Goal: Information Seeking & Learning: Learn about a topic

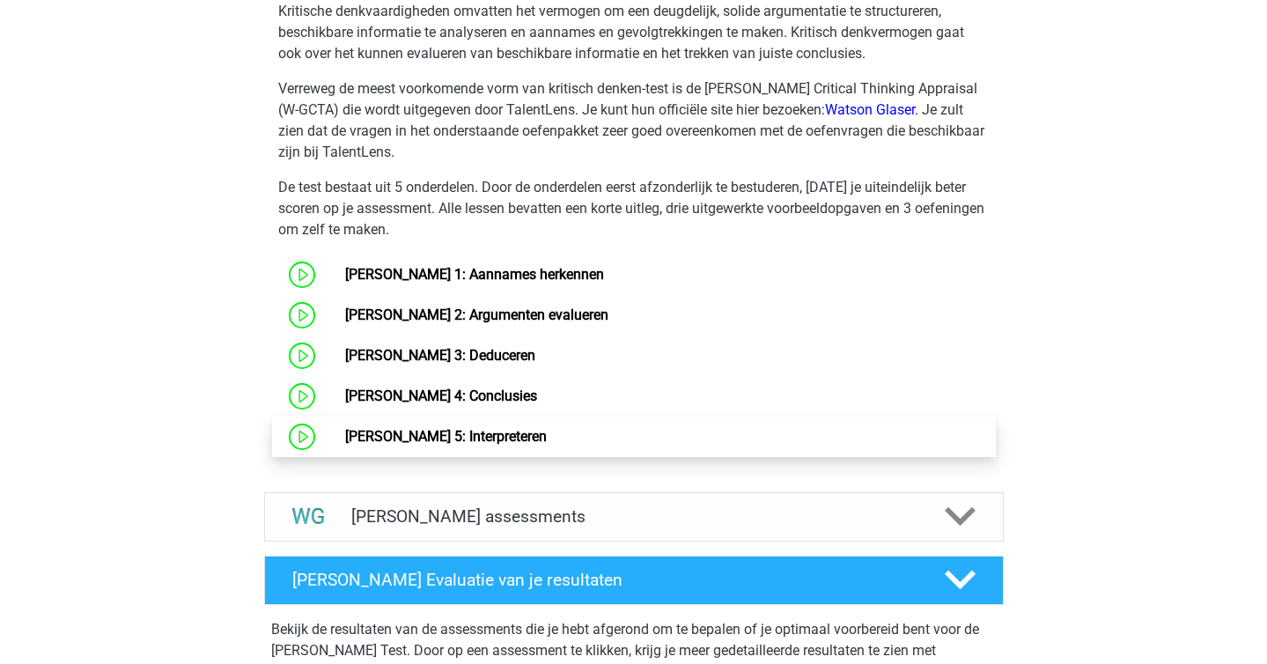
scroll to position [951, 0]
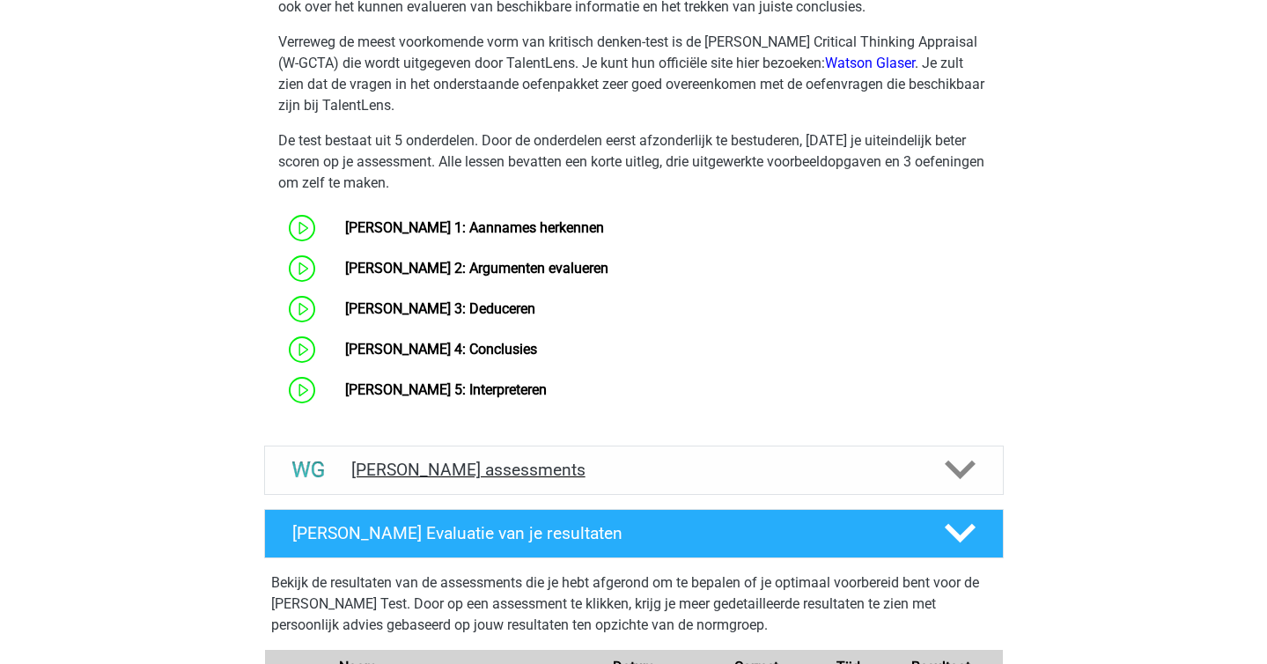
click at [496, 480] on div "[PERSON_NAME] assessments" at bounding box center [634, 470] width 740 height 49
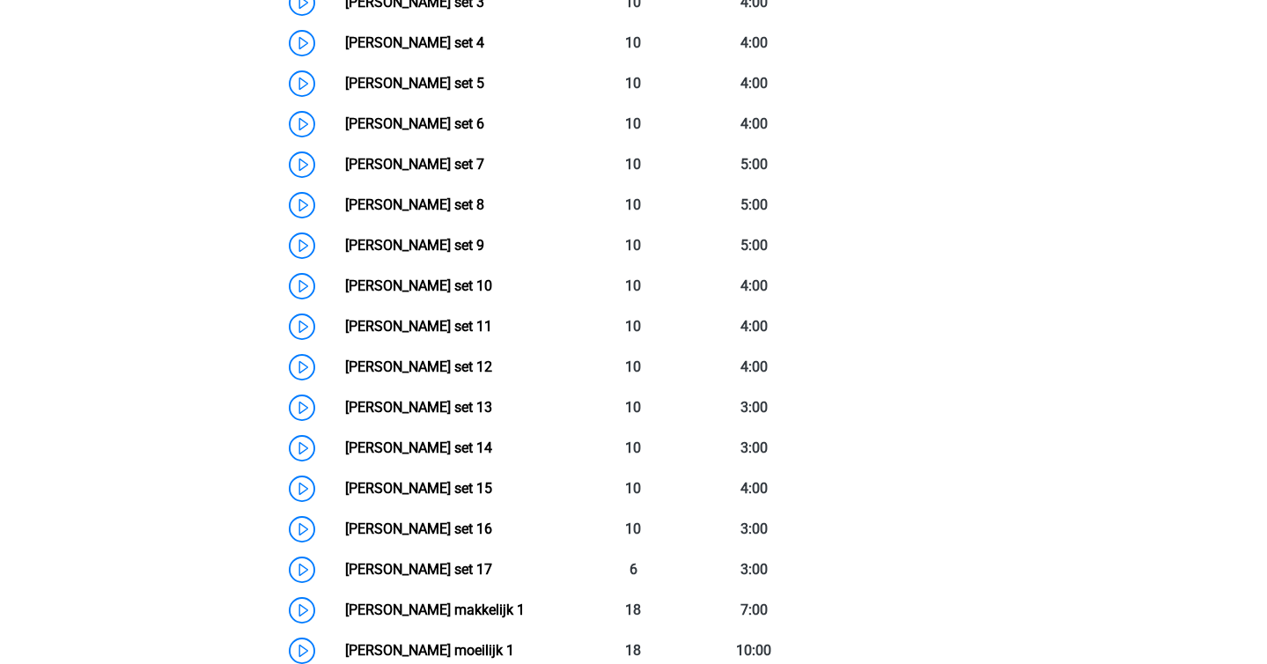
scroll to position [1647, 0]
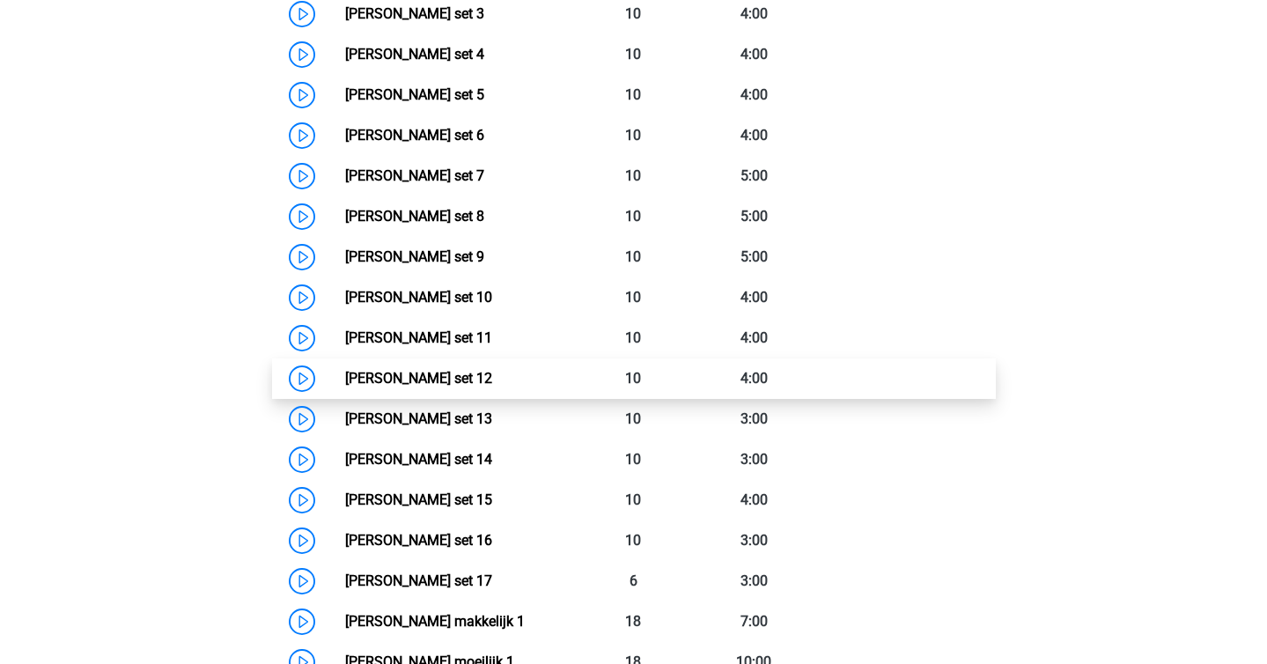
click at [345, 372] on link "[PERSON_NAME] set 12" at bounding box center [418, 378] width 147 height 17
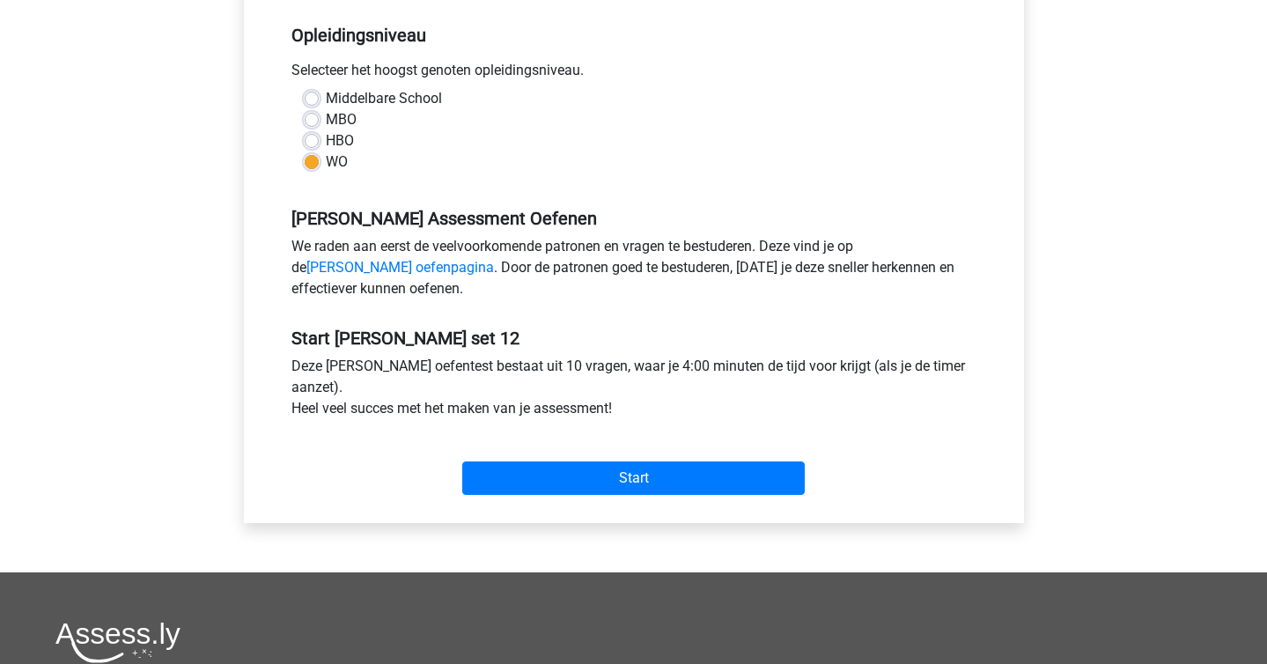
scroll to position [355, 0]
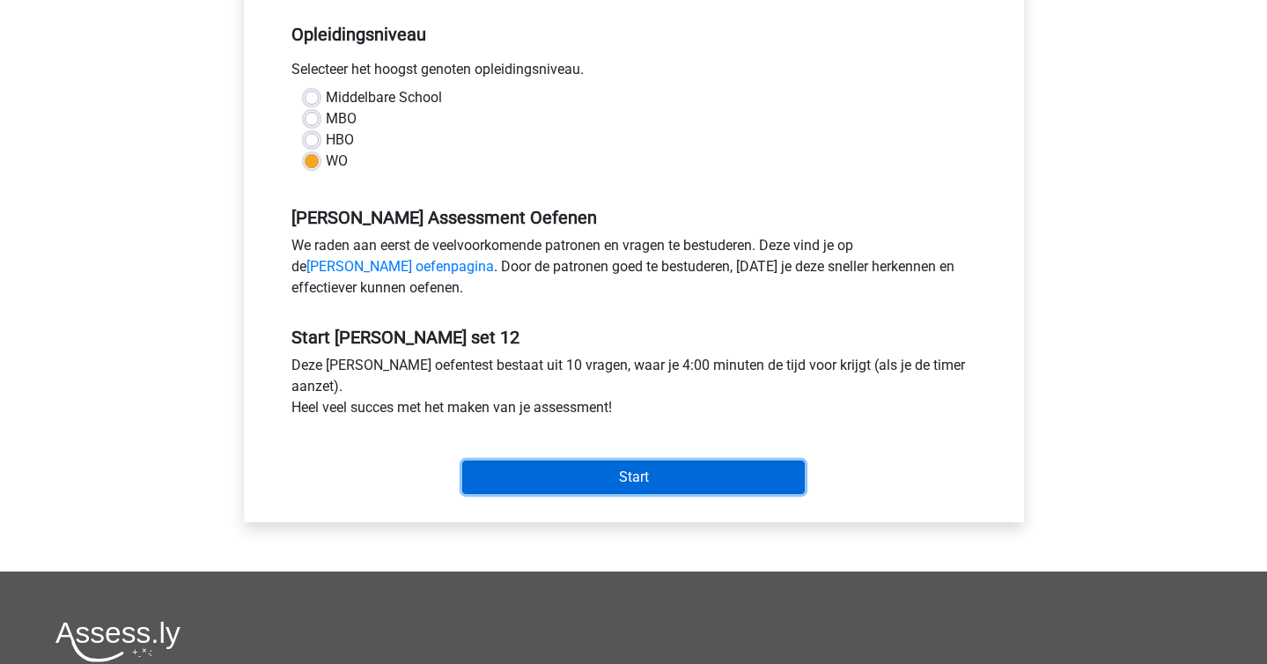
click at [526, 465] on input "Start" at bounding box center [633, 476] width 342 height 33
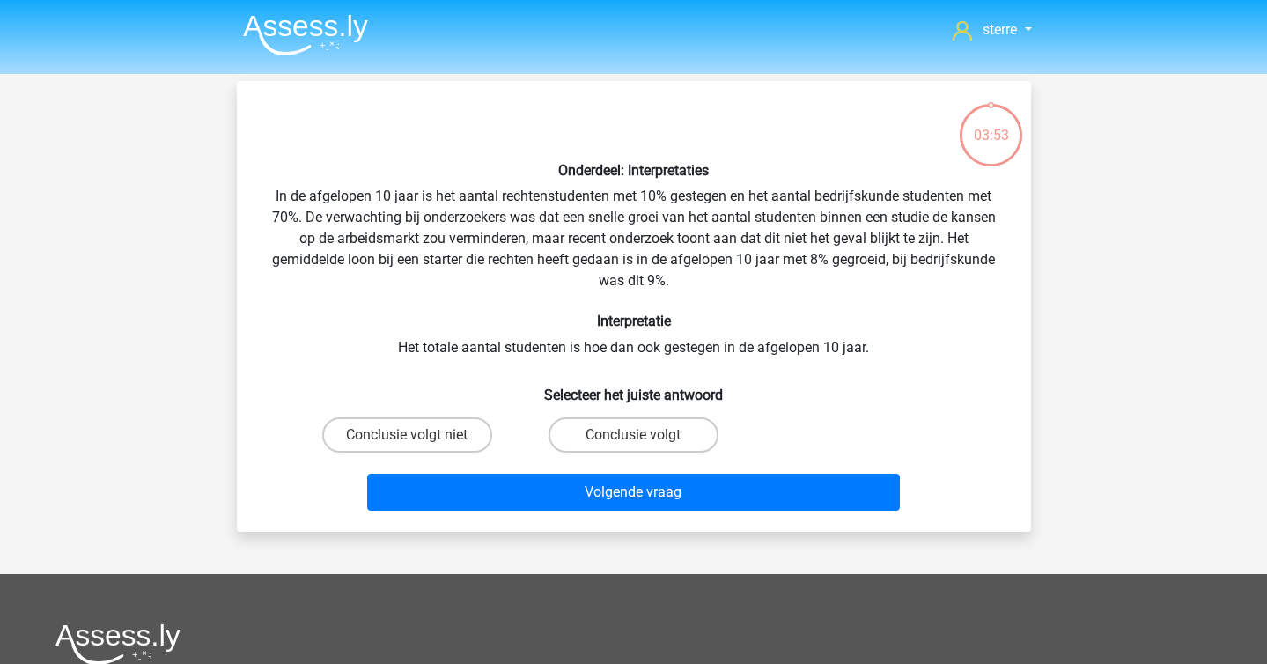
click at [527, 341] on div "Onderdeel: Interpretaties In de afgelopen 10 jaar is het aantal rechtenstudente…" at bounding box center [634, 306] width 780 height 423
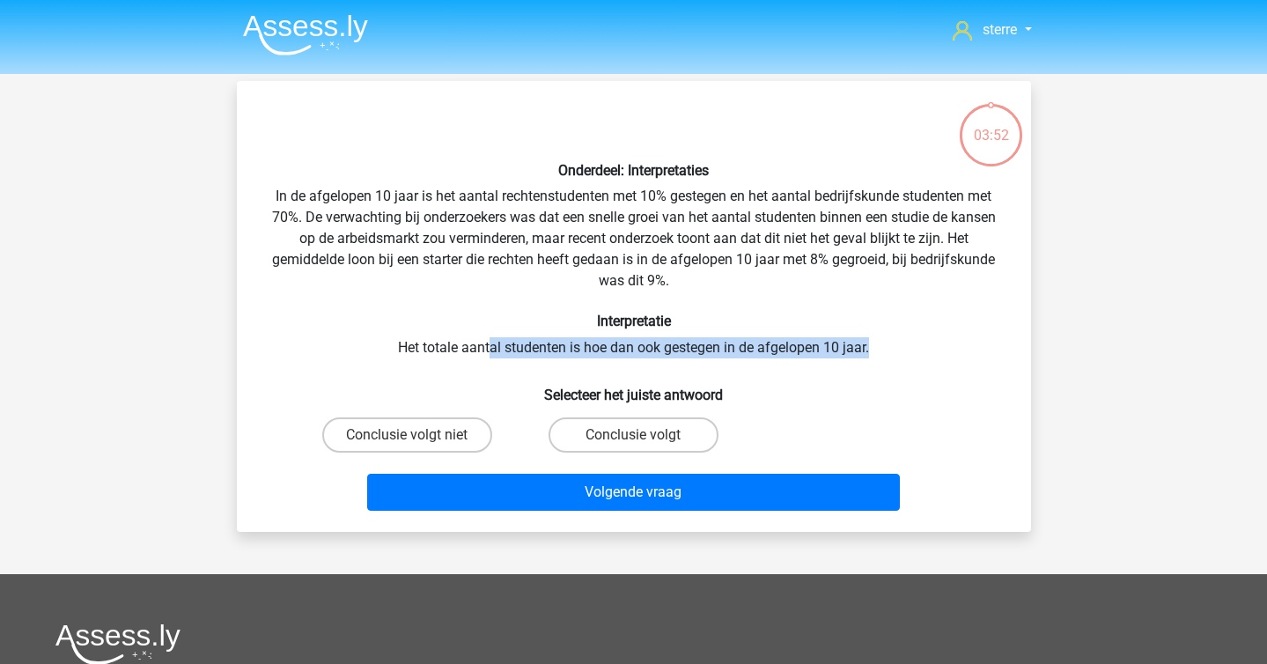
drag, startPoint x: 487, startPoint y: 338, endPoint x: 931, endPoint y: 350, distance: 443.9
click at [931, 350] on div "Onderdeel: Interpretaties In de afgelopen 10 jaar is het aantal rechtenstudente…" at bounding box center [634, 306] width 780 height 423
drag, startPoint x: 931, startPoint y: 350, endPoint x: 316, endPoint y: 312, distance: 615.8
click at [315, 309] on div "Onderdeel: Interpretaties In de afgelopen 10 jaar is het aantal rechtenstudente…" at bounding box center [634, 306] width 780 height 423
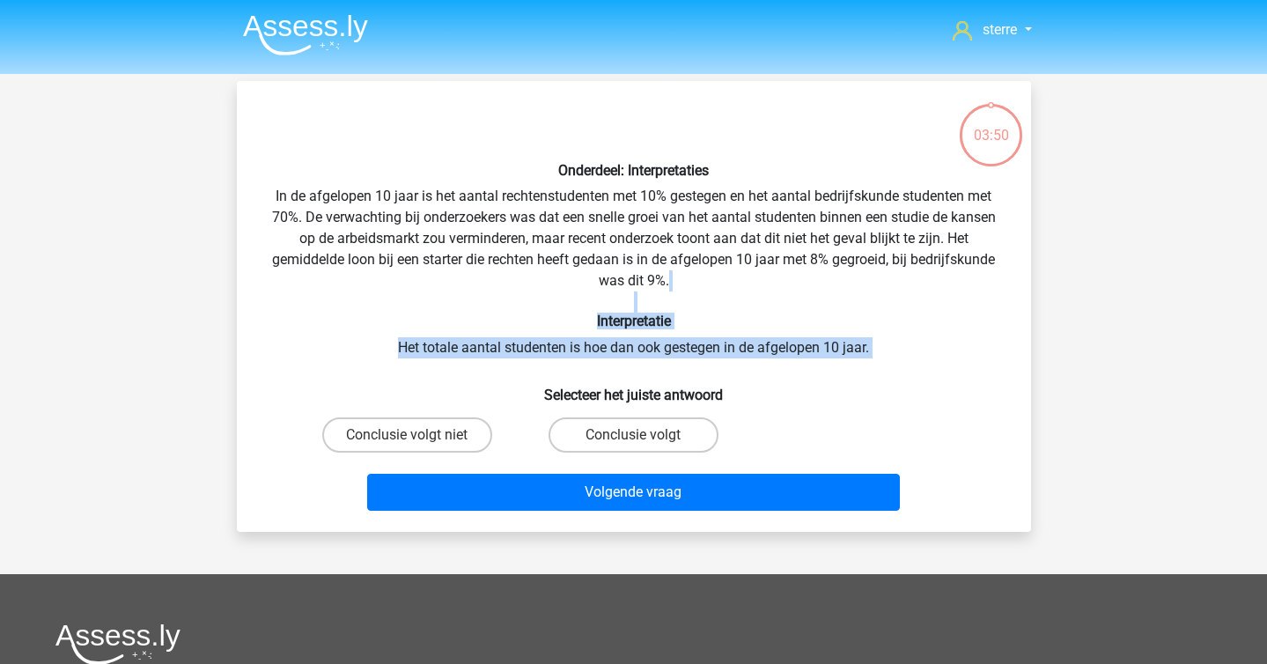
click at [316, 312] on div "Onderdeel: Interpretaties In de afgelopen 10 jaar is het aantal rechtenstudente…" at bounding box center [634, 306] width 780 height 423
drag, startPoint x: 316, startPoint y: 312, endPoint x: 888, endPoint y: 345, distance: 573.3
click at [888, 345] on div "Onderdeel: Interpretaties In de afgelopen 10 jaar is het aantal rechtenstudente…" at bounding box center [634, 306] width 780 height 423
drag, startPoint x: 911, startPoint y: 361, endPoint x: 362, endPoint y: 322, distance: 550.8
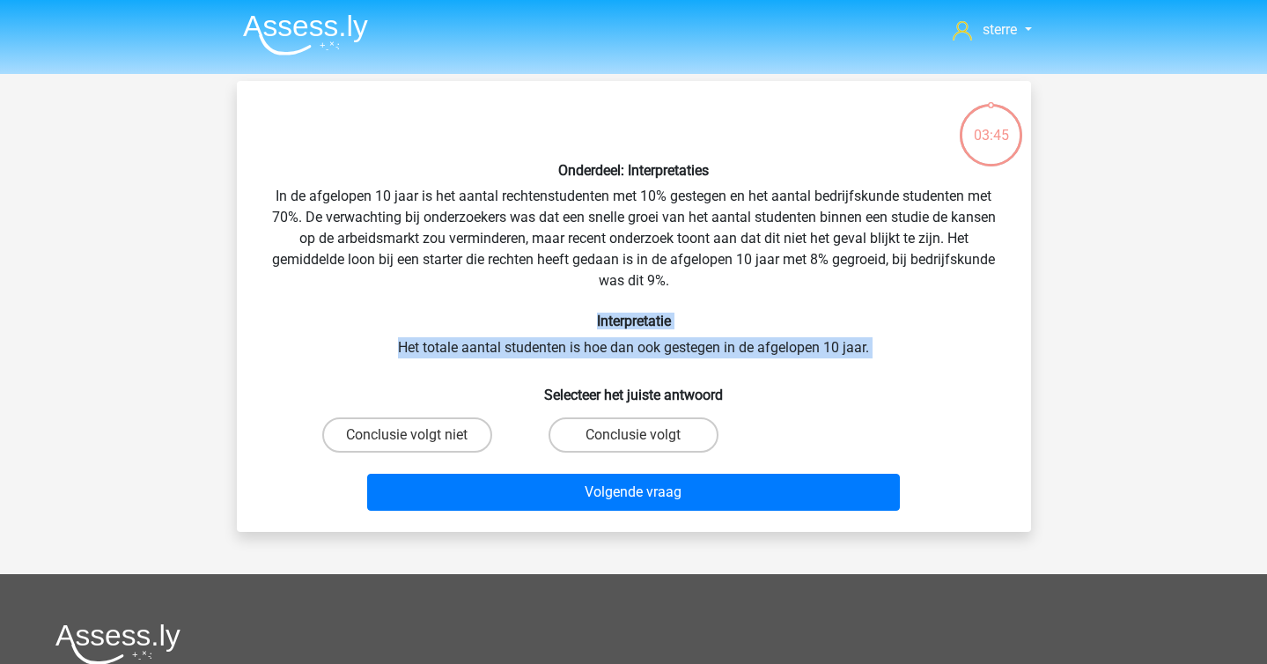
click at [362, 322] on div "Onderdeel: Interpretaties In de afgelopen 10 jaar is het aantal rechtenstudente…" at bounding box center [634, 306] width 780 height 423
click at [697, 379] on h6 "Selecteer het juiste antwoord" at bounding box center [634, 387] width 738 height 31
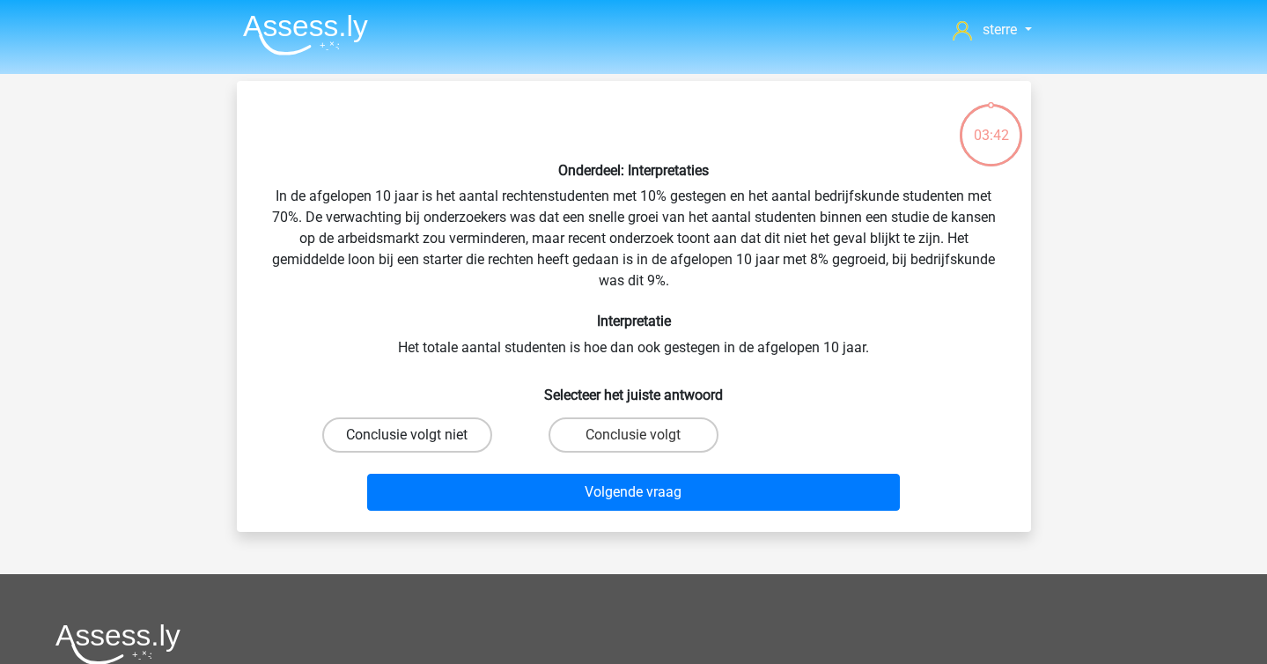
click at [439, 441] on label "Conclusie volgt niet" at bounding box center [407, 434] width 170 height 35
click at [418, 441] on input "Conclusie volgt niet" at bounding box center [412, 440] width 11 height 11
radio input "true"
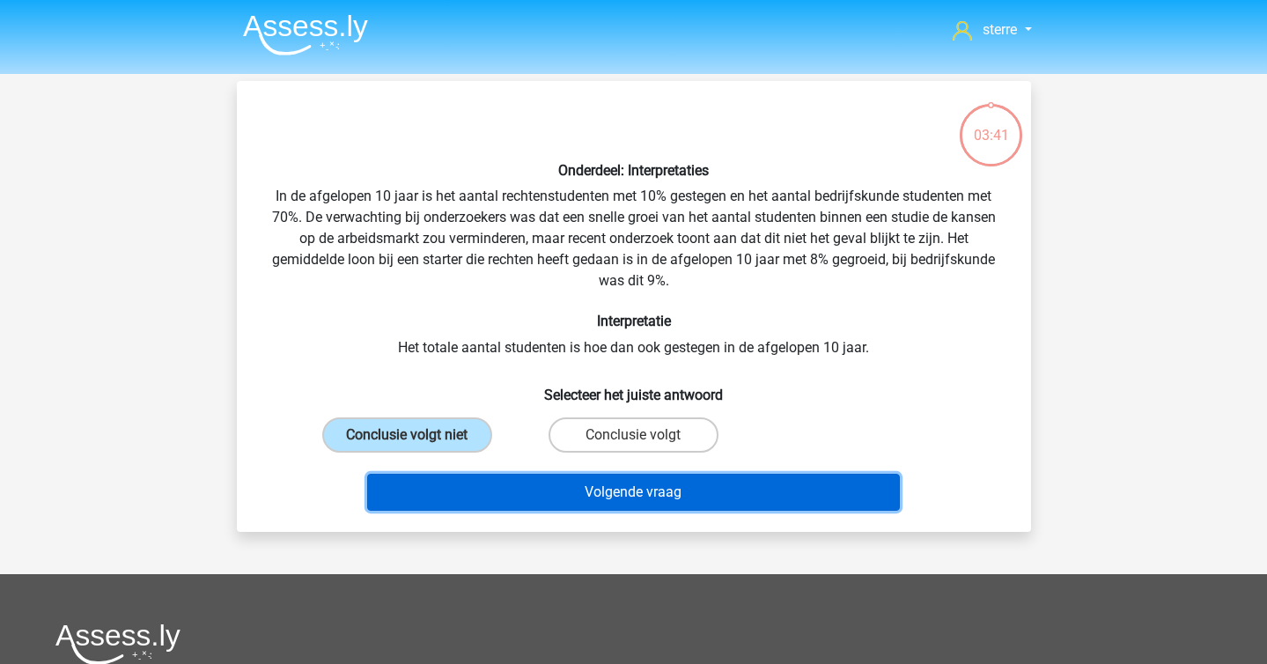
click at [534, 504] on button "Volgende vraag" at bounding box center [633, 492] width 533 height 37
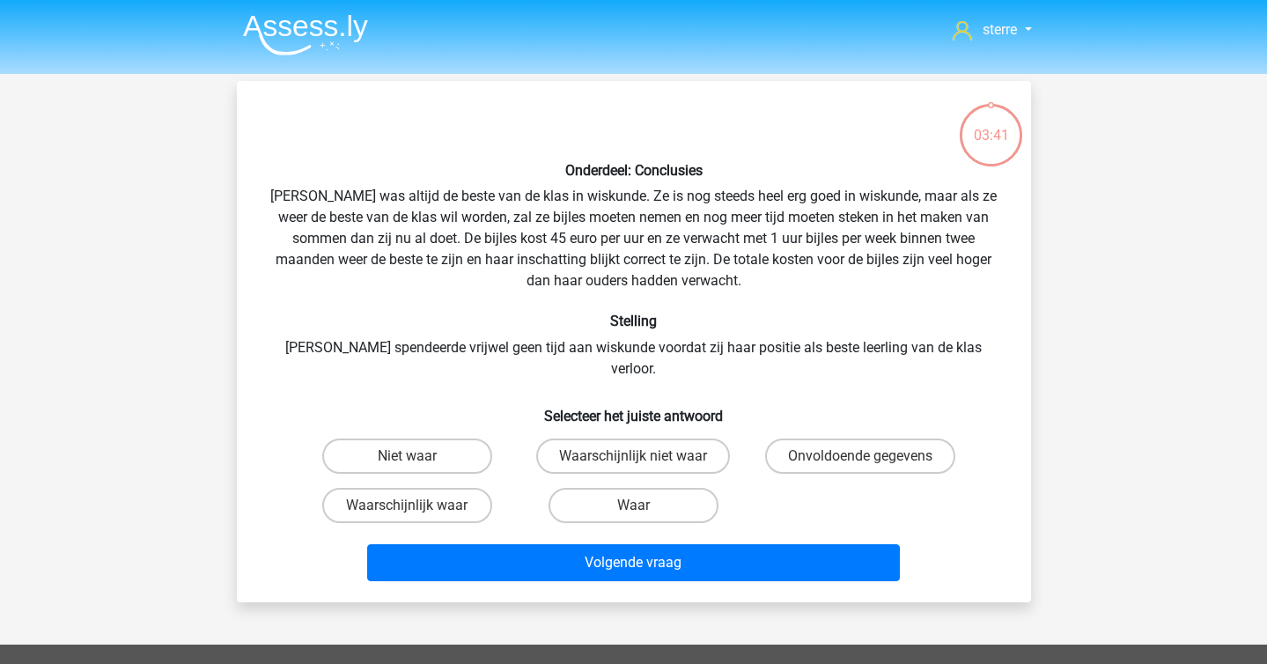
scroll to position [81, 0]
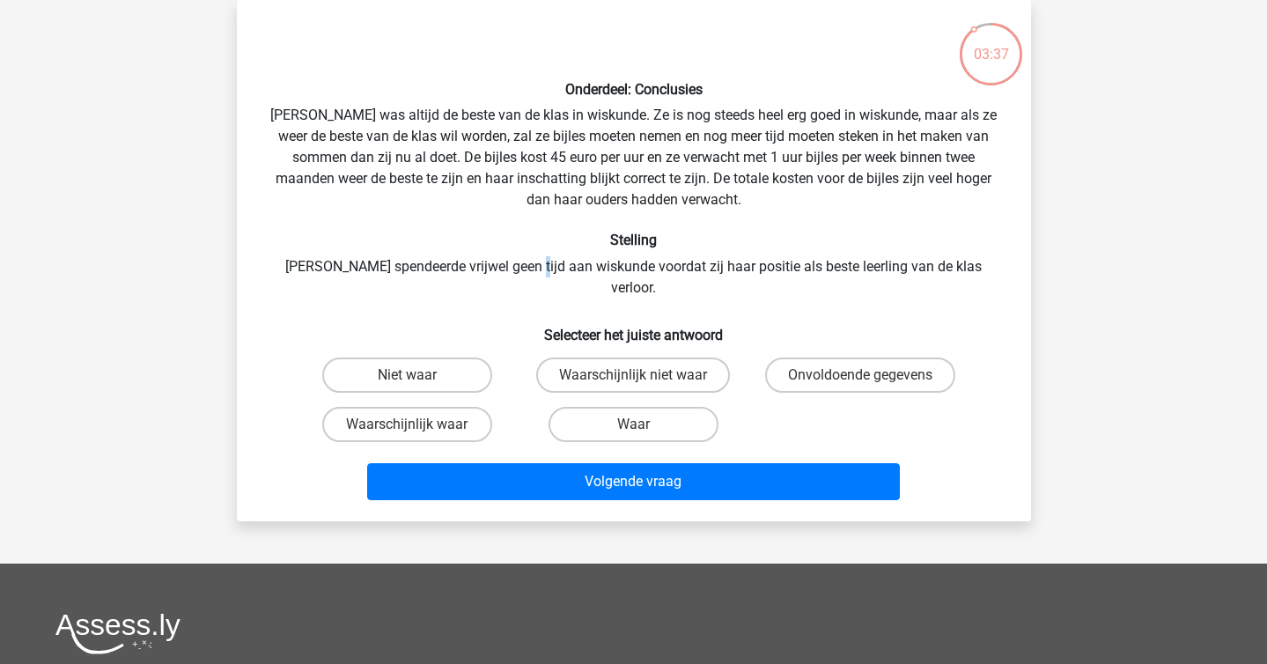
drag, startPoint x: 530, startPoint y: 264, endPoint x: 539, endPoint y: 268, distance: 9.5
click at [539, 268] on div "Onderdeel: Conclusies Maria was altijd de beste van de klas in wiskunde. Ze is …" at bounding box center [634, 260] width 780 height 493
copy div
click at [566, 287] on div "Onderdeel: Conclusies Maria was altijd de beste van de klas in wiskunde. Ze is …" at bounding box center [634, 260] width 780 height 493
click at [584, 357] on label "Waarschijnlijk niet waar" at bounding box center [633, 374] width 194 height 35
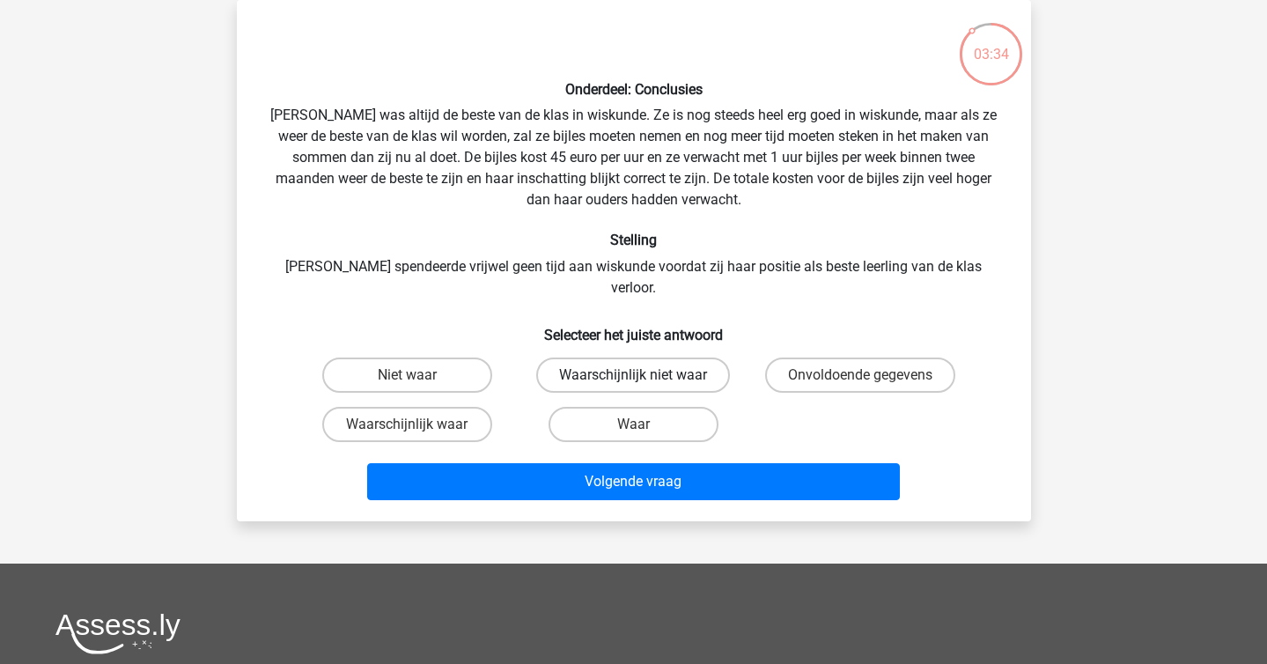
click at [633, 375] on input "Waarschijnlijk niet waar" at bounding box center [638, 380] width 11 height 11
radio input "true"
click at [421, 361] on label "Niet waar" at bounding box center [407, 374] width 170 height 35
click at [418, 375] on input "Niet waar" at bounding box center [412, 380] width 11 height 11
radio input "true"
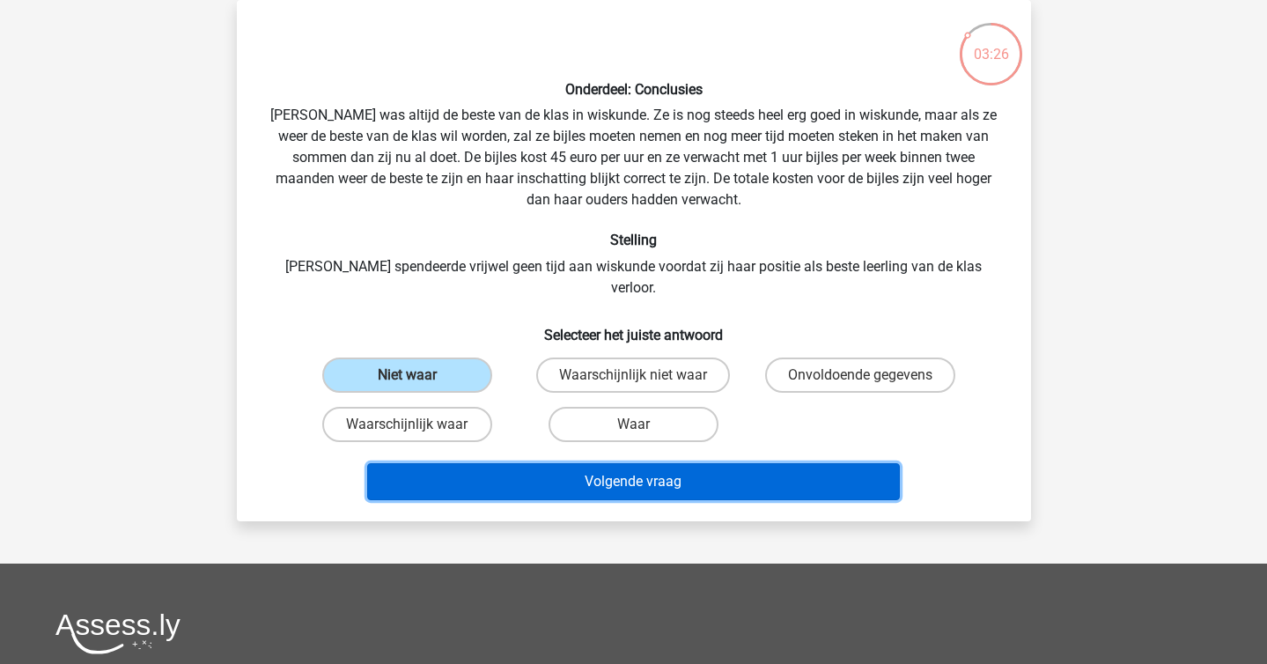
click at [533, 463] on button "Volgende vraag" at bounding box center [633, 481] width 533 height 37
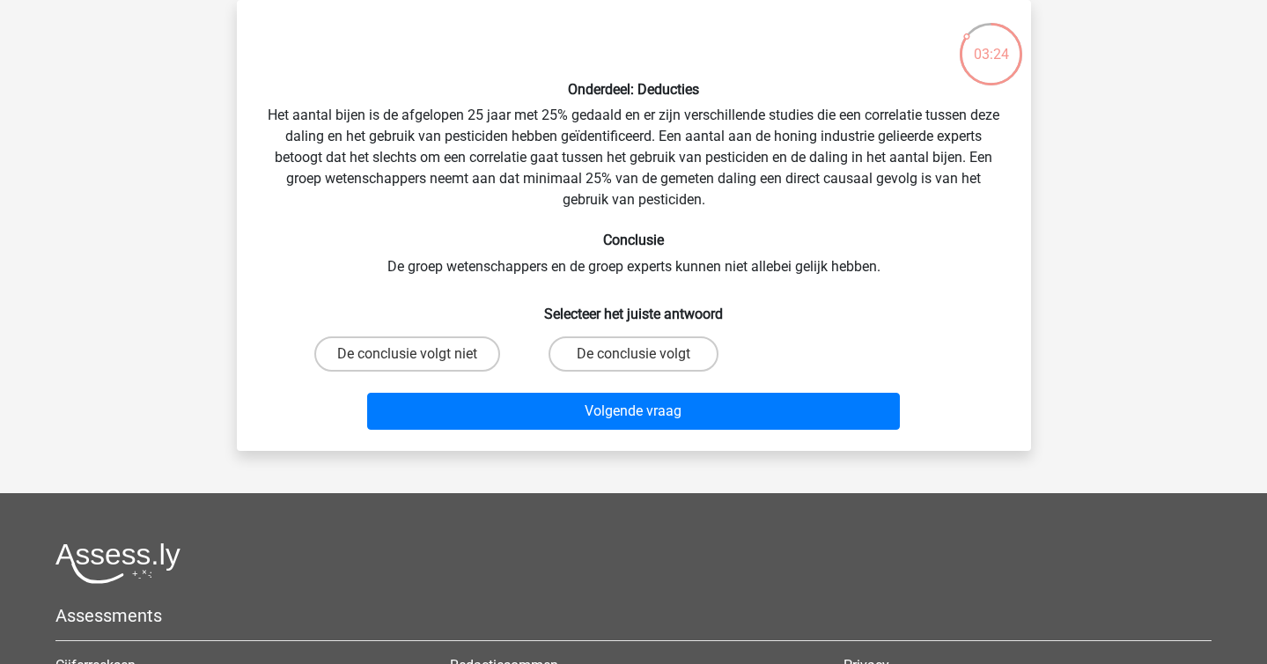
click at [484, 119] on div "Onderdeel: Deducties Het aantal bijen is de afgelopen 25 jaar met 25% gedaald e…" at bounding box center [634, 225] width 780 height 423
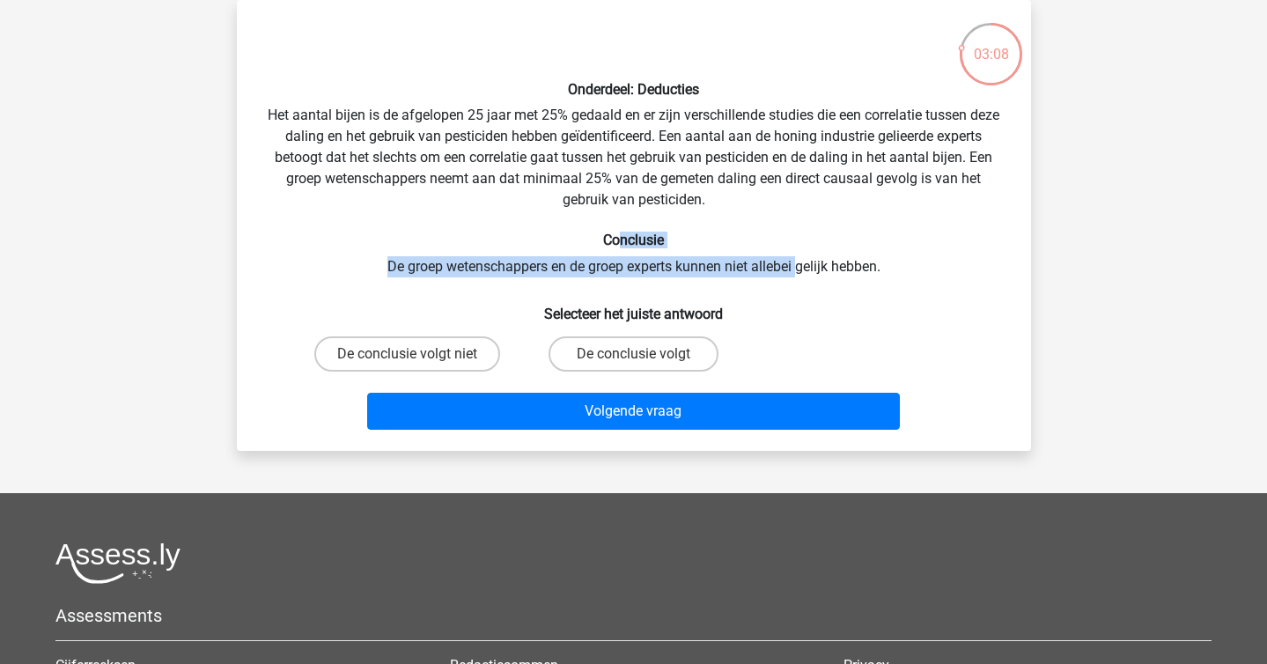
drag, startPoint x: 621, startPoint y: 233, endPoint x: 804, endPoint y: 272, distance: 187.2
click at [804, 272] on div "Onderdeel: Deducties Het aantal bijen is de afgelopen 25 jaar met 25% gedaald e…" at bounding box center [634, 225] width 780 height 423
drag, startPoint x: 808, startPoint y: 284, endPoint x: 758, endPoint y: 240, distance: 66.2
click at [758, 240] on div "Onderdeel: Deducties Het aantal bijen is de afgelopen 25 jaar met 25% gedaald e…" at bounding box center [634, 225] width 780 height 423
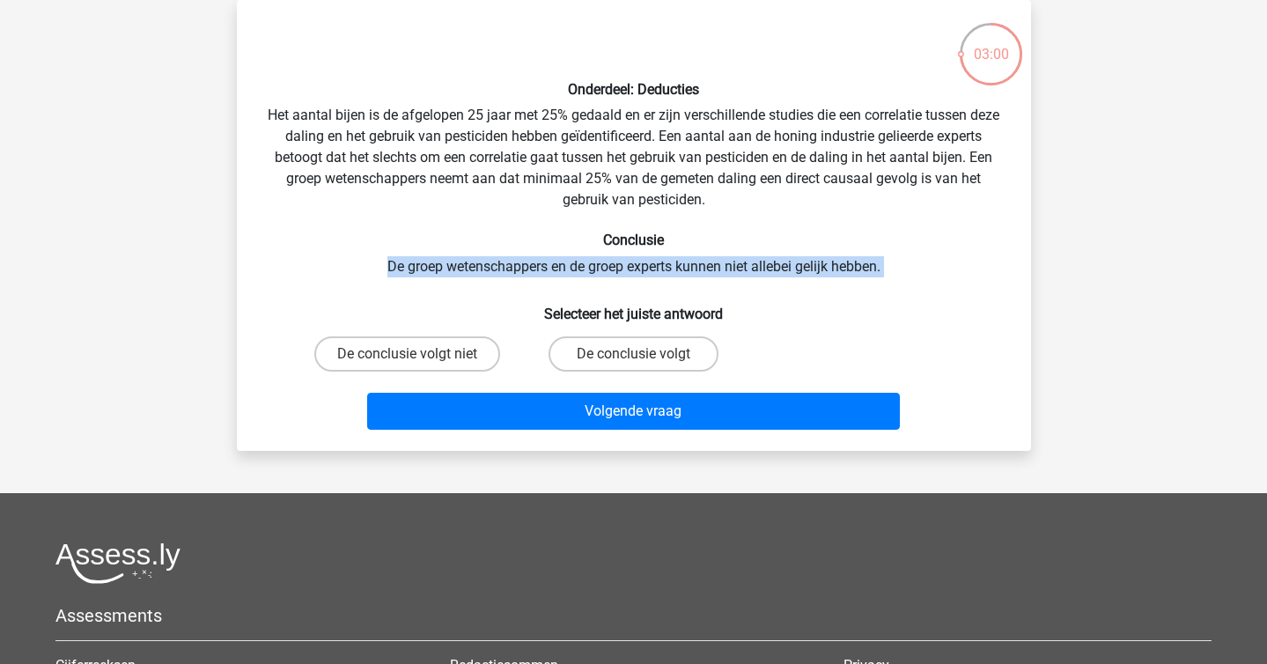
click at [758, 240] on h6 "Conclusie" at bounding box center [634, 240] width 738 height 17
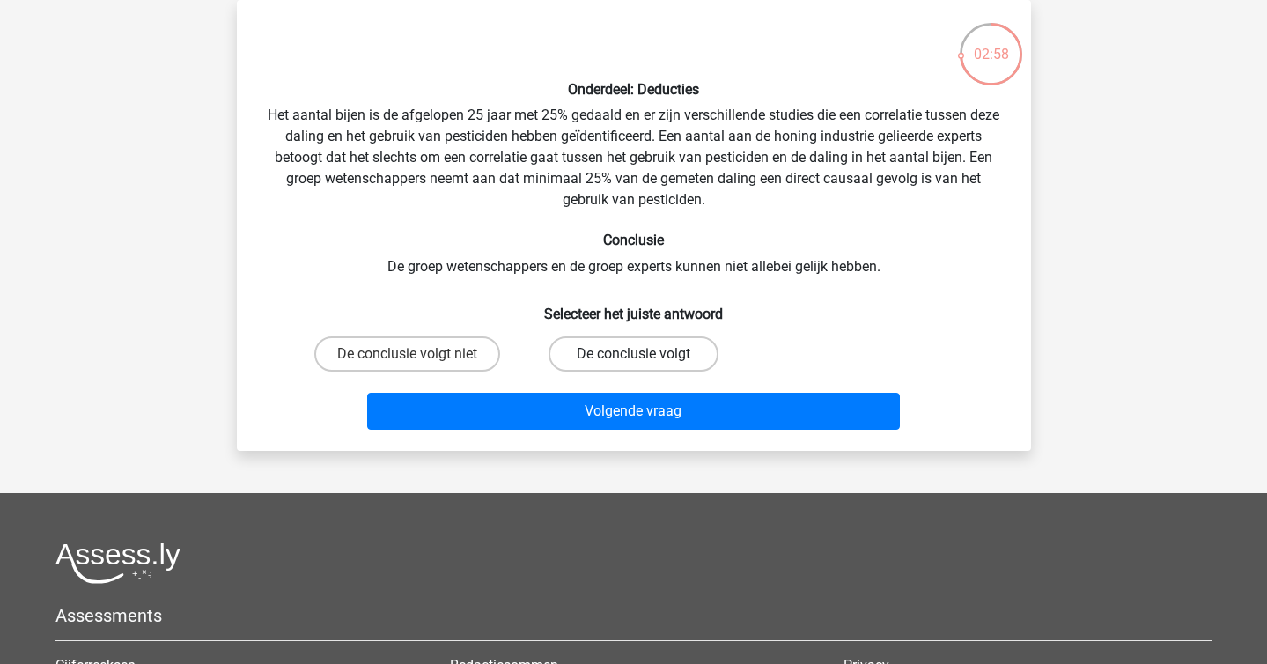
click at [616, 342] on label "De conclusie volgt" at bounding box center [634, 353] width 170 height 35
click at [633, 354] on input "De conclusie volgt" at bounding box center [638, 359] width 11 height 11
radio input "true"
click at [433, 343] on label "De conclusie volgt niet" at bounding box center [407, 353] width 186 height 35
click at [418, 354] on input "De conclusie volgt niet" at bounding box center [412, 359] width 11 height 11
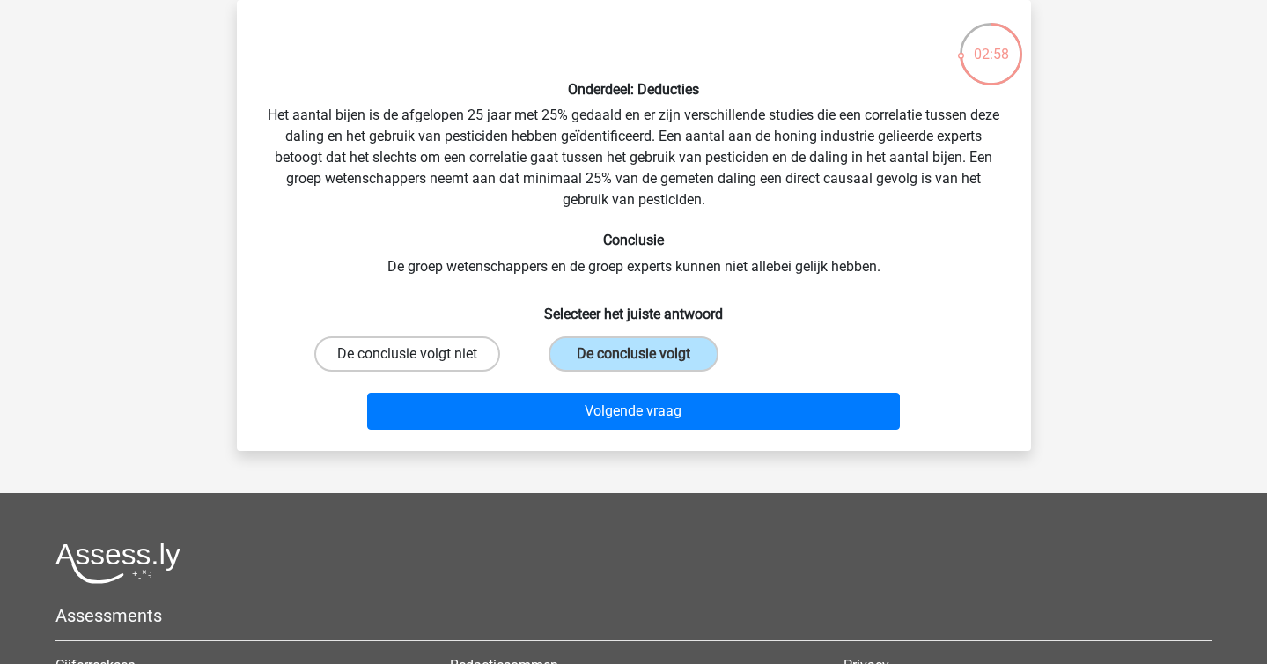
radio input "true"
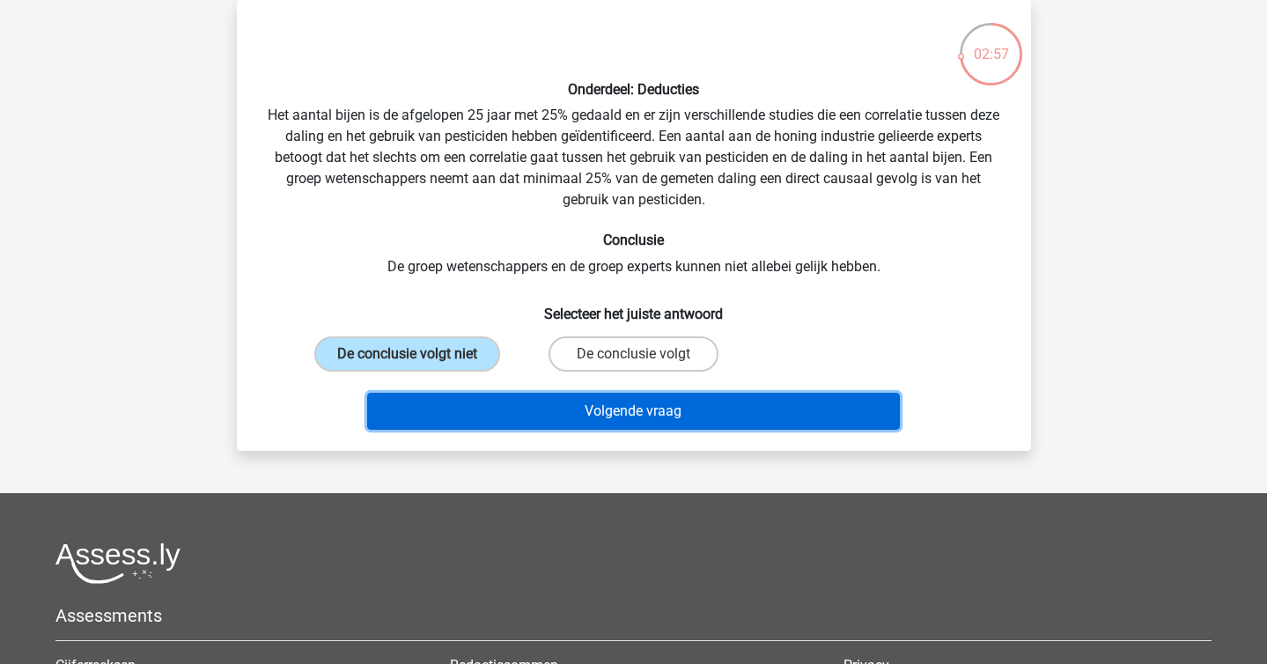
click at [520, 407] on button "Volgende vraag" at bounding box center [633, 411] width 533 height 37
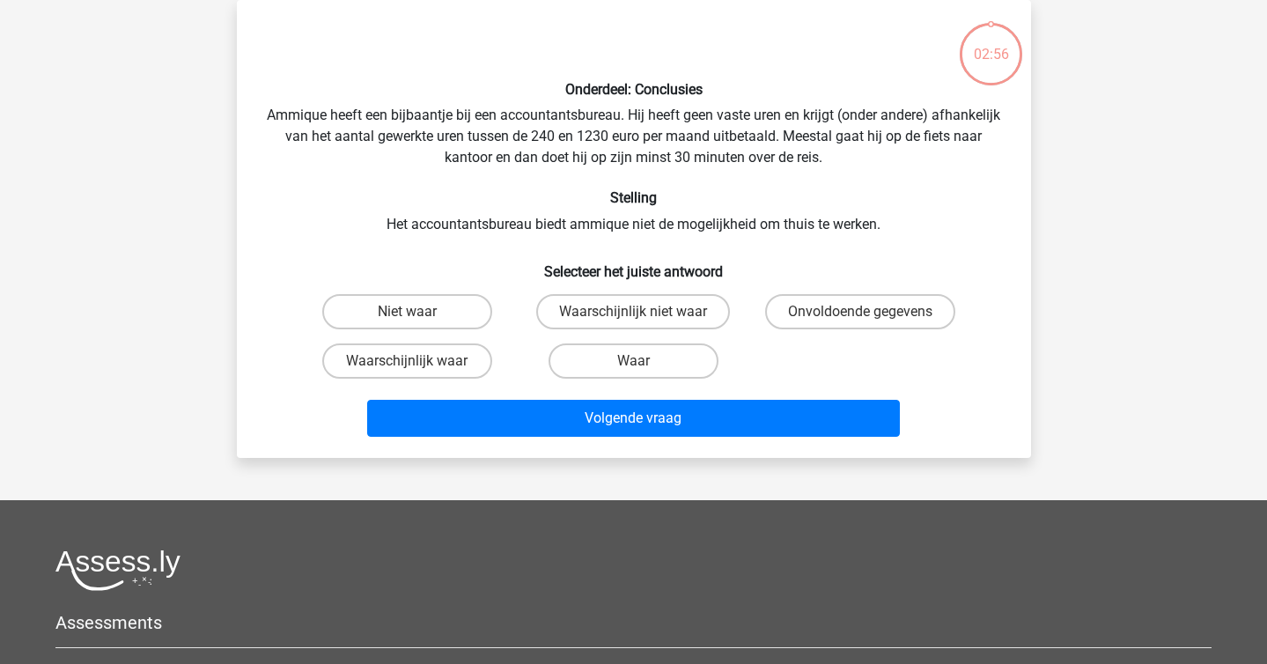
click at [426, 217] on div "Onderdeel: Conclusies Ammique heeft een bijbaantje bij een accountantsbureau. H…" at bounding box center [634, 229] width 780 height 430
drag, startPoint x: 426, startPoint y: 217, endPoint x: 525, endPoint y: 240, distance: 101.4
click at [525, 240] on div "Onderdeel: Conclusies Ammique heeft een bijbaantje bij een accountantsbureau. H…" at bounding box center [634, 229] width 780 height 430
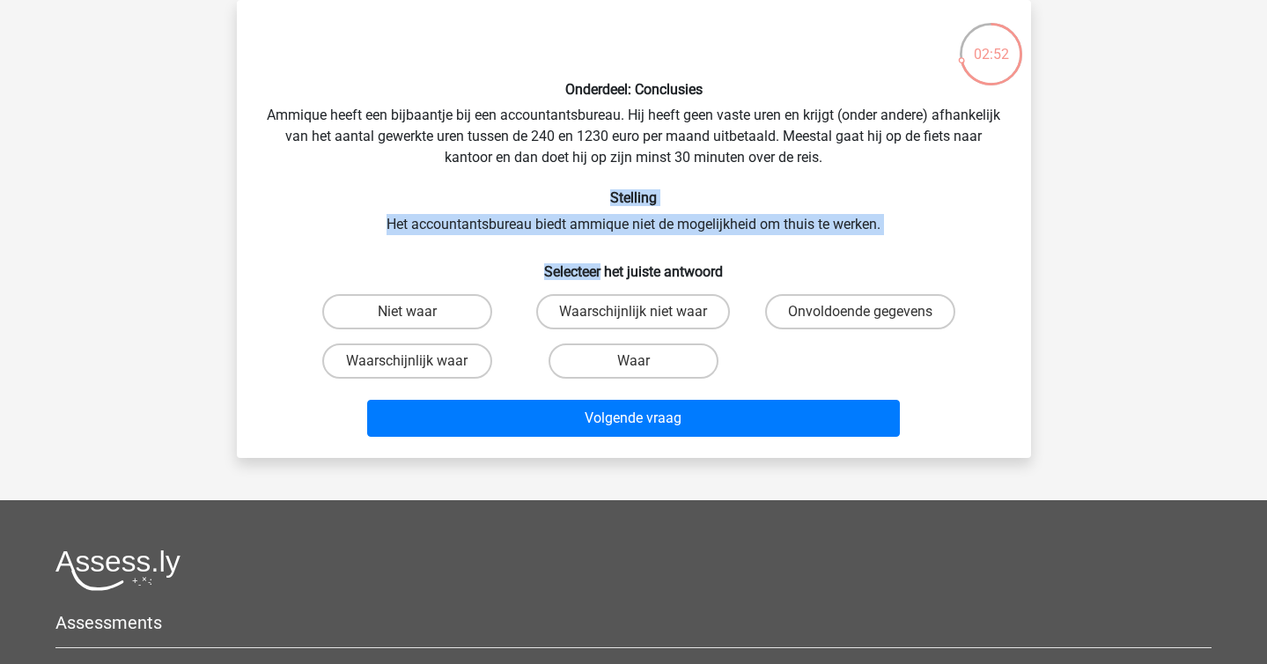
drag, startPoint x: 525, startPoint y: 240, endPoint x: 357, endPoint y: 206, distance: 170.8
click at [357, 206] on div "Onderdeel: Conclusies Ammique heeft een bijbaantje bij een accountantsbureau. H…" at bounding box center [634, 229] width 780 height 430
click at [357, 206] on h6 "Stelling" at bounding box center [634, 197] width 738 height 17
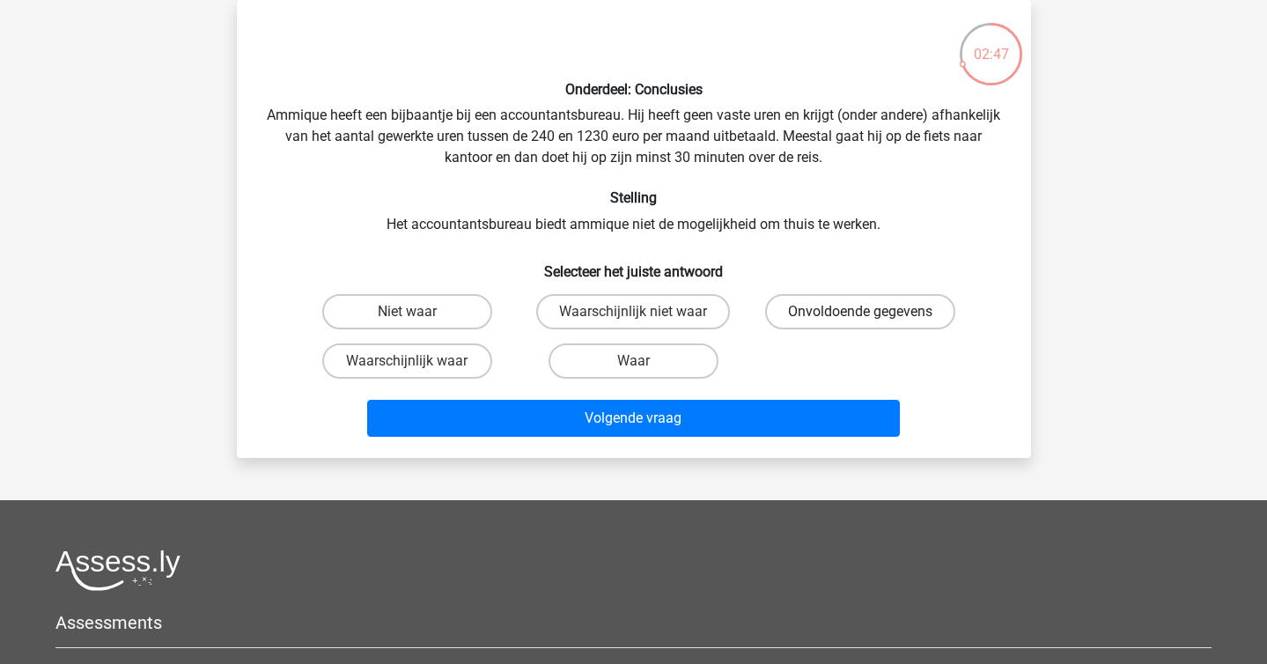
click at [832, 307] on label "Onvoldoende gegevens" at bounding box center [860, 311] width 190 height 35
click at [860, 312] on input "Onvoldoende gegevens" at bounding box center [865, 317] width 11 height 11
radio input "true"
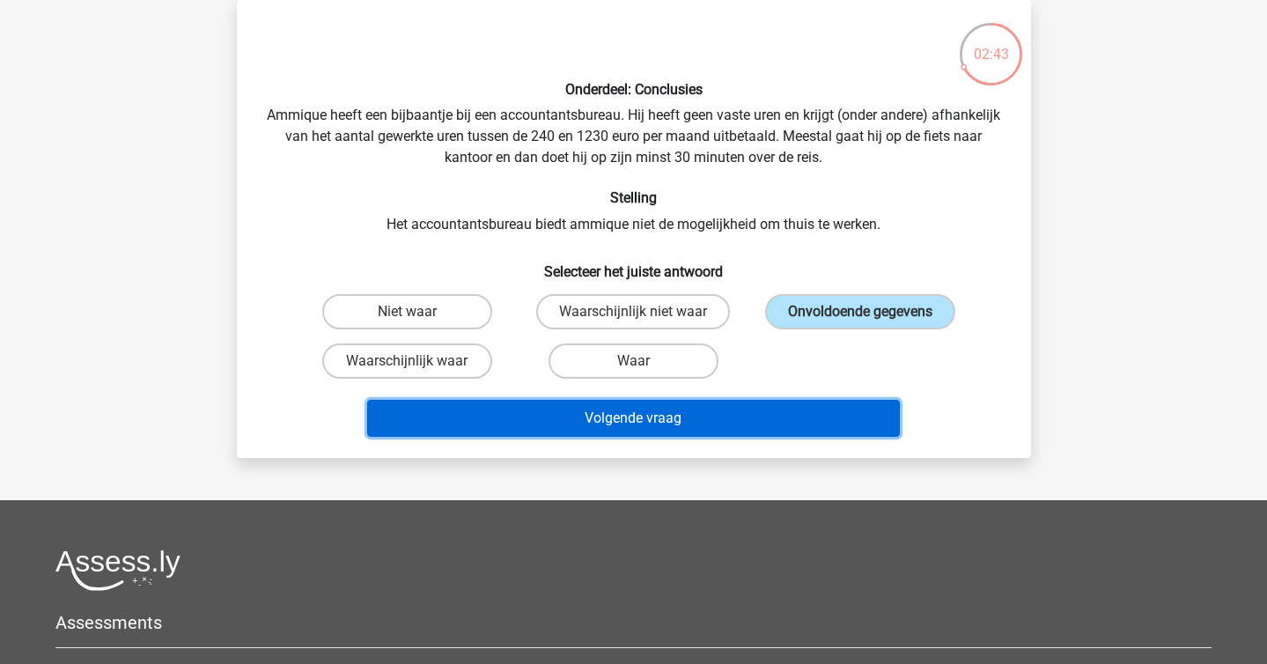
click at [777, 406] on button "Volgende vraag" at bounding box center [633, 418] width 533 height 37
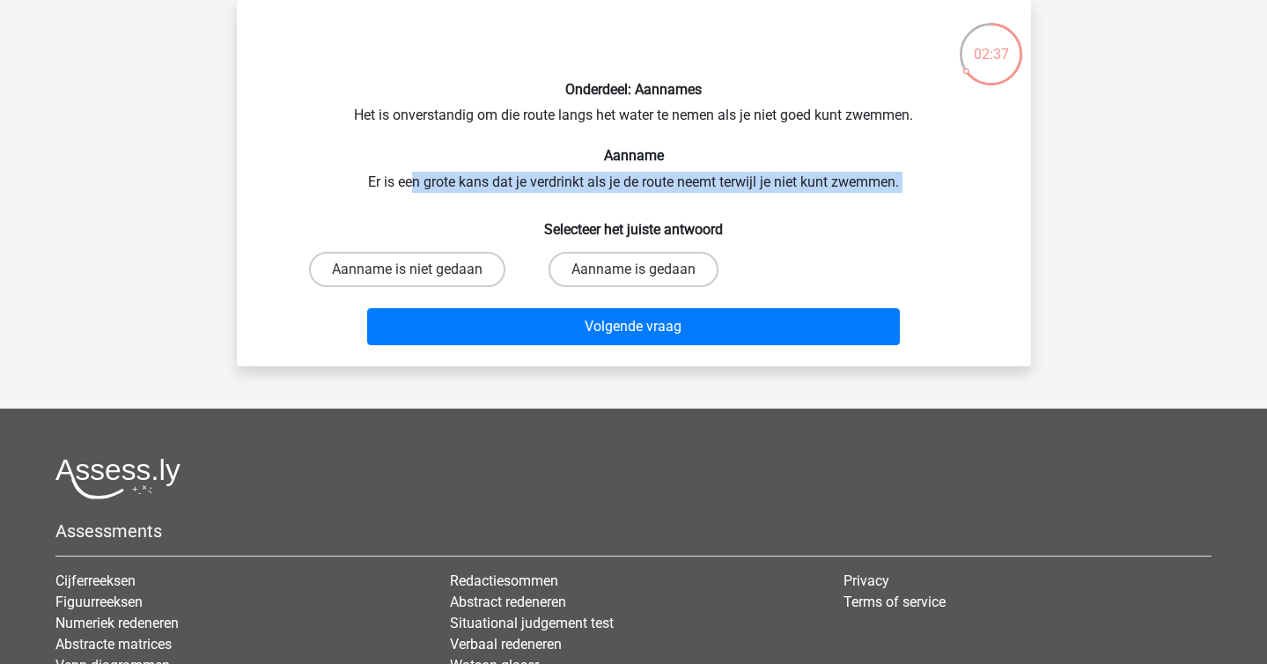
drag, startPoint x: 409, startPoint y: 177, endPoint x: 540, endPoint y: 211, distance: 134.8
click at [540, 211] on div "Onderdeel: Aannames Het is onverstandig om die route langs het water te nemen a…" at bounding box center [634, 183] width 780 height 338
click at [540, 211] on h6 "Selecteer het juiste antwoord" at bounding box center [634, 222] width 738 height 31
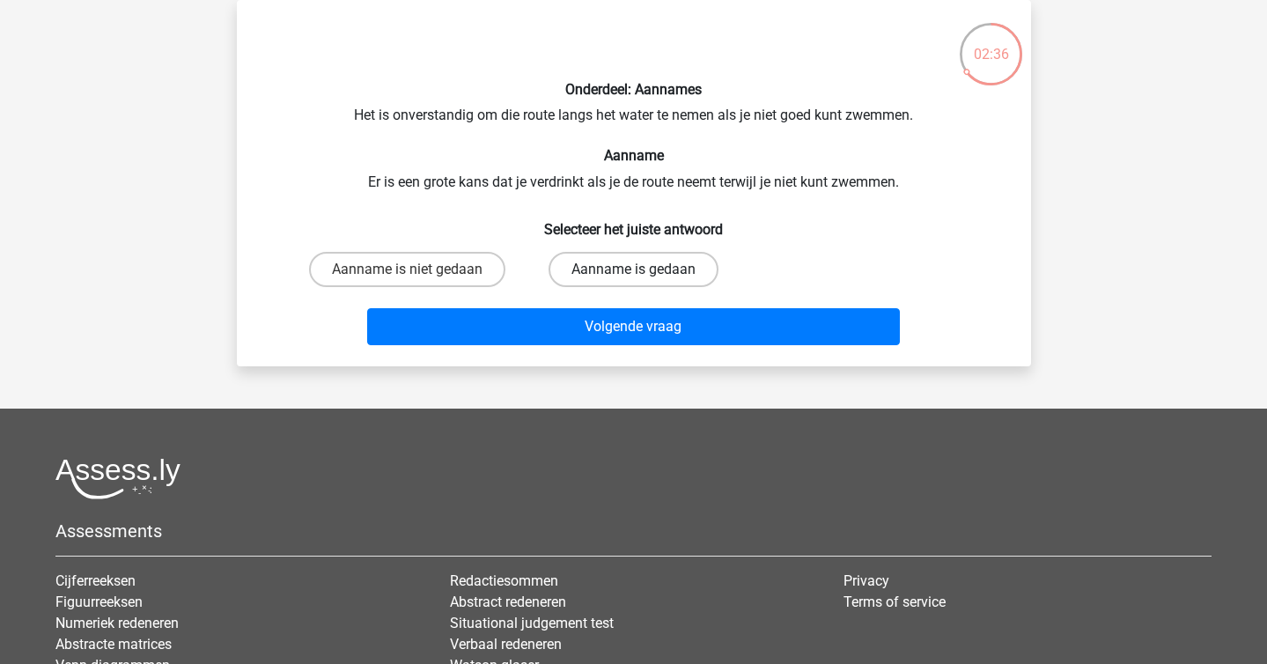
click at [590, 253] on label "Aanname is gedaan" at bounding box center [634, 269] width 170 height 35
click at [633, 269] on input "Aanname is gedaan" at bounding box center [638, 274] width 11 height 11
radio input "true"
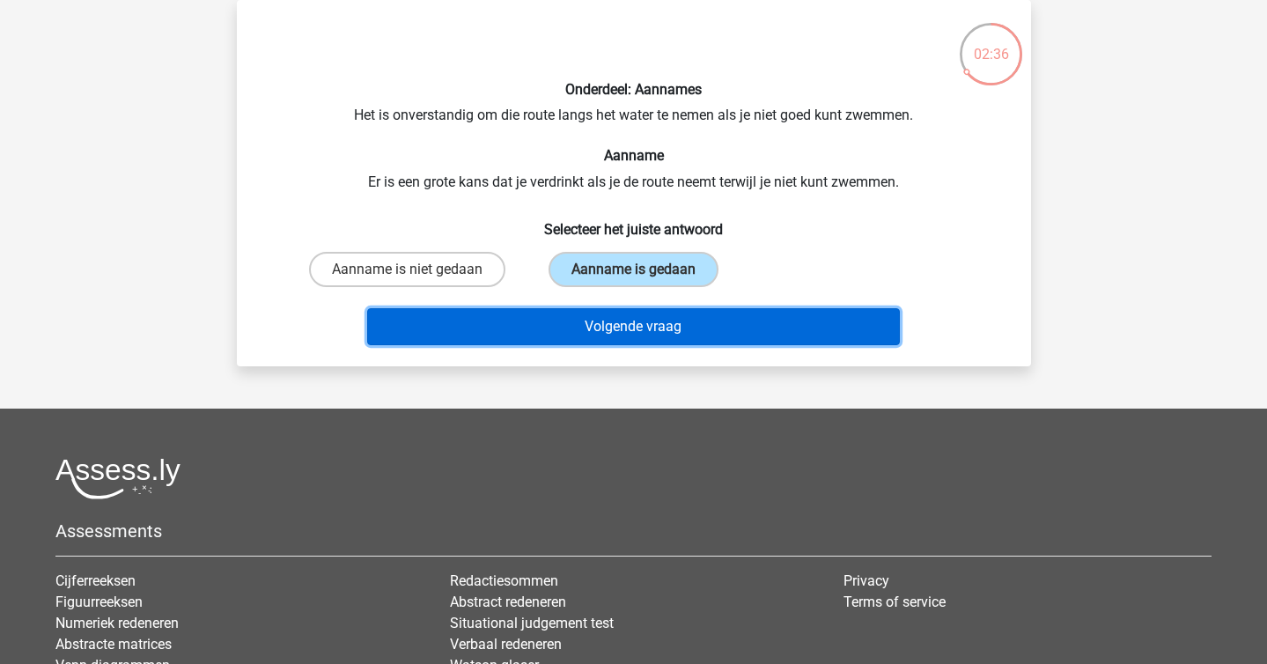
click at [619, 332] on button "Volgende vraag" at bounding box center [633, 326] width 533 height 37
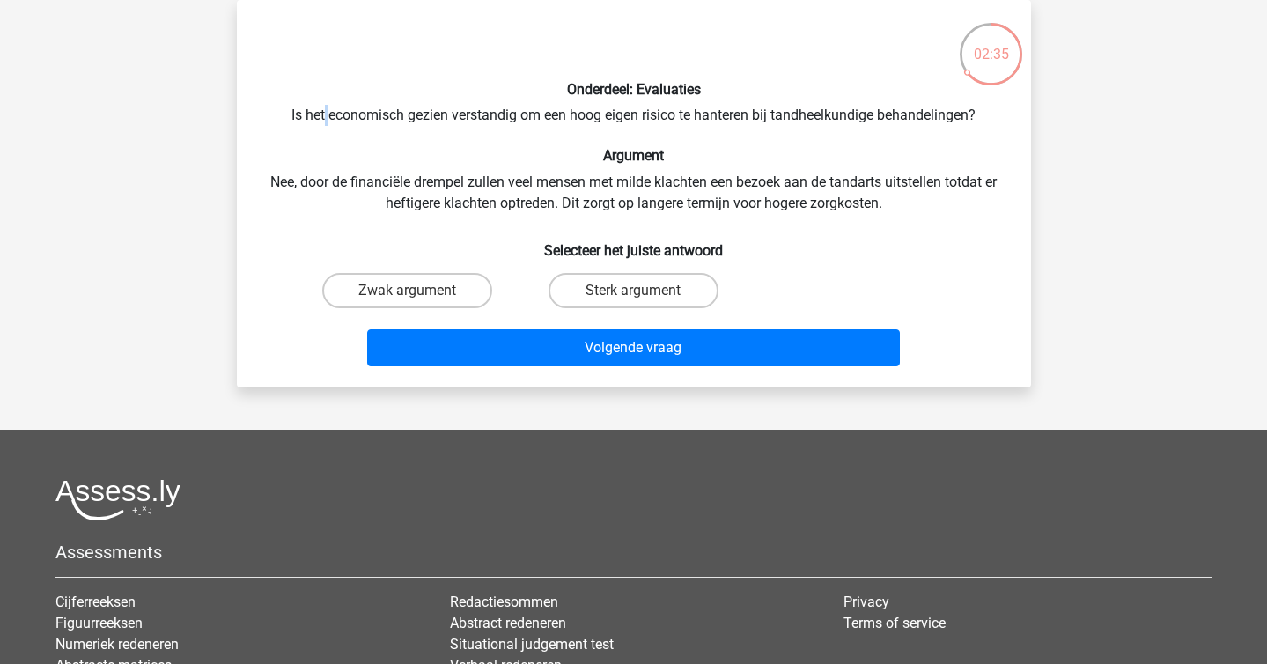
click at [328, 116] on div "Onderdeel: Evaluaties Is het economisch gezien verstandig om een hoog eigen ris…" at bounding box center [634, 193] width 780 height 359
click at [620, 289] on label "Sterk argument" at bounding box center [634, 290] width 170 height 35
click at [633, 291] on input "Sterk argument" at bounding box center [638, 296] width 11 height 11
radio input "true"
click at [692, 366] on div "Volgende vraag" at bounding box center [634, 351] width 680 height 44
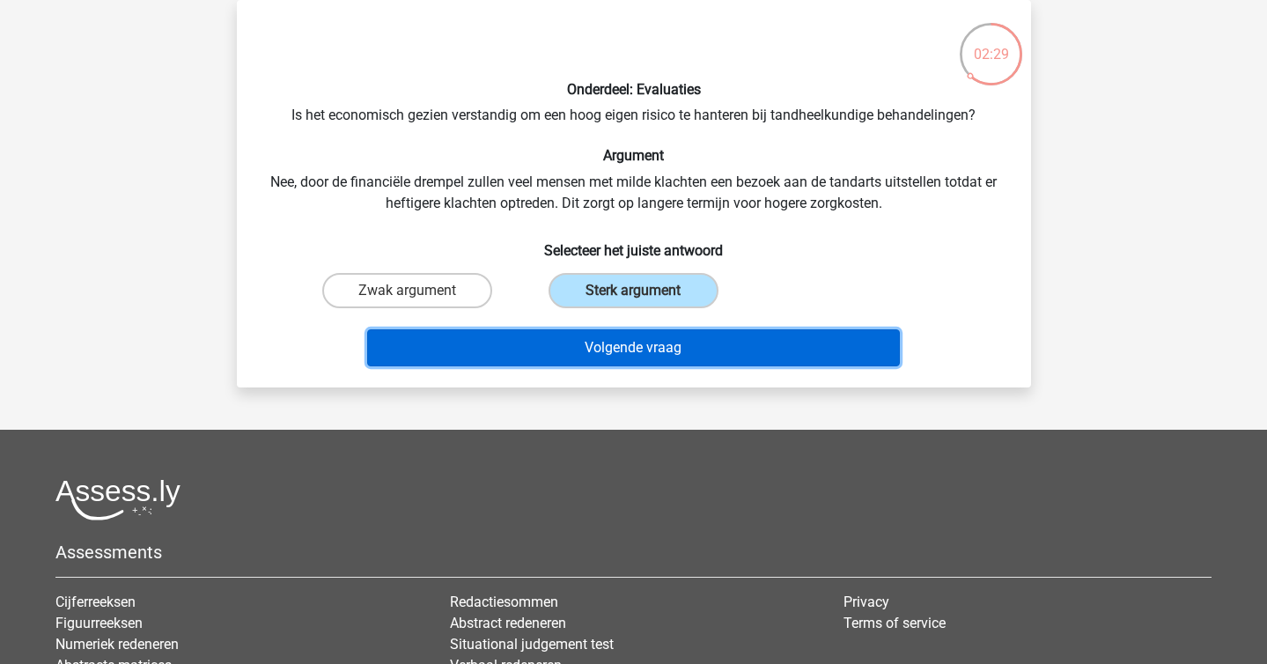
click at [675, 359] on button "Volgende vraag" at bounding box center [633, 347] width 533 height 37
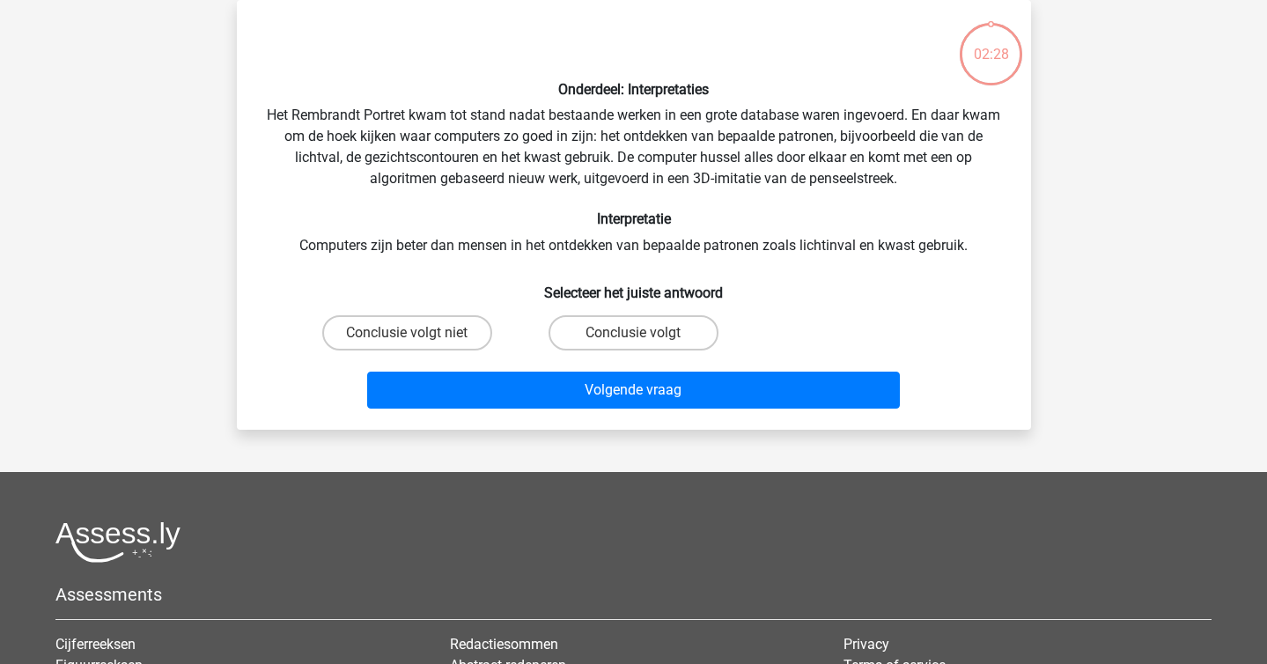
click at [343, 204] on div "Onderdeel: Interpretaties Het Rembrandt Portret kwam tot stand nadat bestaande …" at bounding box center [634, 214] width 780 height 401
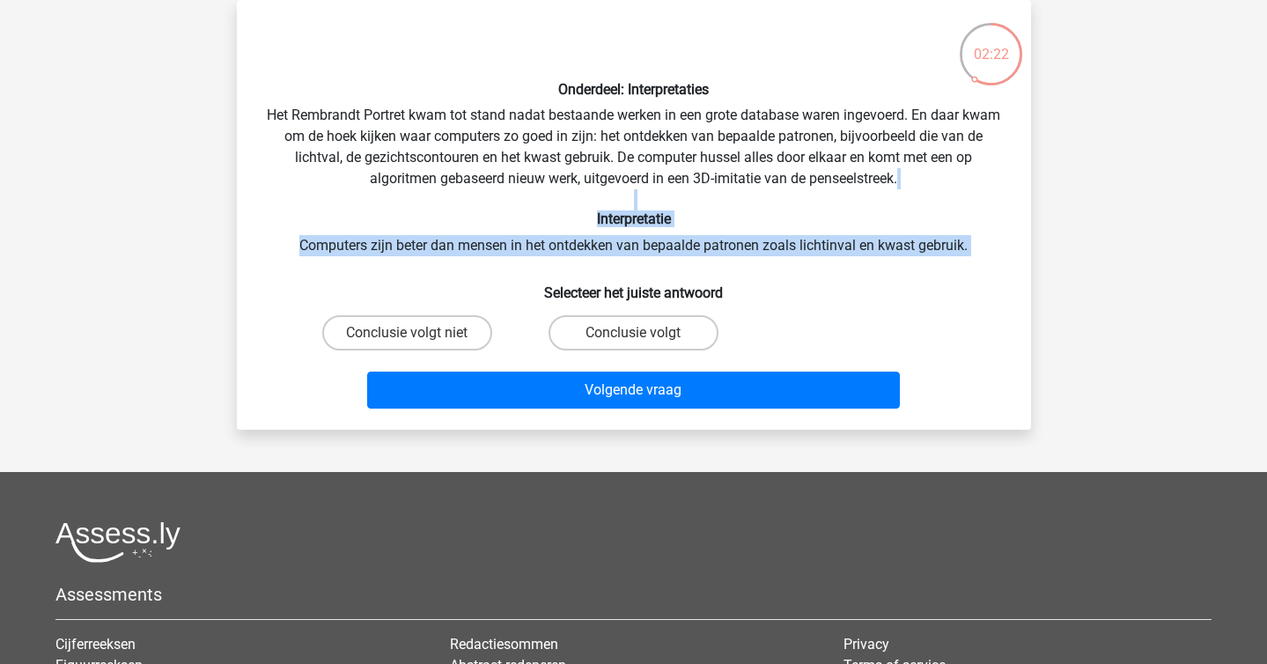
drag, startPoint x: 343, startPoint y: 204, endPoint x: 599, endPoint y: 276, distance: 265.3
click at [599, 276] on div "Onderdeel: Interpretaties Het Rembrandt Portret kwam tot stand nadat bestaande …" at bounding box center [634, 214] width 780 height 401
click at [598, 276] on h6 "Selecteer het juiste antwoord" at bounding box center [634, 285] width 738 height 31
drag, startPoint x: 598, startPoint y: 276, endPoint x: 368, endPoint y: 213, distance: 238.4
click at [369, 213] on div "Onderdeel: Interpretaties Het Rembrandt Portret kwam tot stand nadat bestaande …" at bounding box center [634, 214] width 780 height 401
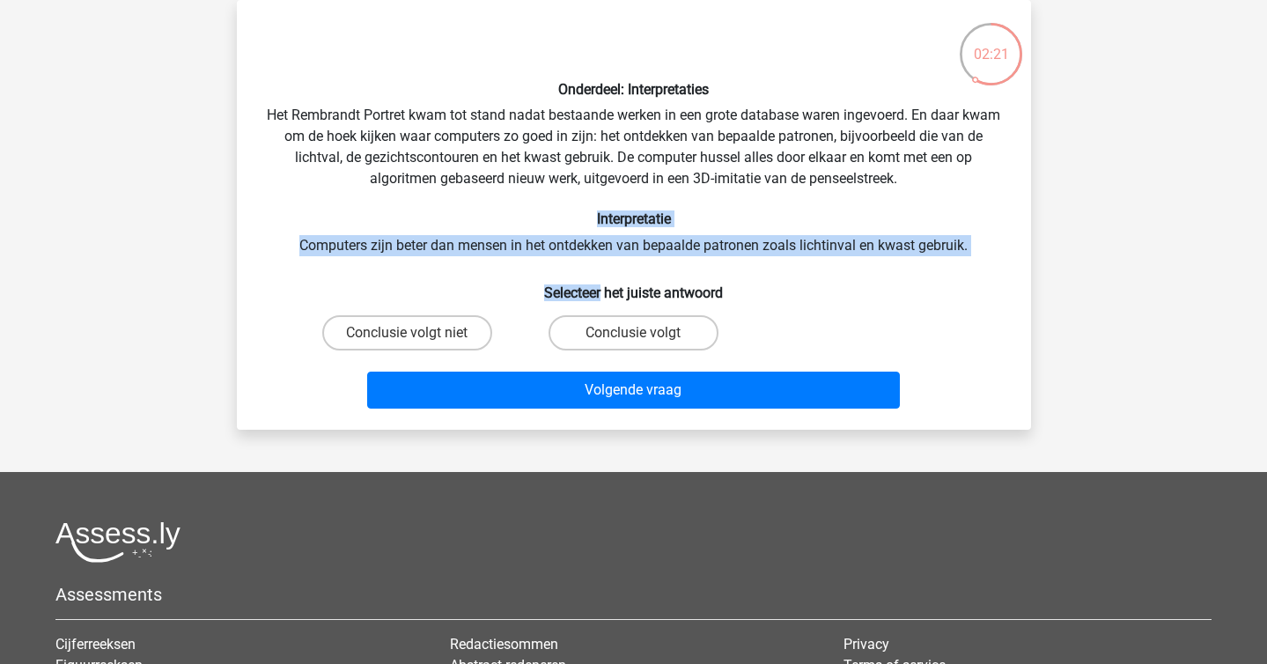
click at [368, 213] on h6 "Interpretatie" at bounding box center [634, 218] width 738 height 17
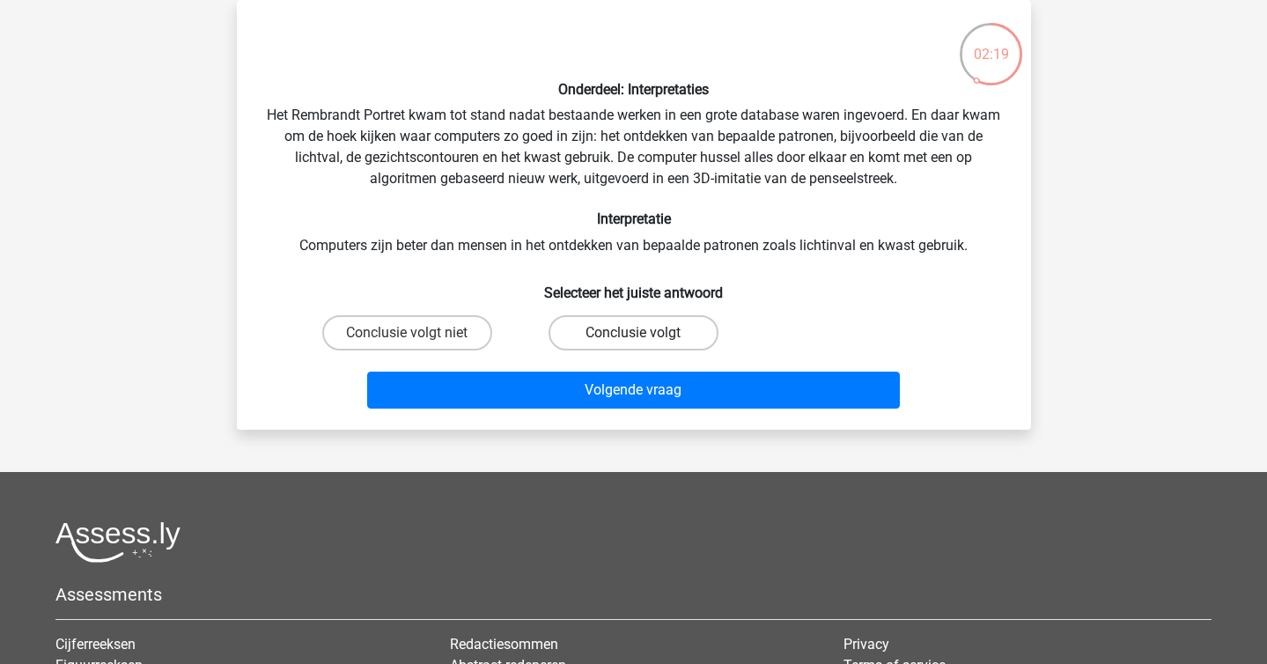
click at [608, 341] on label "Conclusie volgt" at bounding box center [634, 332] width 170 height 35
click at [633, 341] on input "Conclusie volgt" at bounding box center [638, 338] width 11 height 11
radio input "true"
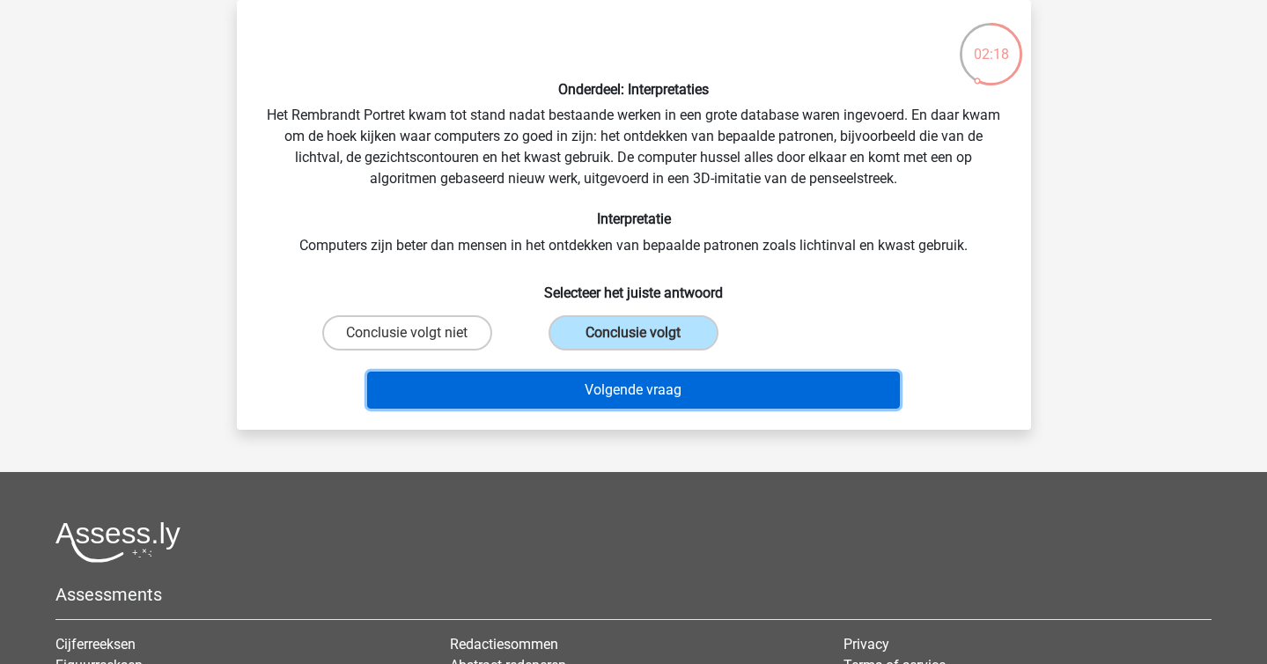
click at [648, 385] on button "Volgende vraag" at bounding box center [633, 390] width 533 height 37
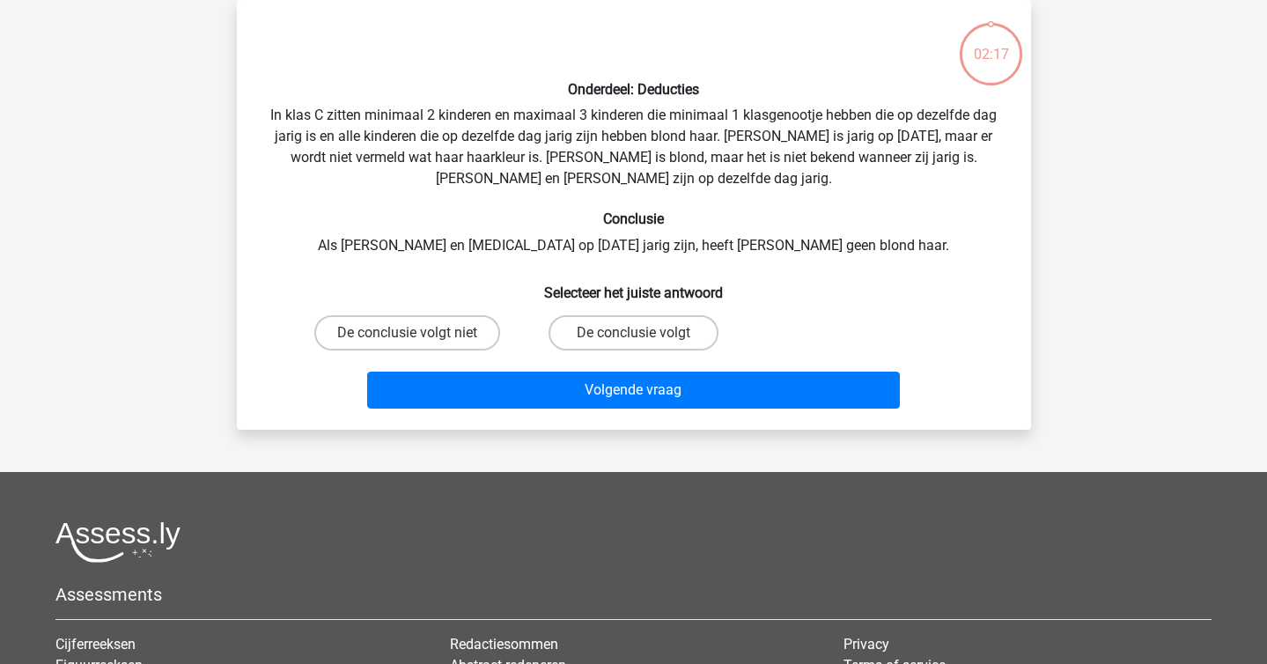
click at [357, 141] on div "Onderdeel: Deducties In klas C zitten minimaal 2 kinderen en maximaal 3 kindere…" at bounding box center [634, 214] width 780 height 401
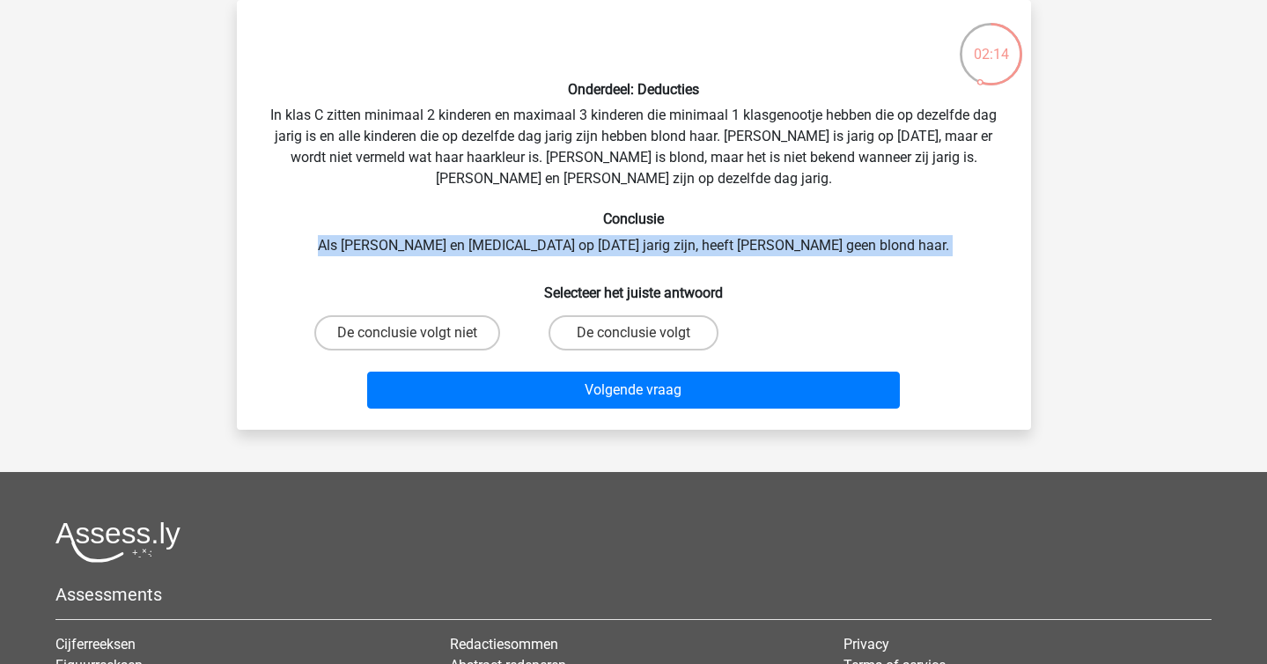
drag, startPoint x: 425, startPoint y: 243, endPoint x: 898, endPoint y: 270, distance: 473.6
click at [898, 270] on div "Onderdeel: Deducties In klas C zitten minimaal 2 kinderen en maximaal 3 kindere…" at bounding box center [634, 214] width 780 height 401
click at [887, 265] on div "Onderdeel: Deducties In klas C zitten minimaal 2 kinderen en maximaal 3 kindere…" at bounding box center [634, 214] width 780 height 401
drag, startPoint x: 887, startPoint y: 265, endPoint x: 331, endPoint y: 235, distance: 557.2
click at [331, 235] on div "Onderdeel: Deducties In klas C zitten minimaal 2 kinderen en maximaal 3 kindere…" at bounding box center [634, 214] width 780 height 401
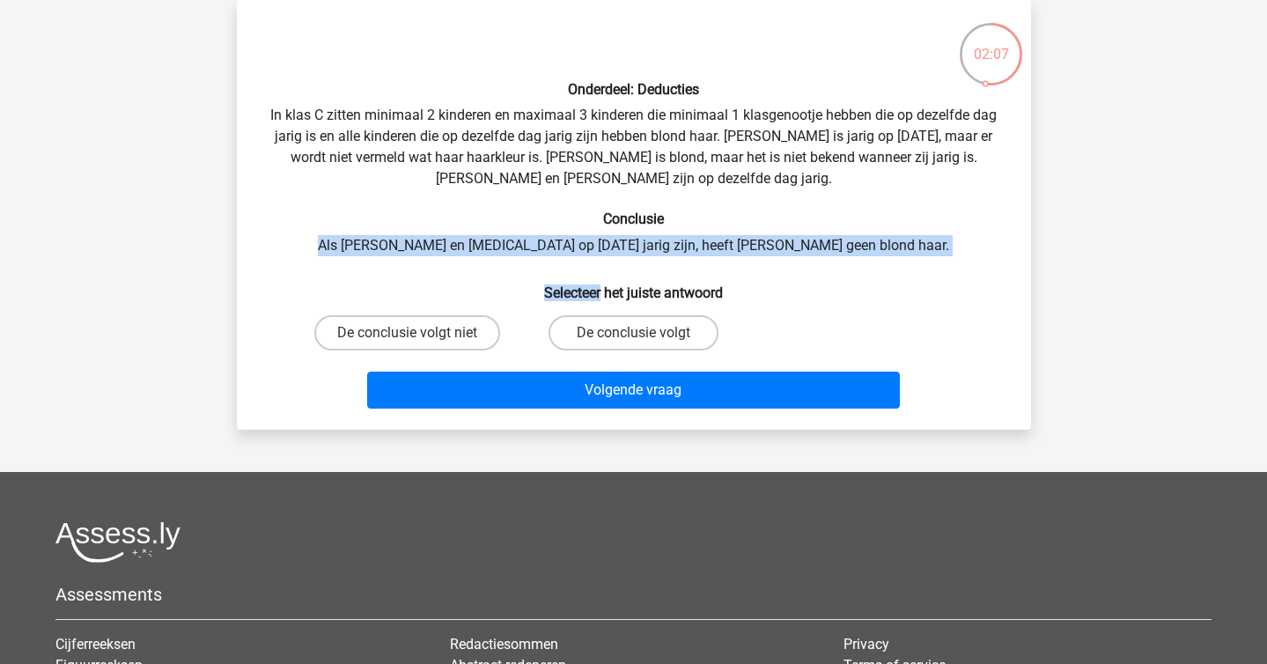
click at [331, 235] on div "Onderdeel: Deducties In klas C zitten minimaal 2 kinderen en maximaal 3 kindere…" at bounding box center [634, 214] width 780 height 401
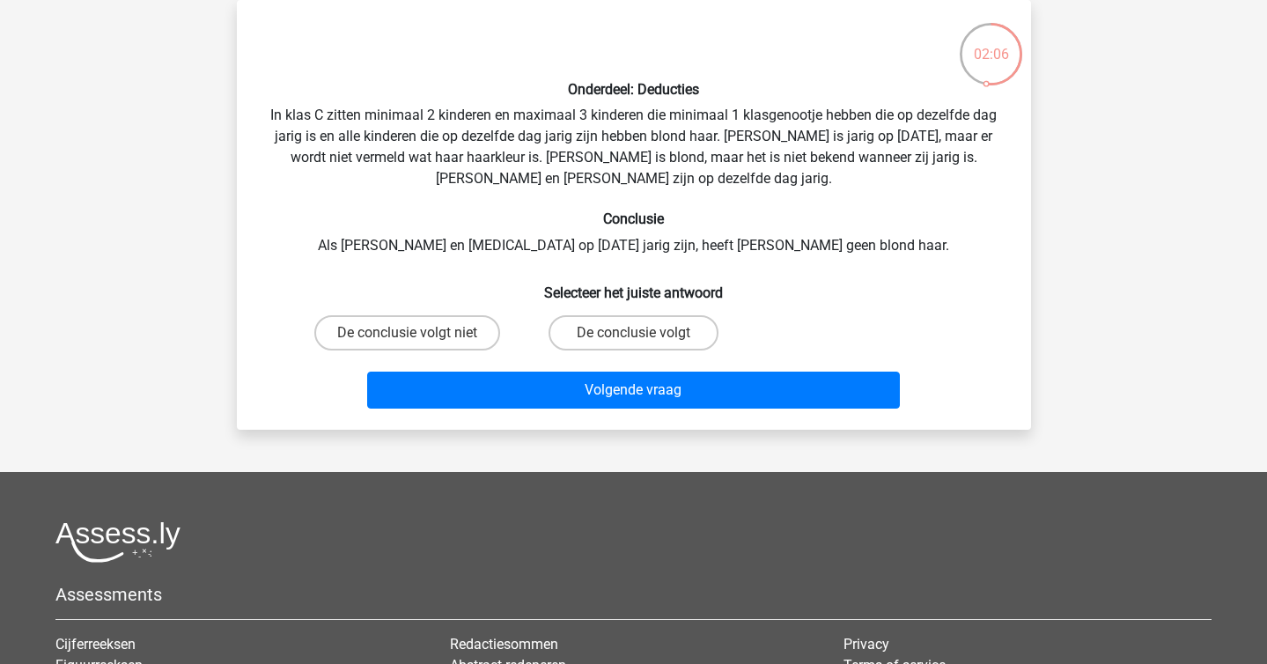
click at [411, 339] on input "De conclusie volgt niet" at bounding box center [412, 338] width 11 height 11
radio input "true"
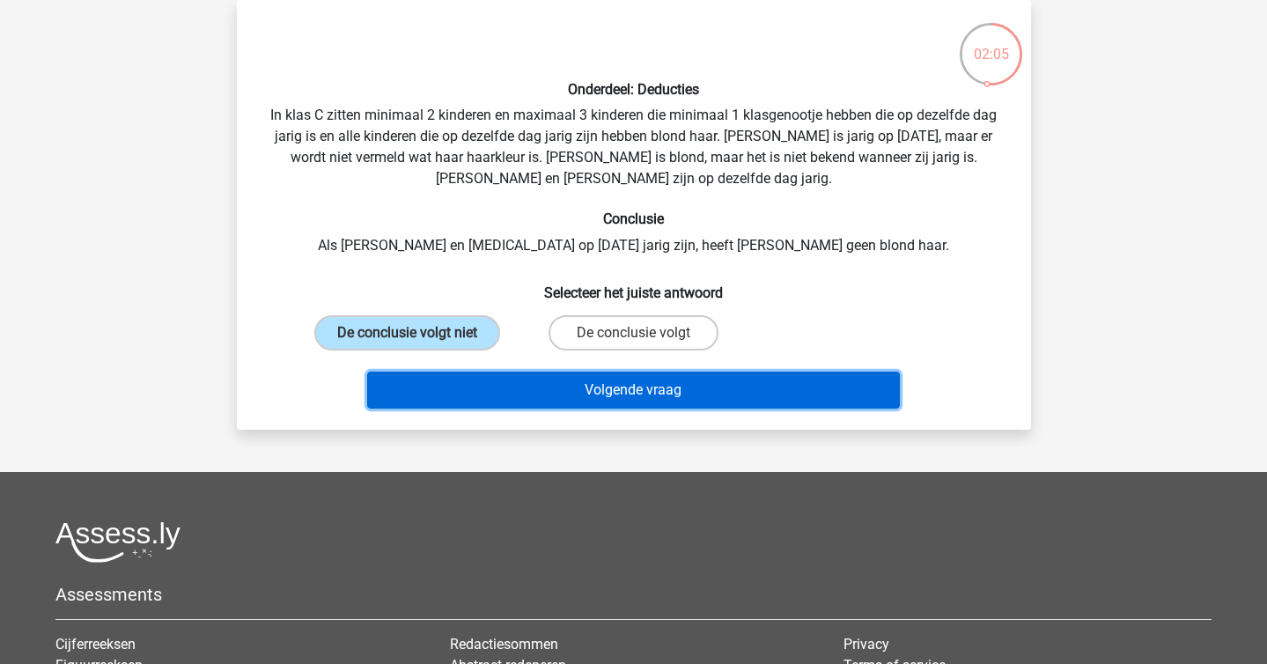
click at [491, 381] on button "Volgende vraag" at bounding box center [633, 390] width 533 height 37
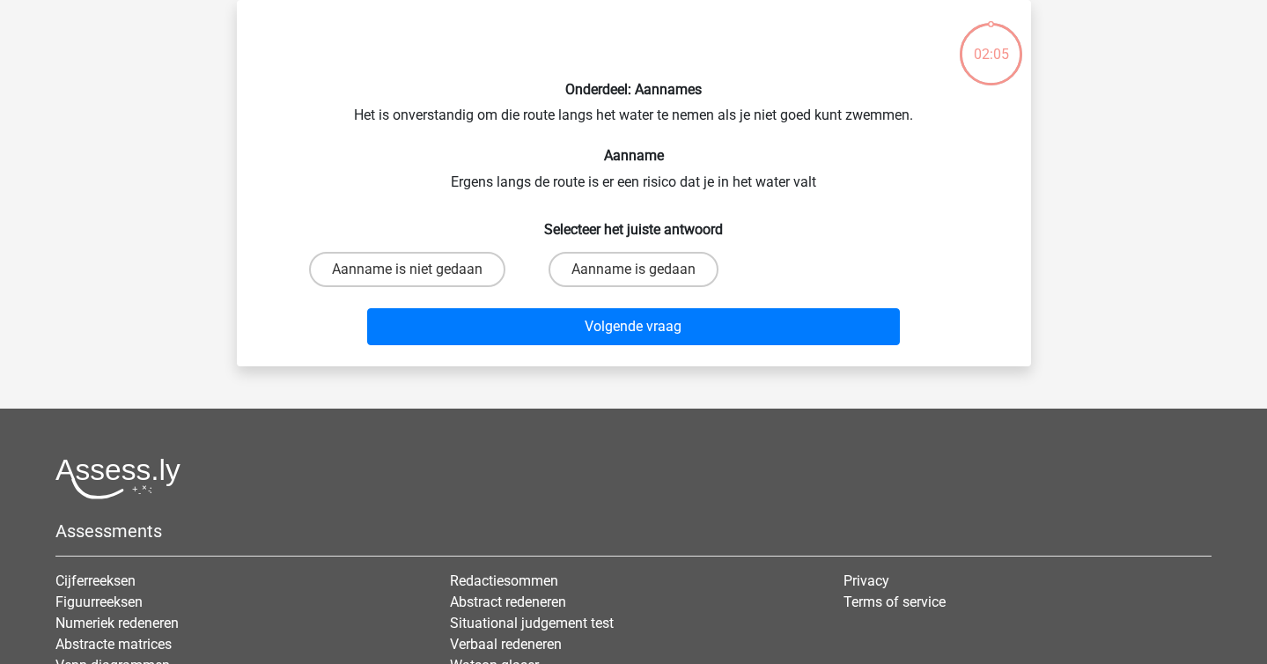
click at [336, 199] on div "Onderdeel: Aannames Het is onverstandig om die route langs het water te nemen a…" at bounding box center [634, 183] width 780 height 338
click at [573, 268] on label "Aanname is gedaan" at bounding box center [634, 269] width 170 height 35
click at [633, 269] on input "Aanname is gedaan" at bounding box center [638, 274] width 11 height 11
radio input "true"
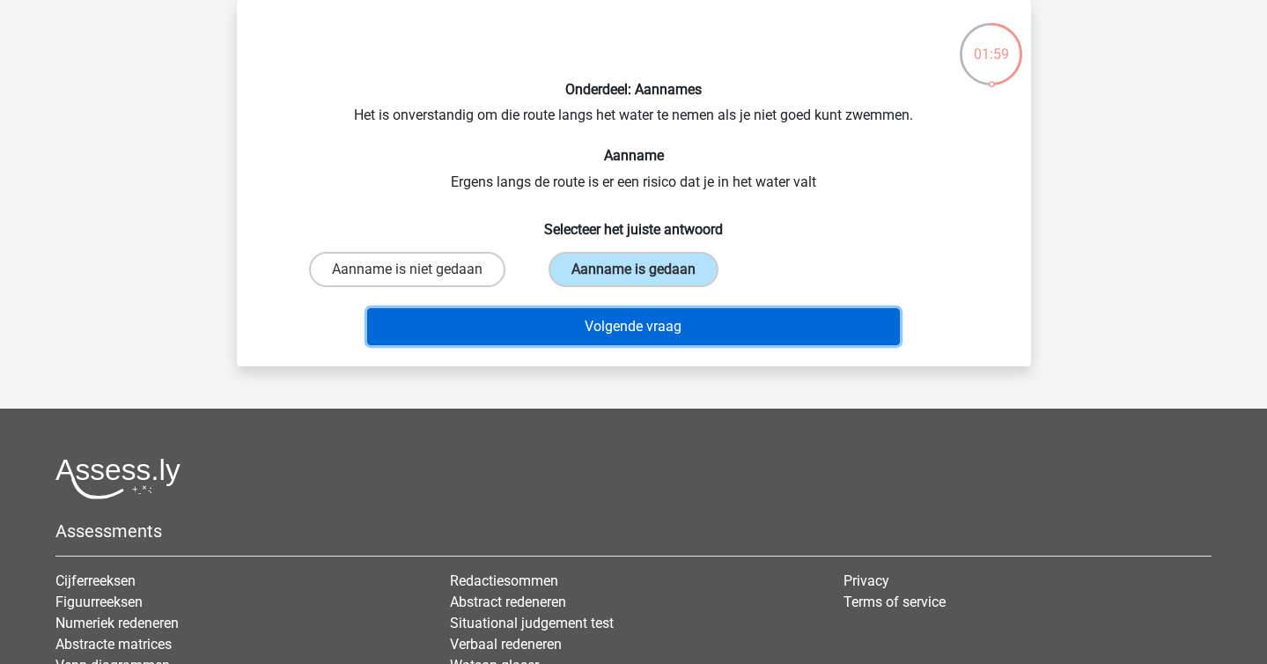
click at [629, 318] on button "Volgende vraag" at bounding box center [633, 326] width 533 height 37
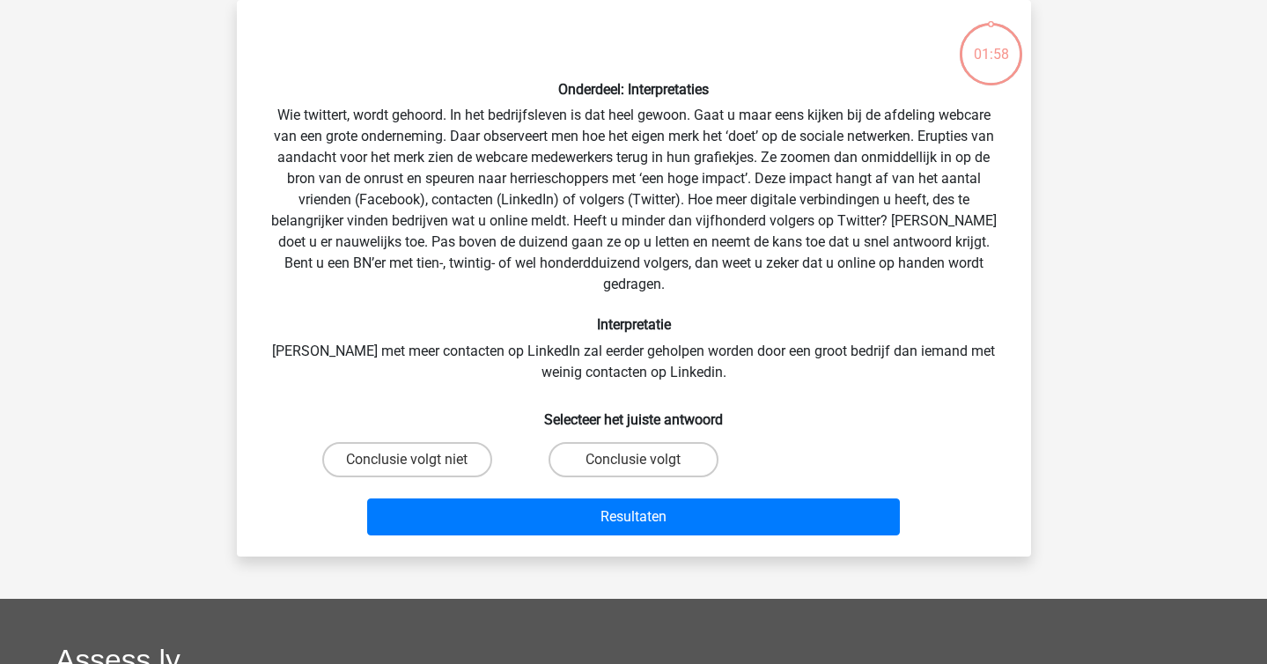
click at [394, 144] on div "Onderdeel: Interpretaties Wie twittert, wordt gehoord. In het bedrijfsleven is …" at bounding box center [634, 278] width 780 height 528
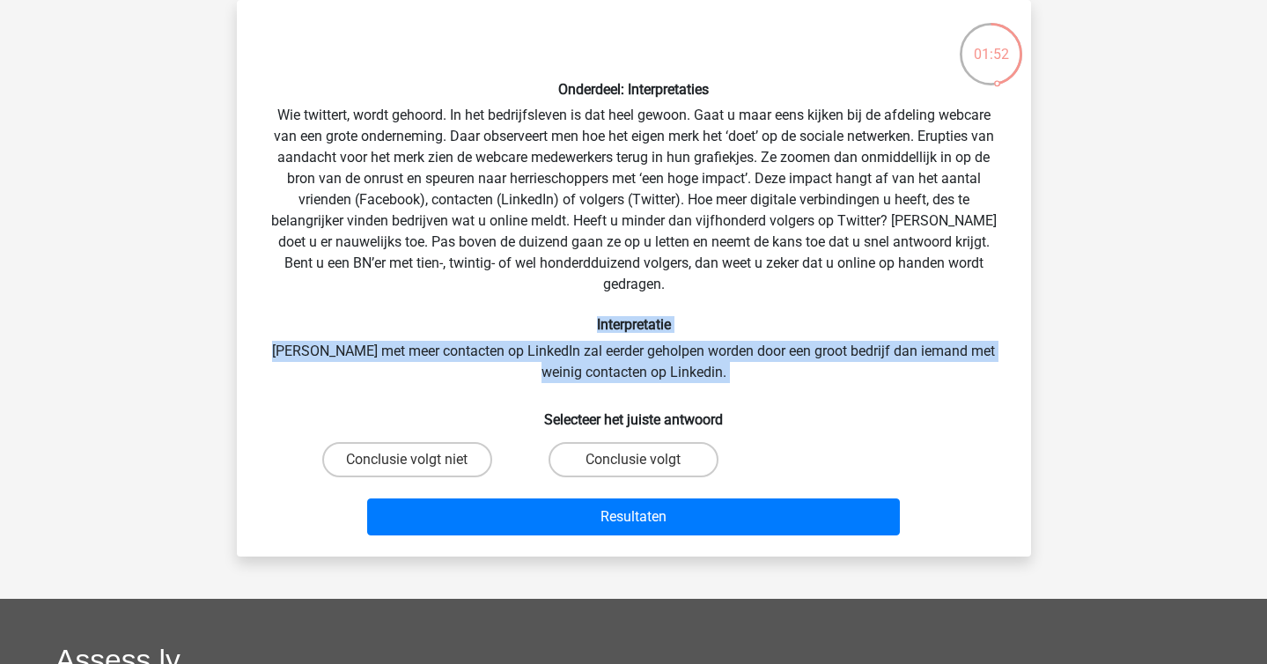
drag, startPoint x: 421, startPoint y: 304, endPoint x: 838, endPoint y: 365, distance: 421.7
click at [838, 365] on div "Onderdeel: Interpretaties Wie twittert, wordt gehoord. In het bedrijfsleven is …" at bounding box center [634, 278] width 780 height 528
drag, startPoint x: 838, startPoint y: 365, endPoint x: 601, endPoint y: 289, distance: 248.6
click at [601, 289] on div "Onderdeel: Interpretaties Wie twittert, wordt gehoord. In het bedrijfsleven is …" at bounding box center [634, 278] width 780 height 528
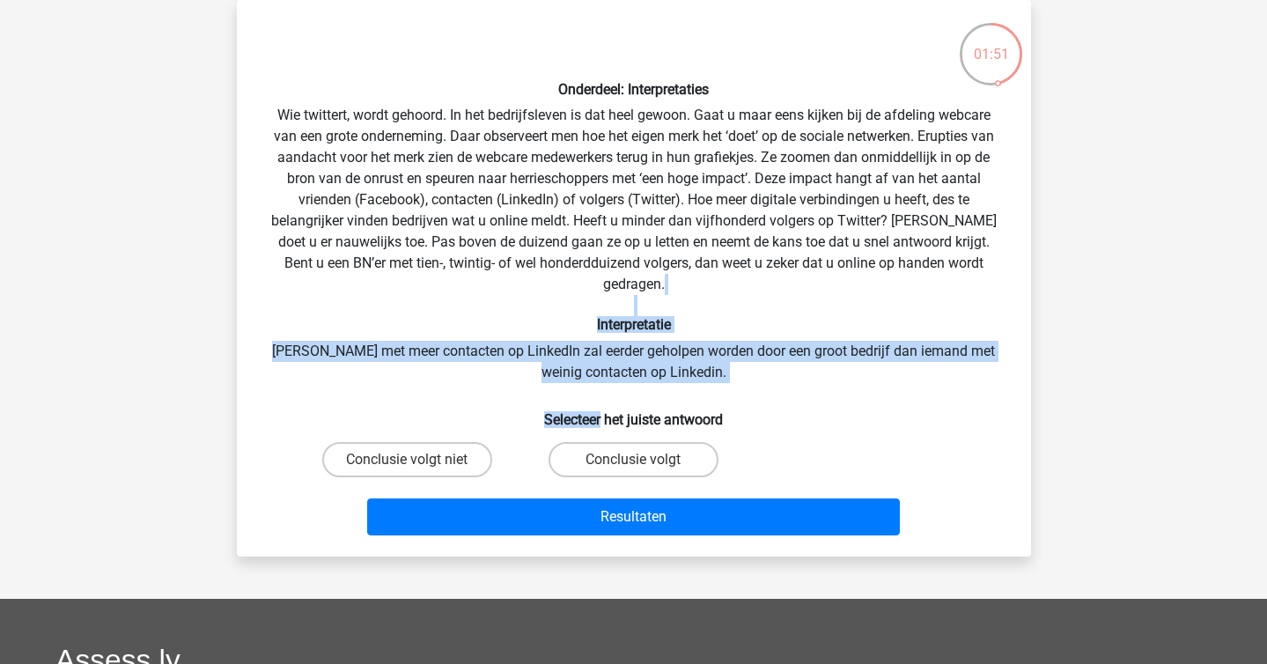
click at [601, 289] on div "Onderdeel: Interpretaties Wie twittert, wordt gehoord. In het bedrijfsleven is …" at bounding box center [634, 278] width 780 height 528
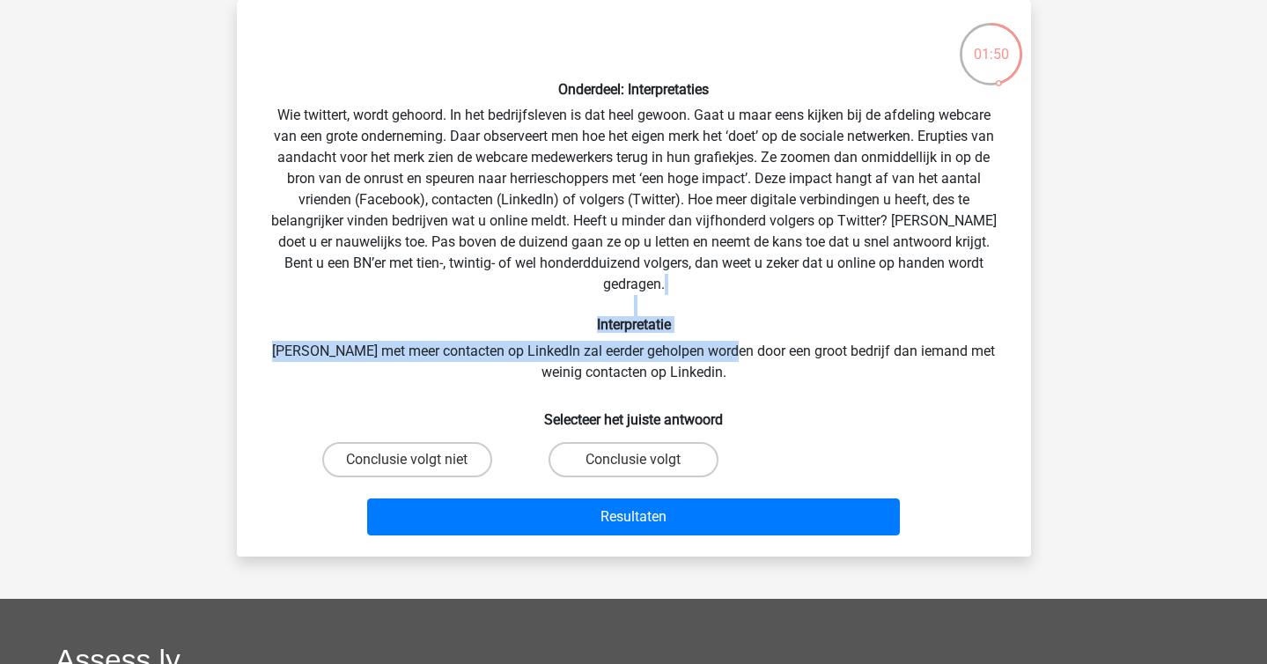
drag, startPoint x: 601, startPoint y: 289, endPoint x: 757, endPoint y: 346, distance: 166.0
click at [743, 341] on div "Onderdeel: Interpretaties Wie twittert, wordt gehoord. In het bedrijfsleven is …" at bounding box center [634, 278] width 780 height 528
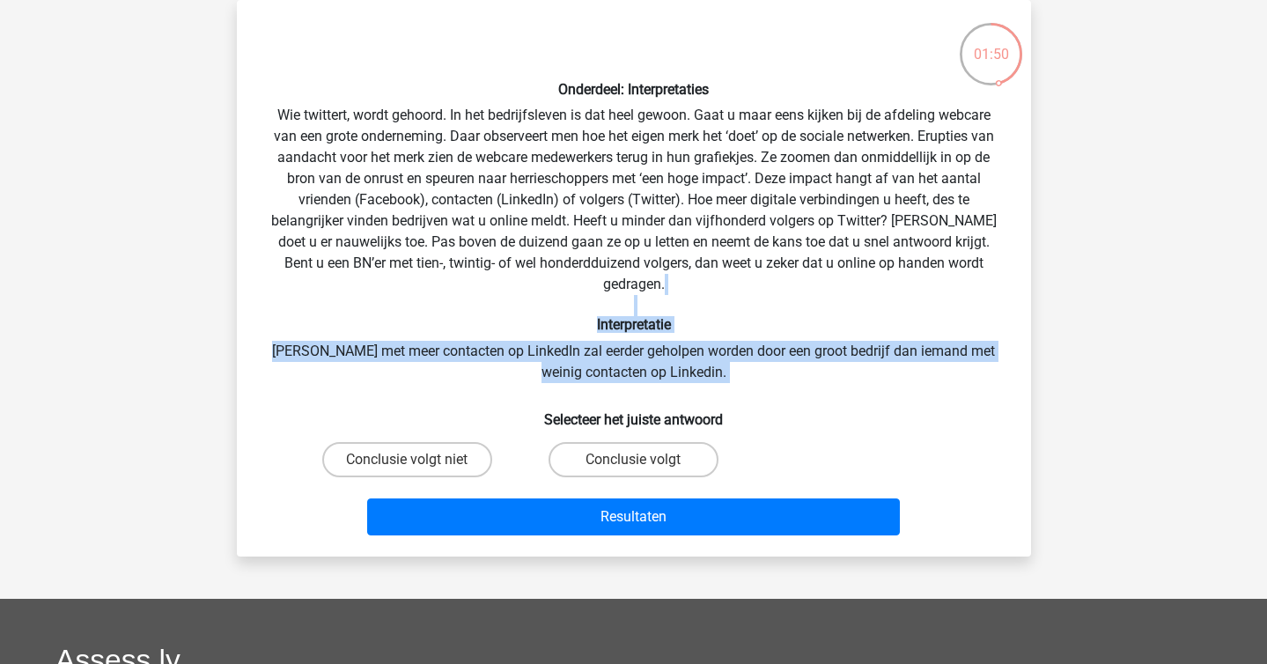
click at [757, 346] on div "Onderdeel: Interpretaties Wie twittert, wordt gehoord. In het bedrijfsleven is …" at bounding box center [634, 278] width 780 height 528
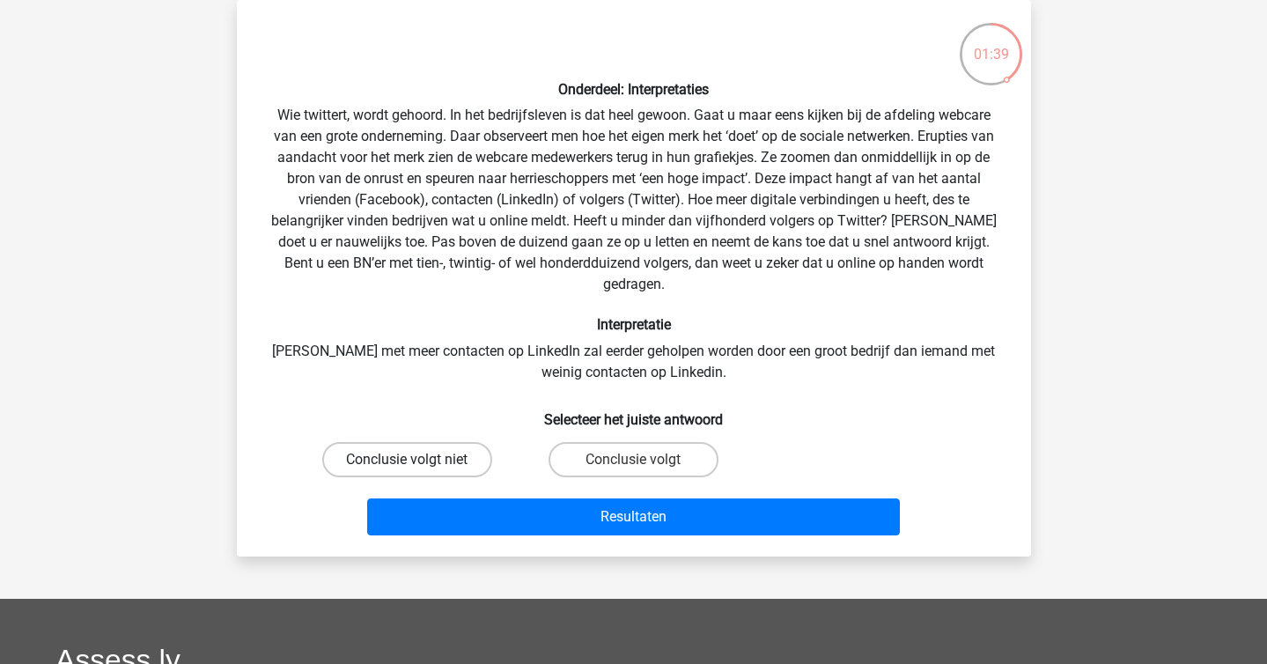
click at [448, 442] on label "Conclusie volgt niet" at bounding box center [407, 459] width 170 height 35
click at [418, 460] on input "Conclusie volgt niet" at bounding box center [412, 465] width 11 height 11
radio input "true"
click at [432, 336] on div "Onderdeel: Interpretaties Wie twittert, wordt gehoord. In het bedrijfsleven is …" at bounding box center [634, 278] width 780 height 528
click at [526, 349] on div "Onderdeel: Interpretaties Wie twittert, wordt gehoord. In het bedrijfsleven is …" at bounding box center [634, 278] width 780 height 528
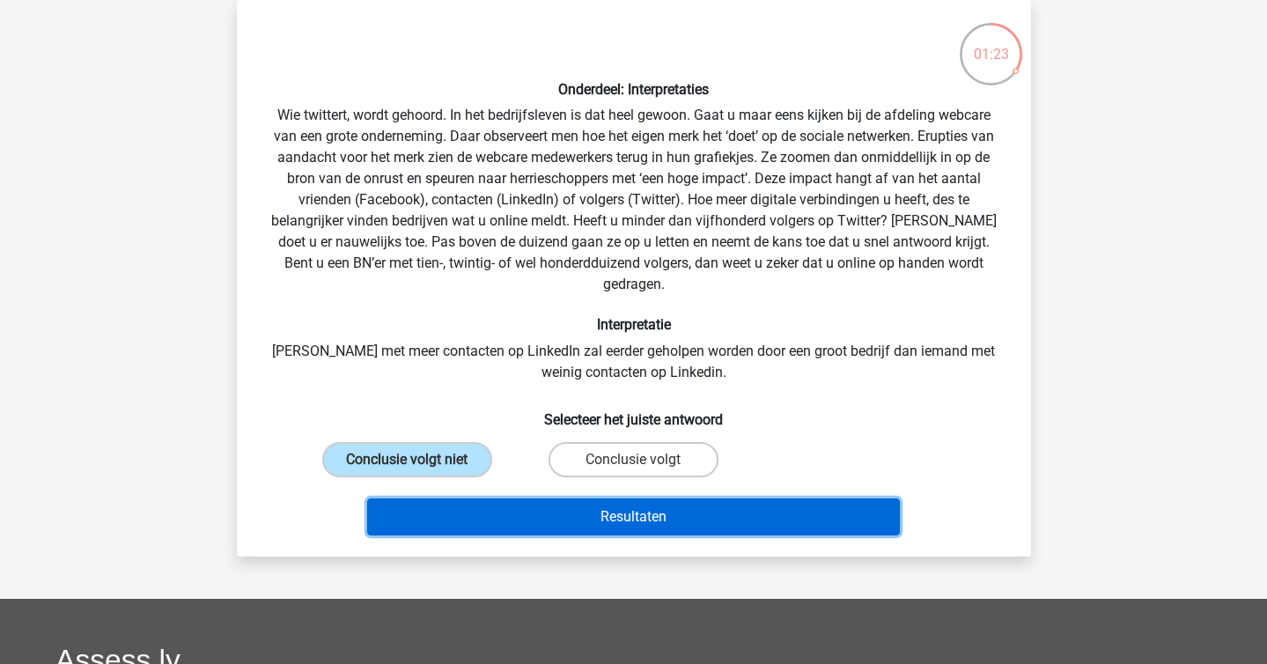
click at [646, 498] on button "Resultaten" at bounding box center [633, 516] width 533 height 37
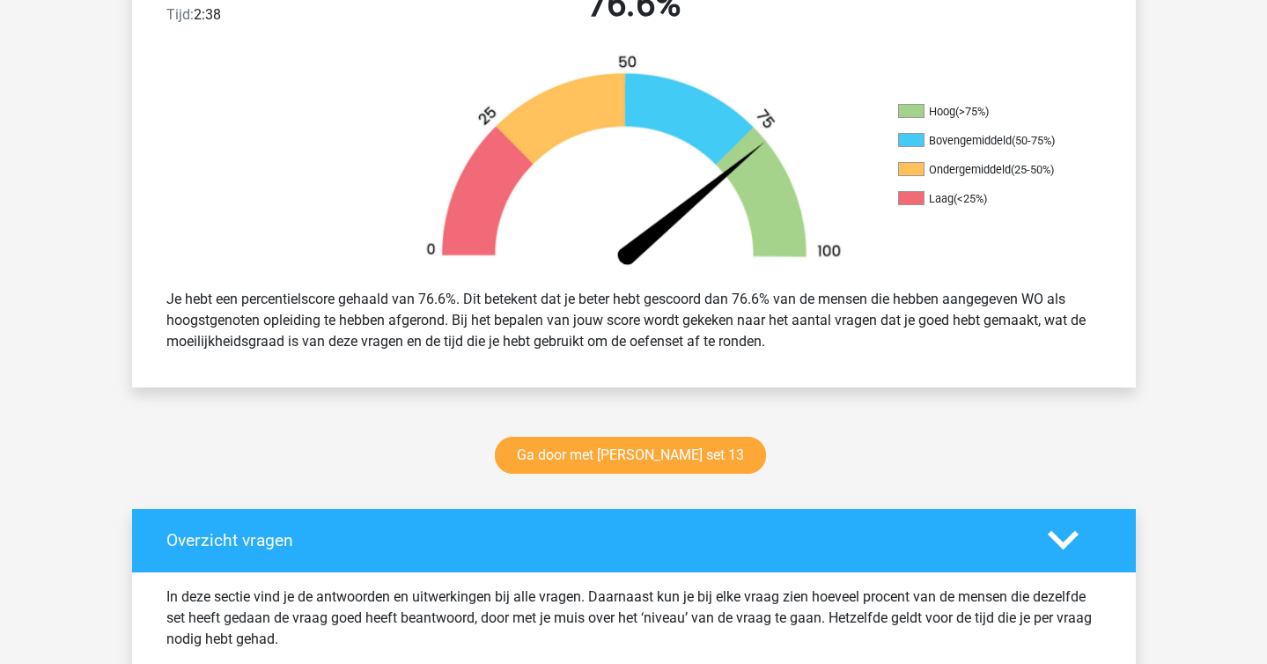
scroll to position [510, 0]
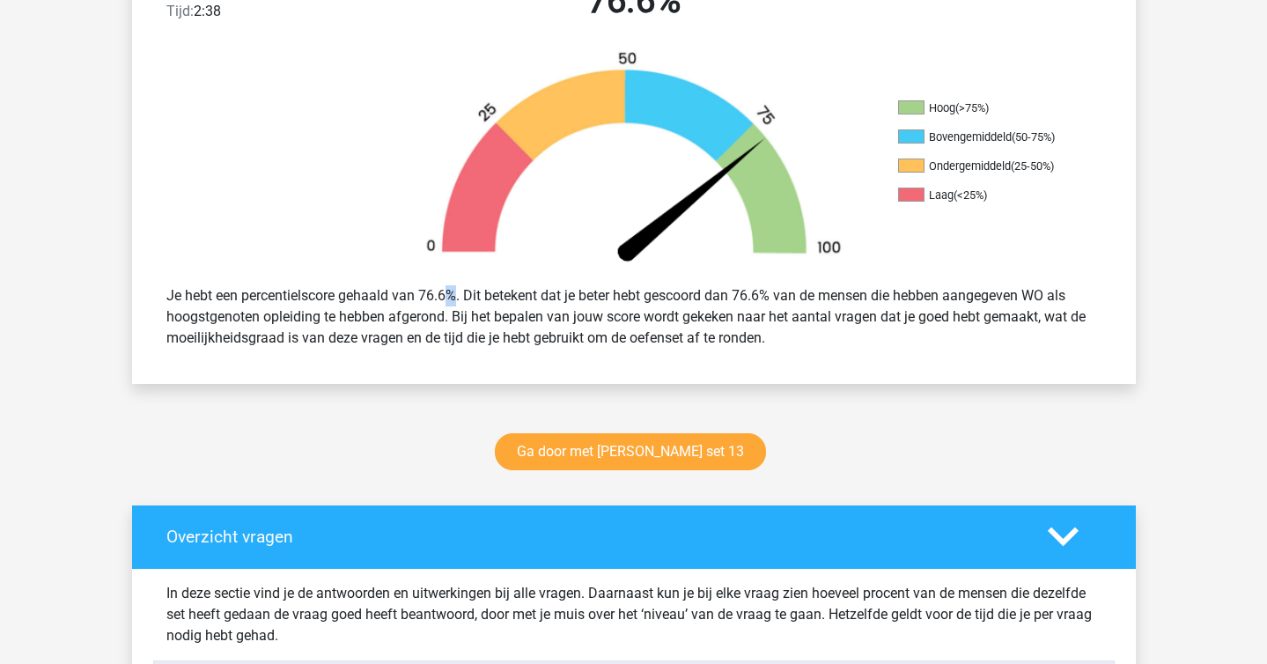
click at [391, 295] on div "Je hebt een percentielscore gehaald van 76.6%. Dit betekent dat je beter hebt g…" at bounding box center [633, 316] width 961 height 77
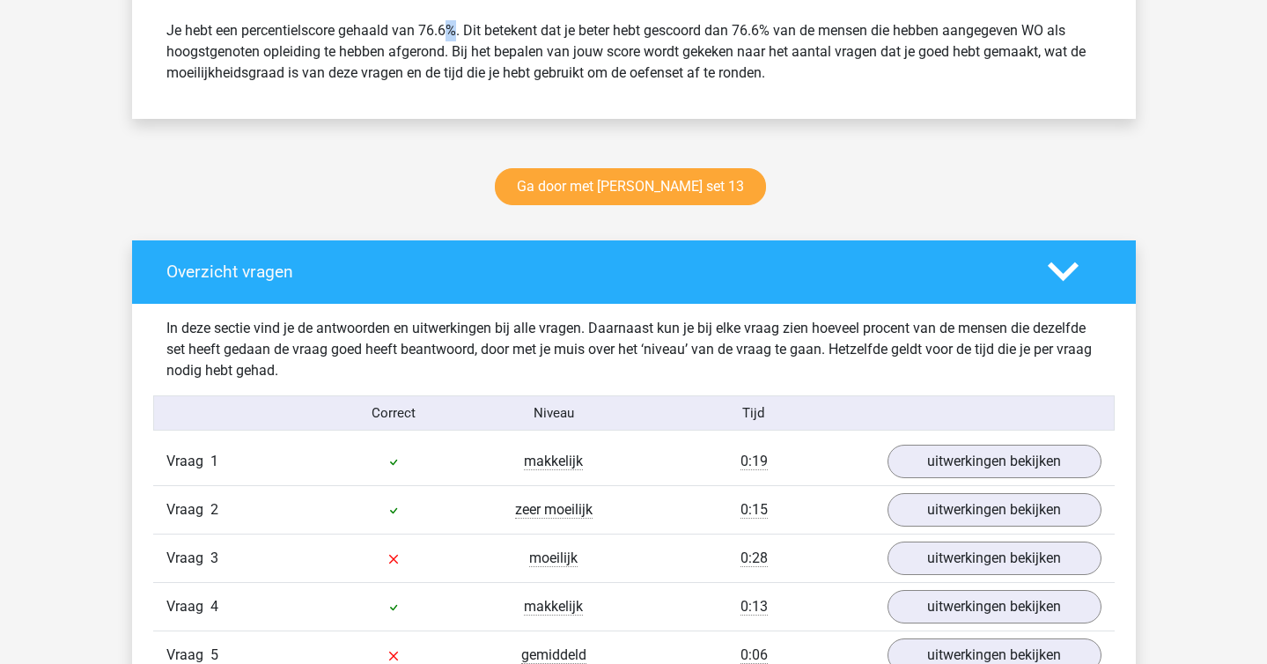
copy div
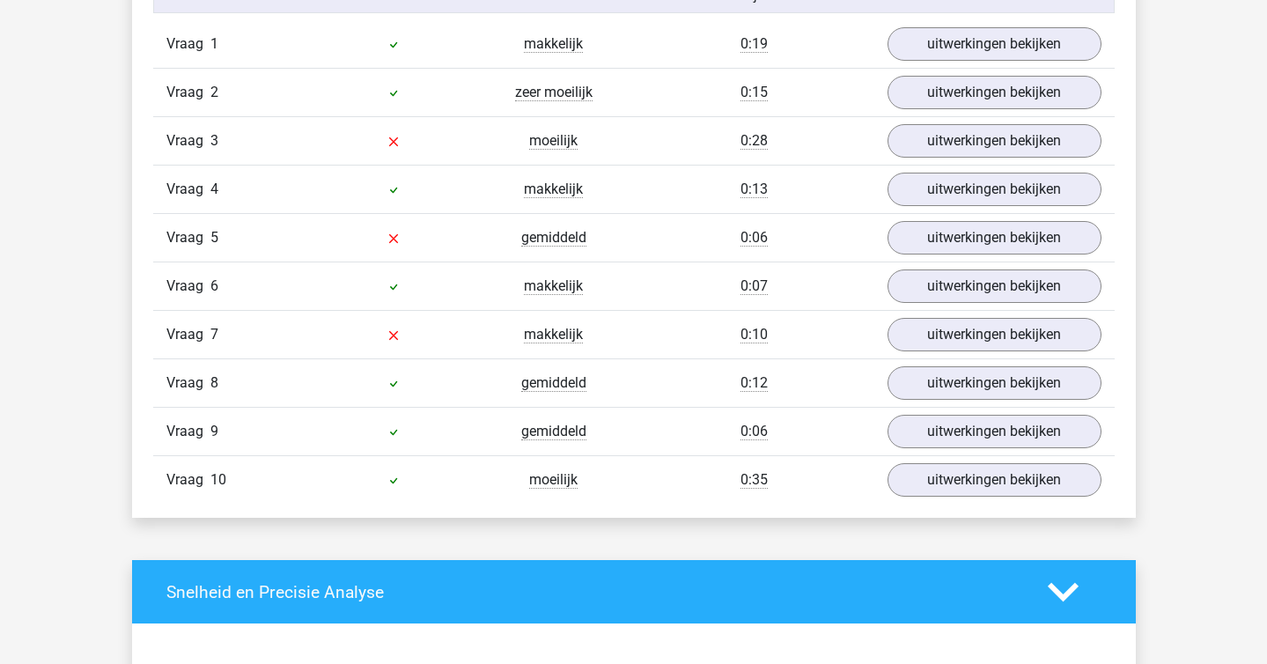
scroll to position [1168, 0]
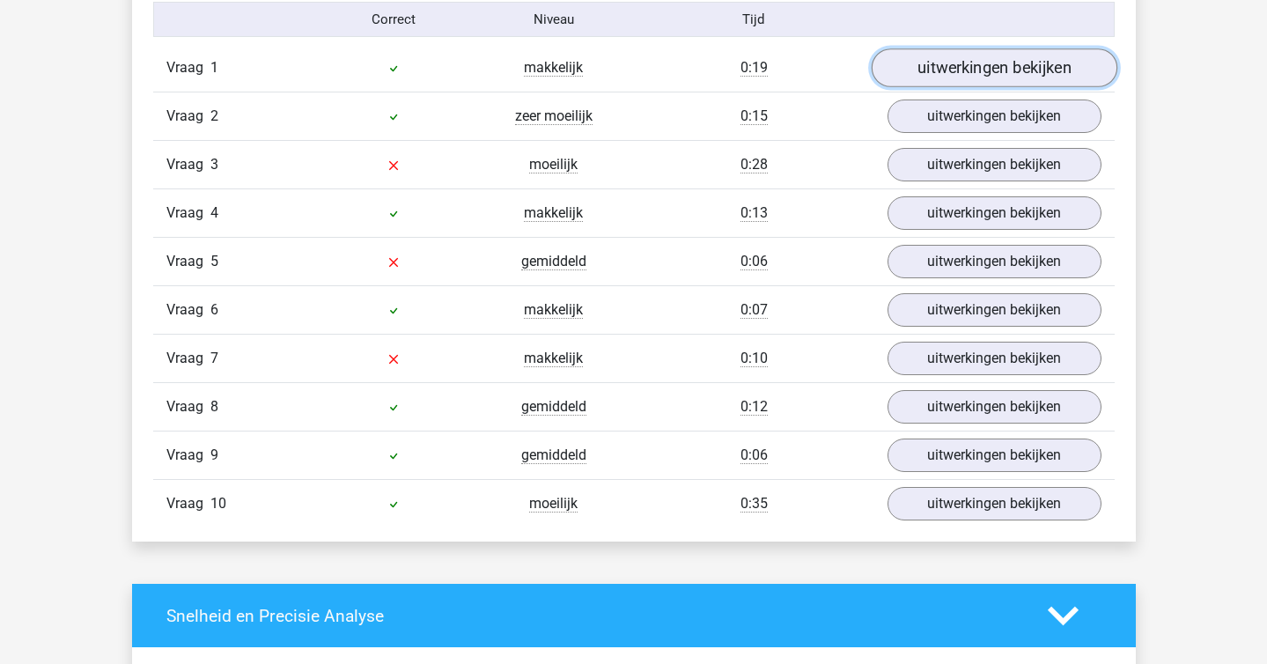
click at [977, 69] on link "uitwerkingen bekijken" at bounding box center [994, 67] width 246 height 39
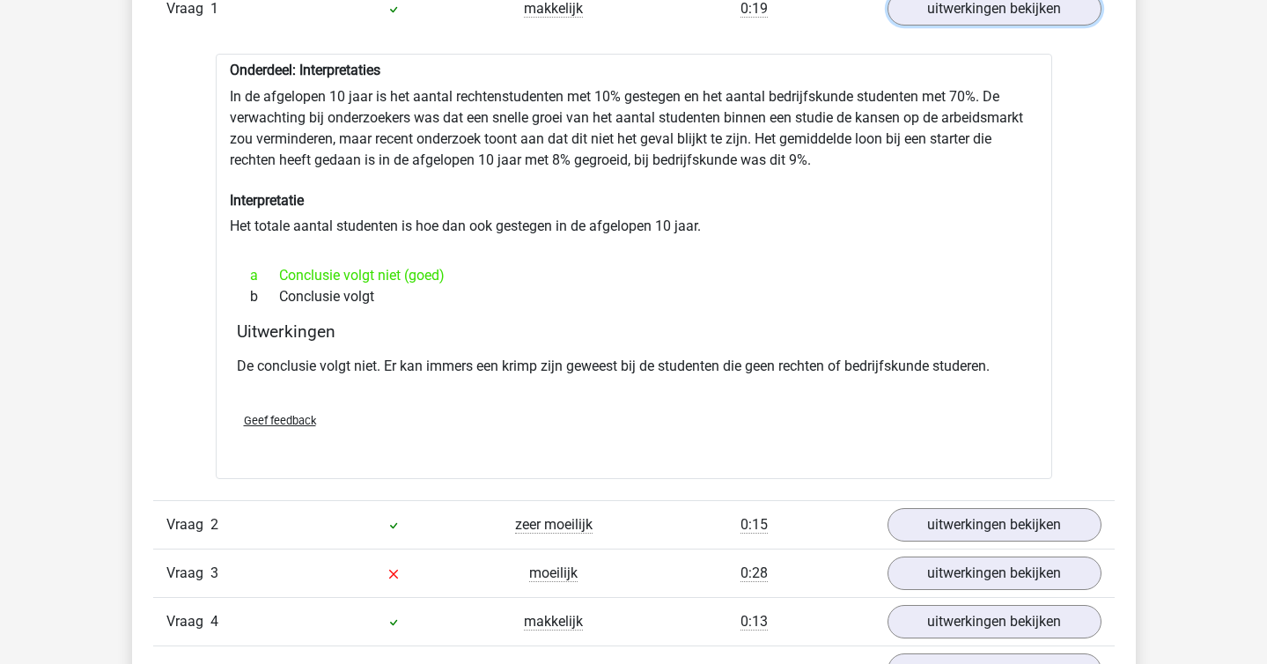
scroll to position [1246, 0]
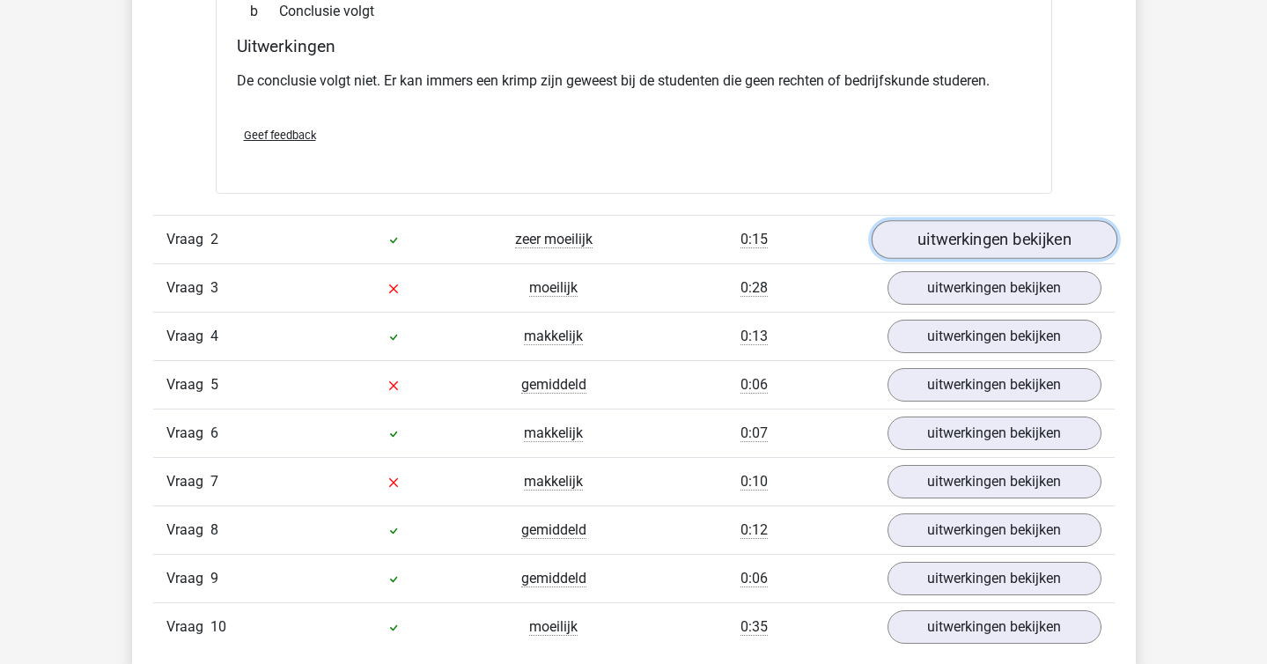
click at [945, 246] on link "uitwerkingen bekijken" at bounding box center [994, 239] width 246 height 39
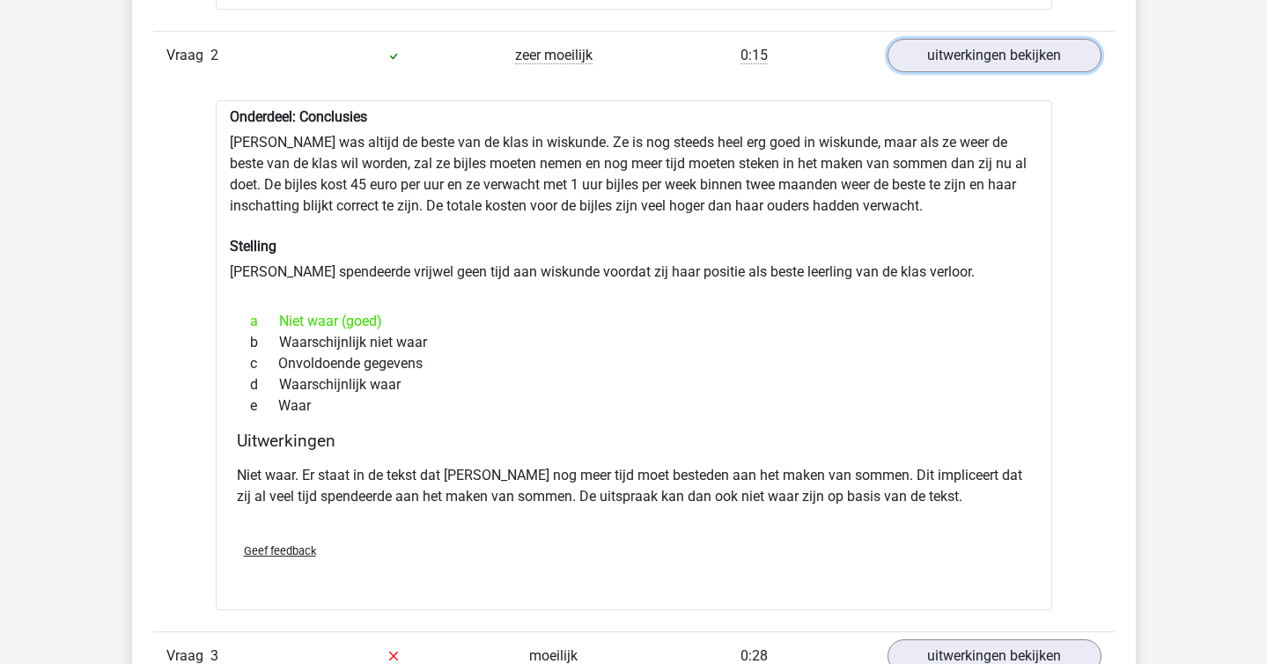
scroll to position [1702, 0]
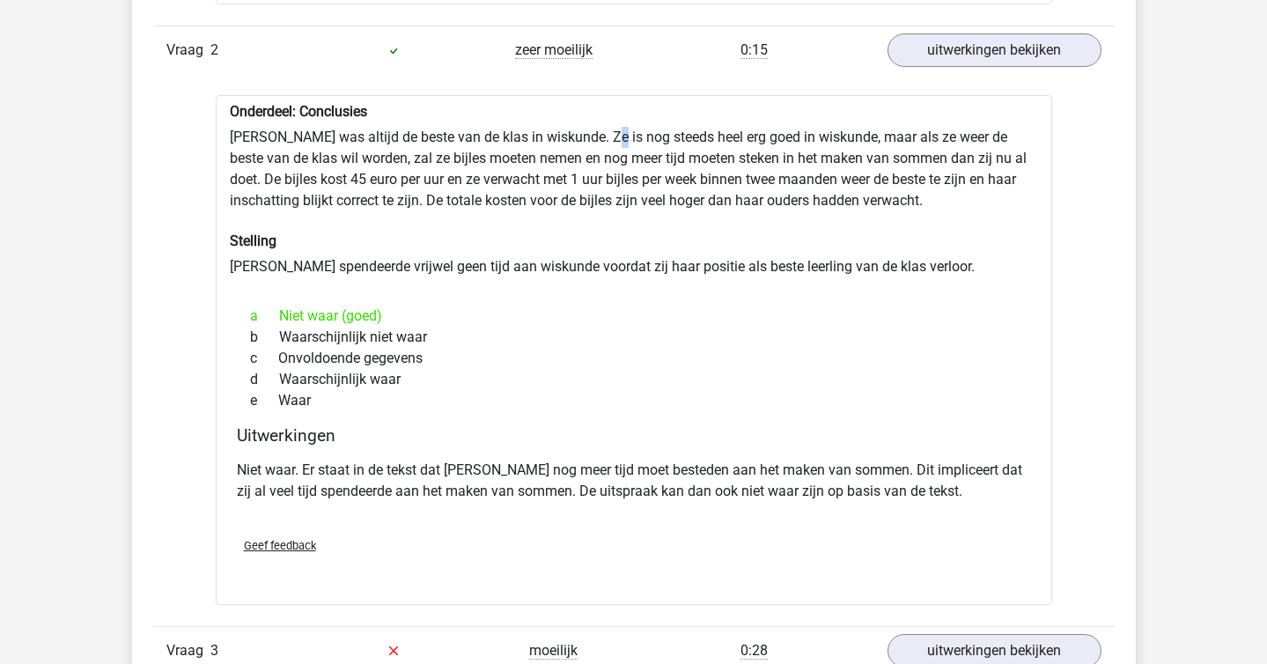
click at [604, 132] on div "Onderdeel: Conclusies Maria was altijd de beste van de klas in wiskunde. Ze is …" at bounding box center [634, 350] width 836 height 510
copy div
click at [670, 258] on div "Onderdeel: Conclusies Maria was altijd de beste van de klas in wiskunde. Ze is …" at bounding box center [634, 350] width 836 height 510
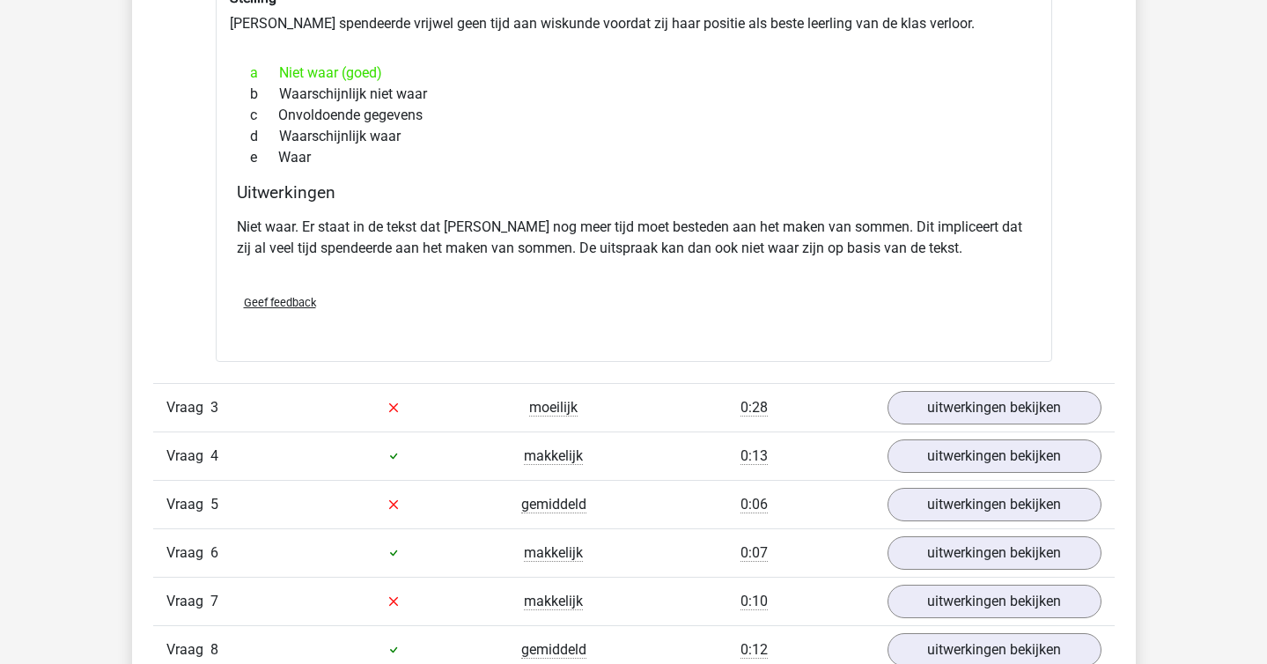
scroll to position [1949, 0]
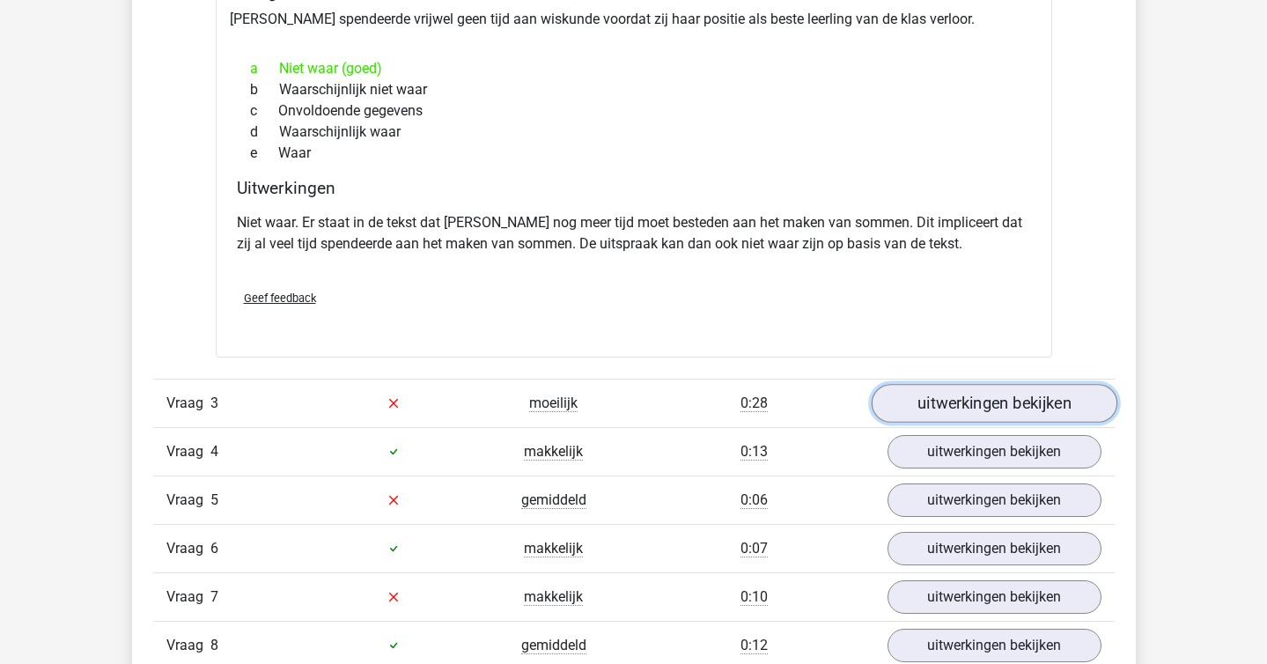
click at [1022, 420] on link "uitwerkingen bekijken" at bounding box center [994, 403] width 246 height 39
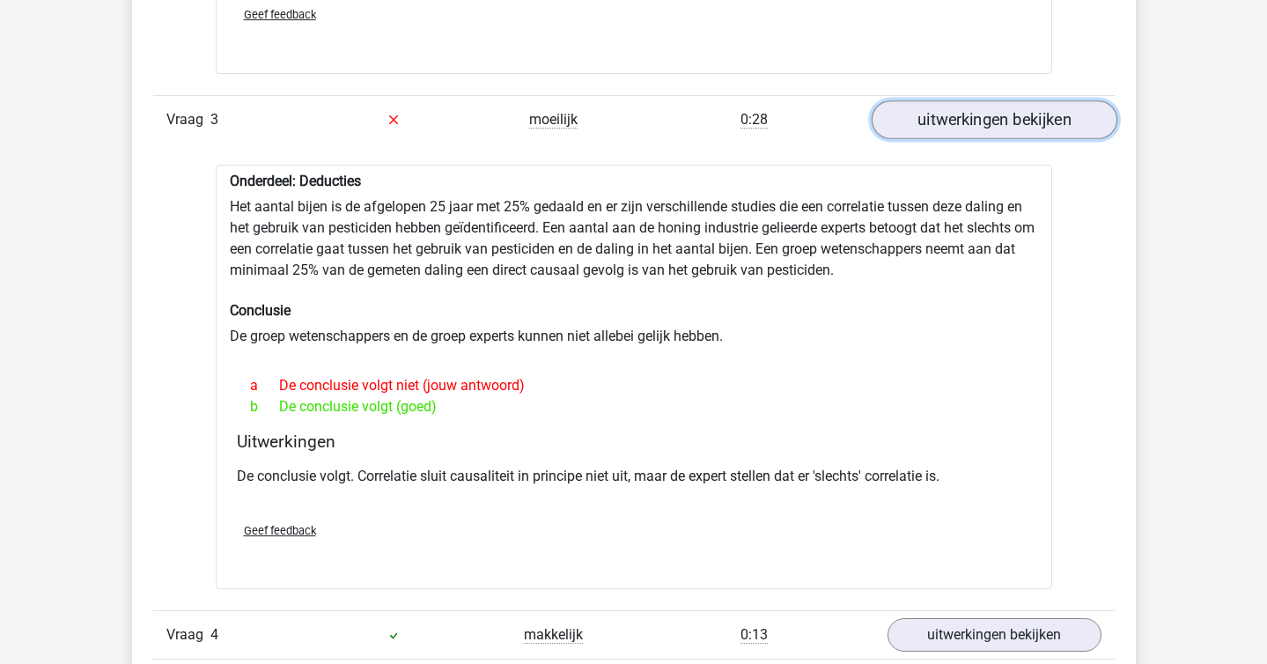
scroll to position [2235, 0]
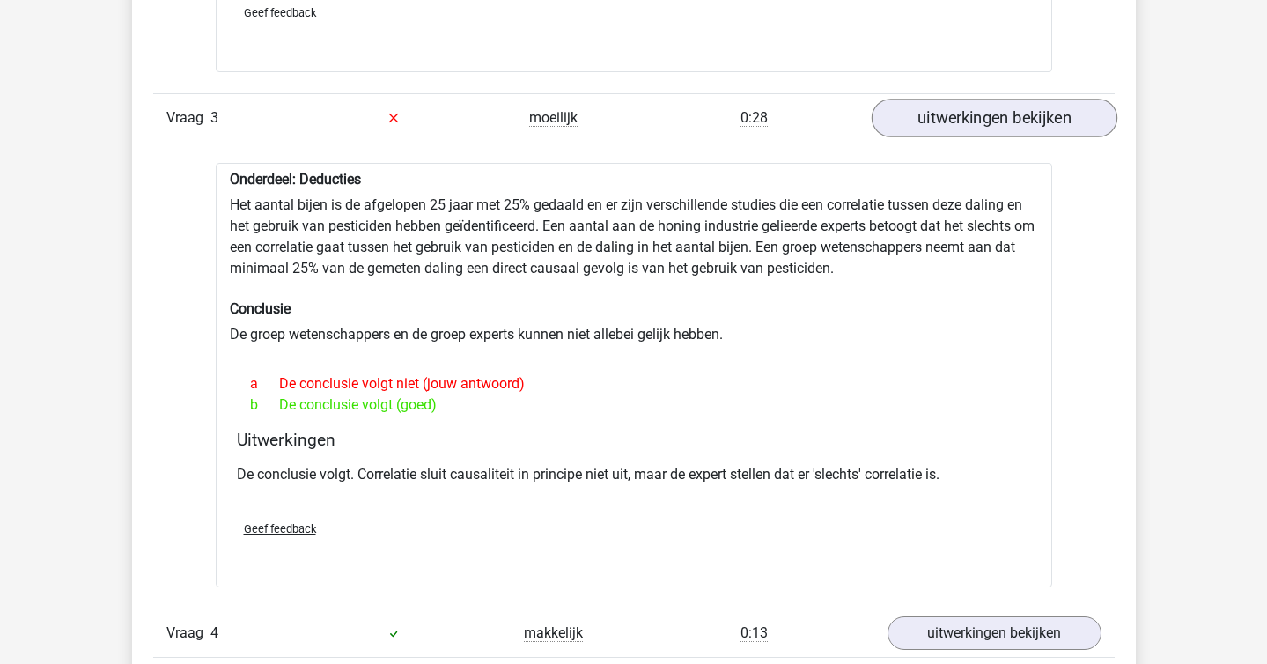
click at [1022, 420] on div "a De conclusie volgt niet (jouw antwoord) b De conclusie volgt (goed)" at bounding box center [634, 394] width 794 height 56
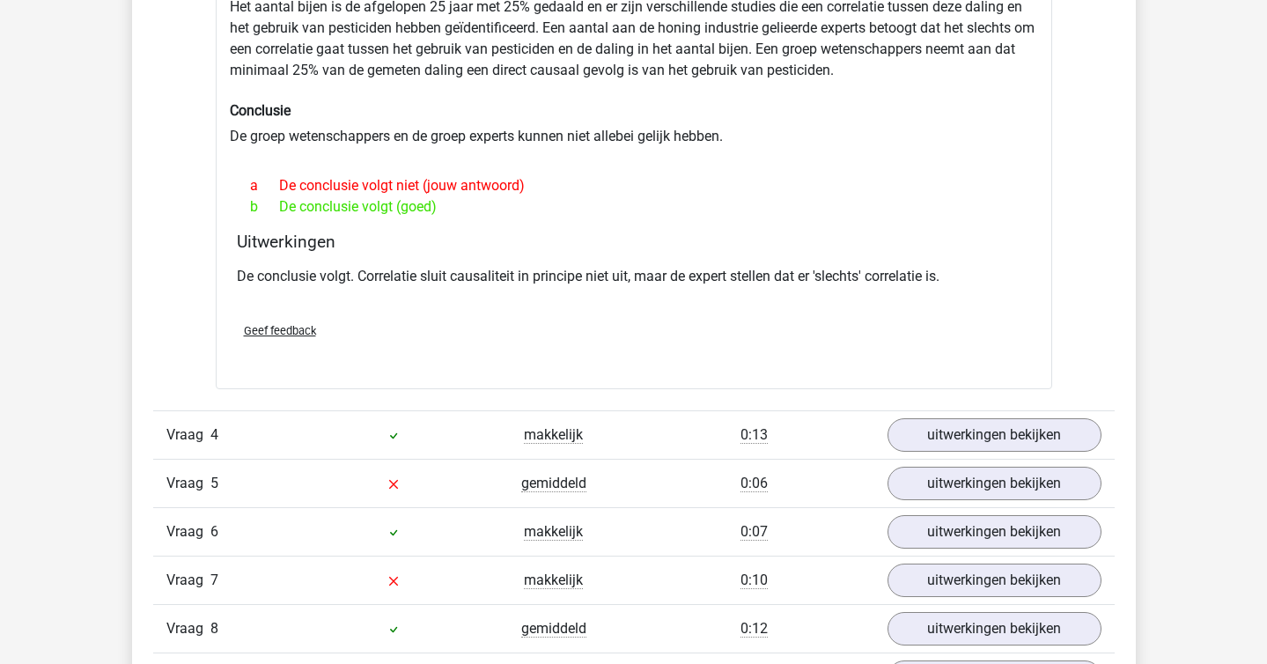
scroll to position [2442, 0]
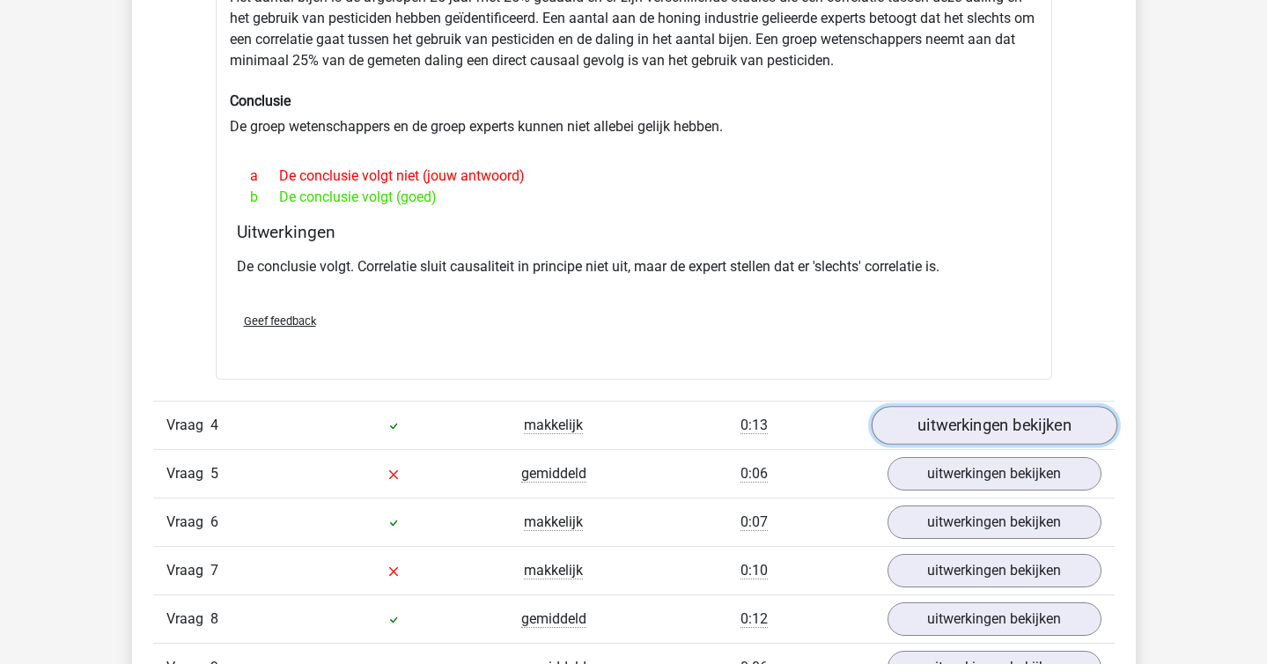
click at [914, 420] on link "uitwerkingen bekijken" at bounding box center [994, 425] width 246 height 39
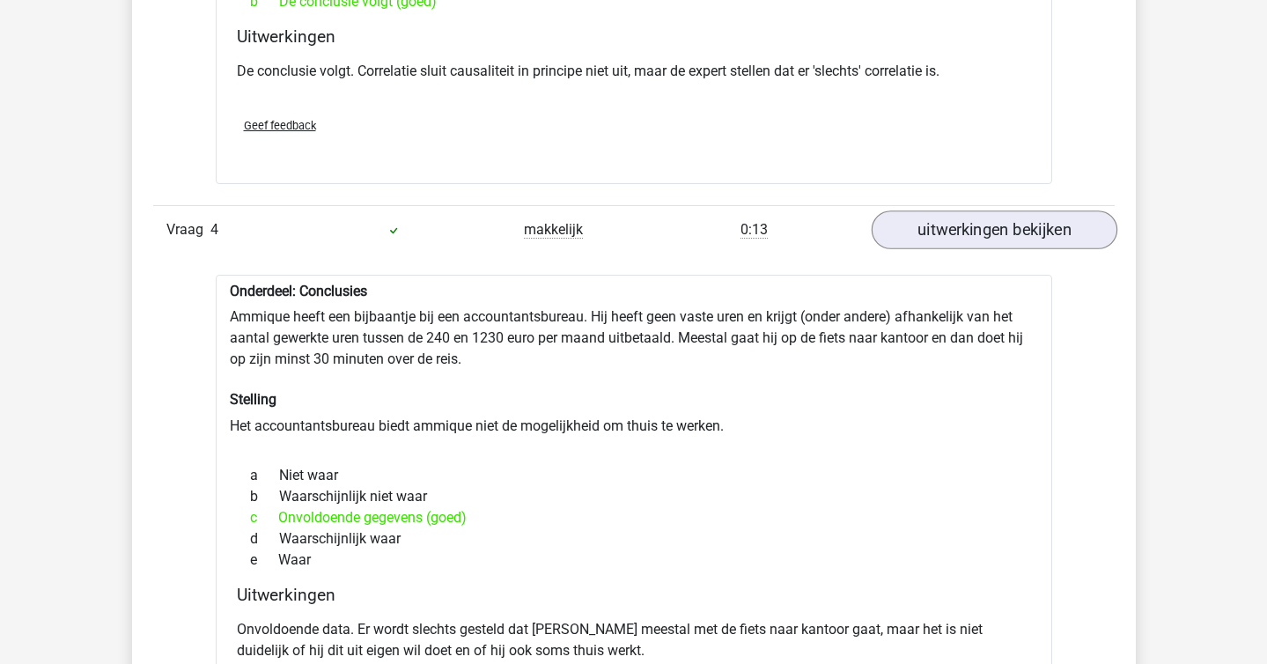
click at [914, 420] on div "Onderdeel: Conclusies Ammique heeft een bijbaantje bij een accountantsbureau. H…" at bounding box center [634, 519] width 836 height 489
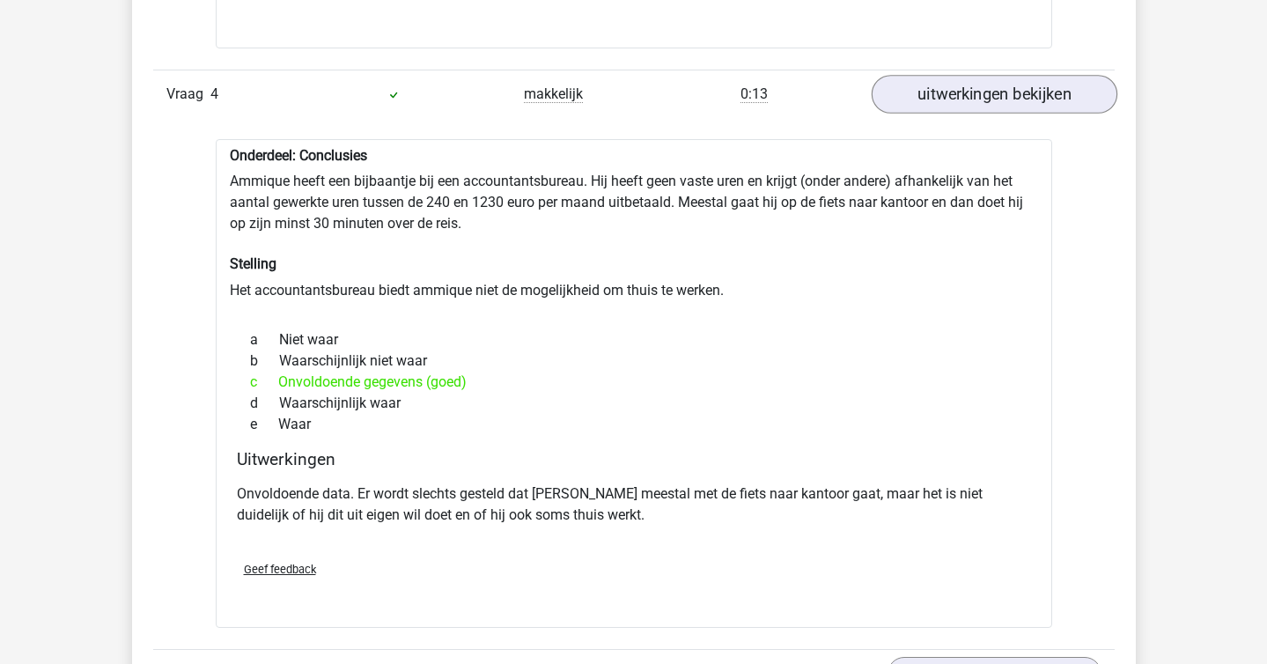
scroll to position [2853, 0]
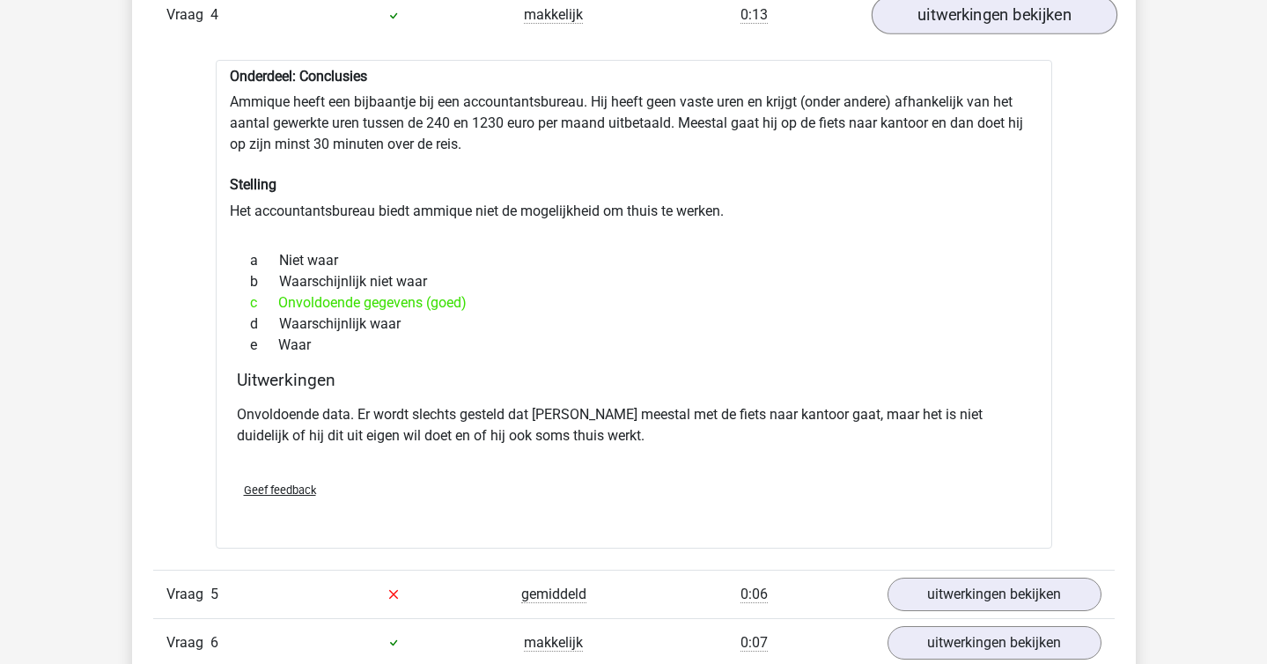
click at [914, 420] on p "Onvoldoende data. Er wordt slechts gesteld dat Ammique meestal met de fiets naa…" at bounding box center [634, 425] width 794 height 42
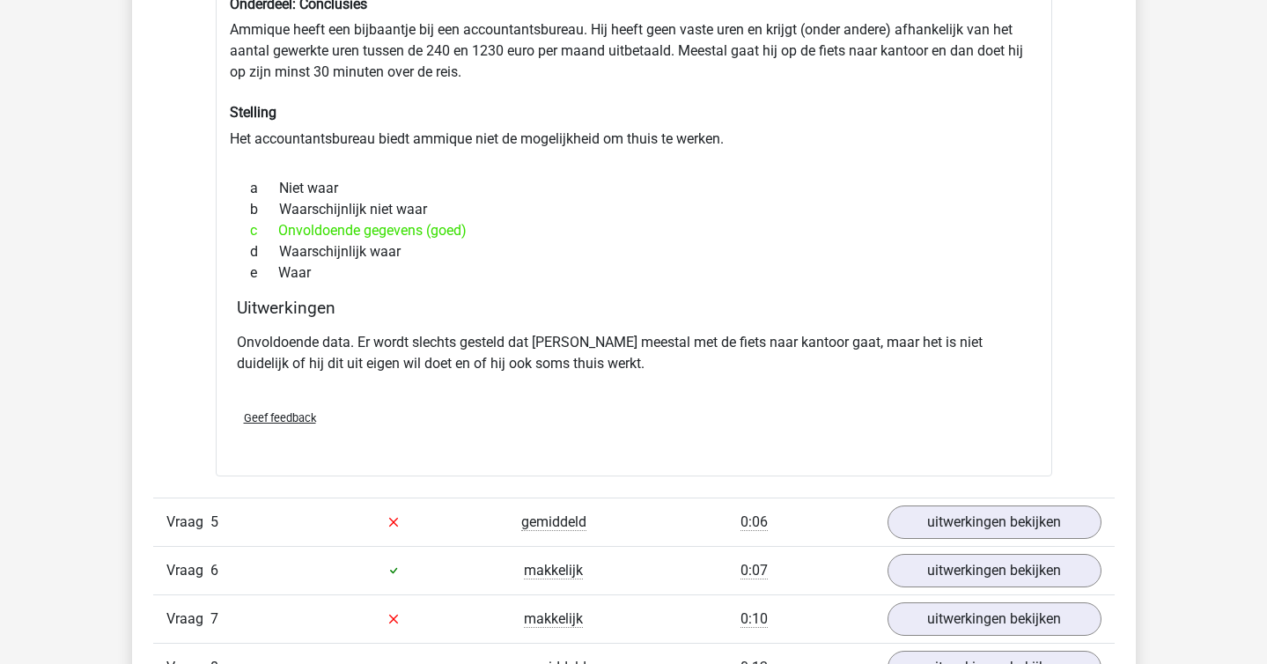
scroll to position [2928, 0]
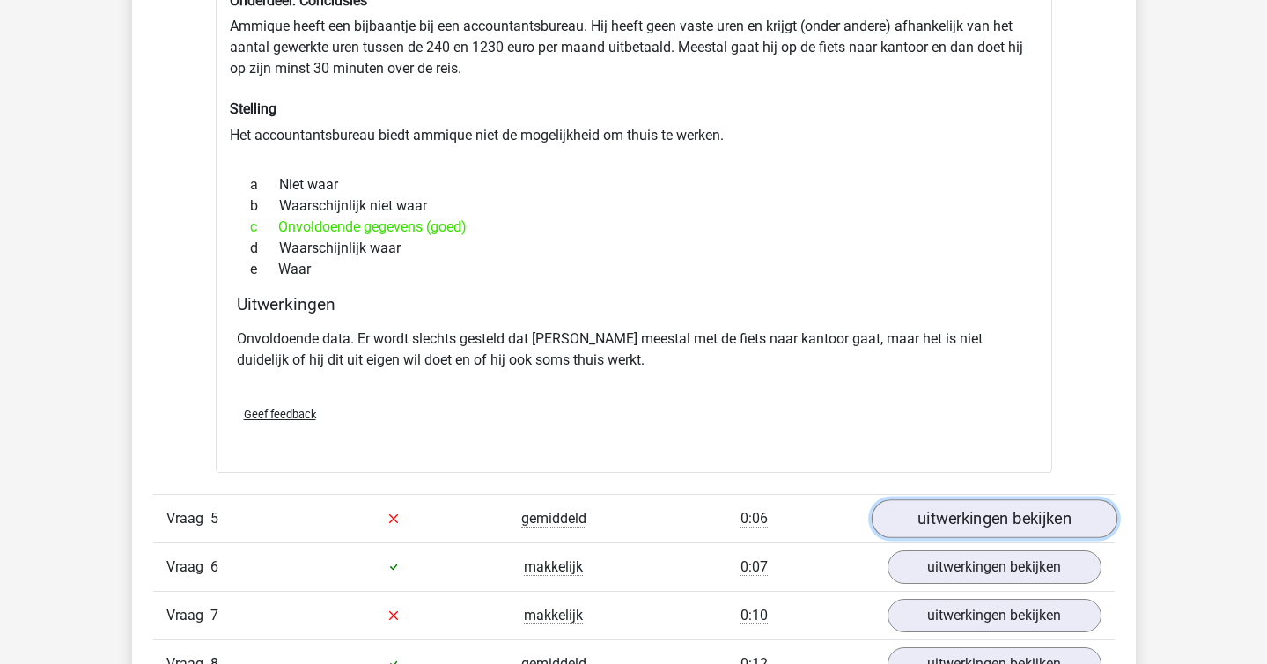
click at [970, 531] on link "uitwerkingen bekijken" at bounding box center [994, 518] width 246 height 39
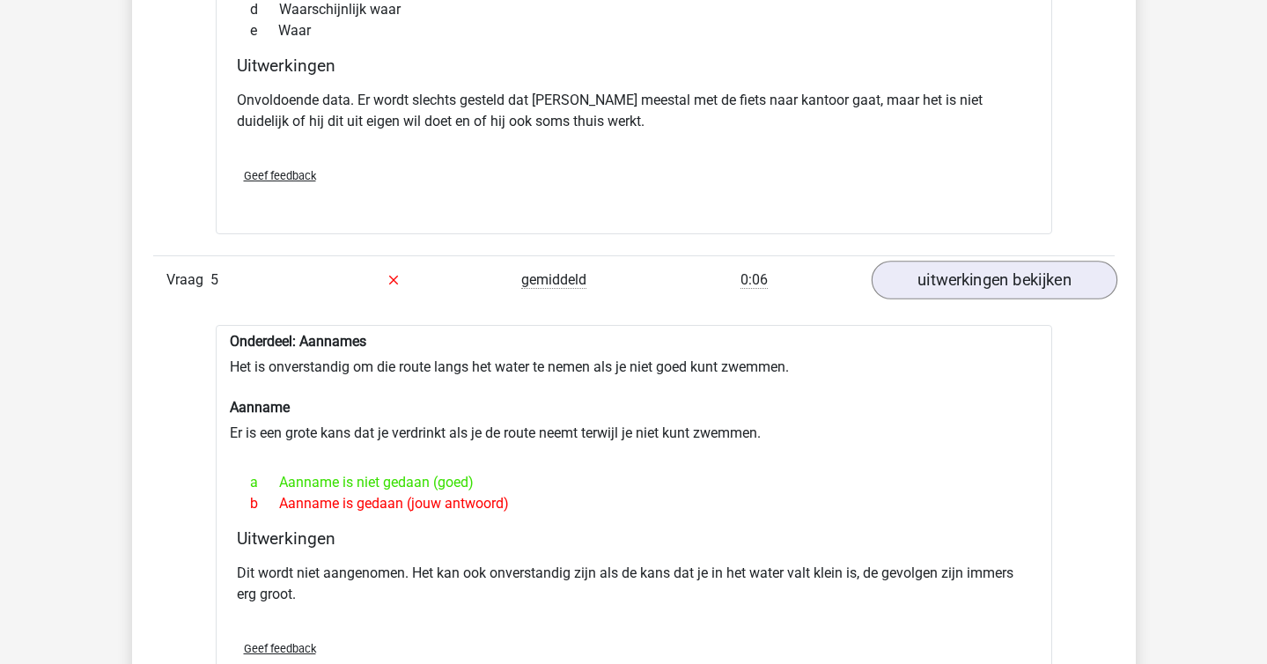
click at [970, 531] on h4 "Uitwerkingen" at bounding box center [634, 538] width 794 height 20
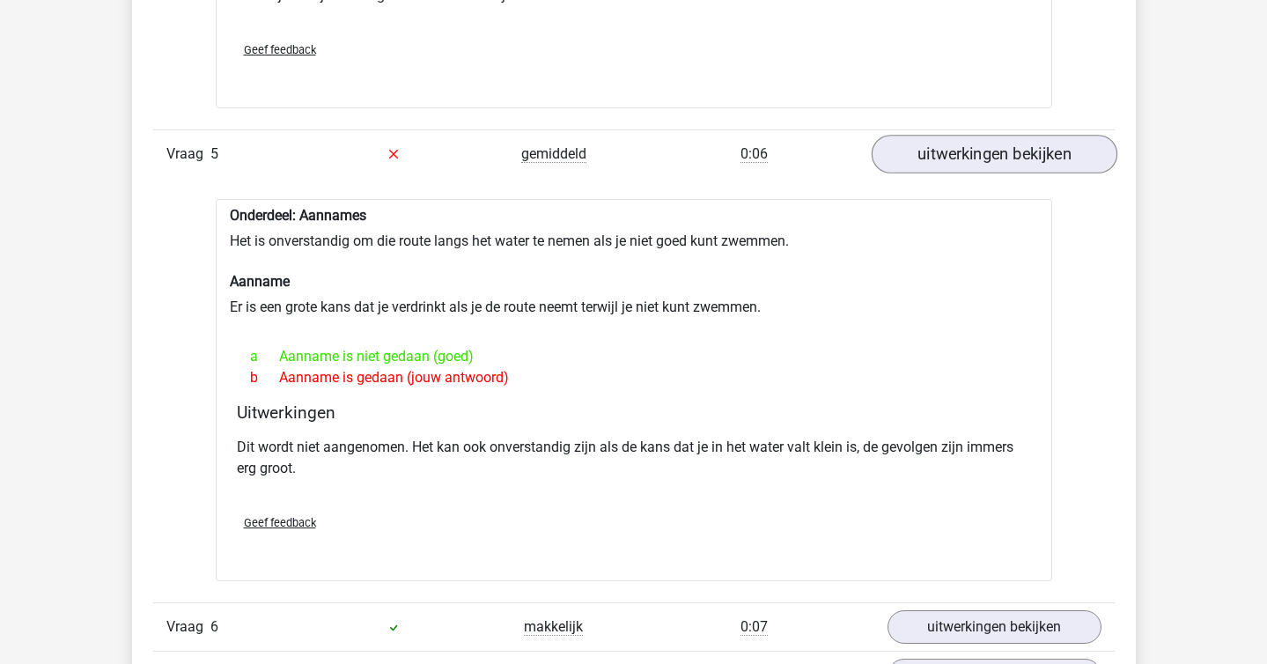
click at [970, 531] on div "Geef feedback" at bounding box center [634, 522] width 808 height 45
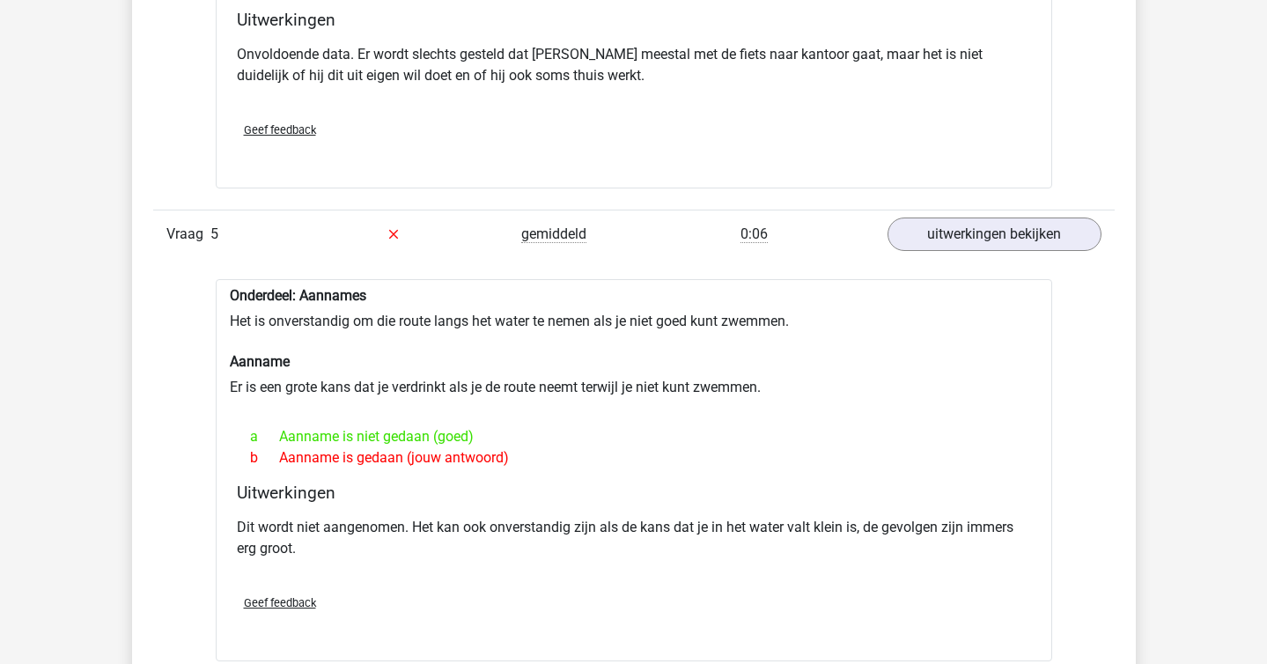
click at [885, 375] on div "Onderdeel: Aannames Het is onverstandig om die route langs het water te nemen a…" at bounding box center [634, 470] width 836 height 383
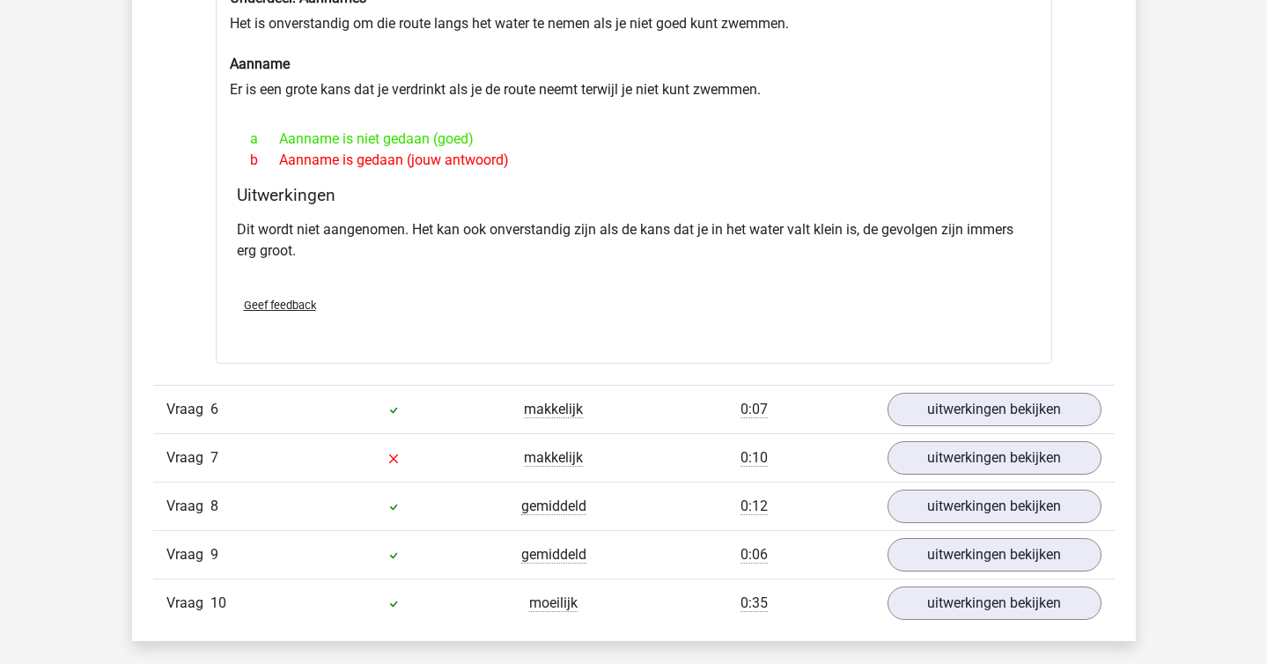
scroll to position [3511, 0]
click at [825, 320] on div "Geef feedback" at bounding box center [634, 304] width 808 height 45
click at [946, 399] on link "uitwerkingen bekijken" at bounding box center [994, 408] width 246 height 39
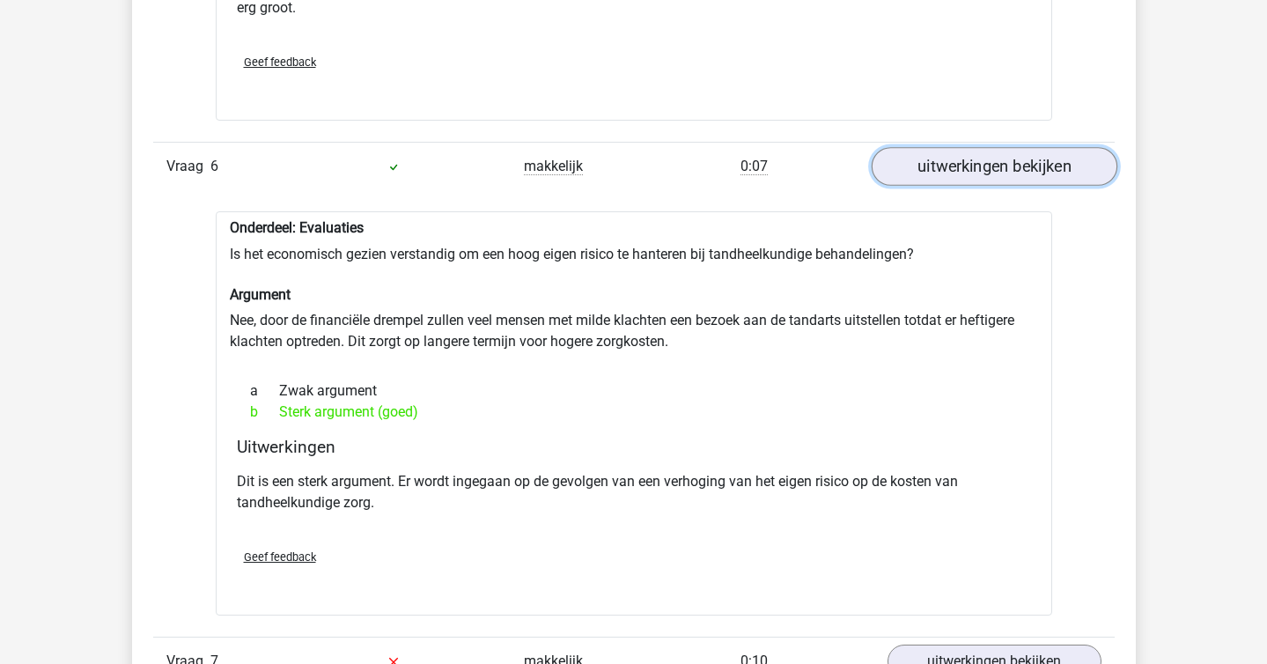
scroll to position [3892, 0]
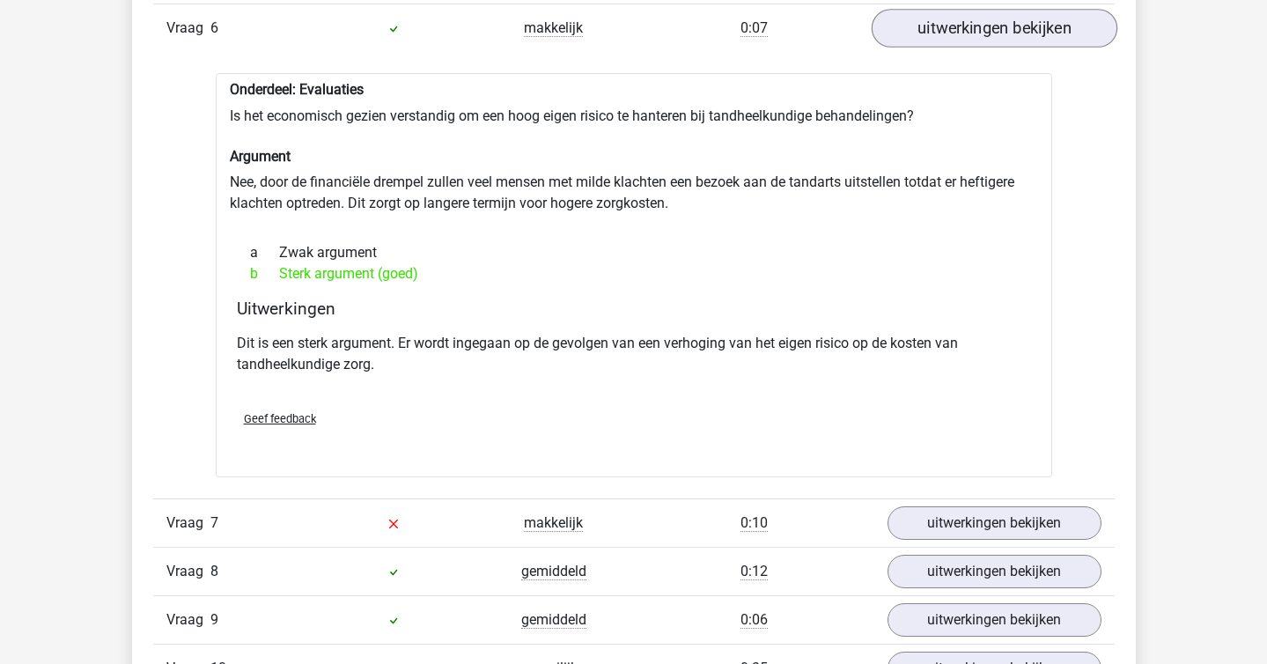
click at [946, 399] on div "Geef feedback" at bounding box center [634, 418] width 808 height 45
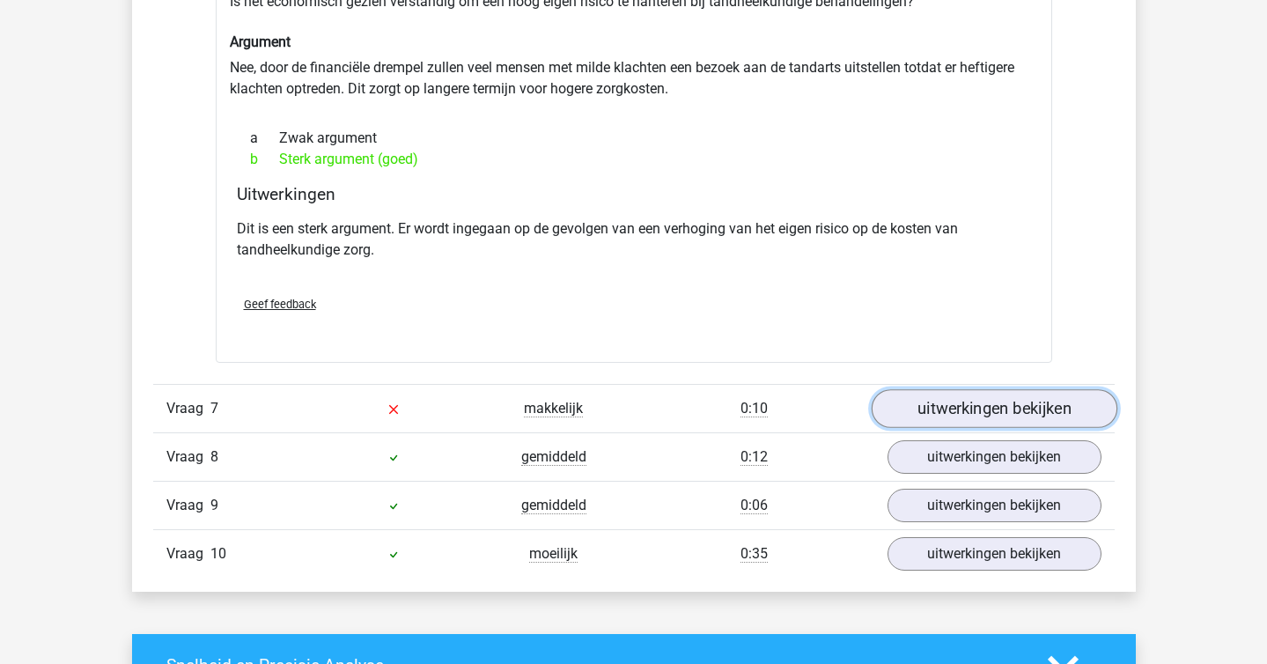
click at [969, 399] on link "uitwerkingen bekijken" at bounding box center [994, 408] width 246 height 39
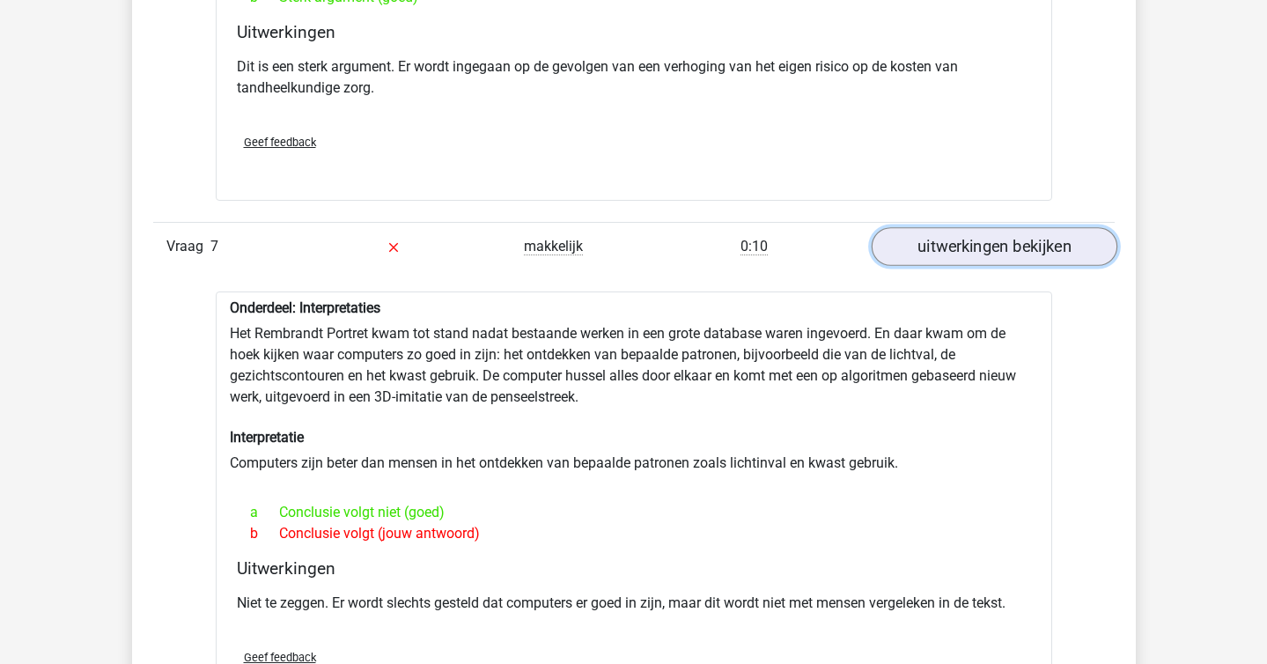
scroll to position [4271, 0]
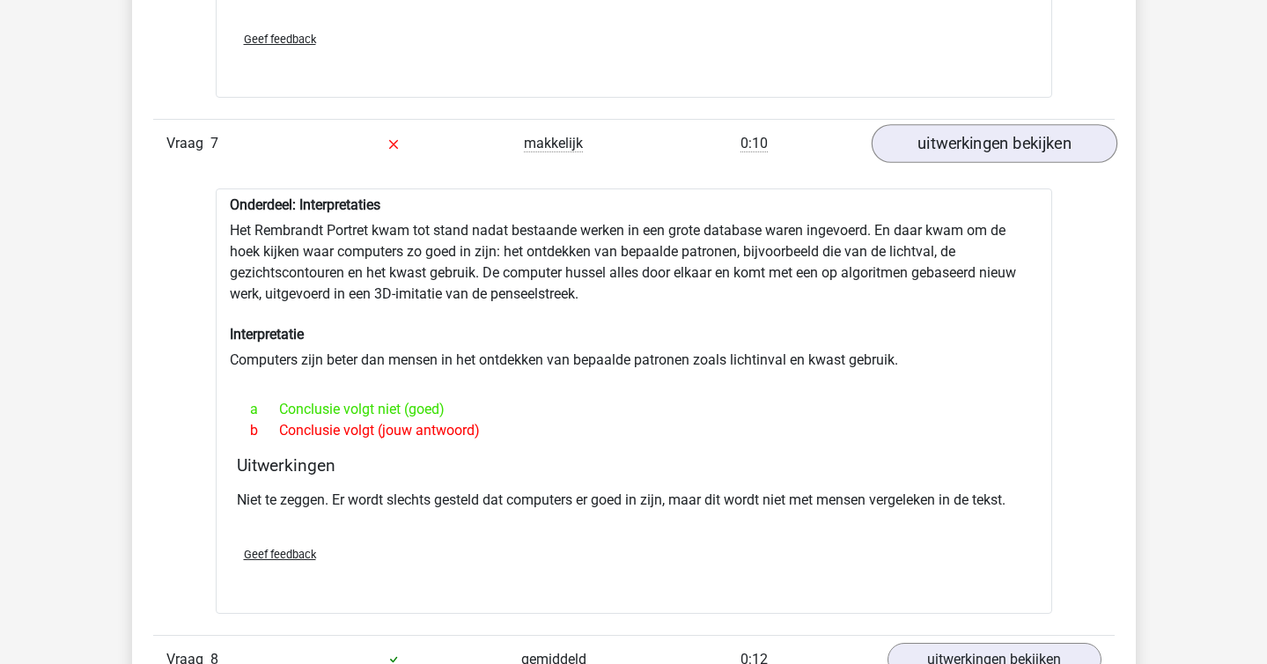
click at [969, 399] on div "a Conclusie volgt niet (goed)" at bounding box center [634, 409] width 794 height 21
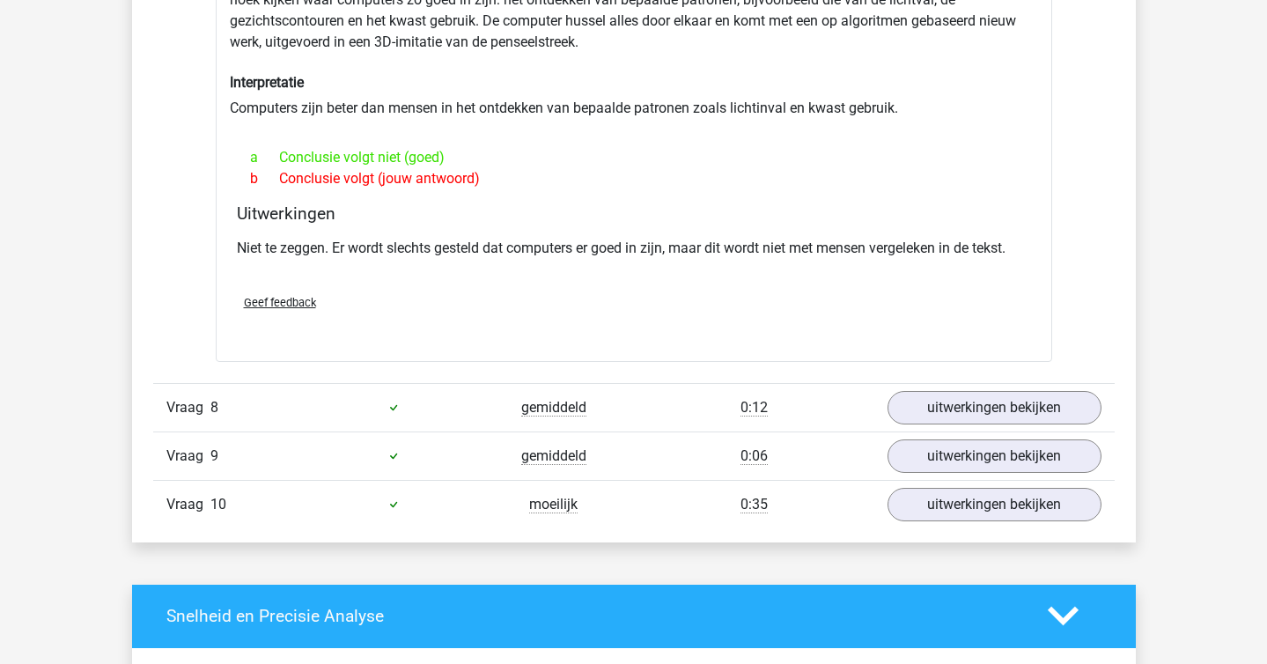
scroll to position [4525, 0]
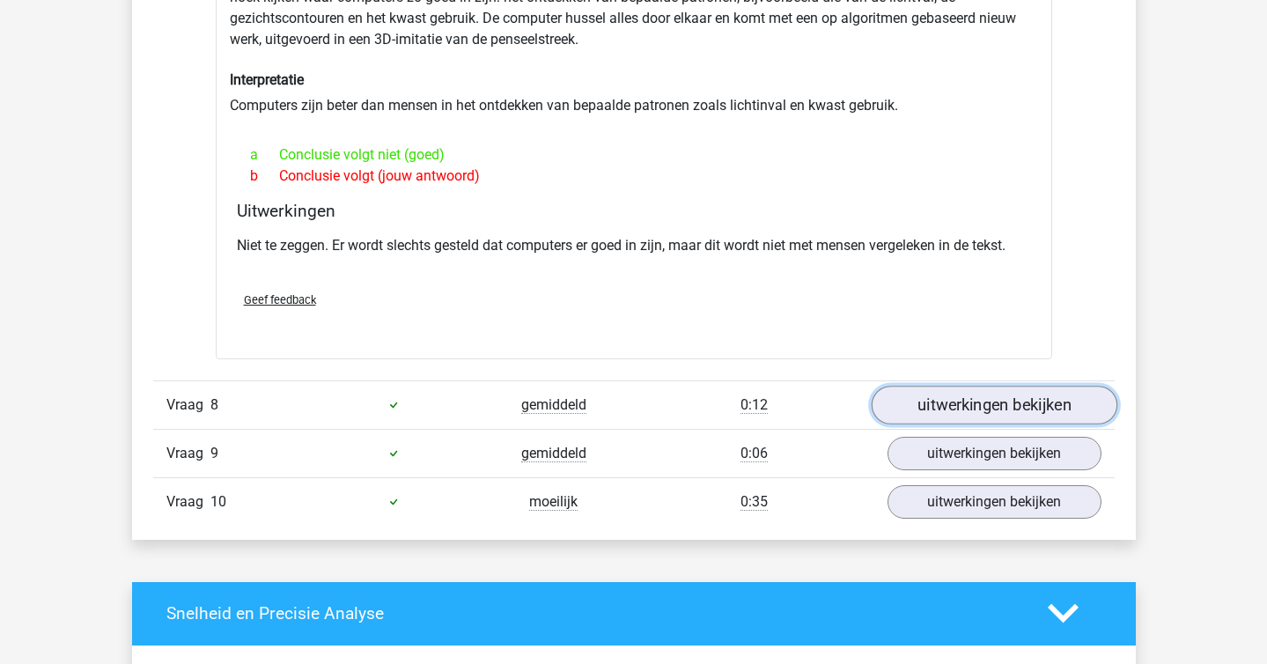
click at [963, 405] on link "uitwerkingen bekijken" at bounding box center [994, 405] width 246 height 39
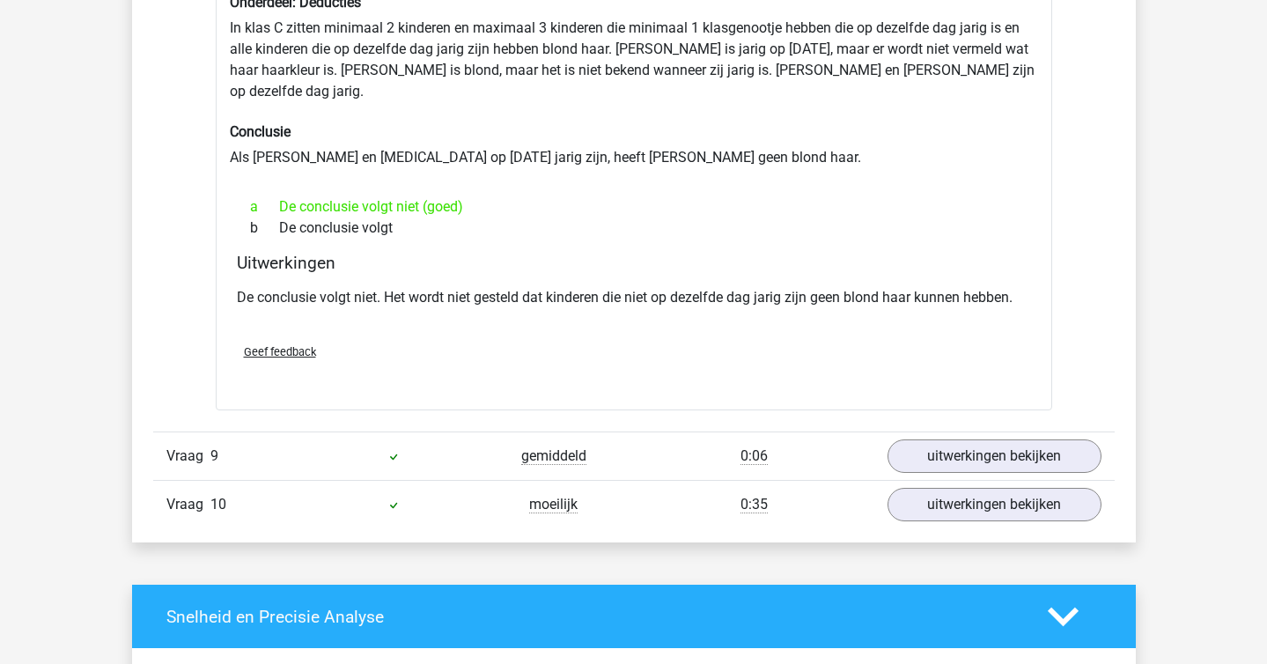
scroll to position [4993, 0]
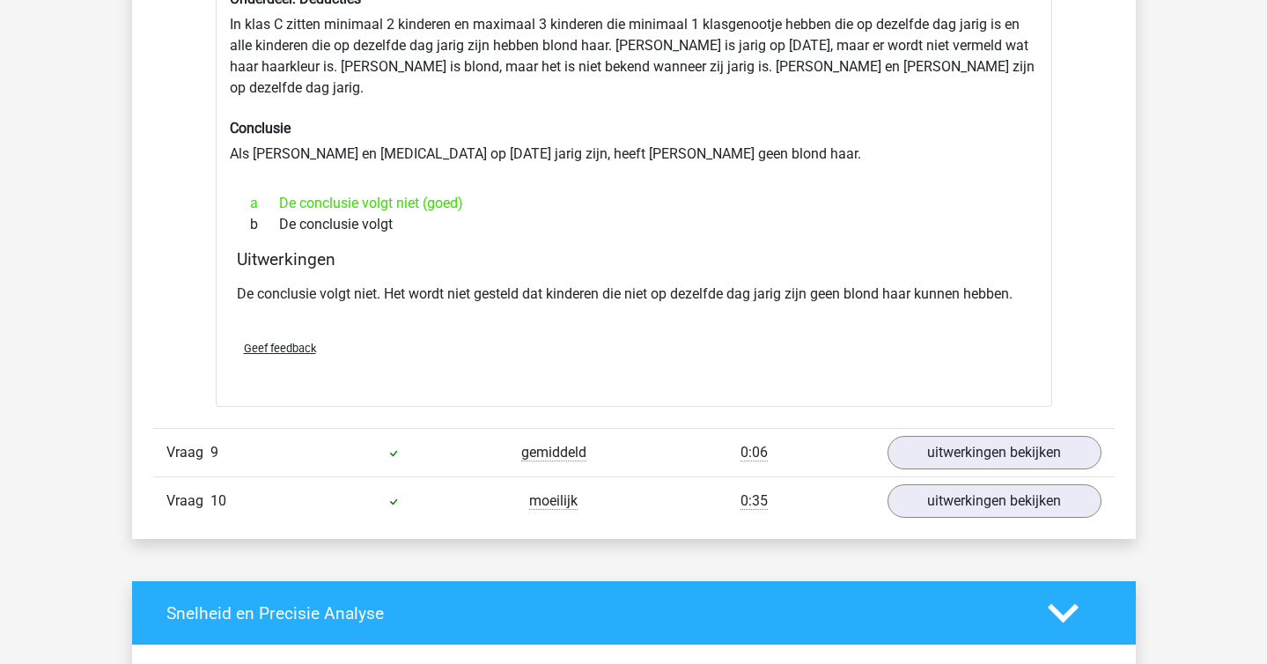
click at [828, 331] on div "Geef feedback" at bounding box center [634, 348] width 808 height 45
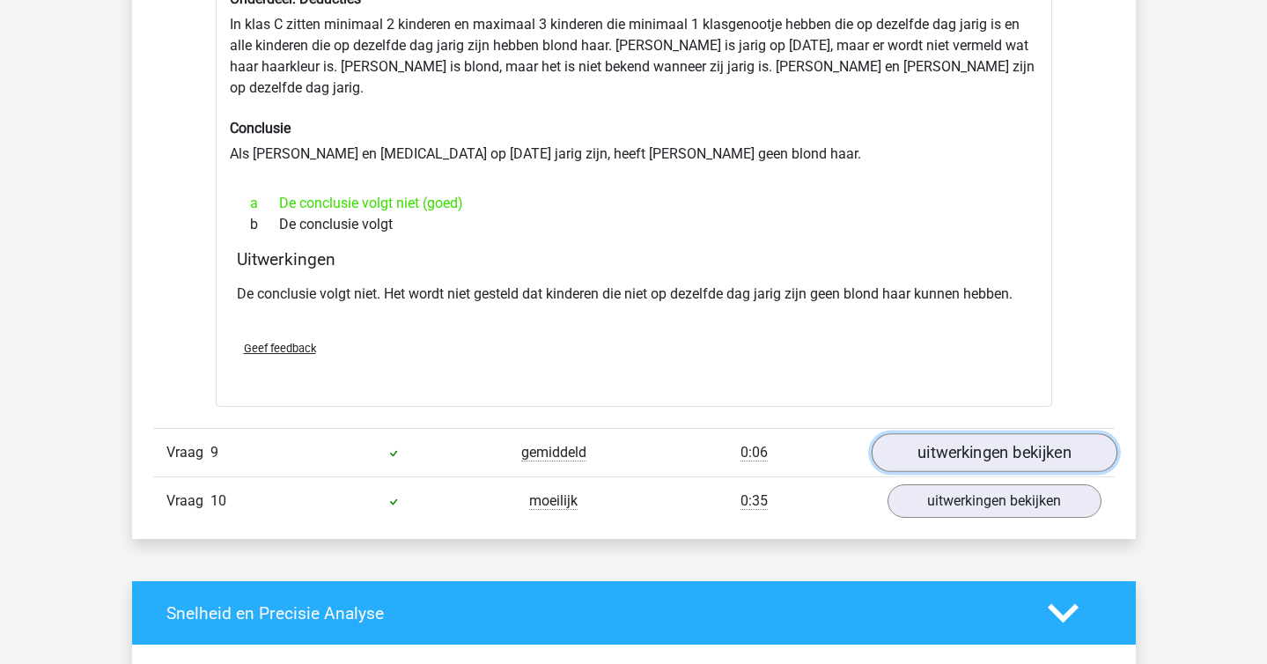
click at [951, 437] on link "uitwerkingen bekijken" at bounding box center [994, 452] width 246 height 39
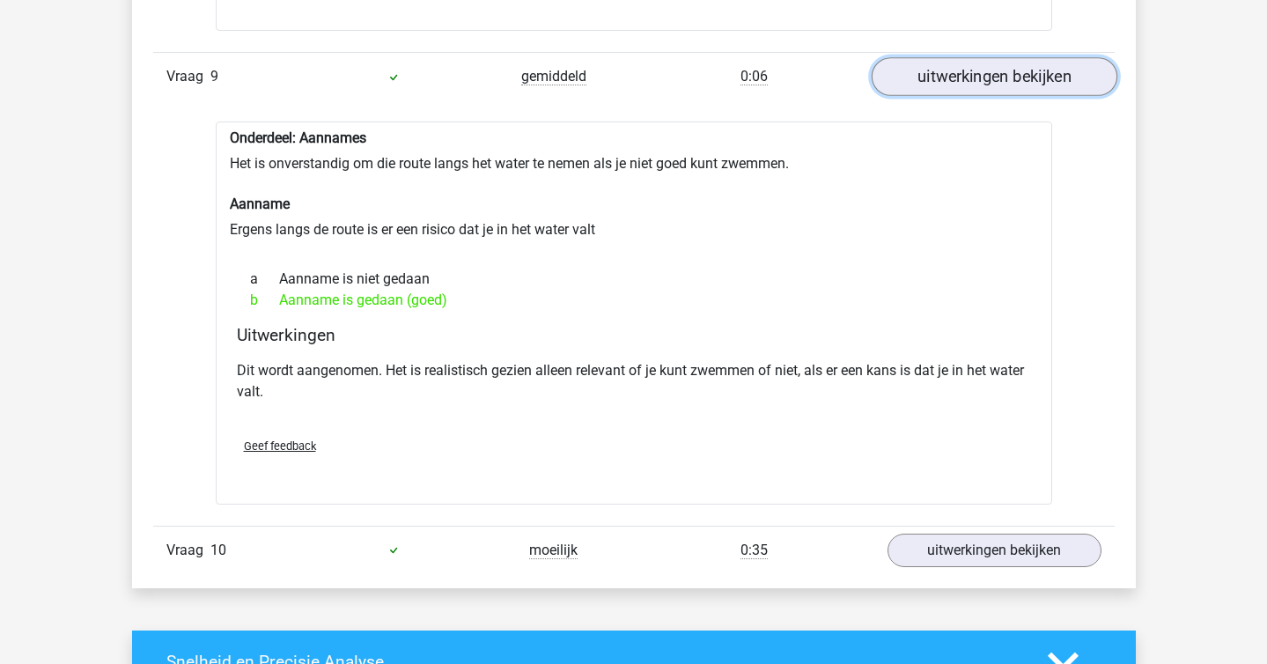
scroll to position [5370, 0]
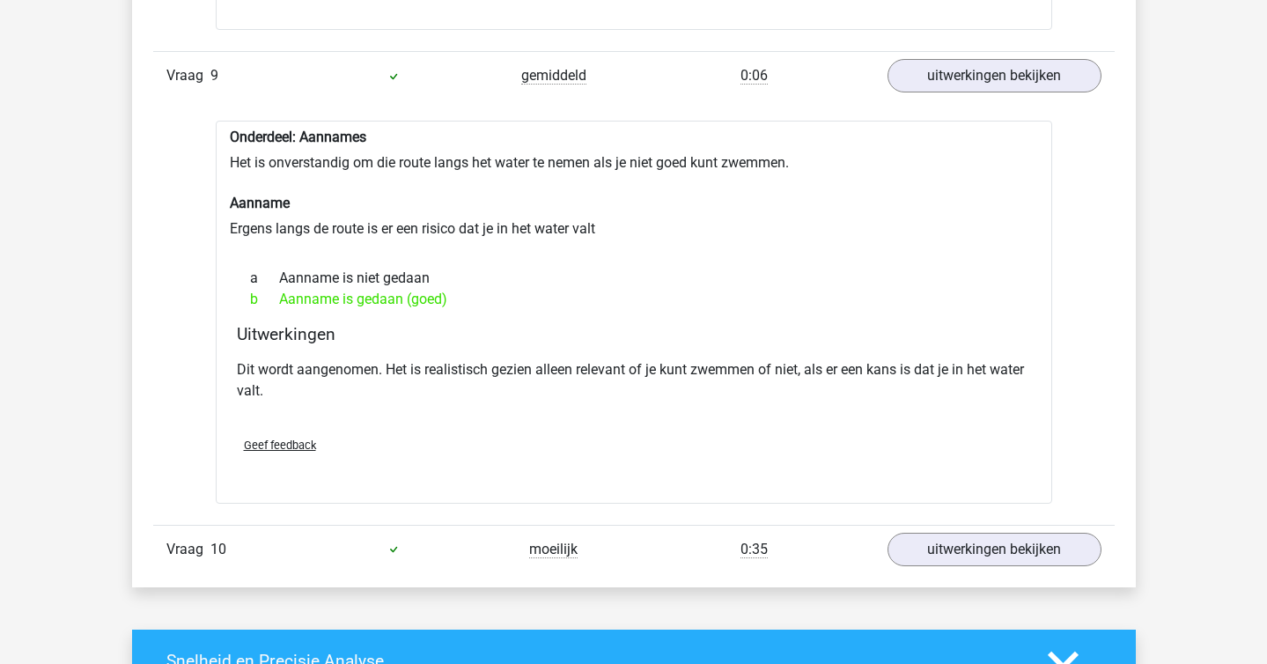
click at [1006, 525] on div "Vraag 10 moeilijk 0:35 uitwerkingen bekijken" at bounding box center [633, 549] width 961 height 48
click at [1009, 530] on link "uitwerkingen bekijken" at bounding box center [994, 549] width 246 height 39
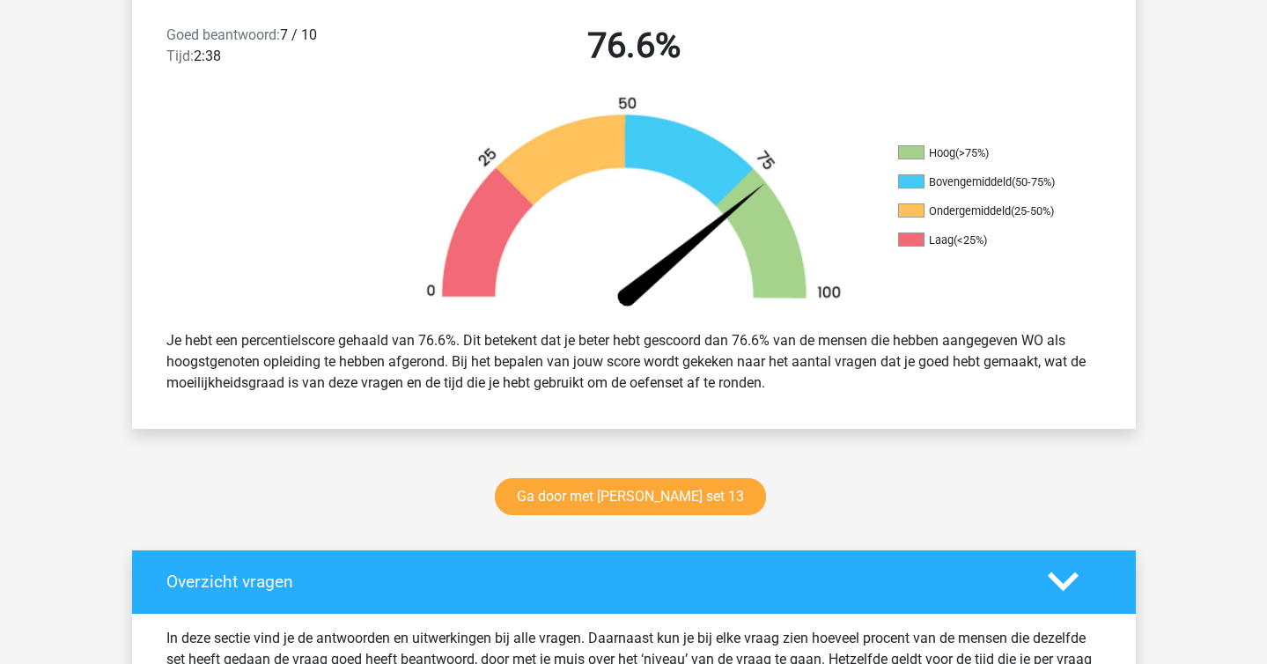
scroll to position [460, 0]
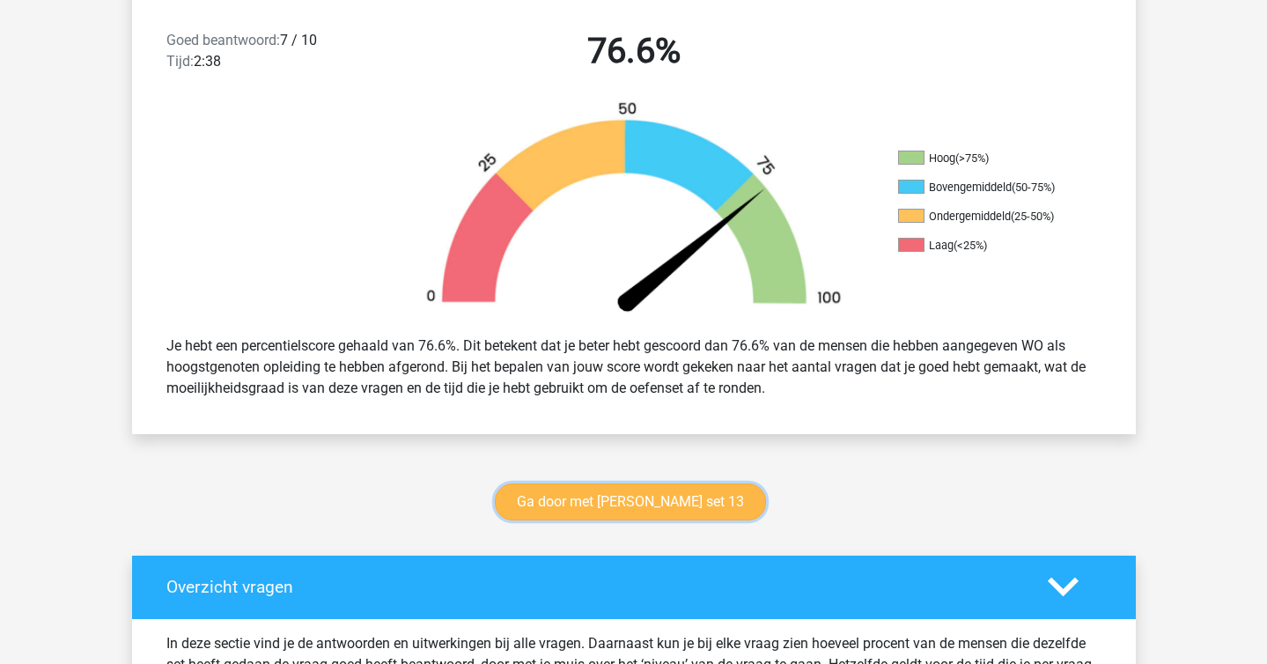
click at [705, 503] on link "Ga door met watson glaser set 13" at bounding box center [630, 501] width 271 height 37
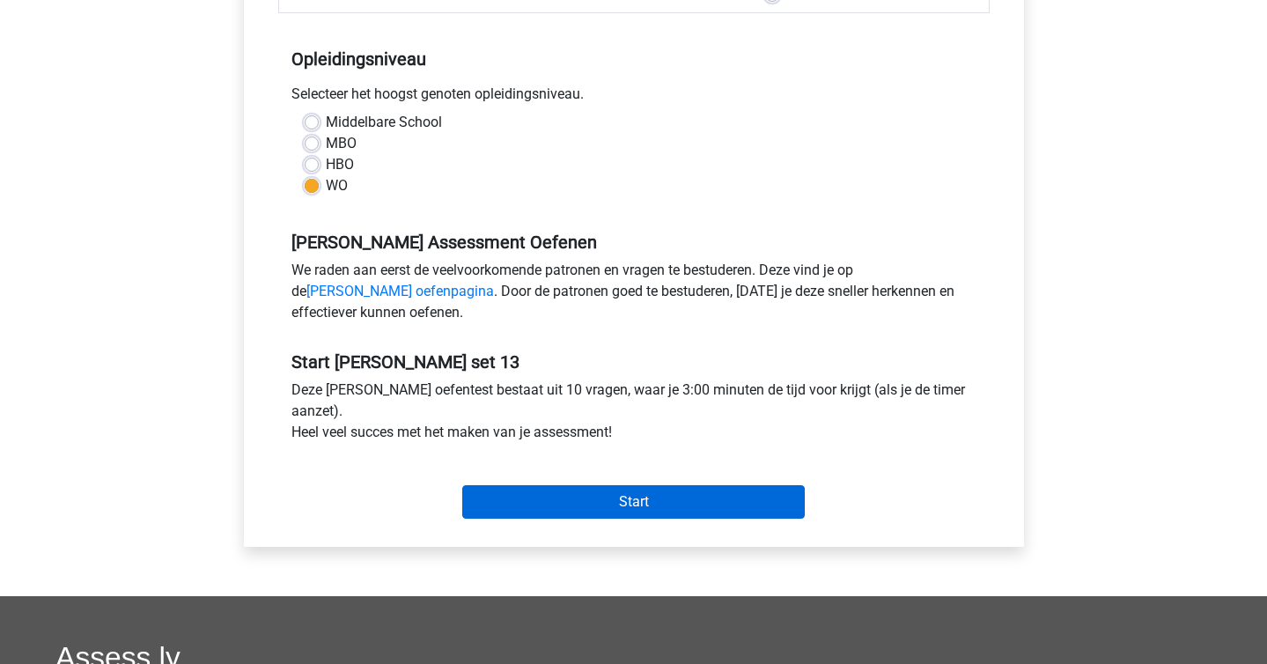
scroll to position [331, 0]
click at [698, 500] on input "Start" at bounding box center [633, 500] width 342 height 33
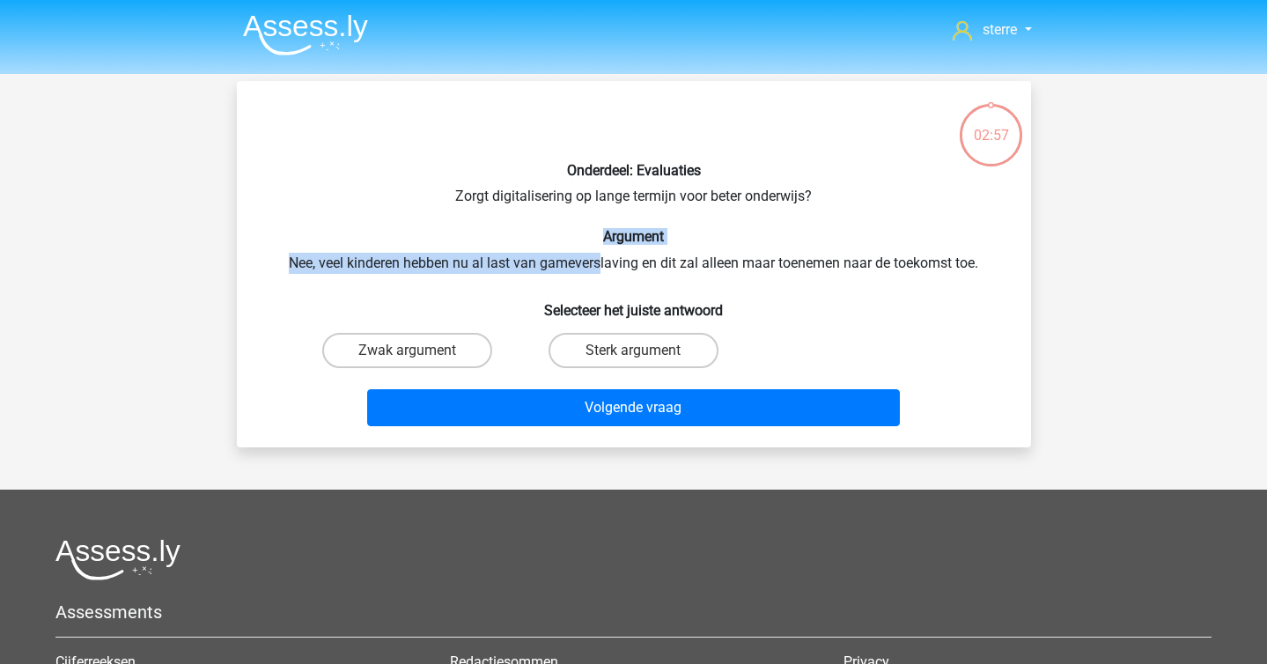
drag, startPoint x: 522, startPoint y: 232, endPoint x: 601, endPoint y: 259, distance: 83.5
click at [601, 259] on div "Onderdeel: Evaluaties Zorgt digitalisering op lange termijn voor beter onderwij…" at bounding box center [634, 264] width 780 height 338
click at [619, 274] on div "Onderdeel: Evaluaties Zorgt digitalisering op lange termijn voor beter onderwij…" at bounding box center [634, 264] width 780 height 338
click at [439, 340] on label "Zwak argument" at bounding box center [407, 350] width 170 height 35
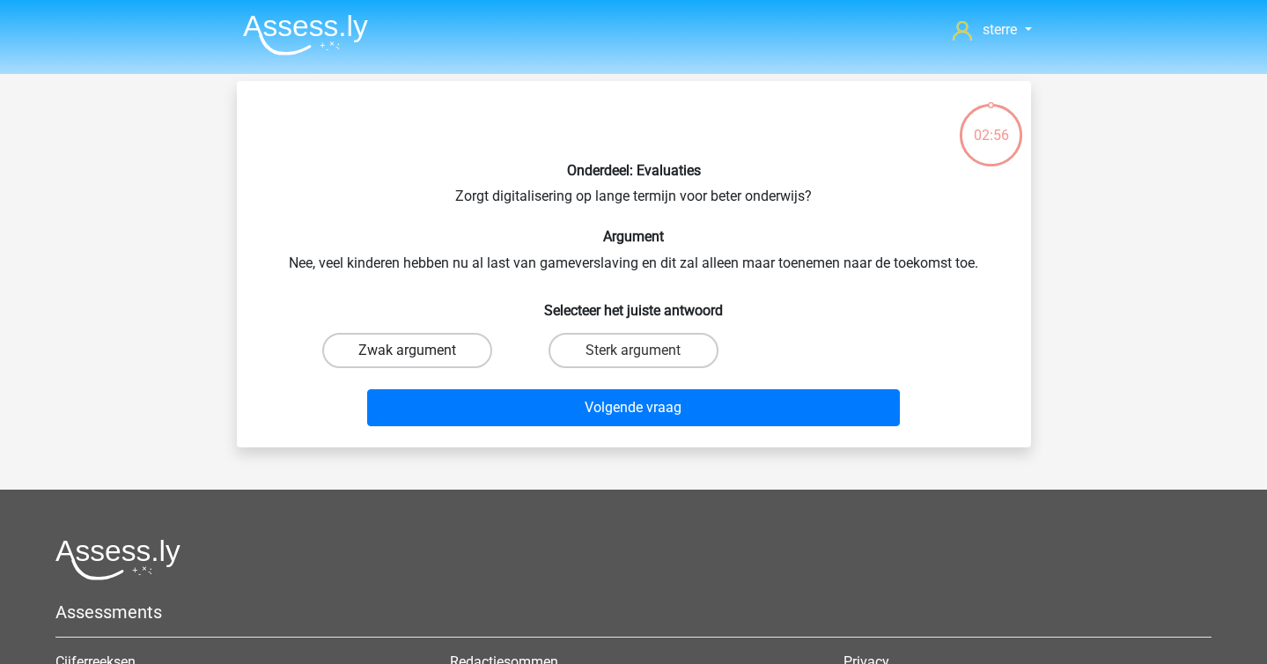
click at [418, 350] on input "Zwak argument" at bounding box center [412, 355] width 11 height 11
radio input "true"
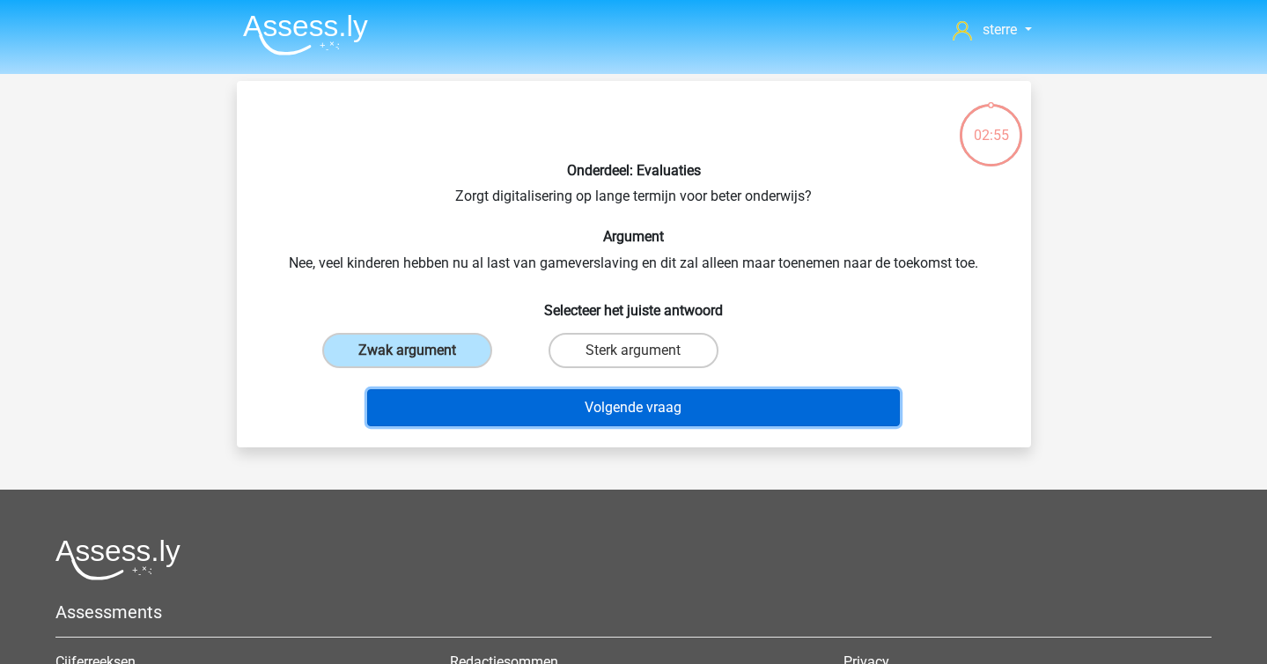
click at [604, 415] on button "Volgende vraag" at bounding box center [633, 407] width 533 height 37
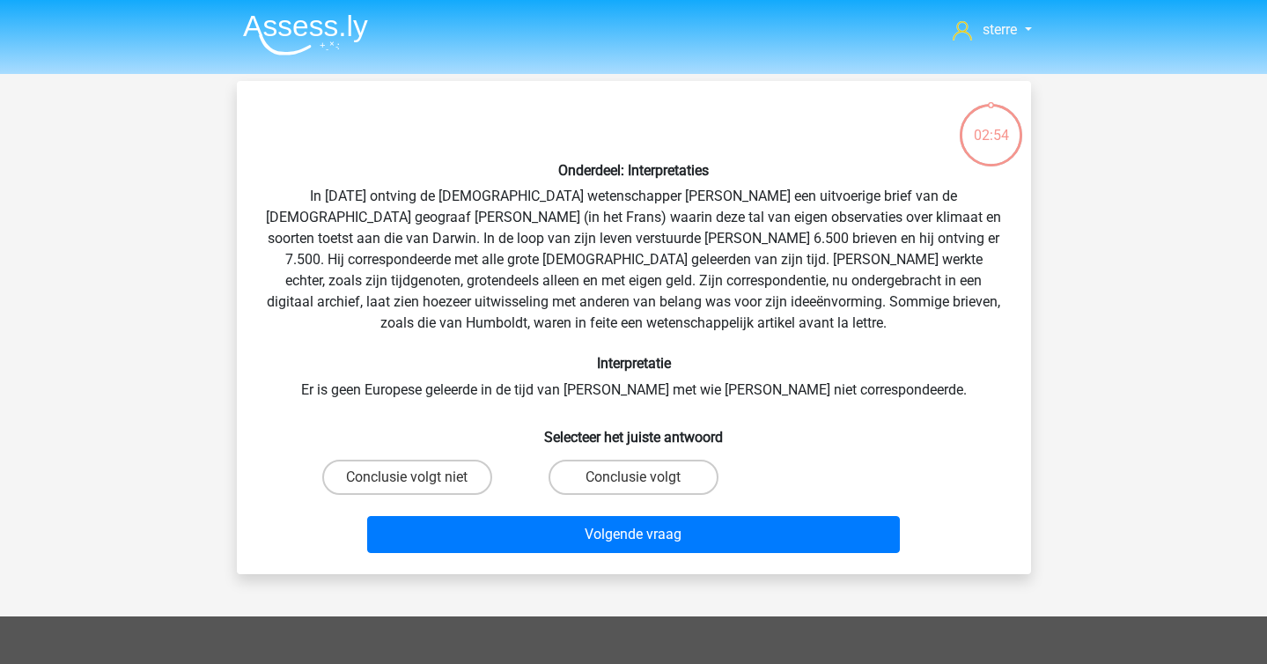
scroll to position [81, 0]
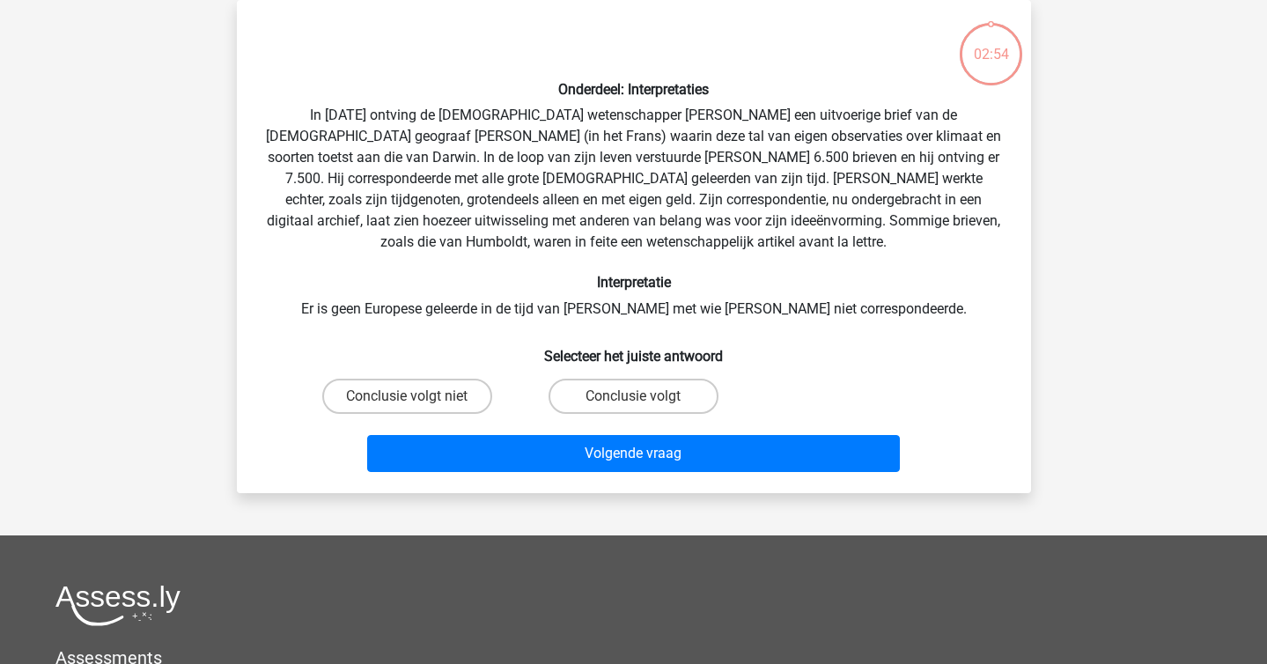
click at [406, 122] on div "Onderdeel: Interpretaties In 1839 ontving de Engelse wetenschapper Charles Darw…" at bounding box center [634, 246] width 780 height 465
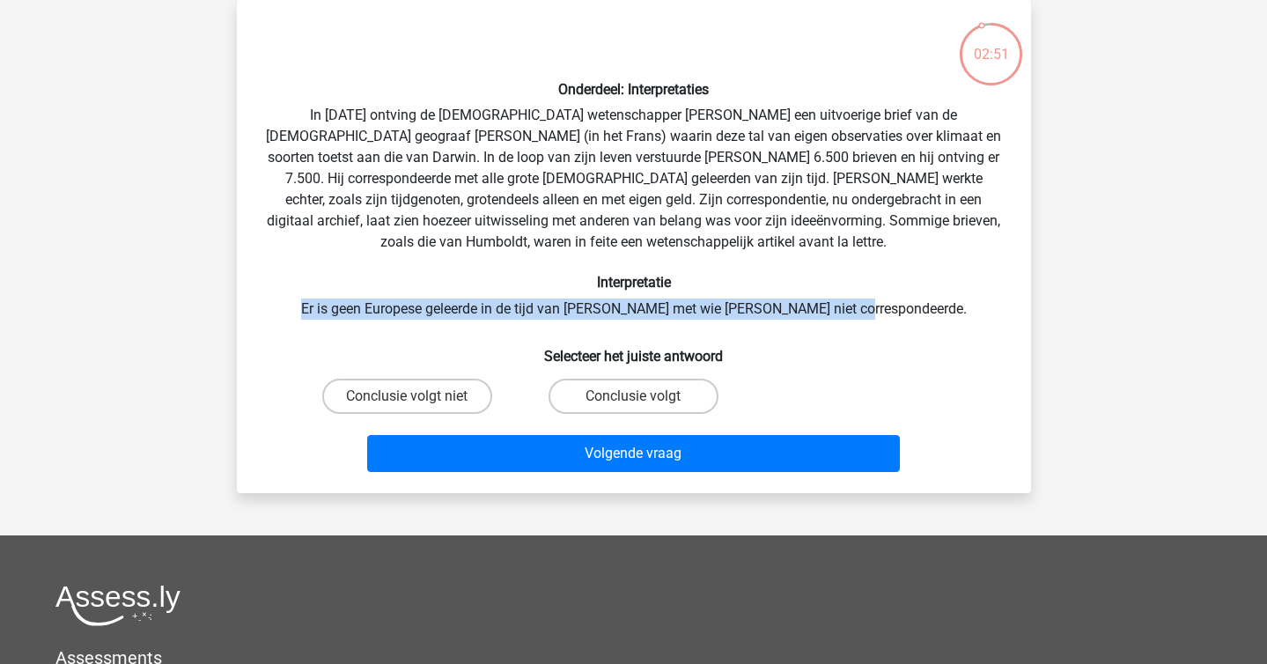
drag, startPoint x: 328, startPoint y: 292, endPoint x: 1013, endPoint y: 319, distance: 686.4
click at [1013, 319] on div "Onderdeel: Interpretaties In 1839 ontving de Engelse wetenschapper Charles Darw…" at bounding box center [634, 246] width 780 height 465
click at [658, 394] on label "Conclusie volgt" at bounding box center [634, 396] width 170 height 35
click at [644, 396] on input "Conclusie volgt" at bounding box center [638, 401] width 11 height 11
radio input "true"
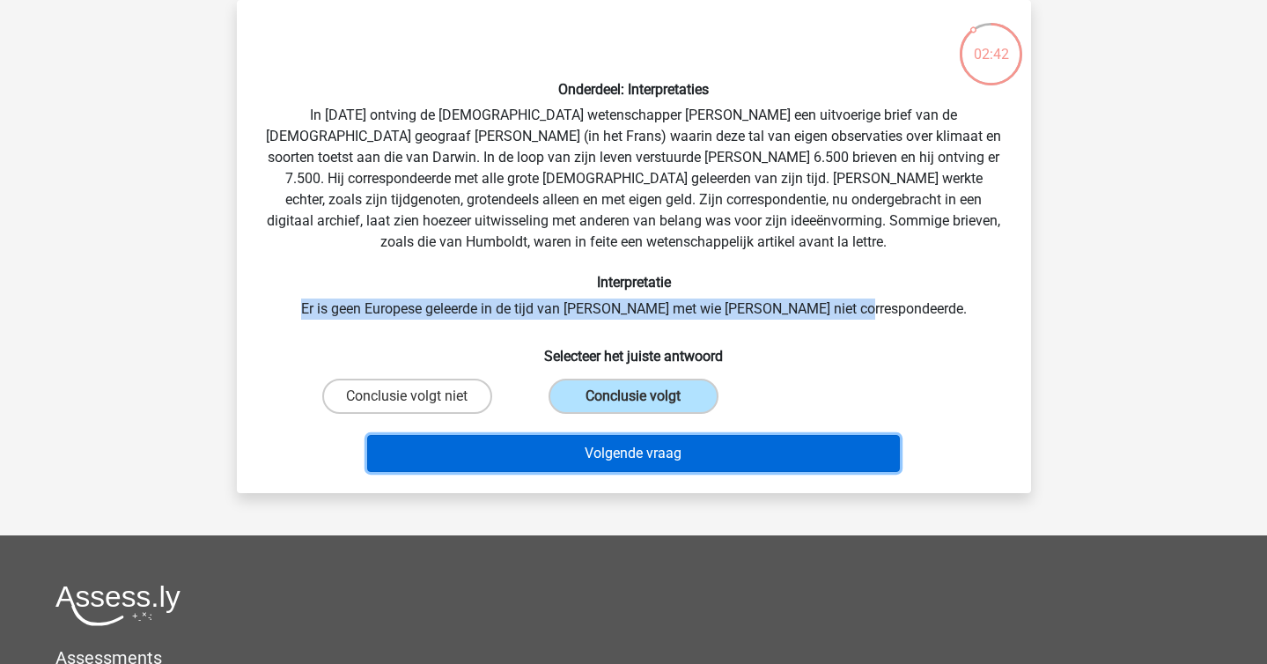
click at [708, 449] on button "Volgende vraag" at bounding box center [633, 453] width 533 height 37
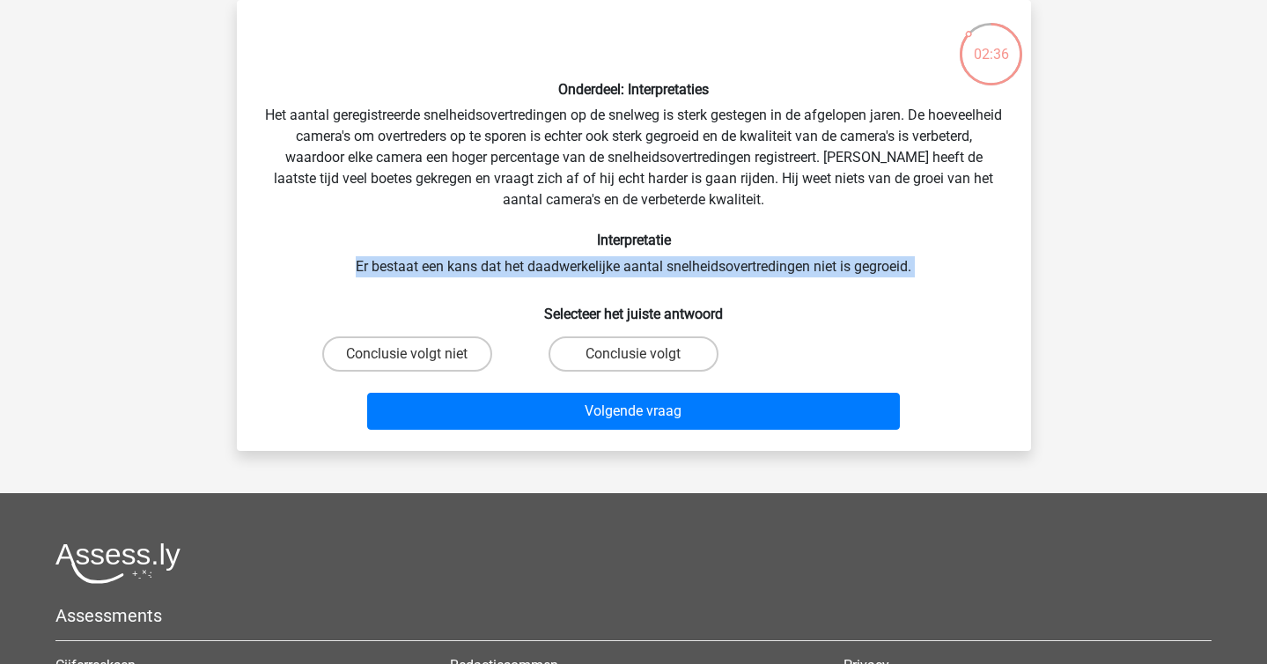
drag, startPoint x: 413, startPoint y: 300, endPoint x: 338, endPoint y: 251, distance: 89.6
click at [338, 251] on div "Onderdeel: Interpretaties Het aantal geregistreerde snelheidsovertredingen op d…" at bounding box center [634, 225] width 780 height 423
click at [634, 351] on label "Conclusie volgt" at bounding box center [634, 353] width 170 height 35
click at [634, 354] on input "Conclusie volgt" at bounding box center [638, 359] width 11 height 11
radio input "true"
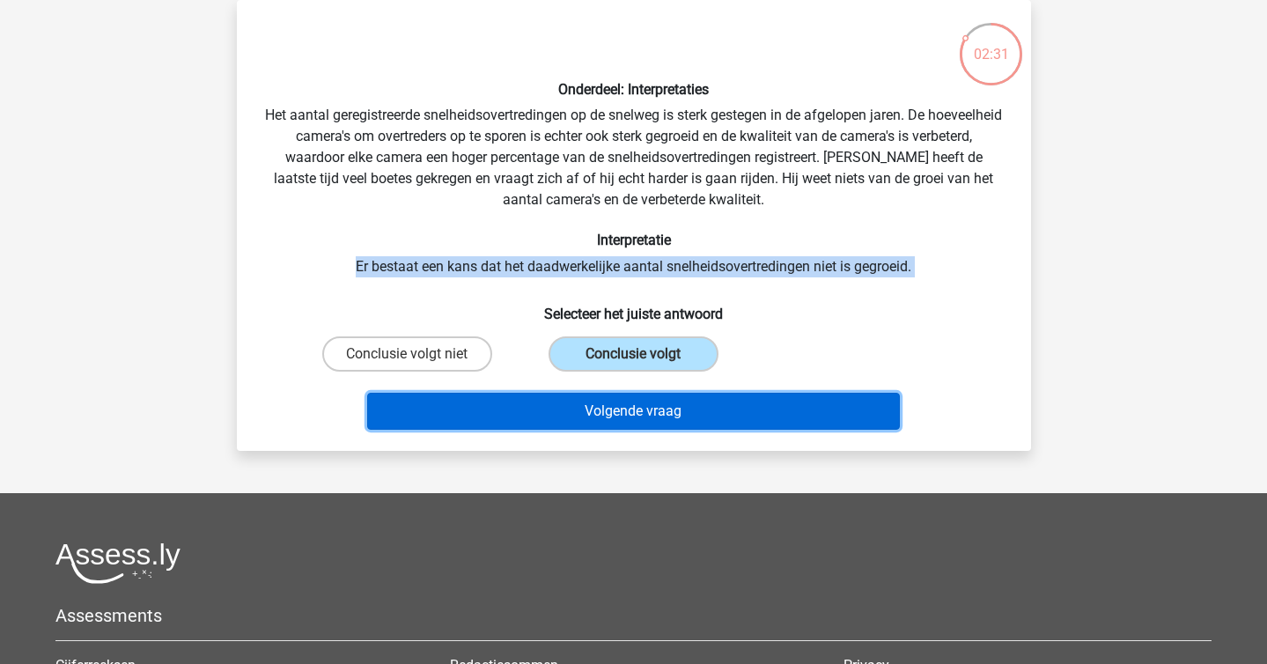
click at [711, 416] on button "Volgende vraag" at bounding box center [633, 411] width 533 height 37
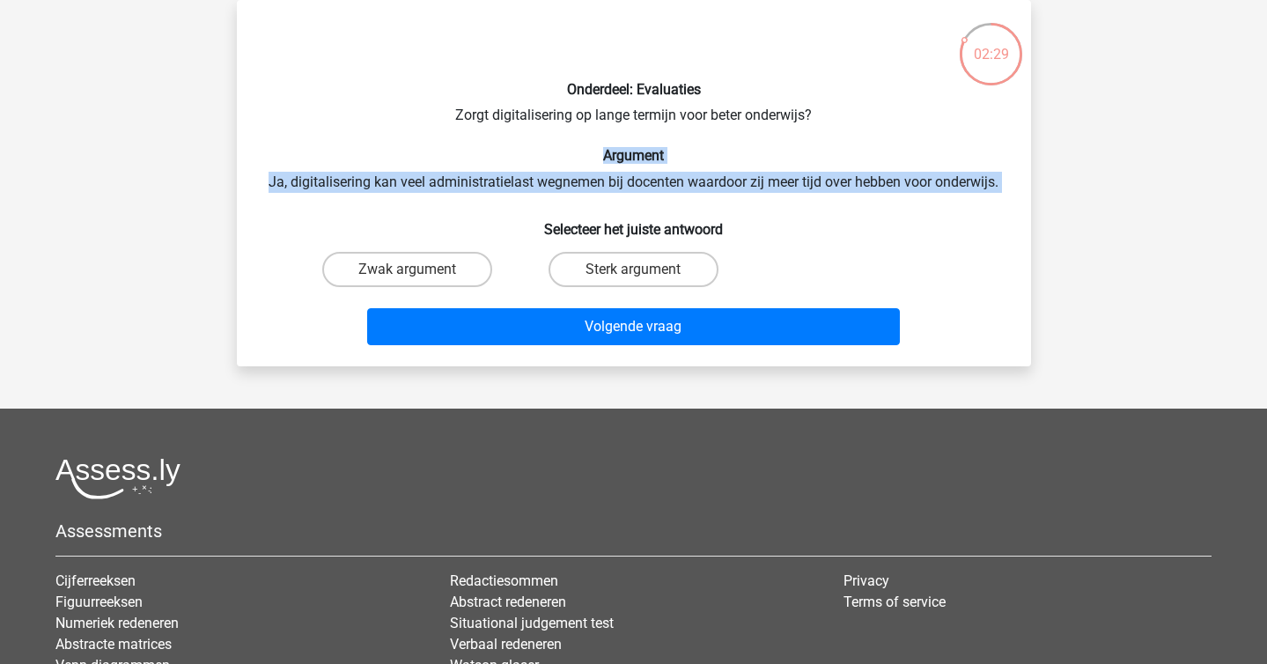
drag, startPoint x: 410, startPoint y: 159, endPoint x: 505, endPoint y: 201, distance: 103.7
click at [505, 201] on div "Onderdeel: Evaluaties Zorgt digitalisering op lange termijn voor beter onderwij…" at bounding box center [634, 183] width 780 height 338
drag, startPoint x: 505, startPoint y: 201, endPoint x: 405, endPoint y: 158, distance: 108.9
click at [405, 158] on div "Onderdeel: Evaluaties Zorgt digitalisering op lange termijn voor beter onderwij…" at bounding box center [634, 183] width 780 height 338
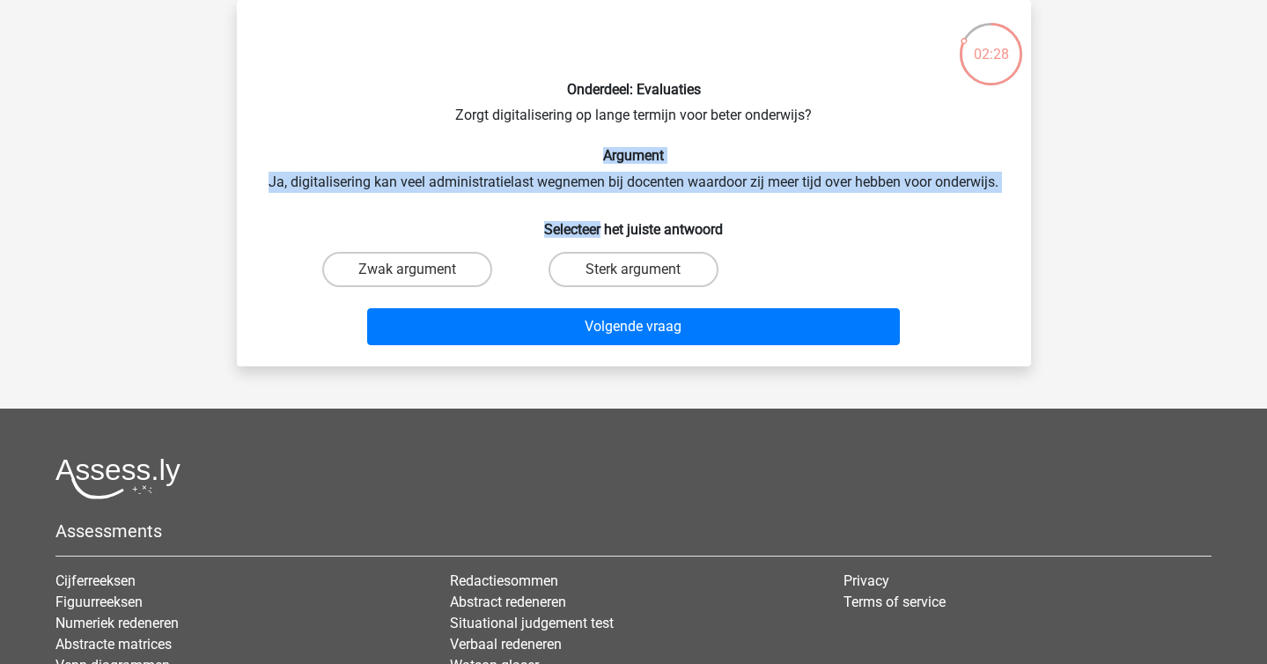
click at [405, 158] on h6 "Argument" at bounding box center [634, 155] width 738 height 17
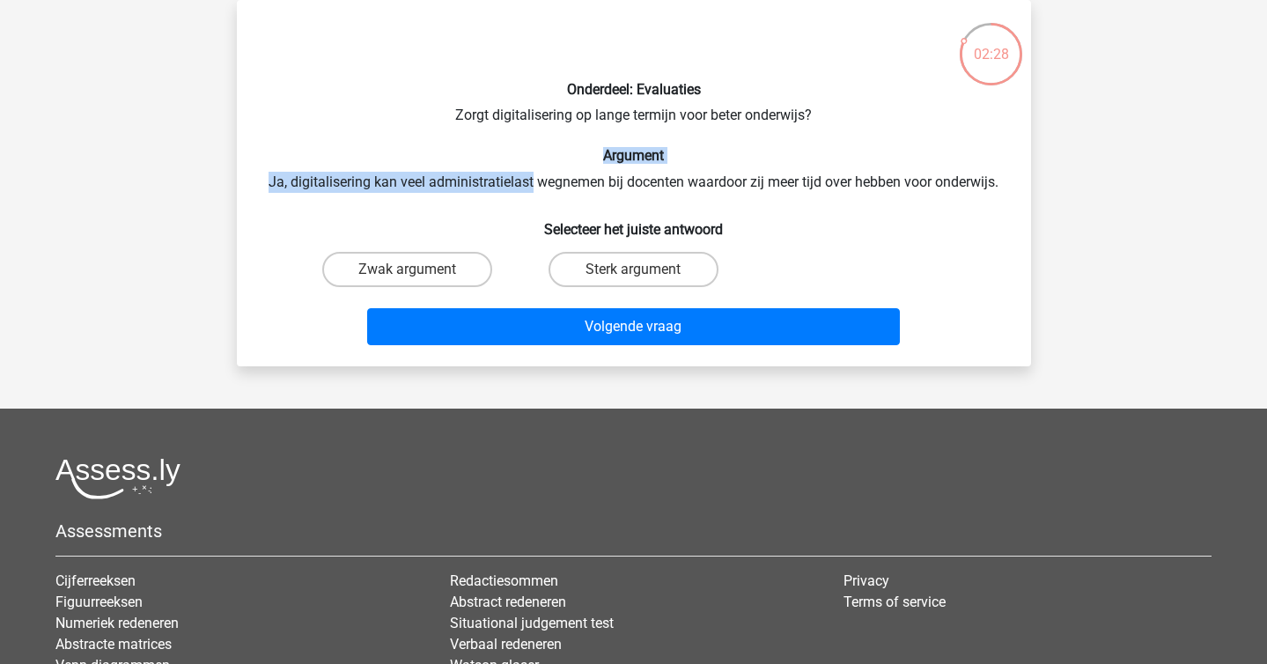
drag, startPoint x: 405, startPoint y: 158, endPoint x: 474, endPoint y: 195, distance: 77.6
click at [474, 195] on div "Onderdeel: Evaluaties Zorgt digitalisering op lange termijn voor beter onderwij…" at bounding box center [634, 183] width 780 height 338
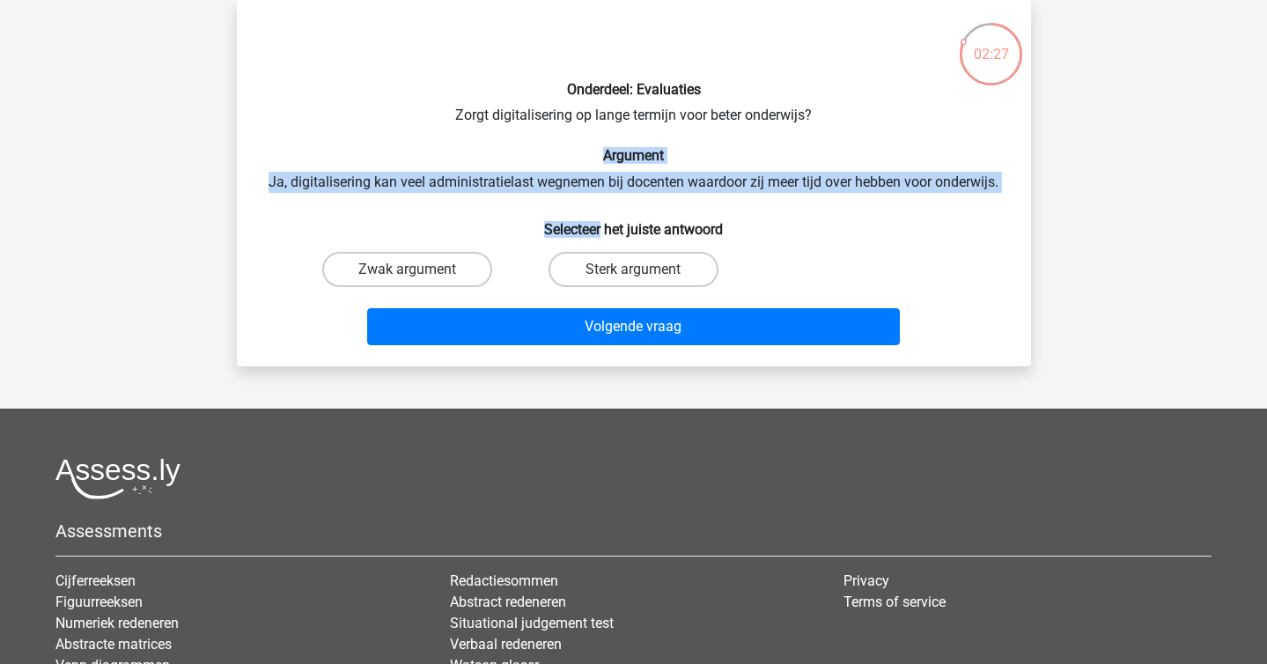
click at [474, 195] on div "Onderdeel: Evaluaties Zorgt digitalisering op lange termijn voor beter onderwij…" at bounding box center [634, 183] width 780 height 338
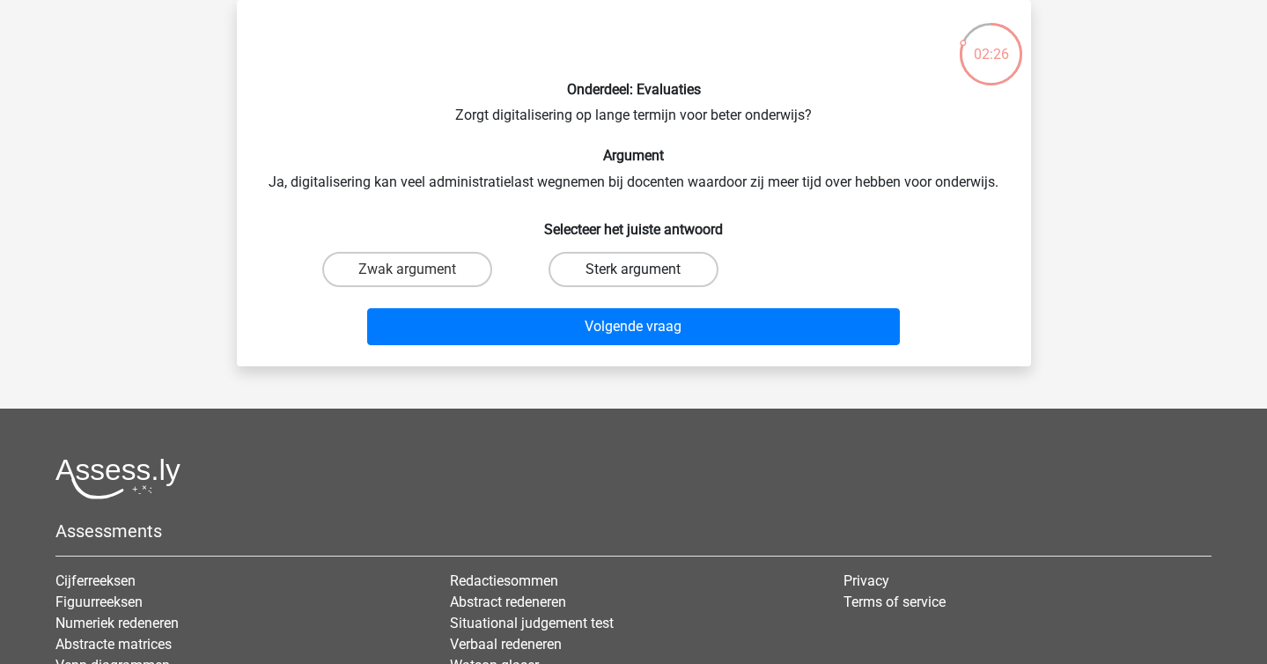
click at [583, 269] on label "Sterk argument" at bounding box center [634, 269] width 170 height 35
click at [633, 269] on input "Sterk argument" at bounding box center [638, 274] width 11 height 11
radio input "true"
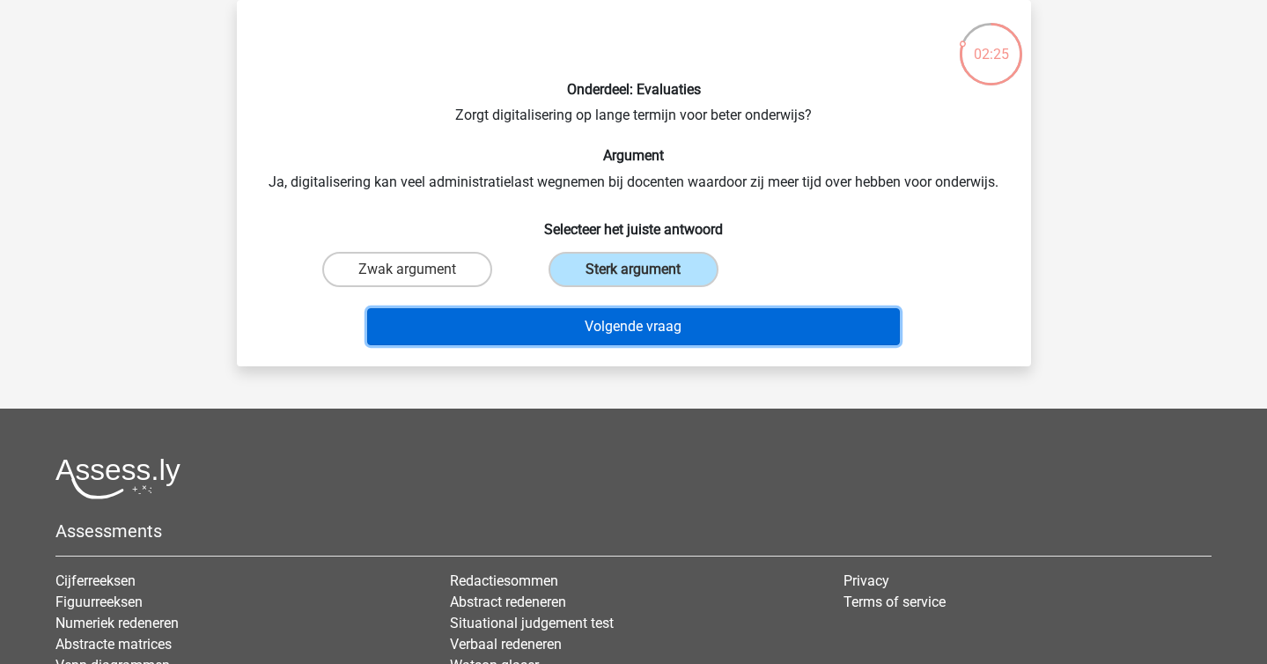
click at [636, 336] on button "Volgende vraag" at bounding box center [633, 326] width 533 height 37
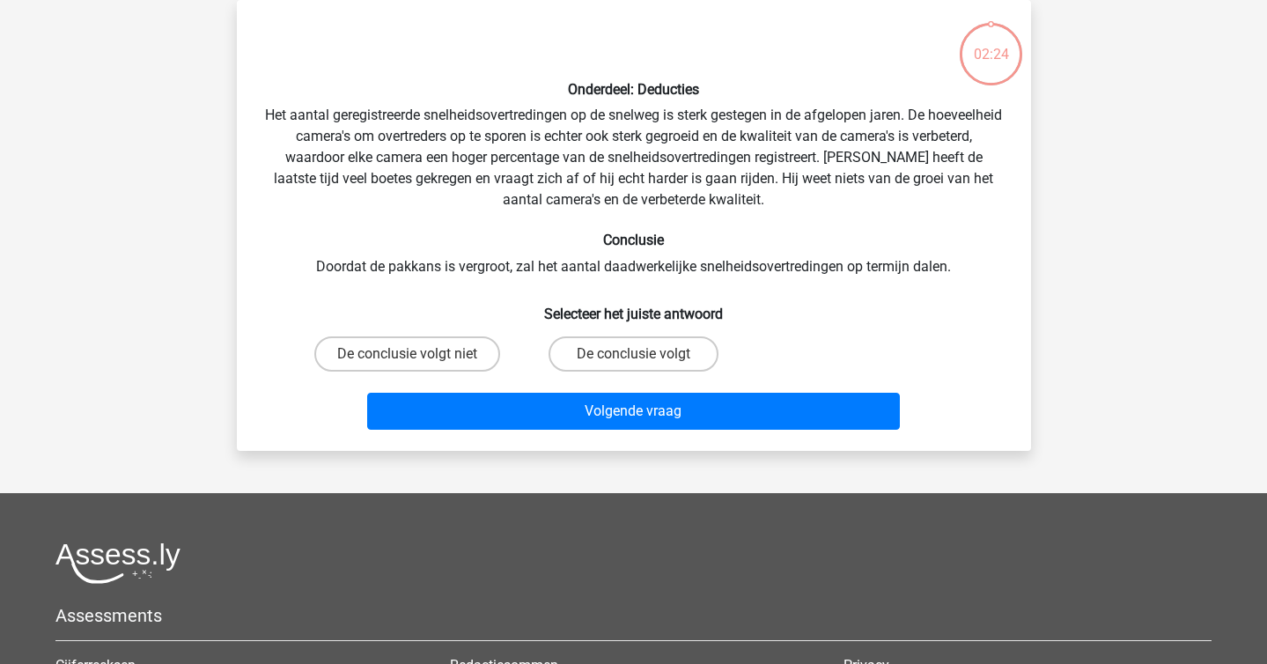
click at [482, 165] on div "Onderdeel: Deducties Het aantal geregistreerde snelheidsovertredingen op de sne…" at bounding box center [634, 225] width 780 height 423
click at [493, 235] on h6 "Conclusie" at bounding box center [634, 240] width 738 height 17
click at [423, 337] on label "De conclusie volgt niet" at bounding box center [407, 353] width 186 height 35
click at [418, 354] on input "De conclusie volgt niet" at bounding box center [412, 359] width 11 height 11
radio input "true"
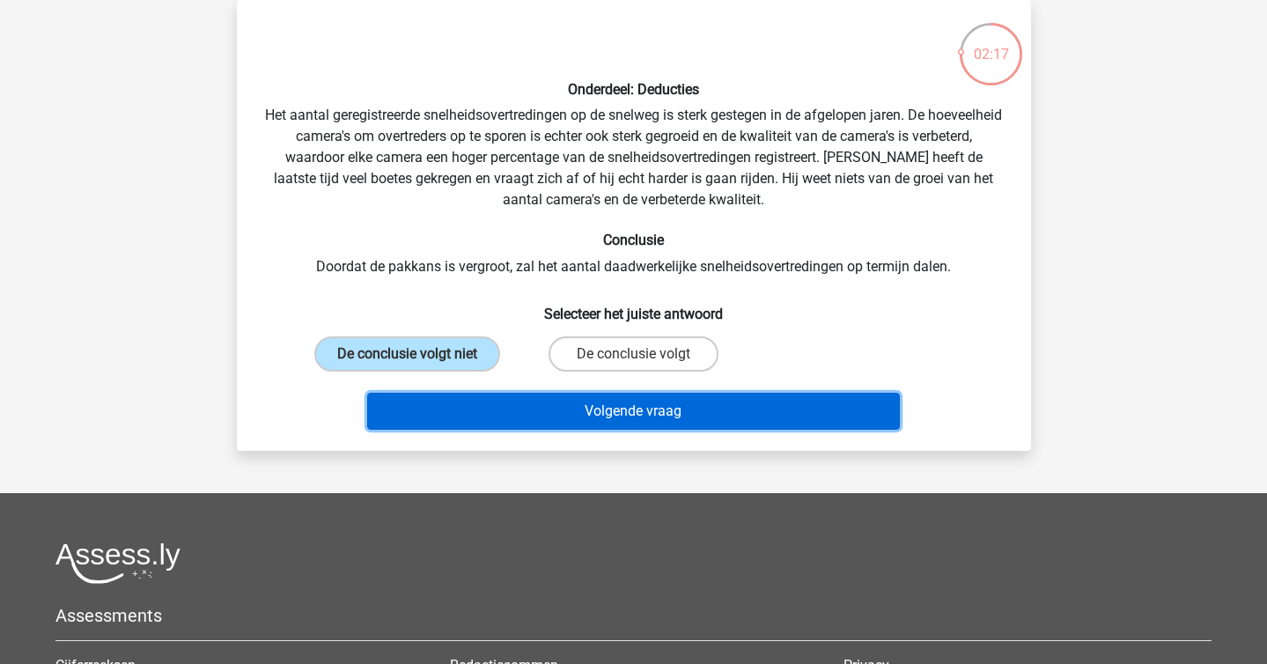
click at [530, 413] on button "Volgende vraag" at bounding box center [633, 411] width 533 height 37
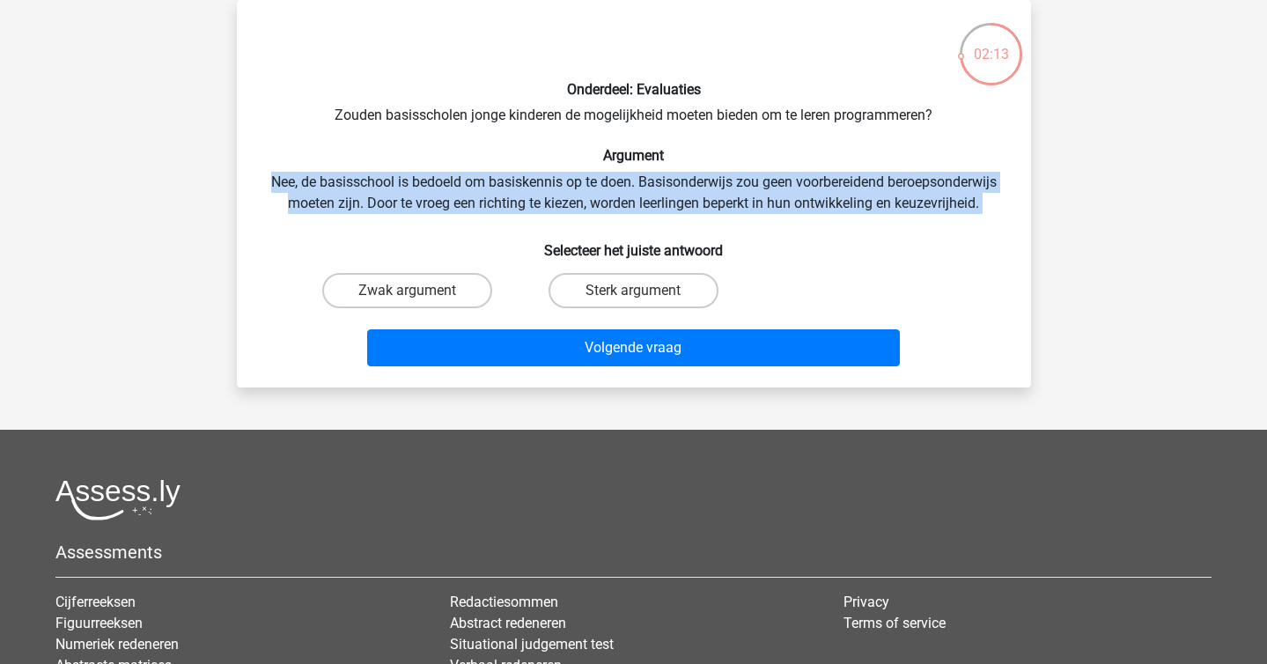
drag, startPoint x: 792, startPoint y: 236, endPoint x: 696, endPoint y: 171, distance: 115.3
click at [696, 171] on div "Onderdeel: Evaluaties Zouden basisscholen jonge kinderen de mogelijkheid moeten…" at bounding box center [634, 193] width 780 height 359
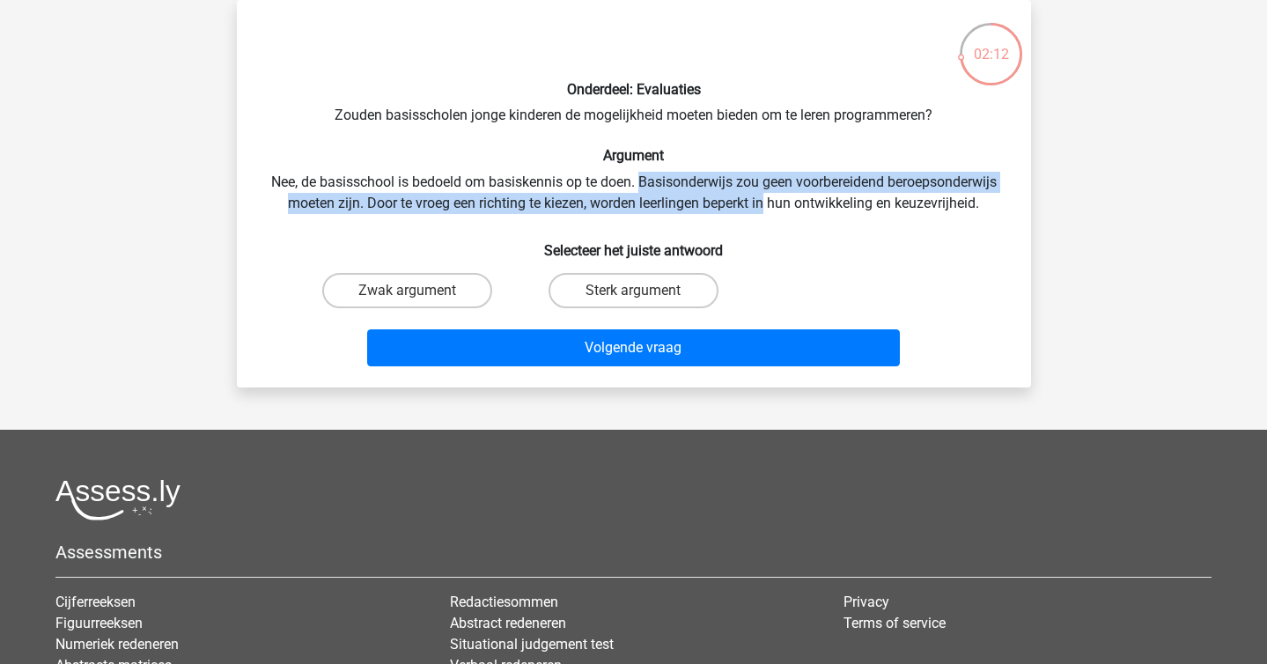
drag, startPoint x: 696, startPoint y: 171, endPoint x: 763, endPoint y: 216, distance: 80.6
click at [762, 214] on div "Onderdeel: Evaluaties Zouden basisscholen jonge kinderen de mogelijkheid moeten…" at bounding box center [634, 193] width 780 height 359
click at [764, 217] on div "Onderdeel: Evaluaties Zouden basisscholen jonge kinderen de mogelijkheid moeten…" at bounding box center [634, 193] width 780 height 359
drag, startPoint x: 764, startPoint y: 217, endPoint x: 675, endPoint y: 184, distance: 95.0
click at [676, 184] on div "Onderdeel: Evaluaties Zouden basisscholen jonge kinderen de mogelijkheid moeten…" at bounding box center [634, 193] width 780 height 359
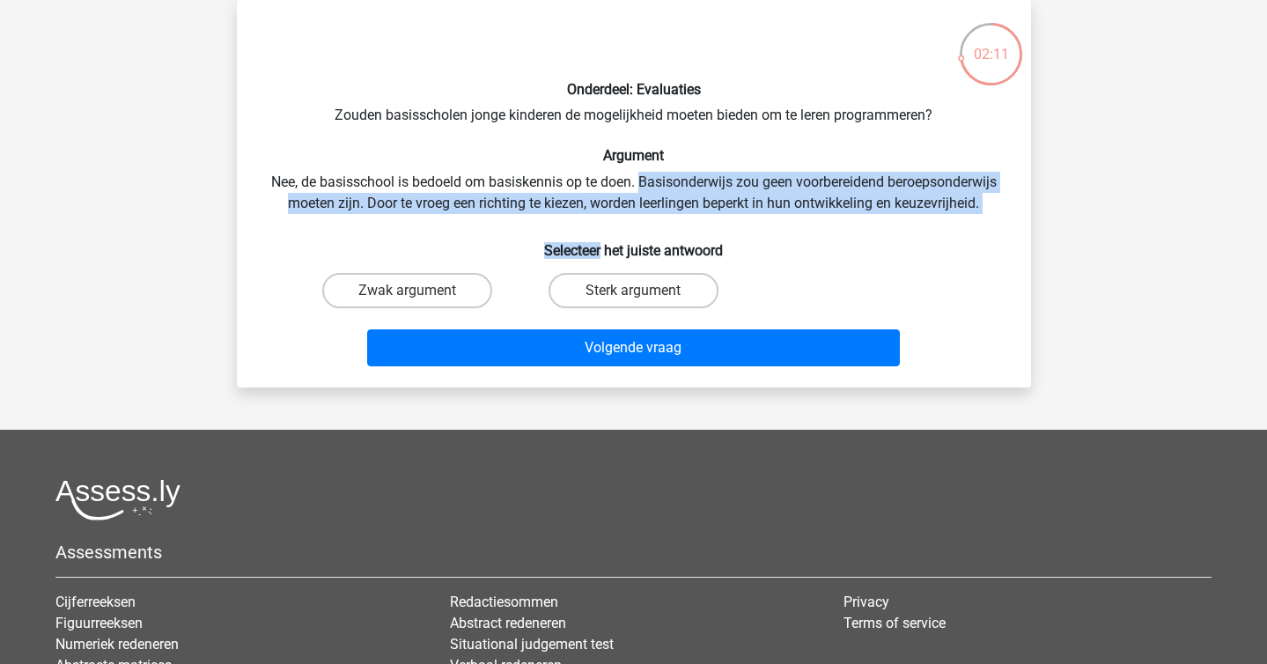
click at [675, 184] on div "Onderdeel: Evaluaties Zouden basisscholen jonge kinderen de mogelijkheid moeten…" at bounding box center [634, 193] width 780 height 359
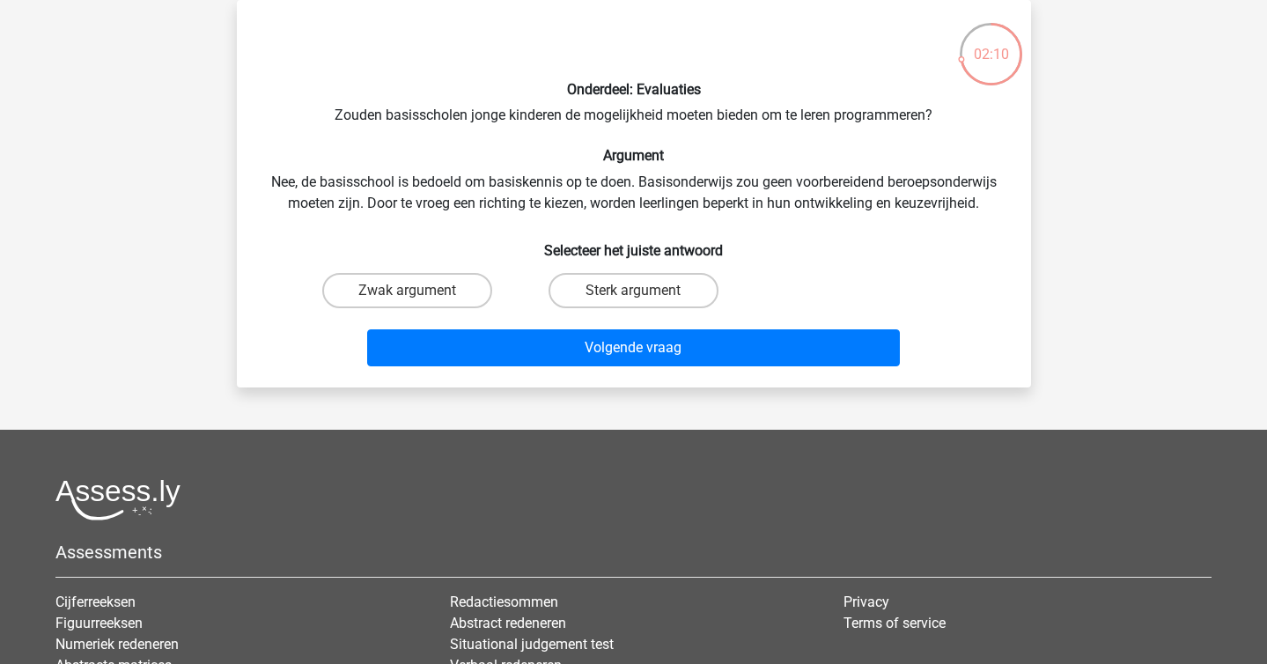
click at [675, 184] on div "Onderdeel: Evaluaties Zouden basisscholen jonge kinderen de mogelijkheid moeten…" at bounding box center [634, 193] width 780 height 359
click at [642, 284] on label "Sterk argument" at bounding box center [634, 290] width 170 height 35
click at [642, 291] on input "Sterk argument" at bounding box center [638, 296] width 11 height 11
radio input "true"
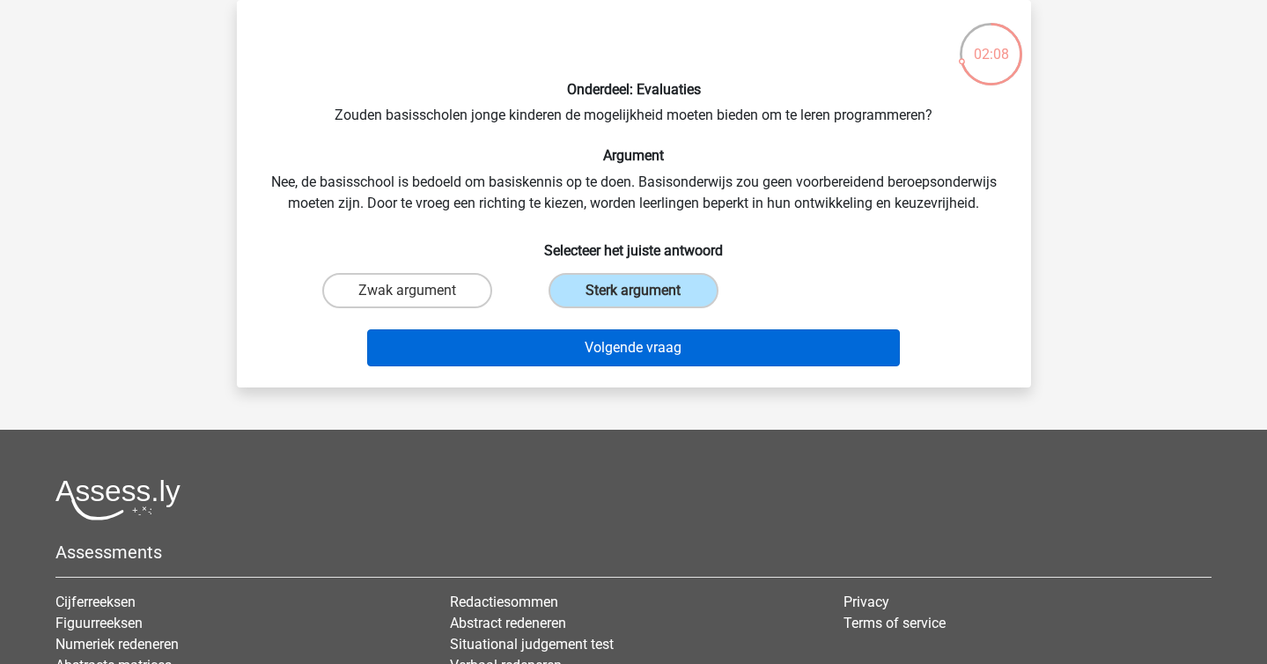
click at [703, 363] on button "Volgende vraag" at bounding box center [633, 347] width 533 height 37
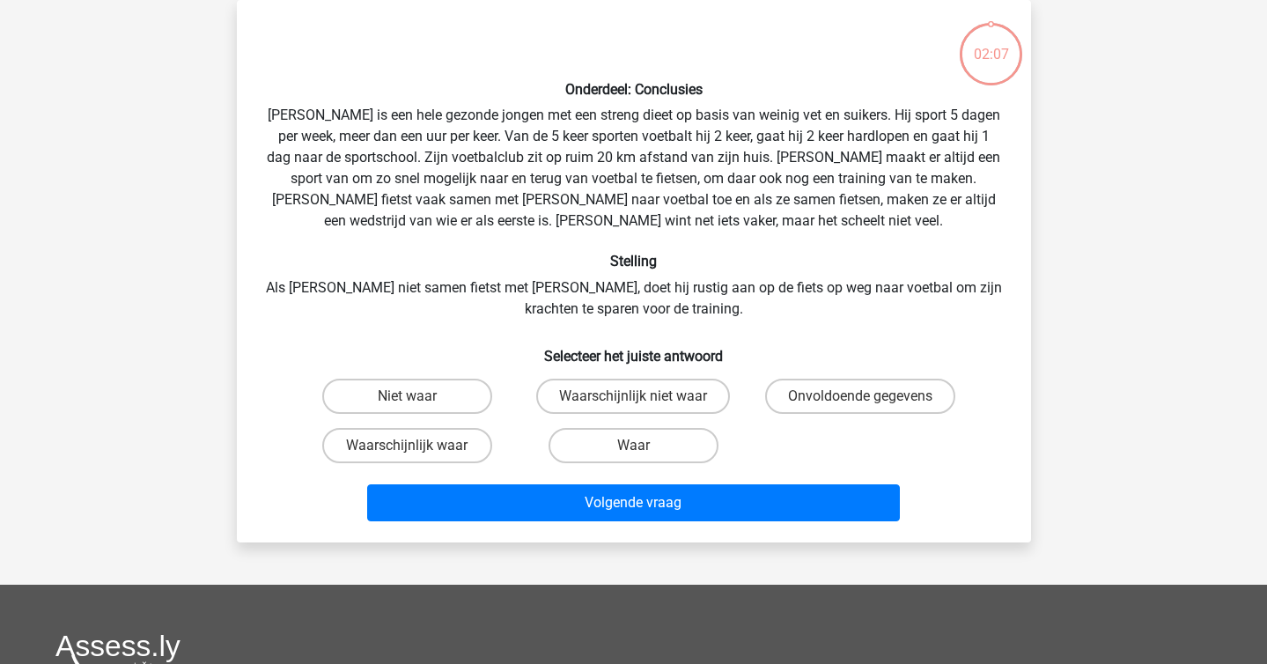
click at [512, 255] on h6 "Stelling" at bounding box center [634, 261] width 738 height 17
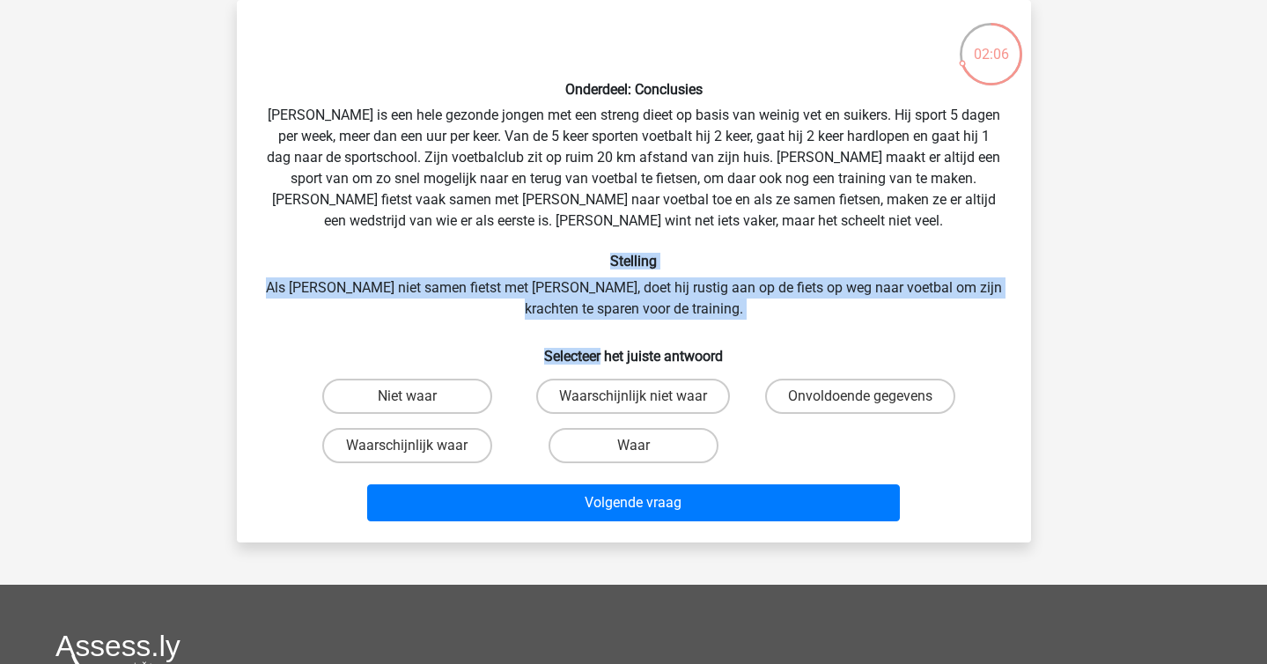
drag, startPoint x: 512, startPoint y: 255, endPoint x: 770, endPoint y: 324, distance: 267.0
click at [770, 325] on div "Onderdeel: Conclusies Rowan is een hele gezonde jongen met een streng dieet op …" at bounding box center [634, 271] width 780 height 514
click at [770, 324] on div "Onderdeel: Conclusies Rowan is een hele gezonde jongen met een streng dieet op …" at bounding box center [634, 271] width 780 height 514
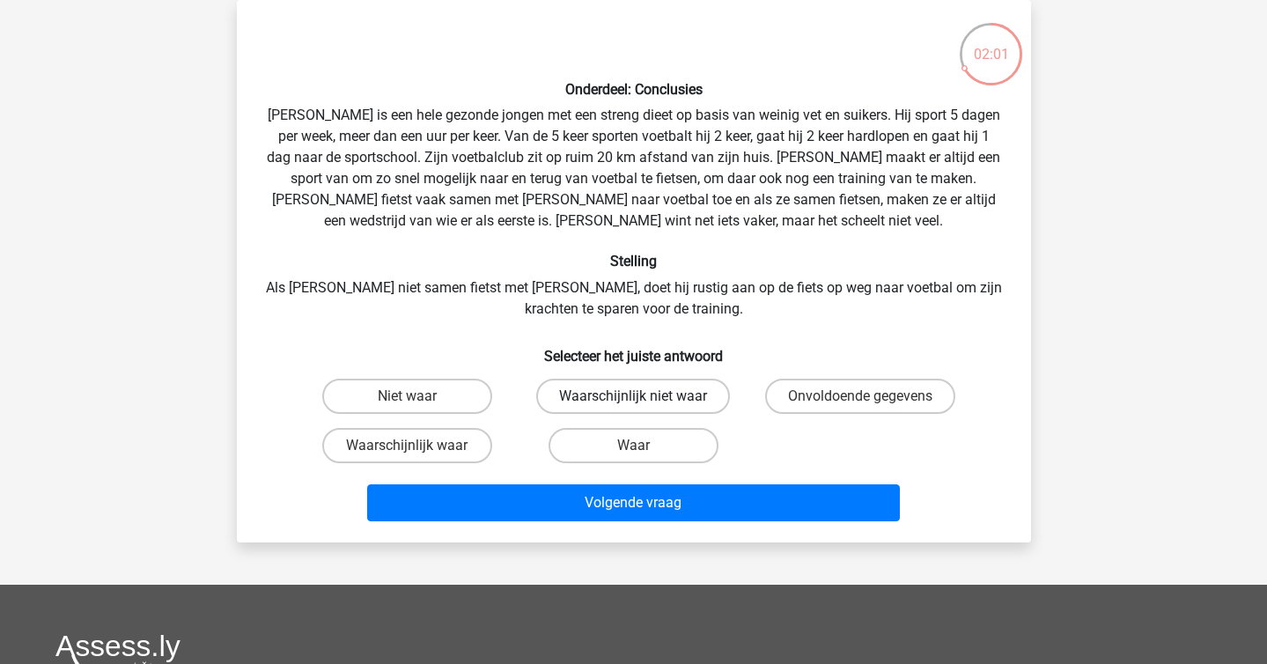
click at [652, 387] on label "Waarschijnlijk niet waar" at bounding box center [633, 396] width 194 height 35
click at [644, 396] on input "Waarschijnlijk niet waar" at bounding box center [638, 401] width 11 height 11
radio input "true"
click at [412, 383] on label "Niet waar" at bounding box center [407, 396] width 170 height 35
click at [412, 396] on input "Niet waar" at bounding box center [412, 401] width 11 height 11
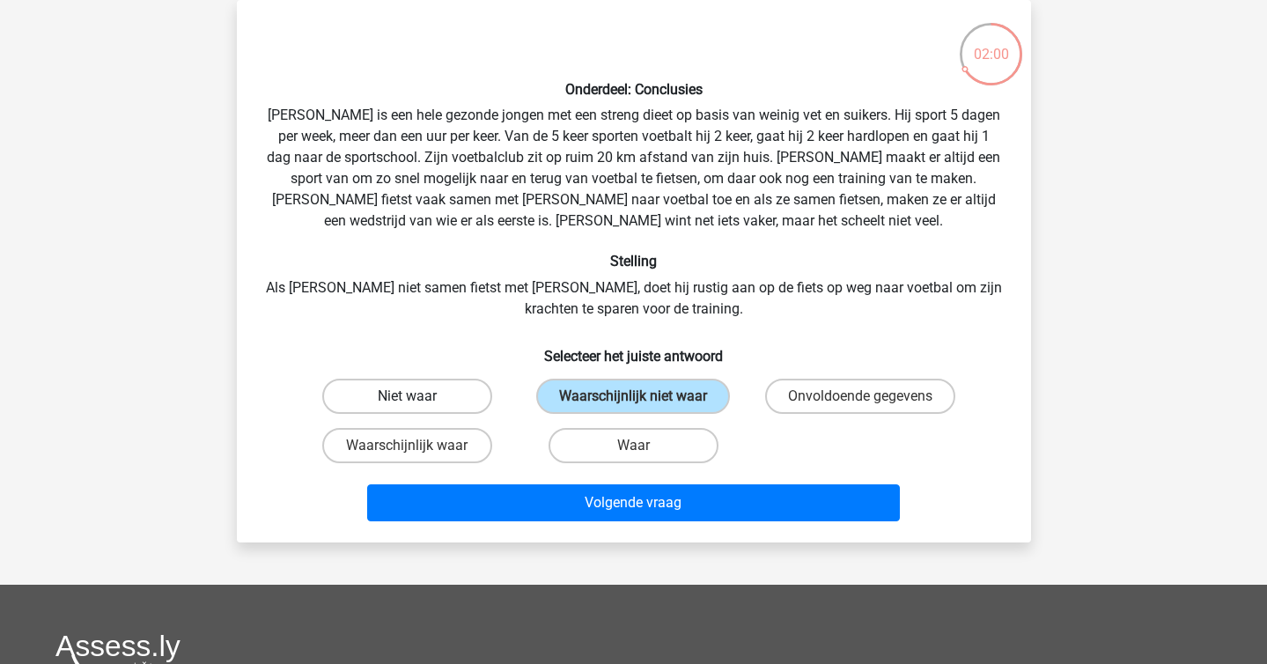
radio input "true"
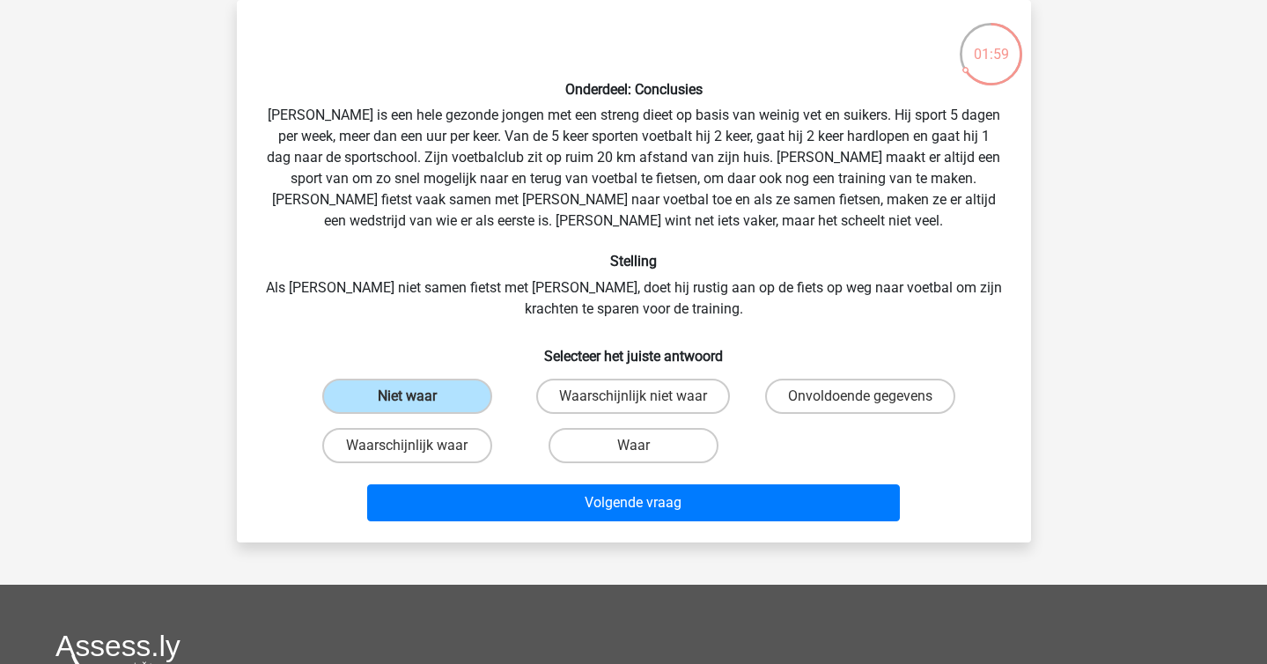
click at [559, 523] on div "Volgende vraag" at bounding box center [634, 506] width 680 height 44
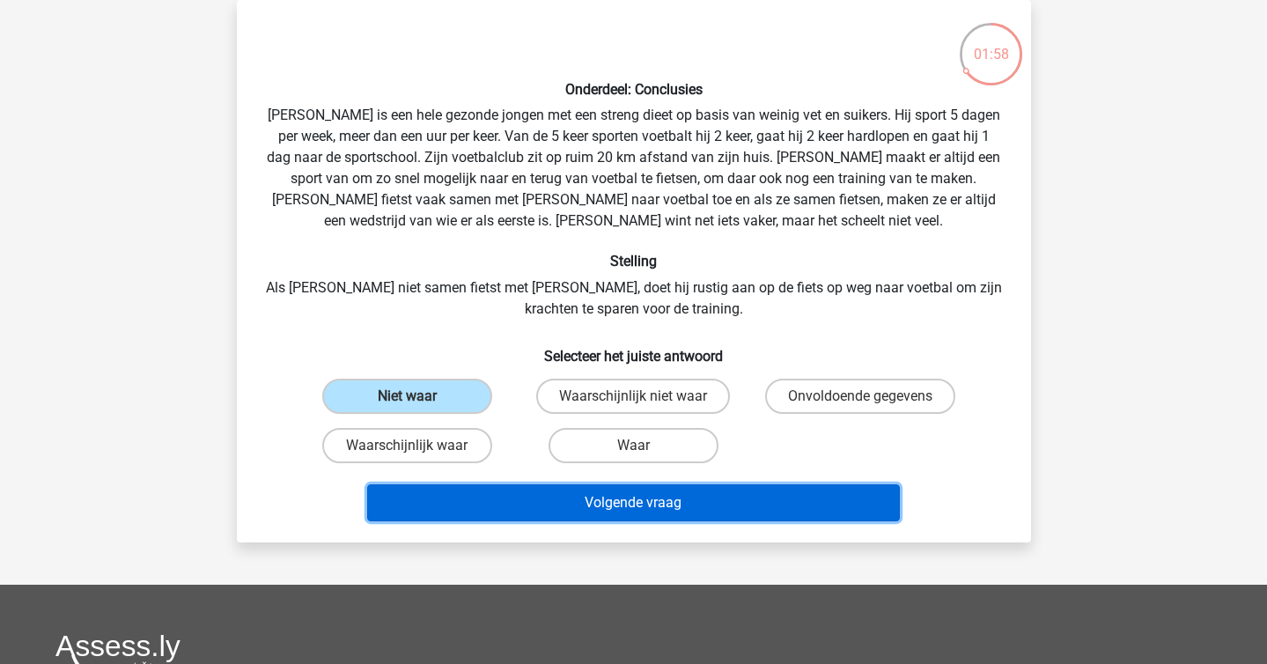
click at [558, 508] on button "Volgende vraag" at bounding box center [633, 502] width 533 height 37
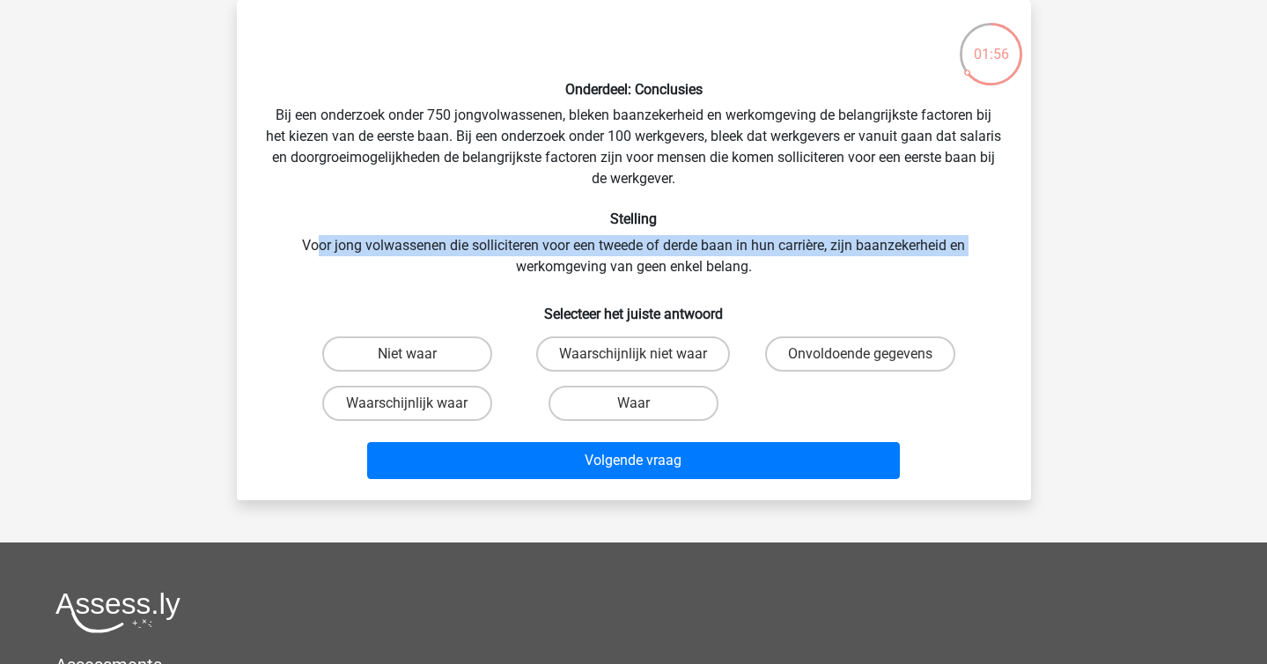
drag, startPoint x: 370, startPoint y: 269, endPoint x: 315, endPoint y: 235, distance: 64.5
click at [315, 235] on div "Onderdeel: Conclusies Bij een onderzoek onder 750 jongvolwassenen, bleken baanz…" at bounding box center [634, 250] width 780 height 472
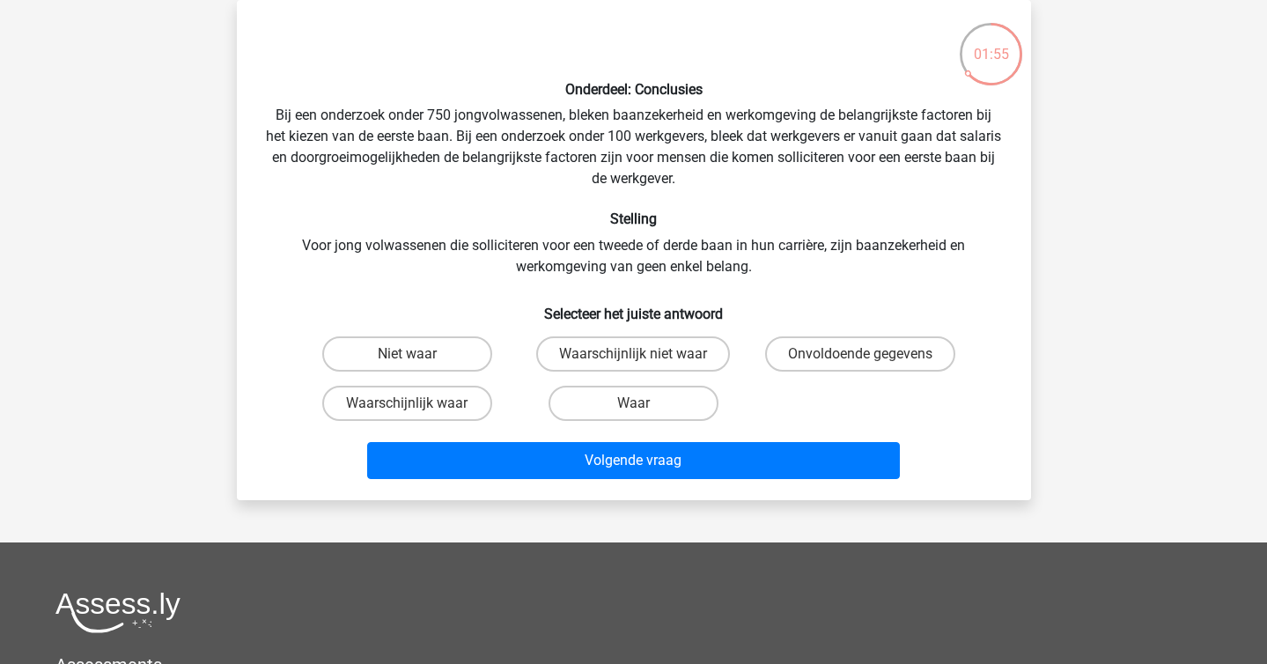
click at [262, 230] on div "Onderdeel: Conclusies Bij een onderzoek onder 750 jongvolwassenen, bleken baanz…" at bounding box center [634, 250] width 780 height 472
click at [605, 369] on label "Waarschijnlijk niet waar" at bounding box center [633, 353] width 194 height 35
click at [633, 365] on input "Waarschijnlijk niet waar" at bounding box center [638, 359] width 11 height 11
radio input "true"
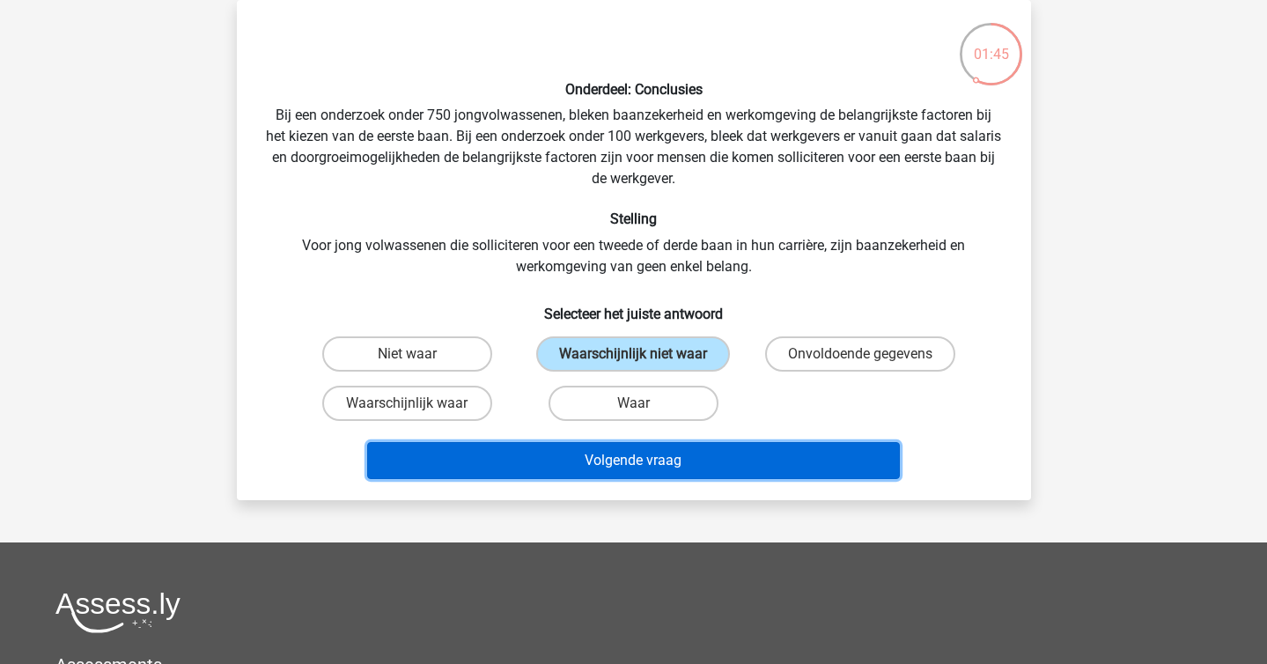
click at [666, 456] on button "Volgende vraag" at bounding box center [633, 460] width 533 height 37
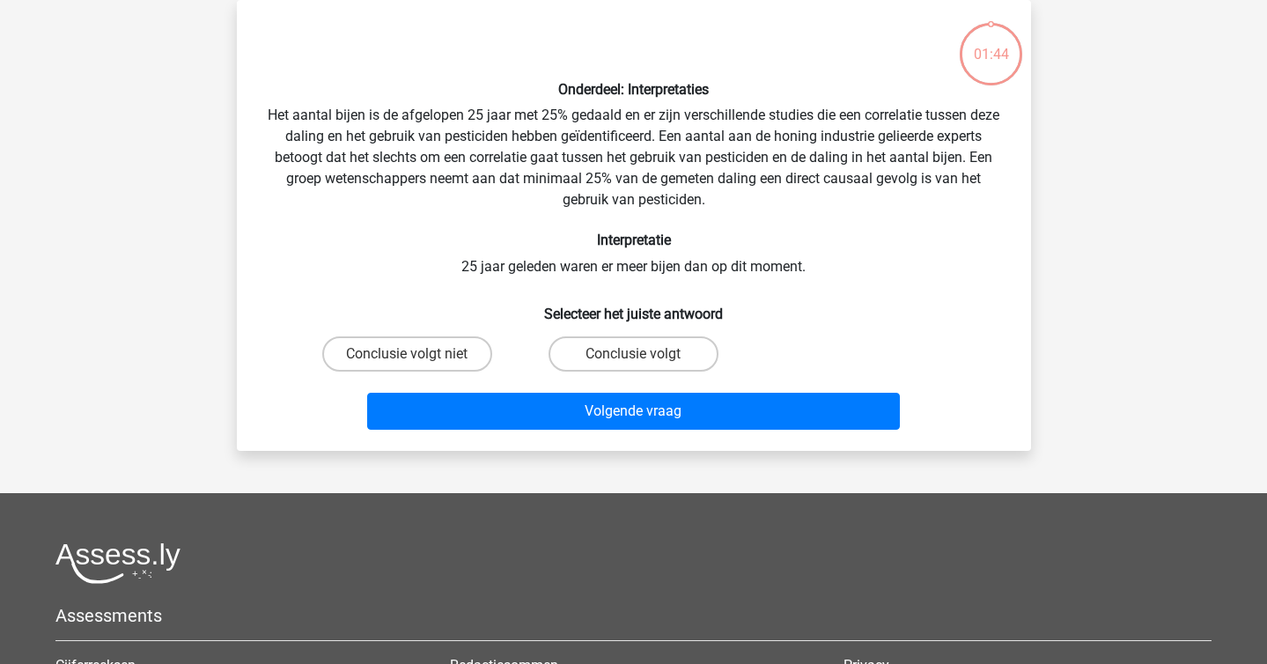
click at [376, 148] on div "Onderdeel: Interpretaties Het aantal bijen is de afgelopen 25 jaar met 25% geda…" at bounding box center [634, 225] width 780 height 423
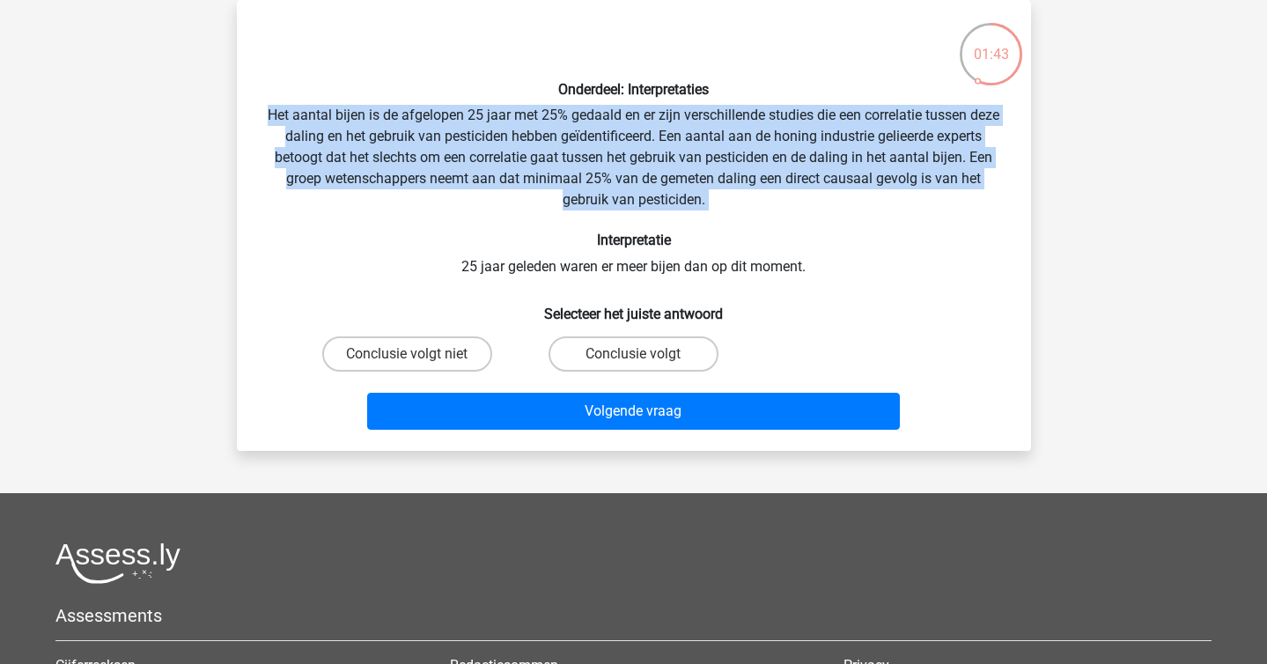
click at [376, 148] on div "Onderdeel: Interpretaties Het aantal bijen is de afgelopen 25 jaar met 25% geda…" at bounding box center [634, 225] width 780 height 423
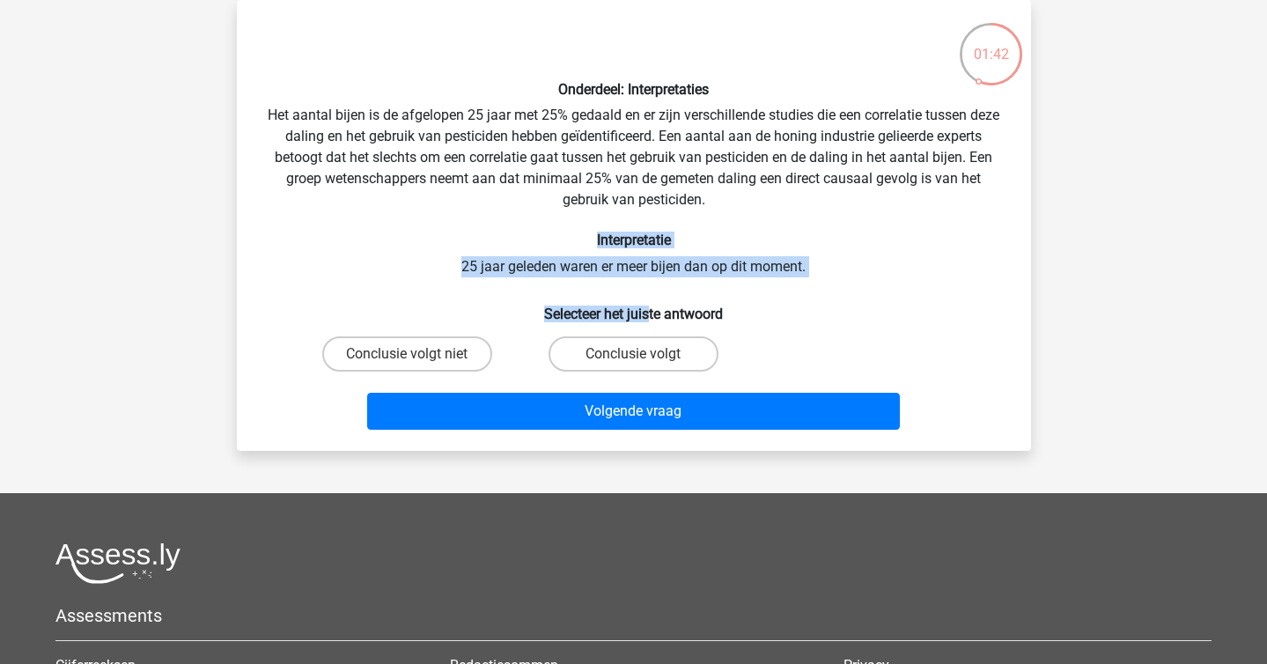
drag, startPoint x: 484, startPoint y: 244, endPoint x: 647, endPoint y: 305, distance: 173.8
click at [649, 306] on div "Onderdeel: Interpretaties Het aantal bijen is de afgelopen 25 jaar met 25% geda…" at bounding box center [634, 225] width 780 height 423
click at [647, 305] on h6 "Selecteer het juiste antwoord" at bounding box center [634, 306] width 738 height 31
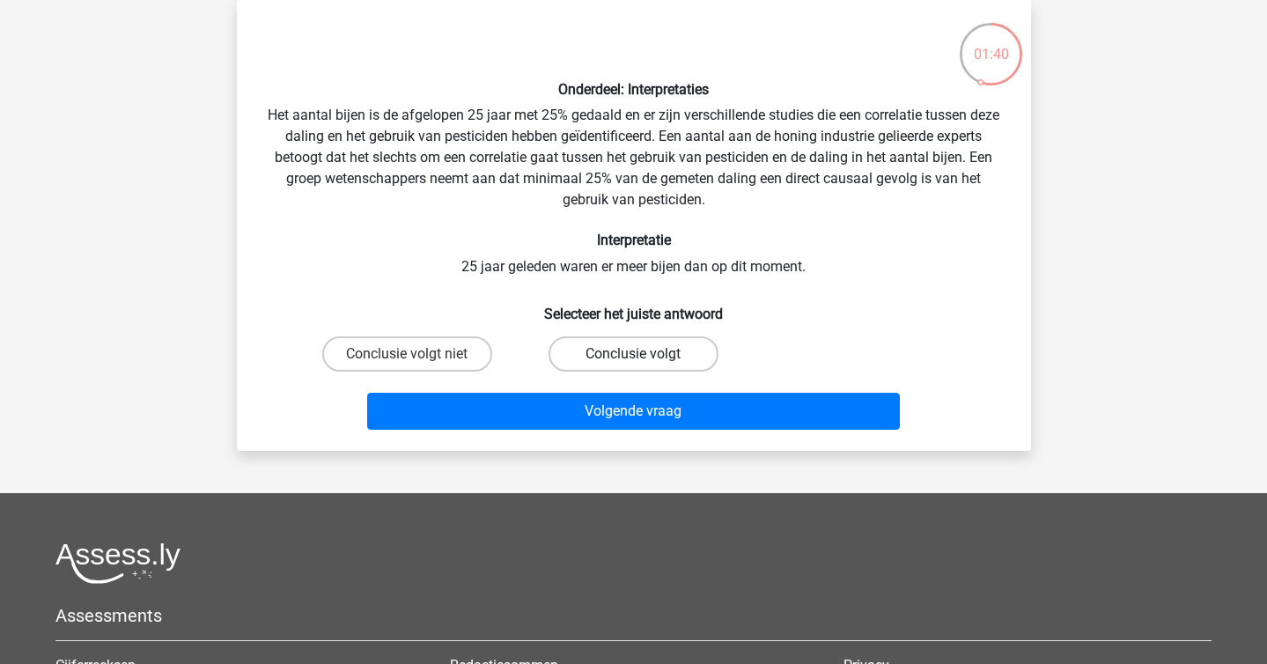
click at [655, 336] on label "Conclusie volgt" at bounding box center [634, 353] width 170 height 35
click at [644, 354] on input "Conclusie volgt" at bounding box center [638, 359] width 11 height 11
radio input "true"
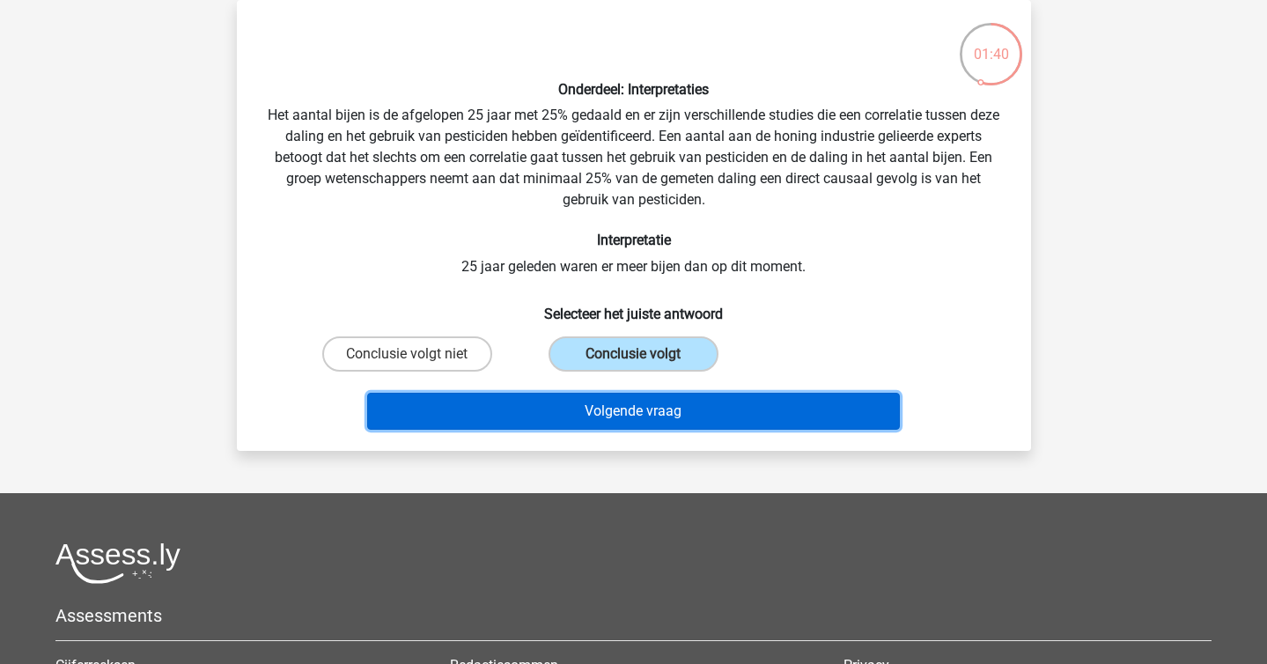
click at [733, 399] on button "Volgende vraag" at bounding box center [633, 411] width 533 height 37
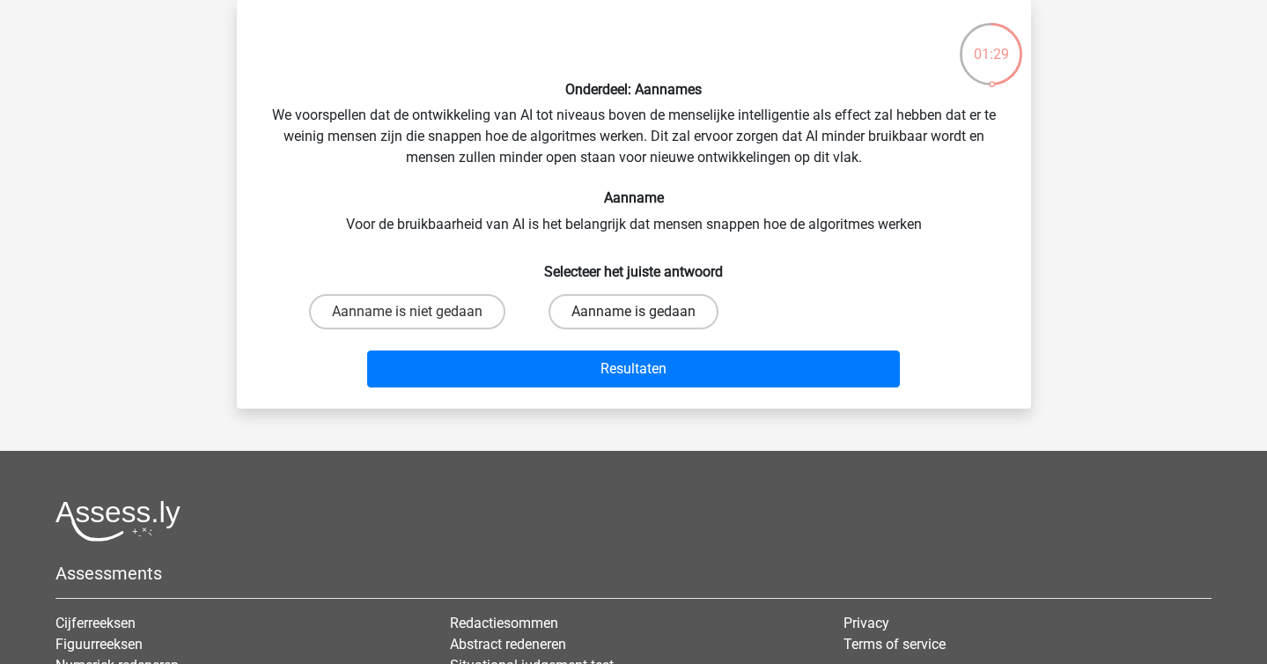
click at [597, 298] on label "Aanname is gedaan" at bounding box center [634, 311] width 170 height 35
click at [633, 312] on input "Aanname is gedaan" at bounding box center [638, 317] width 11 height 11
radio input "true"
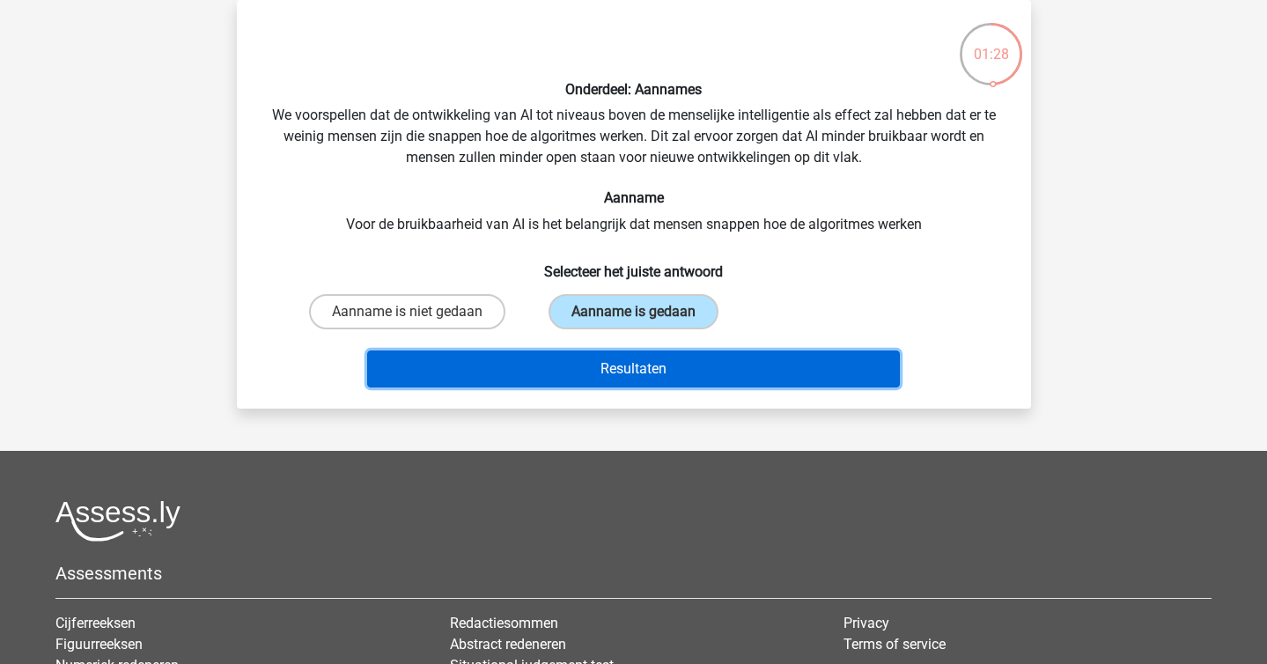
click at [608, 354] on button "Resultaten" at bounding box center [633, 368] width 533 height 37
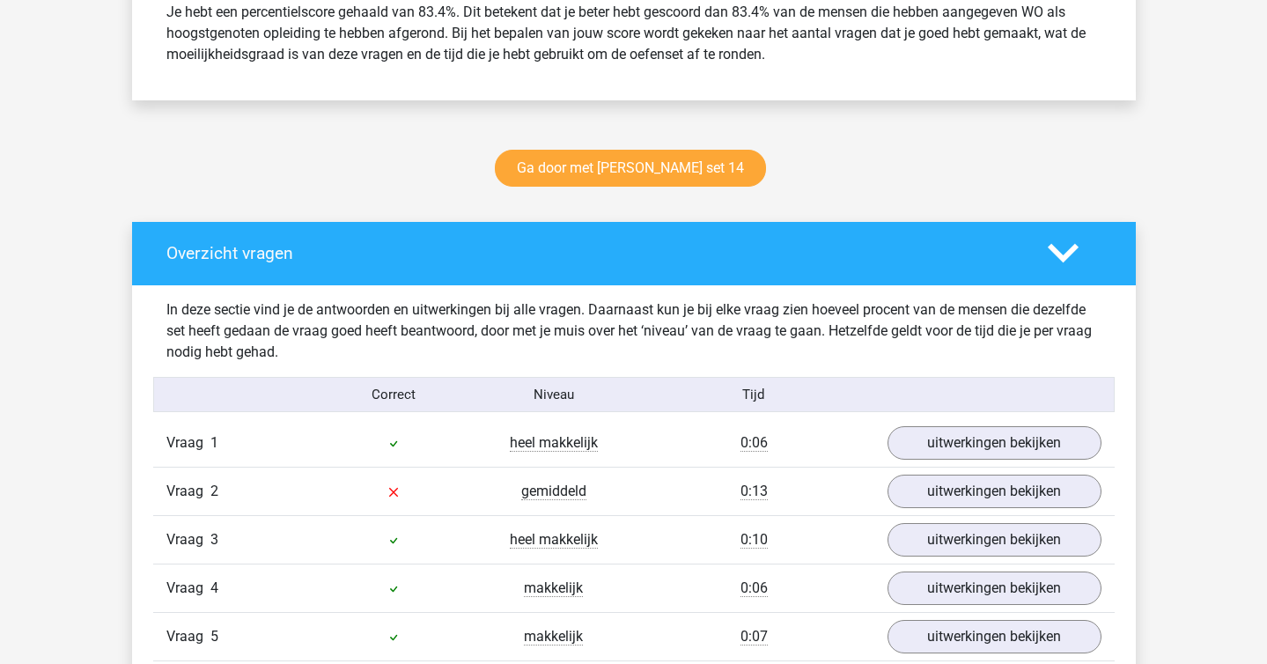
scroll to position [799, 0]
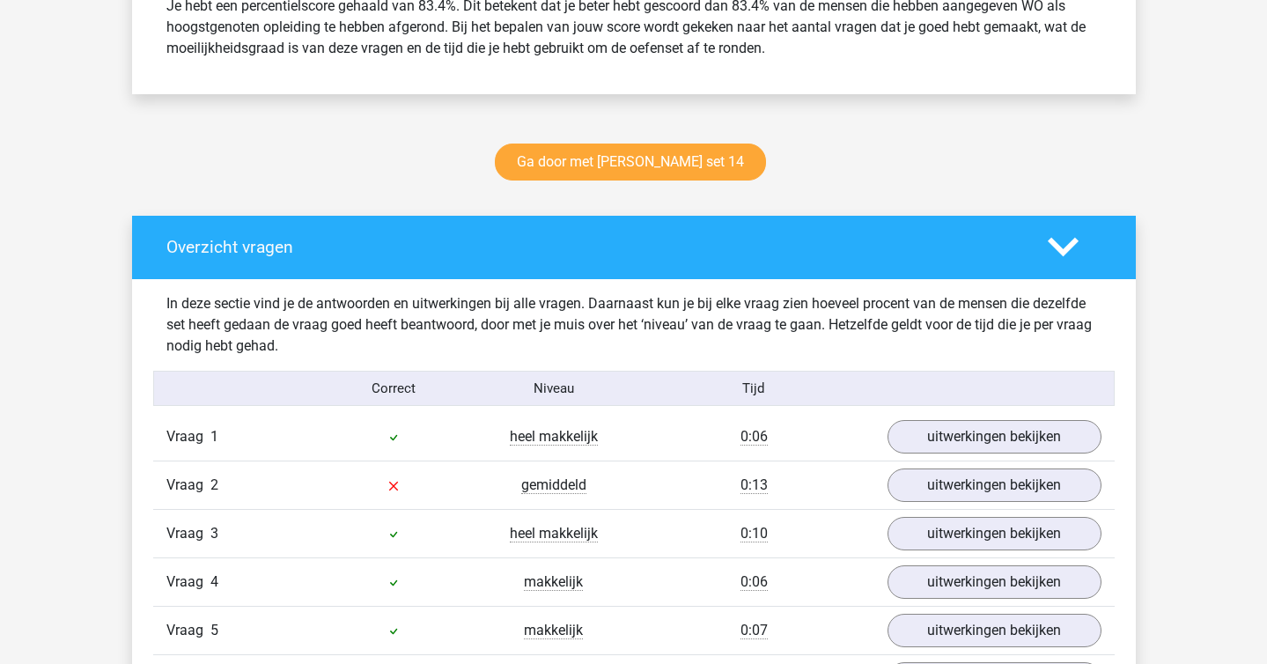
click at [496, 304] on div "In deze sectie vind je de antwoorden en uitwerkingen bij alle vragen. Daarnaast…" at bounding box center [633, 324] width 961 height 63
click at [498, 304] on div "In deze sectie vind je de antwoorden en uitwerkingen bij alle vragen. Daarnaast…" at bounding box center [633, 324] width 961 height 63
copy div
click at [548, 347] on div "In deze sectie vind je de antwoorden en uitwerkingen bij alle vragen. Daarnaast…" at bounding box center [633, 324] width 961 height 63
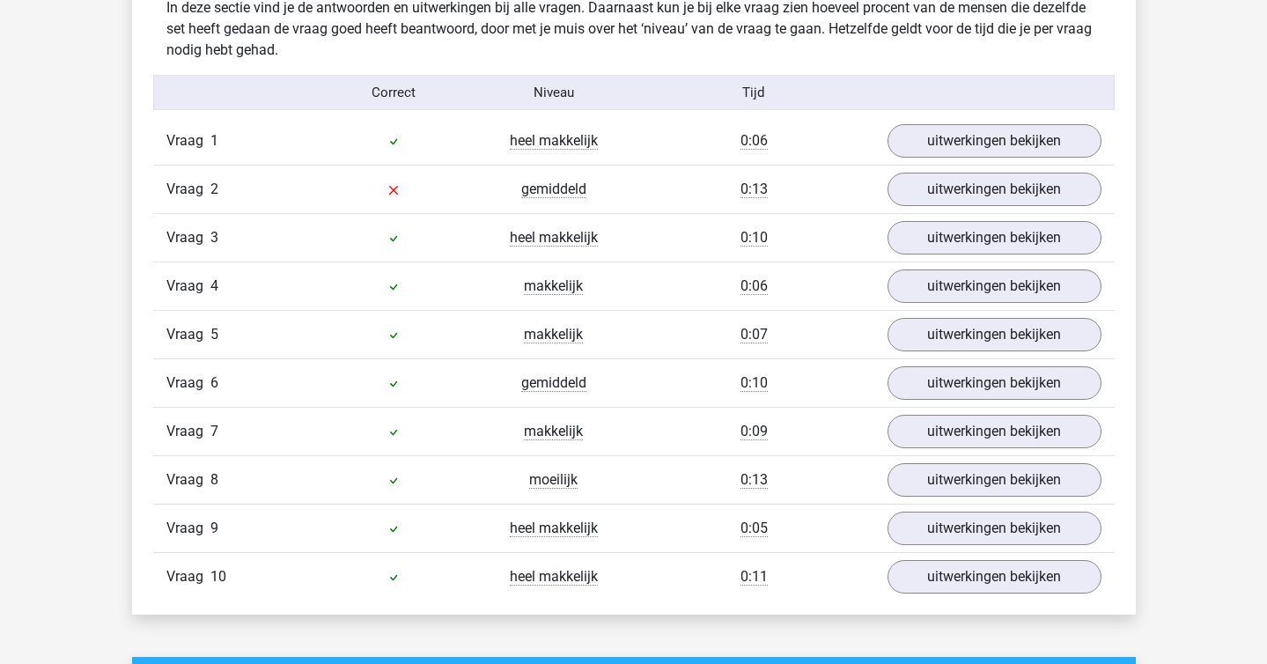
scroll to position [1101, 0]
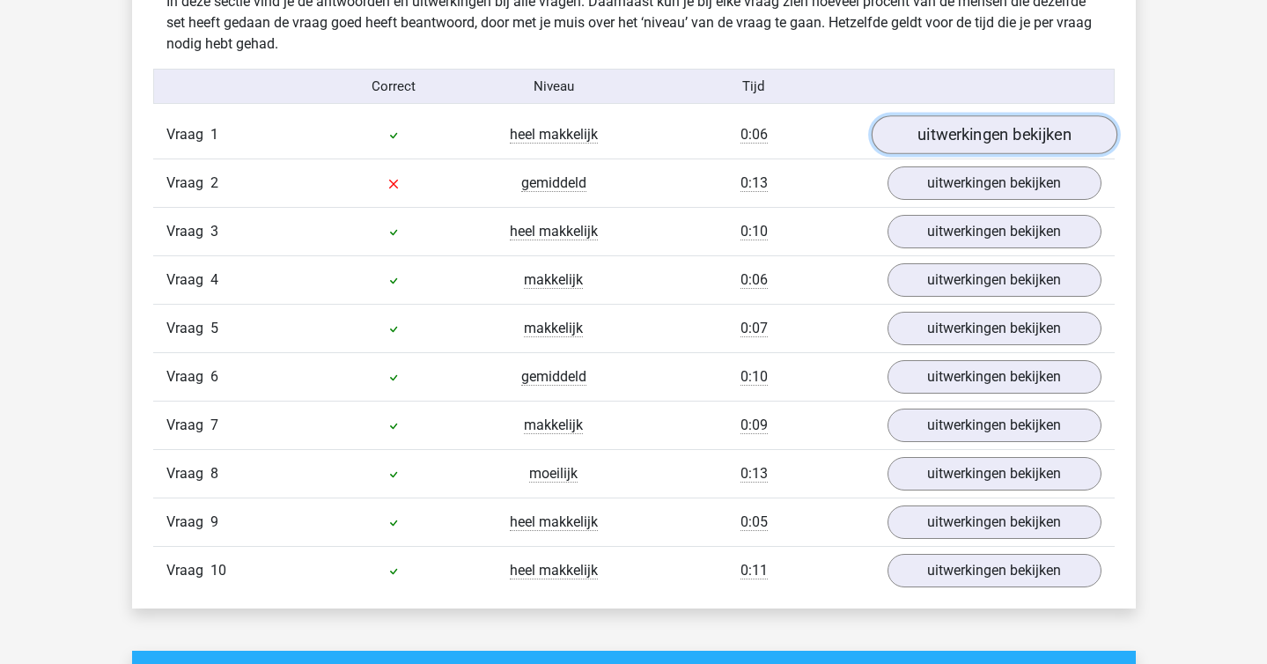
click at [990, 132] on link "uitwerkingen bekijken" at bounding box center [994, 134] width 246 height 39
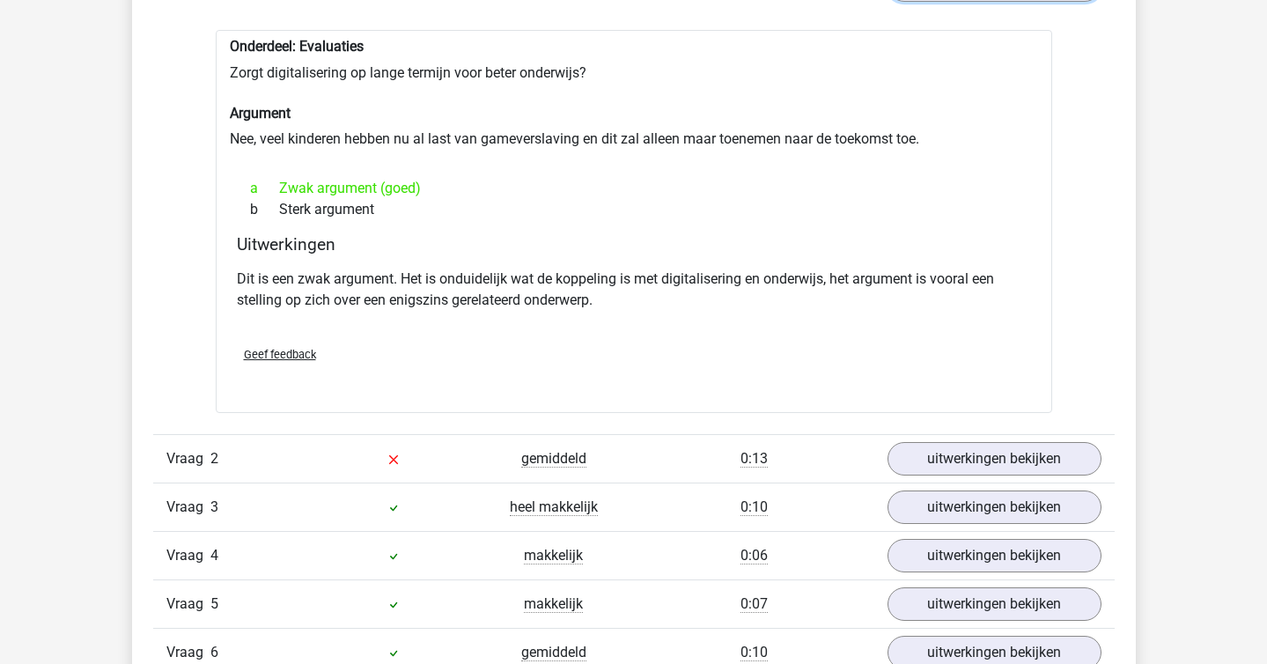
scroll to position [1253, 0]
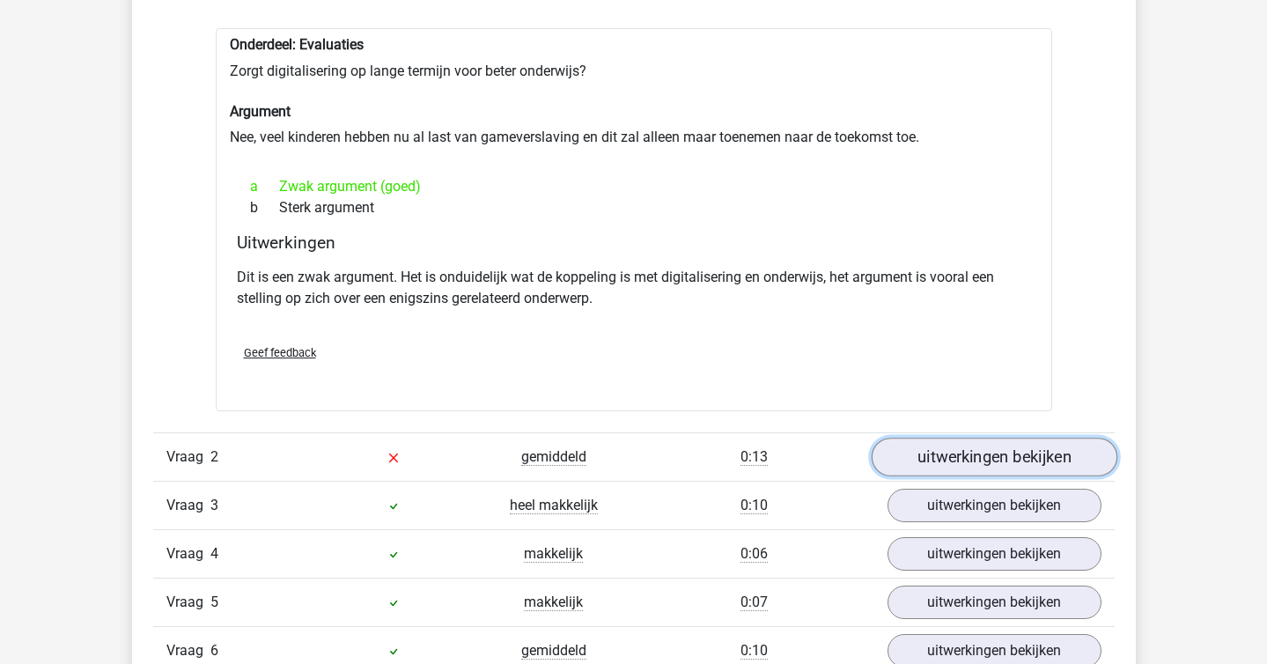
click at [982, 445] on link "uitwerkingen bekijken" at bounding box center [994, 457] width 246 height 39
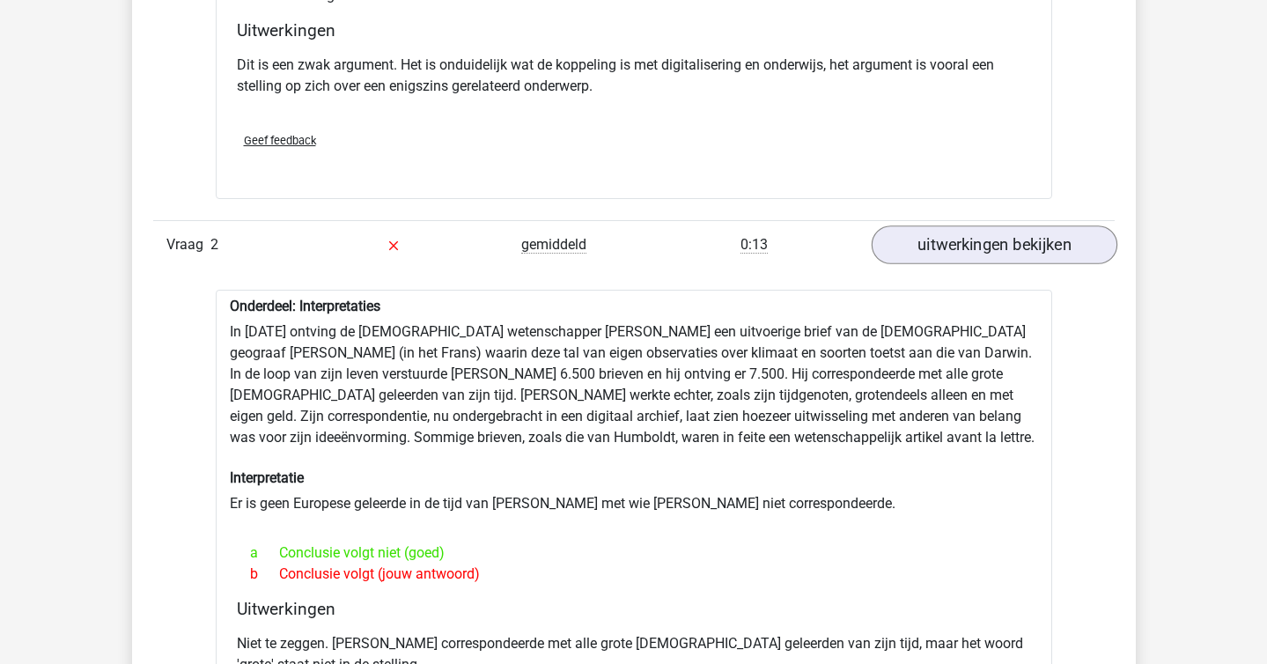
click at [982, 445] on div "Onderdeel: Interpretaties In 1839 ontving de Engelse wetenschapper Charles Darw…" at bounding box center [634, 534] width 836 height 489
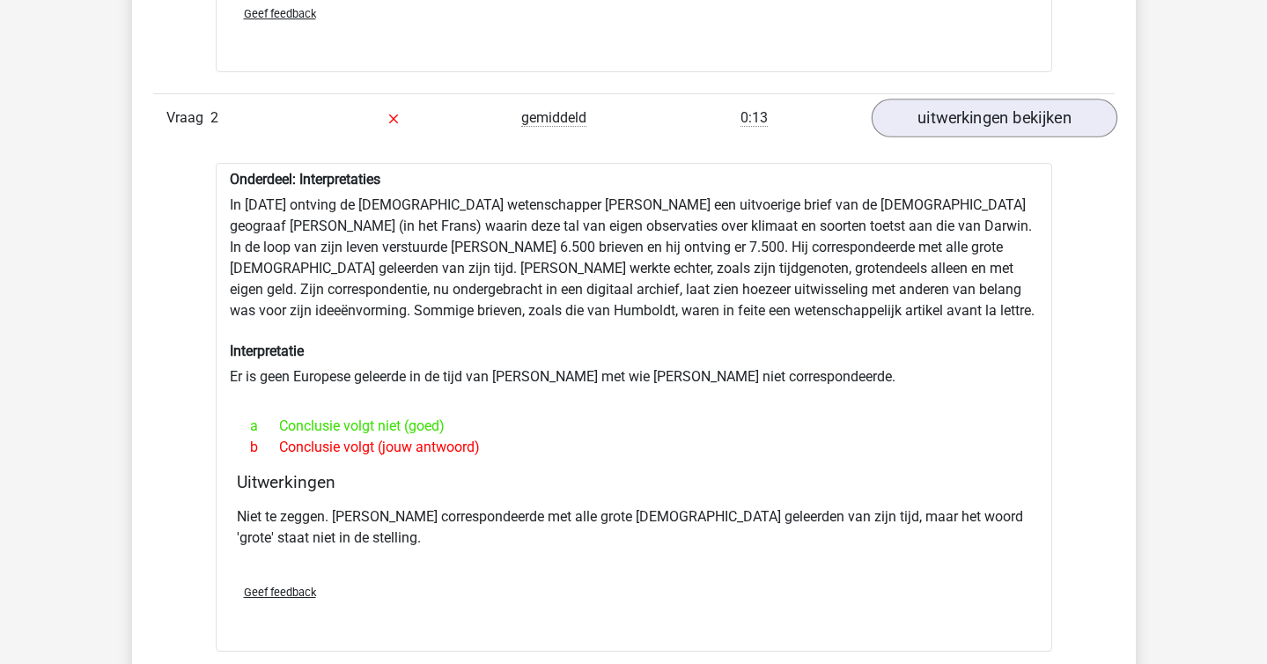
scroll to position [1637, 0]
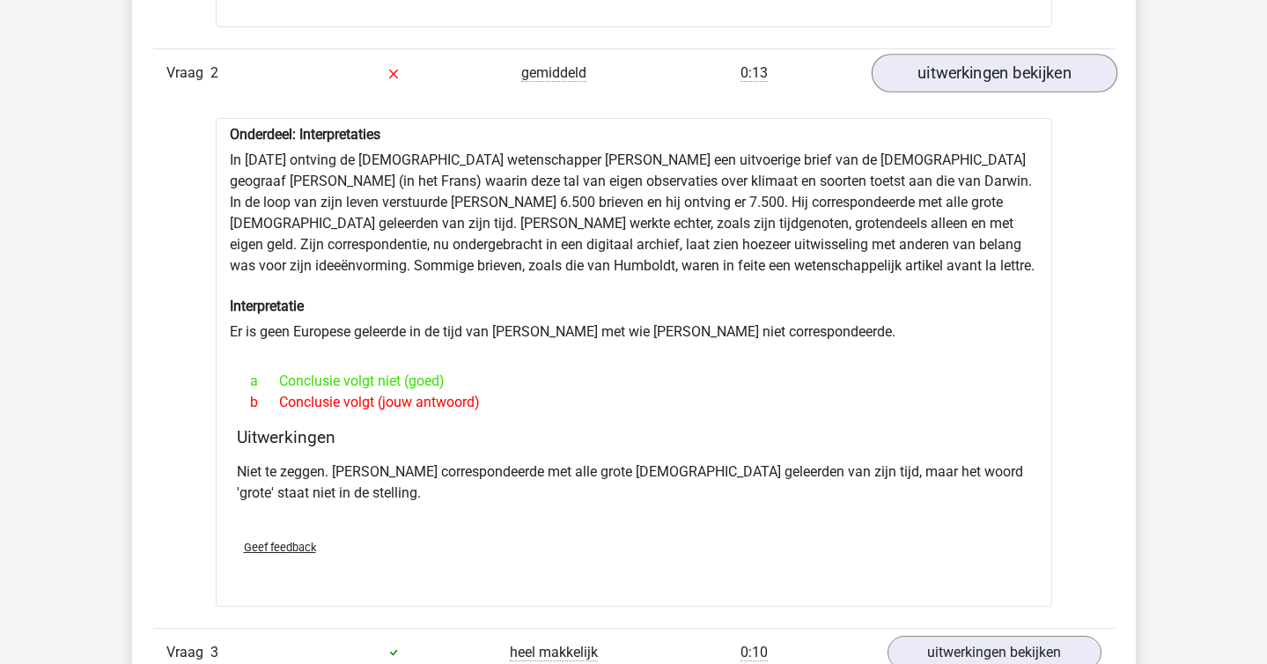
click at [982, 445] on h4 "Uitwerkingen" at bounding box center [634, 437] width 794 height 20
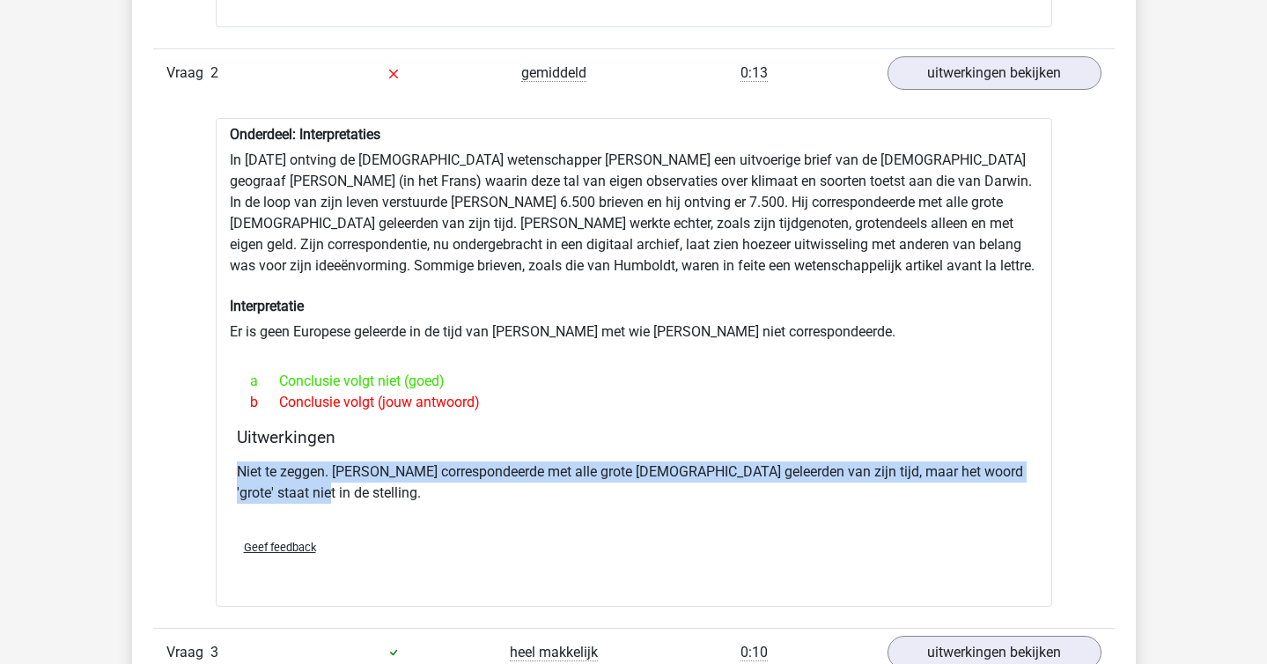
drag, startPoint x: 982, startPoint y: 445, endPoint x: 1045, endPoint y: 486, distance: 75.7
click at [1045, 486] on div "Onderdeel: Interpretaties In 1839 ontving de Engelse wetenschapper Charles Darw…" at bounding box center [634, 362] width 836 height 489
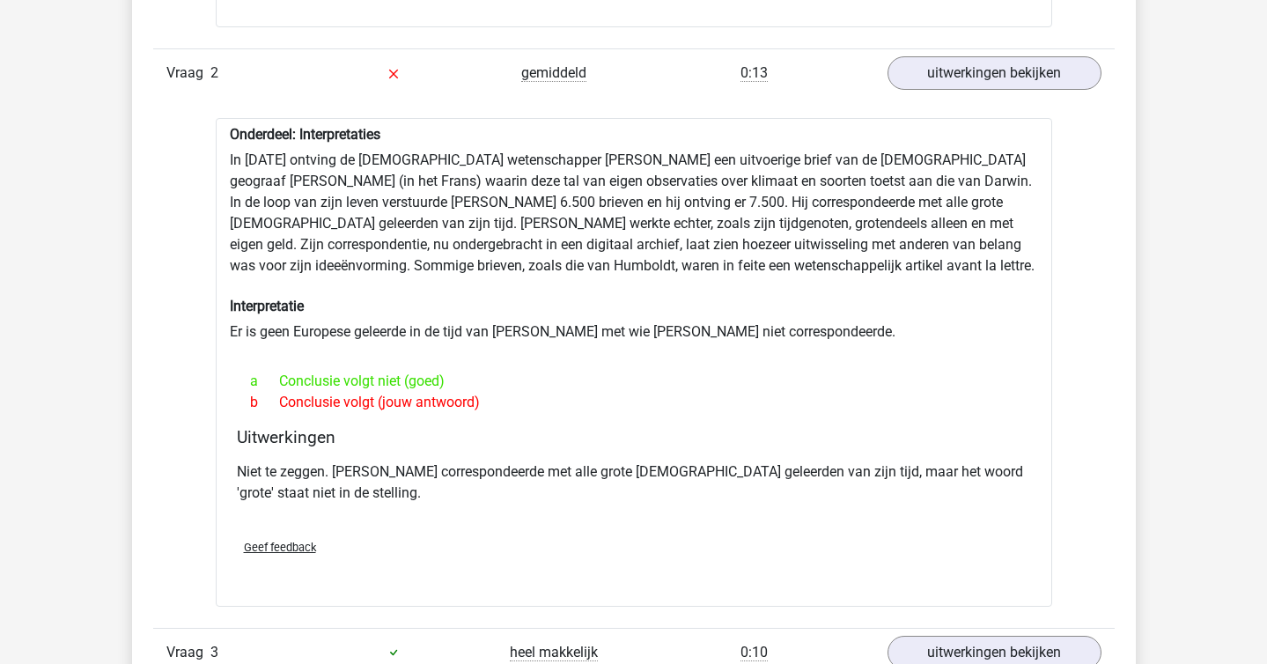
drag, startPoint x: 1014, startPoint y: 497, endPoint x: 1005, endPoint y: 498, distance: 9.7
click at [1005, 498] on p "Niet te zeggen. Darwin correspondeerde met alle grote Europese geleerden van zi…" at bounding box center [634, 482] width 794 height 42
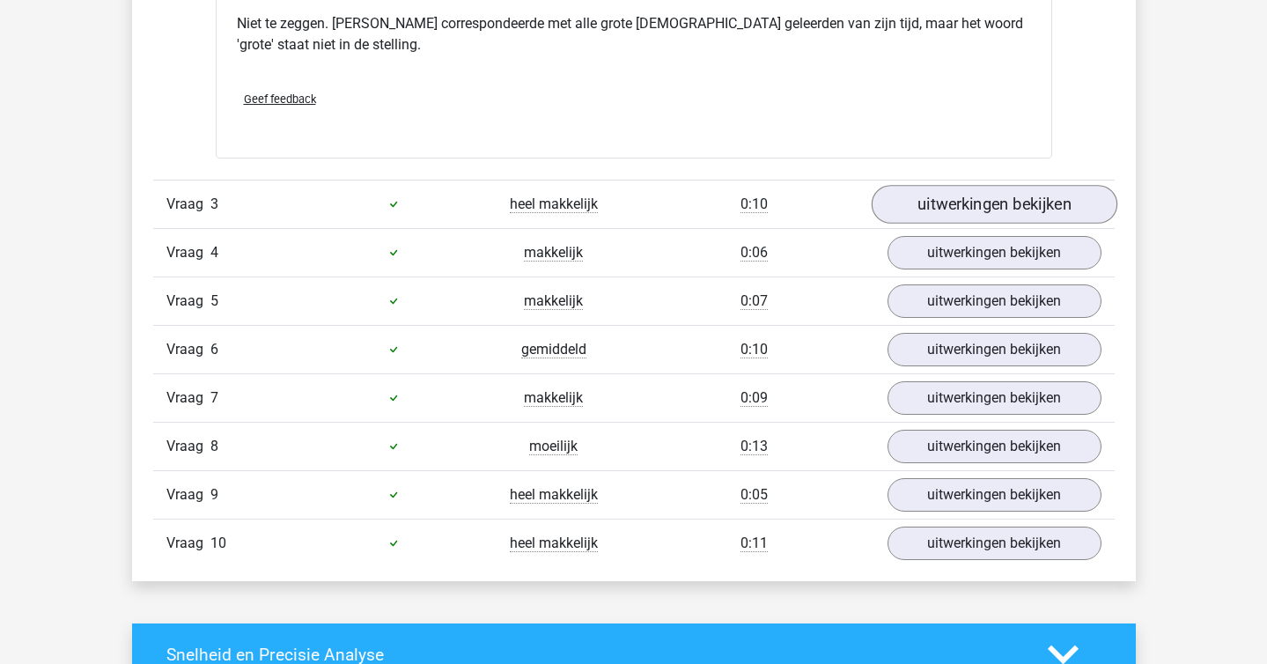
scroll to position [2136, 0]
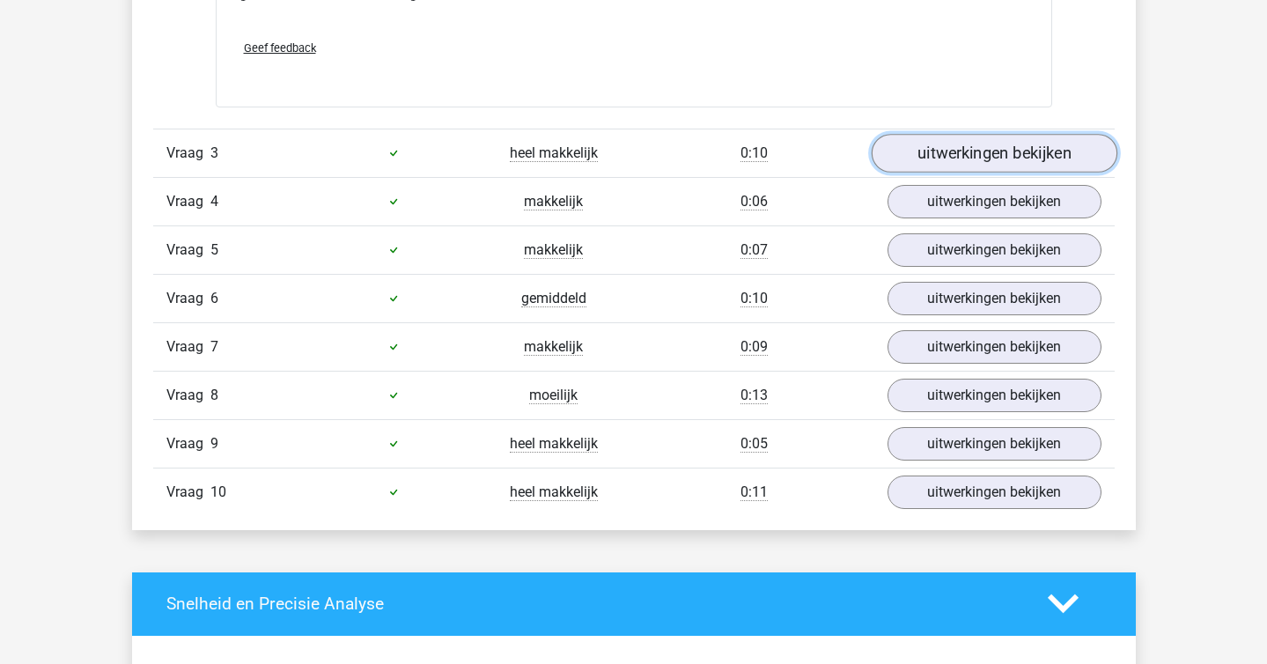
click at [934, 150] on link "uitwerkingen bekijken" at bounding box center [994, 153] width 246 height 39
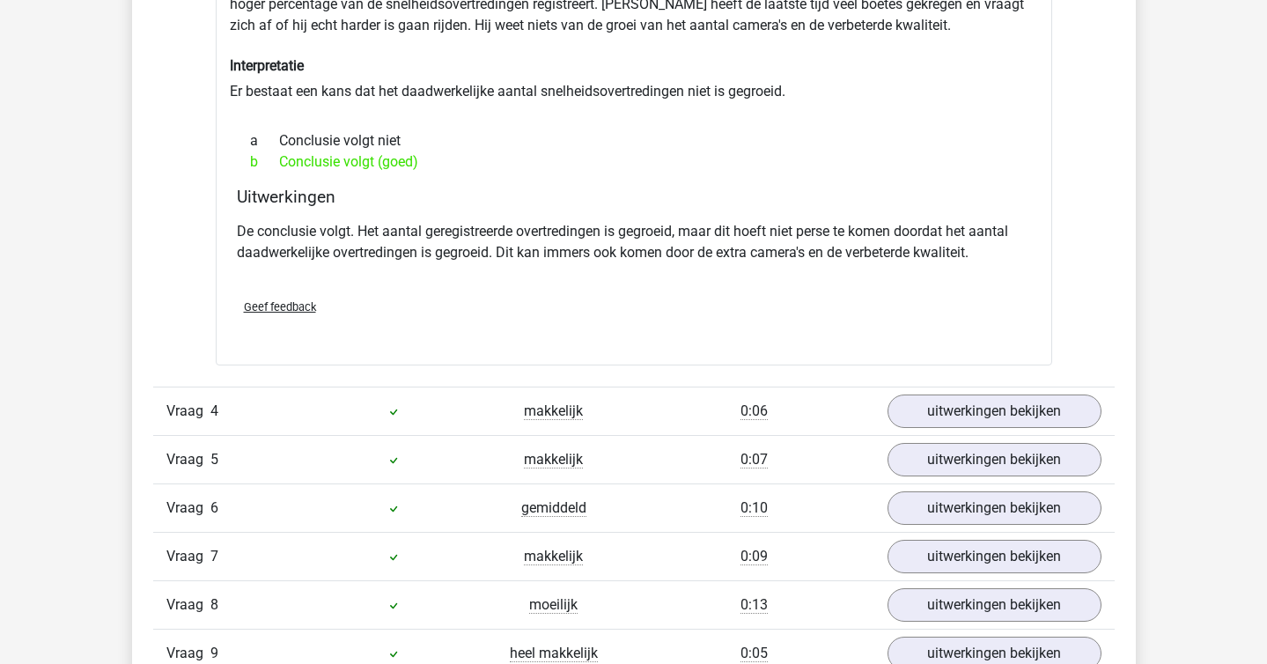
scroll to position [2418, 0]
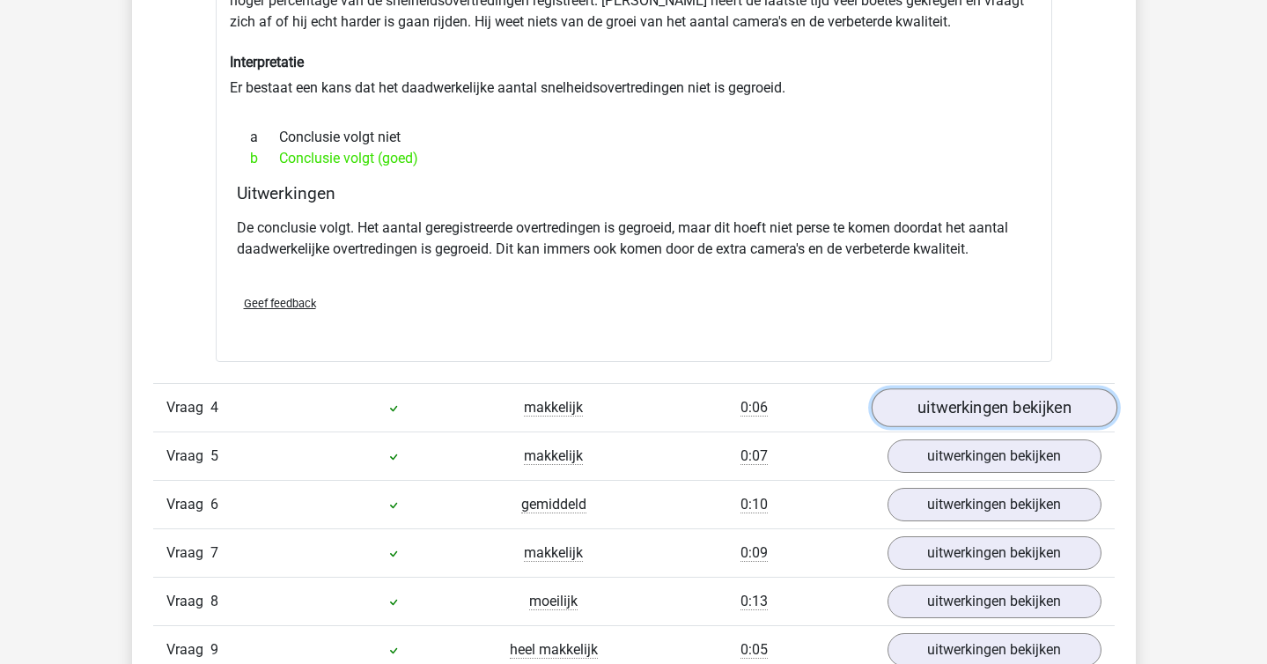
click at [971, 401] on link "uitwerkingen bekijken" at bounding box center [994, 407] width 246 height 39
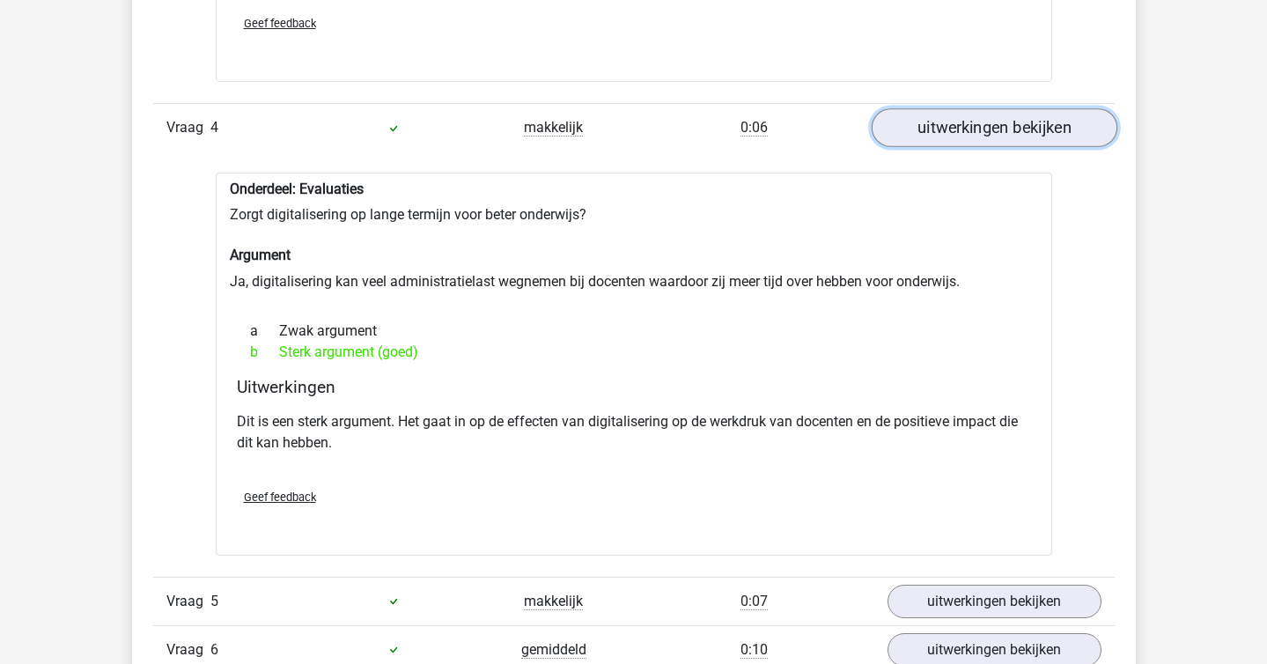
scroll to position [2699, 0]
click at [971, 401] on div "Uitwerkingen Dit is een sterk argument. Het gaat in op de effecten van digitali…" at bounding box center [634, 425] width 808 height 98
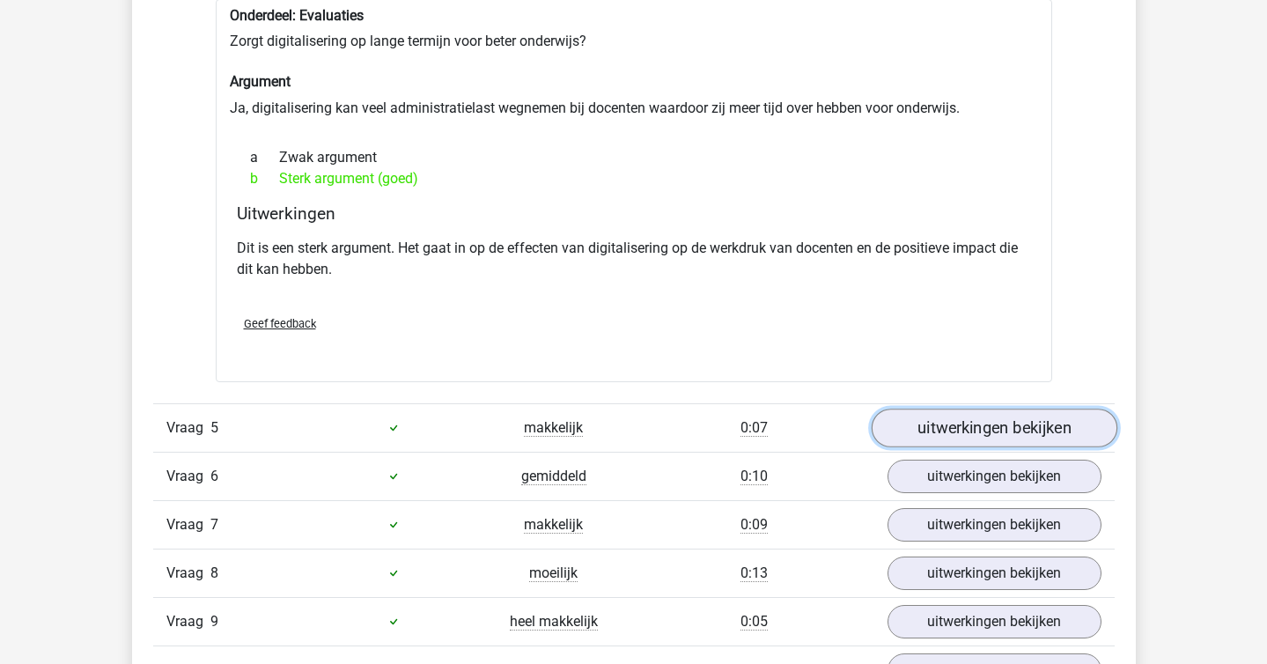
click at [949, 417] on link "uitwerkingen bekijken" at bounding box center [994, 428] width 246 height 39
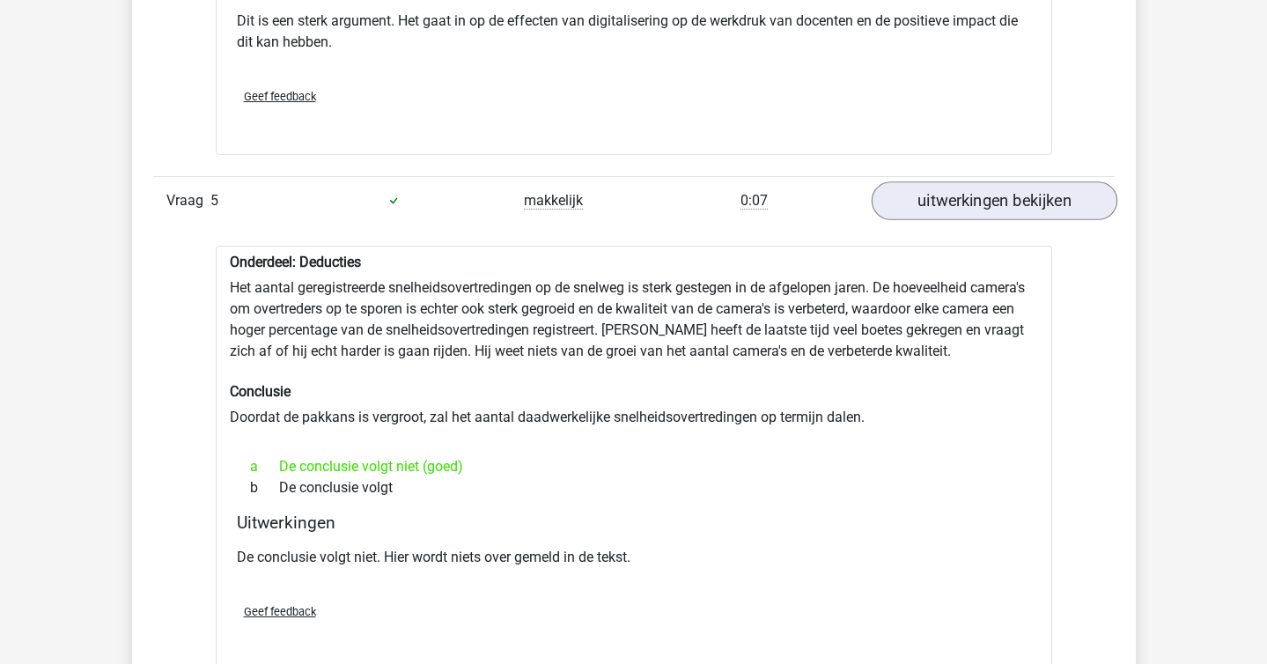
click at [949, 417] on div "Onderdeel: Deducties Het aantal geregistreerde snelheidsovertredingen op de sne…" at bounding box center [634, 458] width 836 height 425
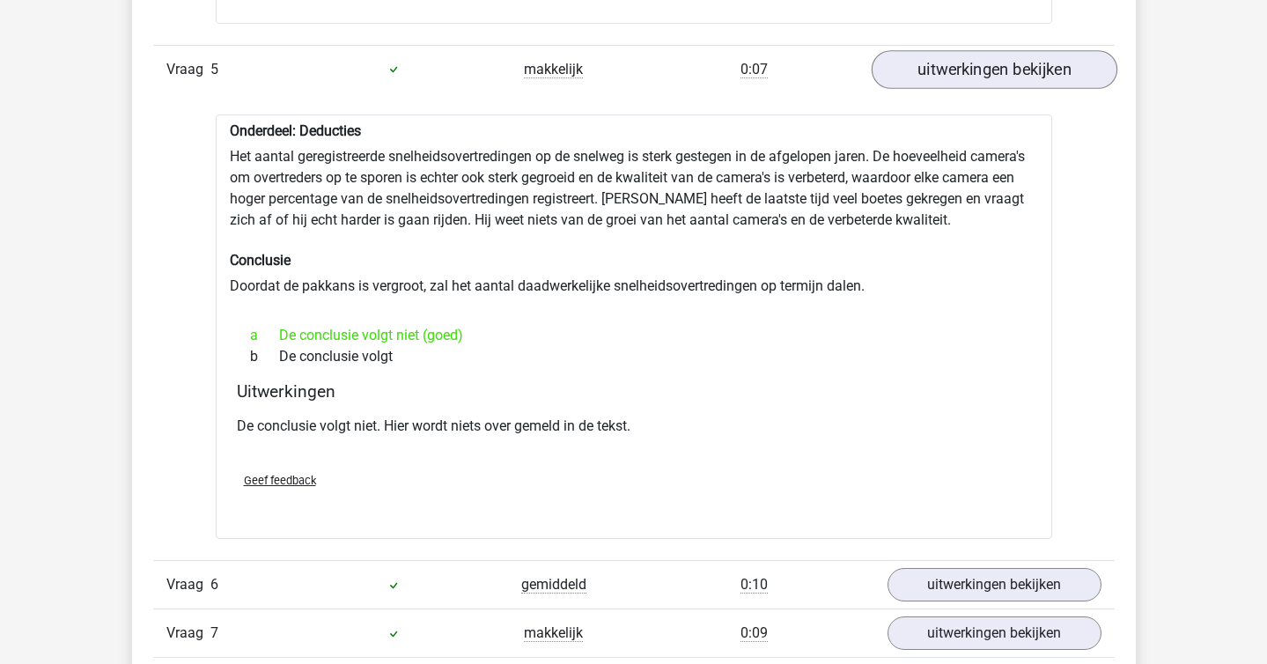
click at [949, 417] on p "De conclusie volgt niet. Hier wordt niets over gemeld in de tekst." at bounding box center [634, 426] width 794 height 21
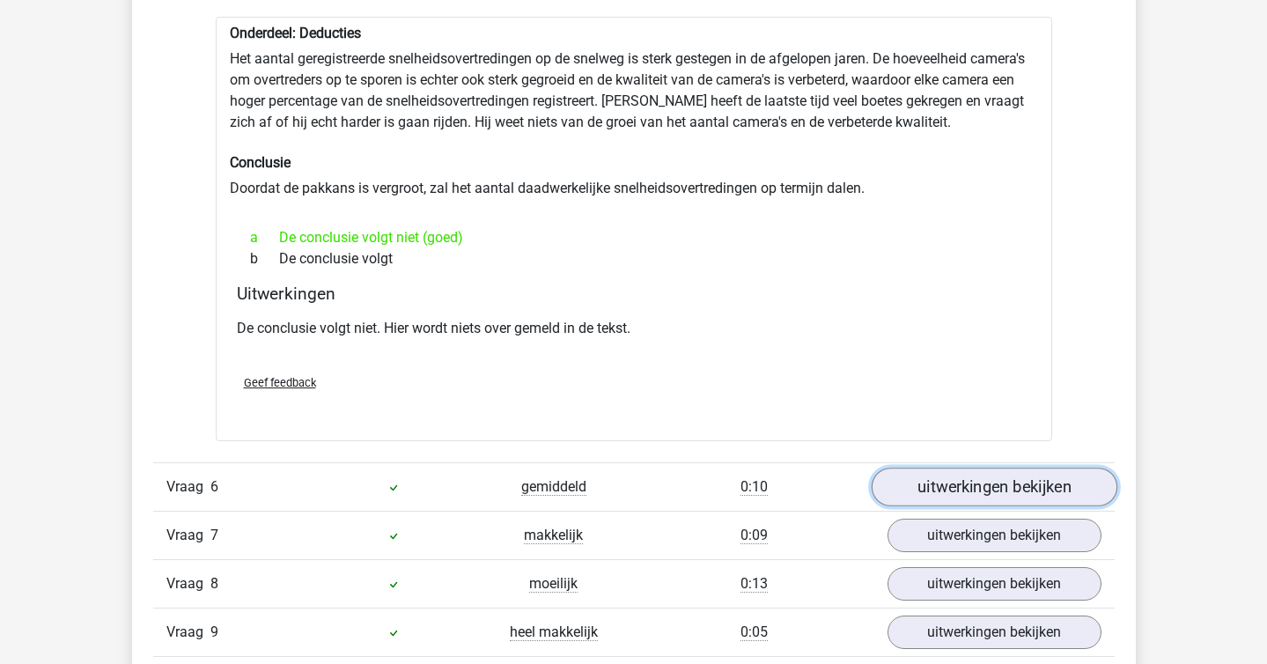
click at [1005, 494] on link "uitwerkingen bekijken" at bounding box center [994, 487] width 246 height 39
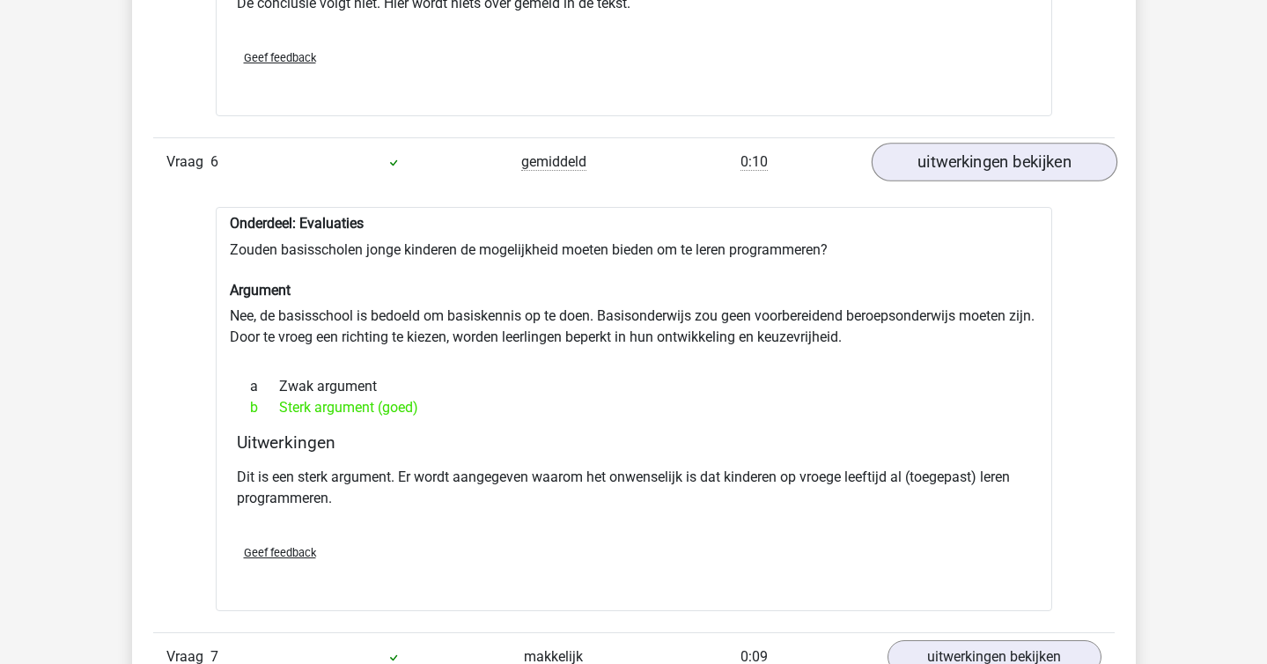
click at [1005, 494] on p "Dit is een sterk argument. Er wordt aangegeven waarom het onwenselijk is dat ki…" at bounding box center [634, 488] width 794 height 42
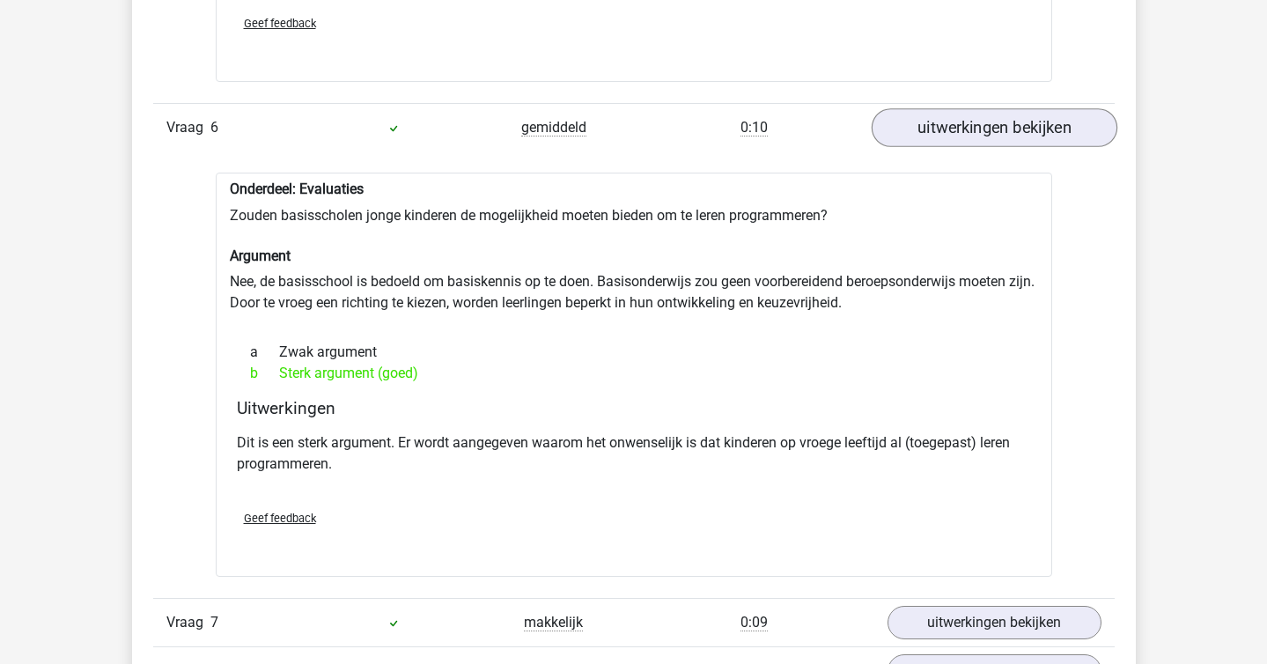
scroll to position [3859, 0]
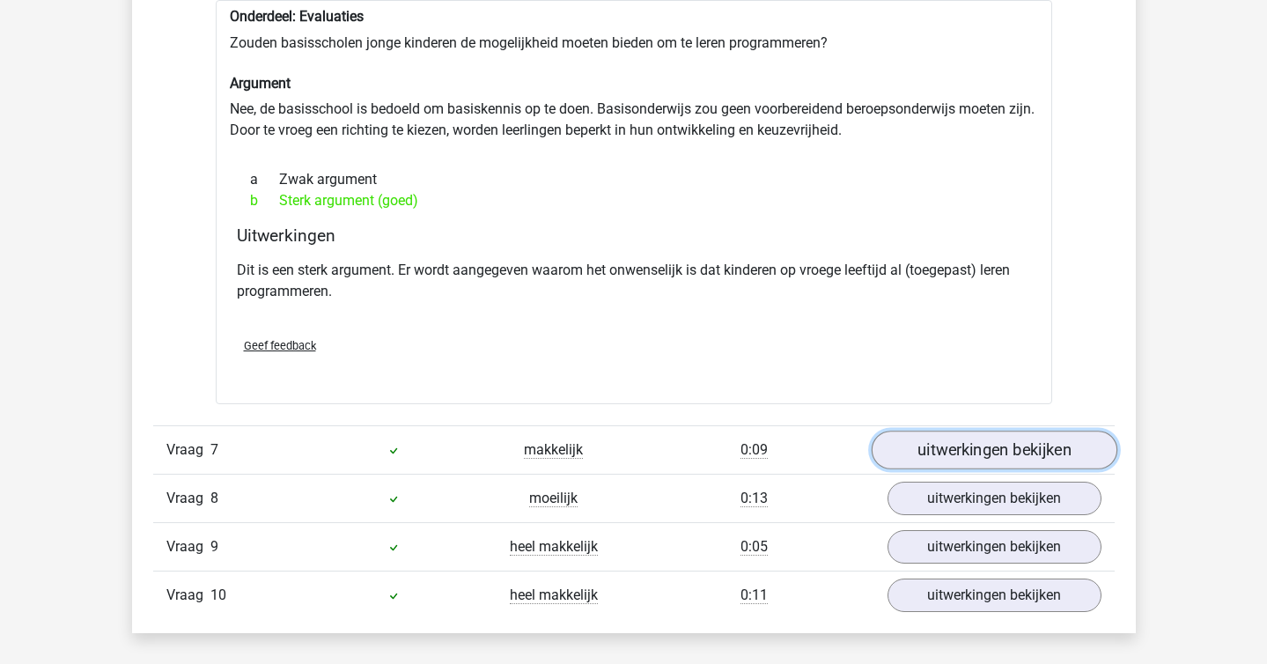
click at [970, 450] on link "uitwerkingen bekijken" at bounding box center [994, 450] width 246 height 39
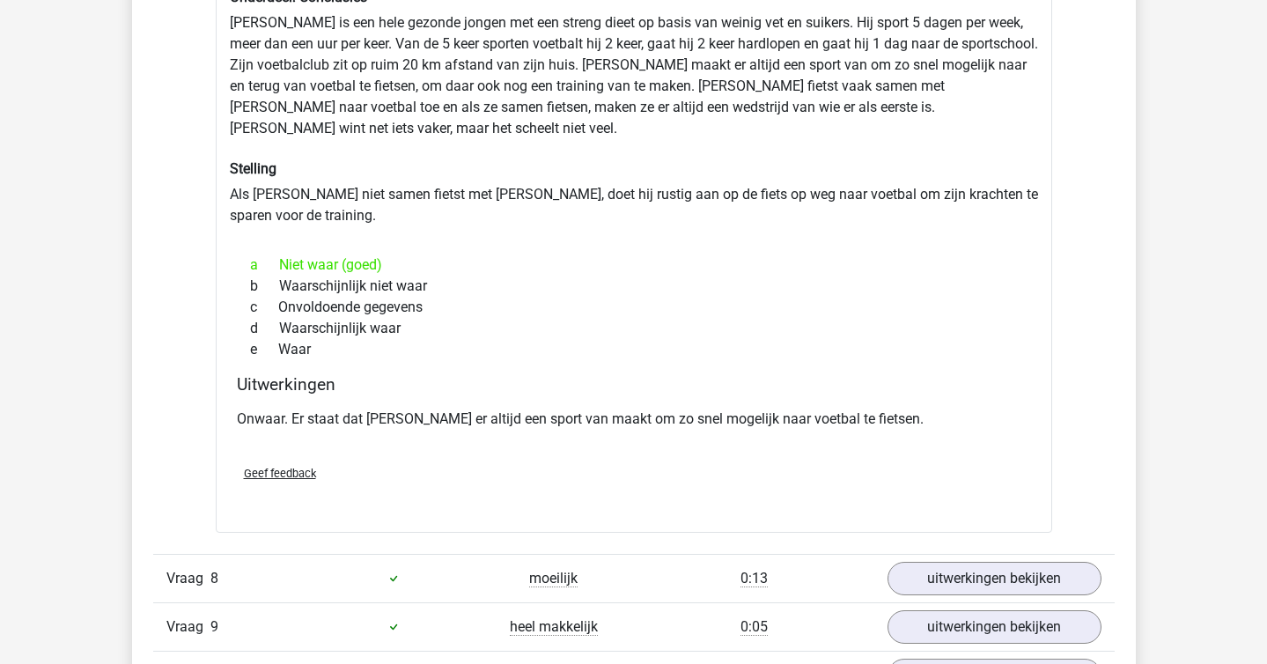
scroll to position [4375, 0]
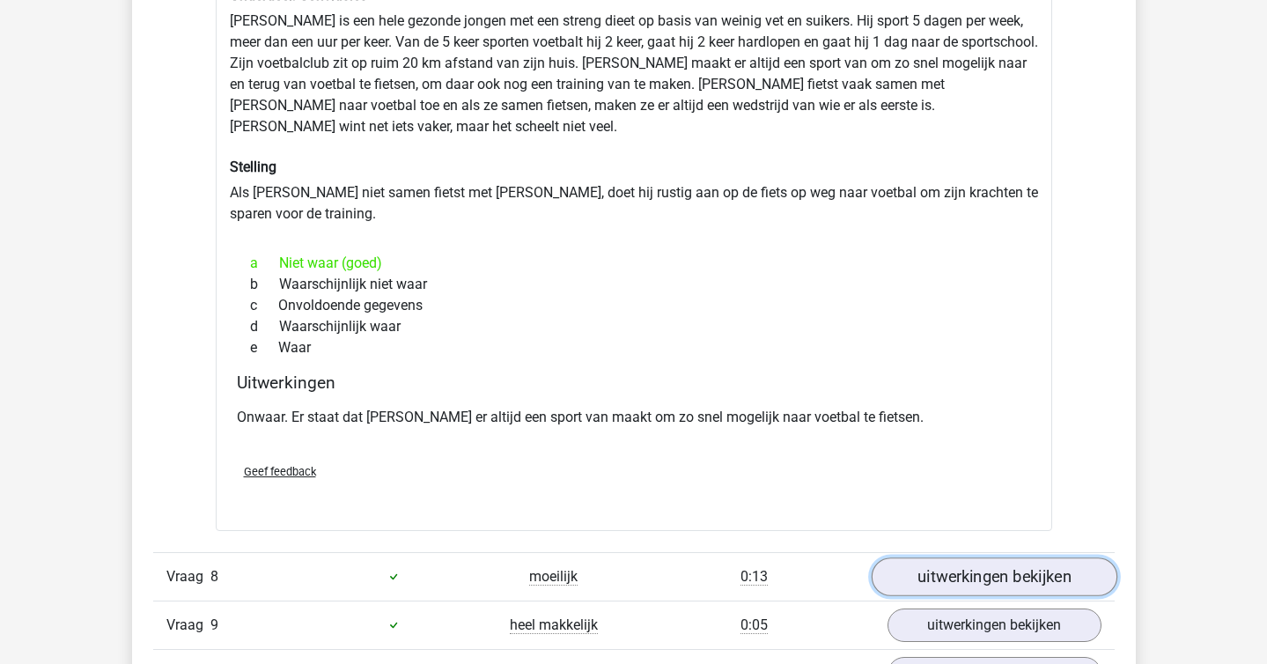
click at [1018, 557] on link "uitwerkingen bekijken" at bounding box center [994, 576] width 246 height 39
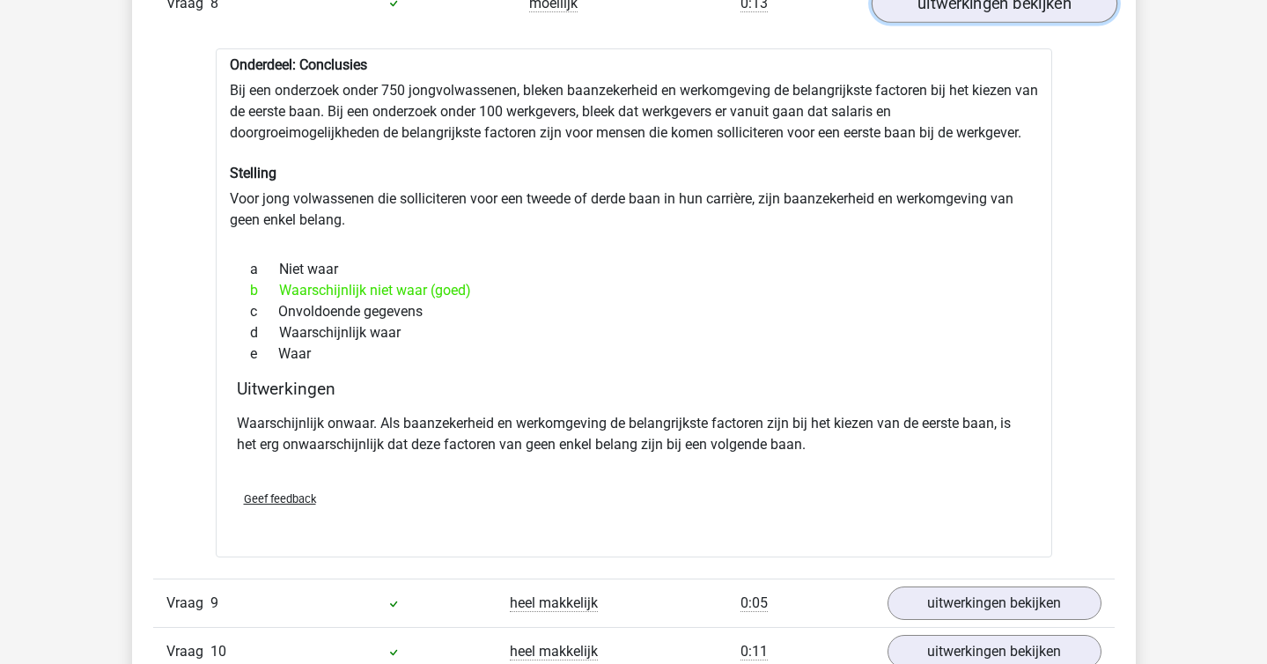
scroll to position [4949, 0]
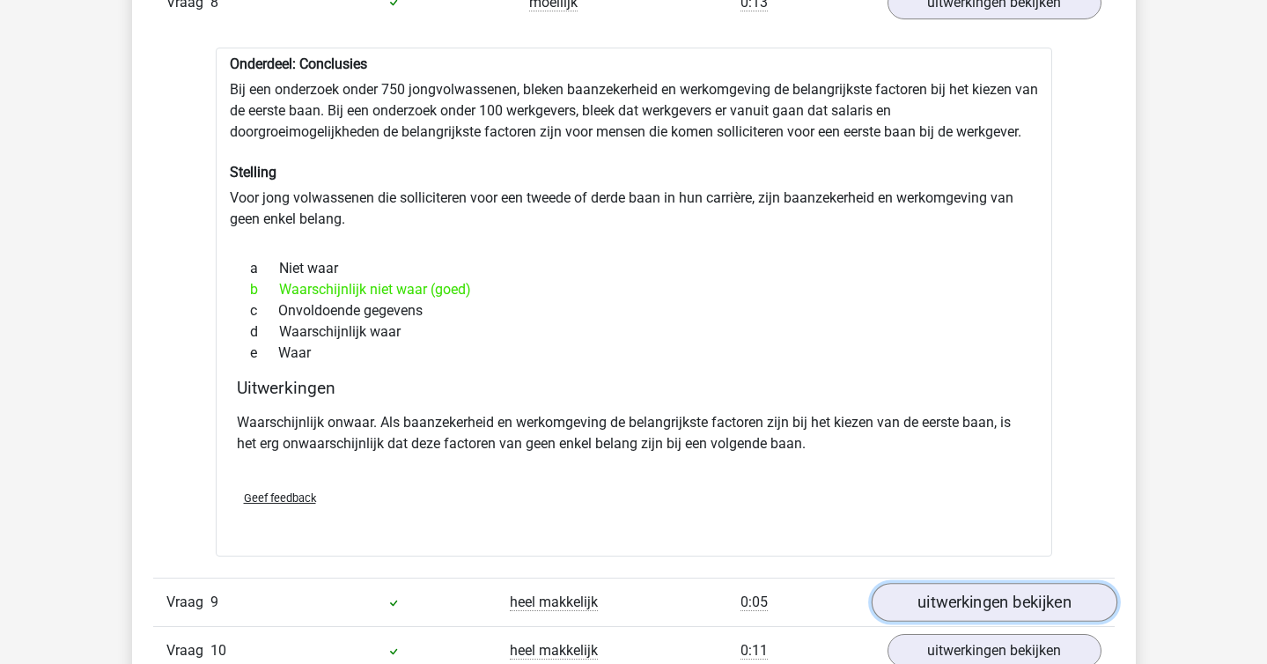
click at [1002, 585] on link "uitwerkingen bekijken" at bounding box center [994, 602] width 246 height 39
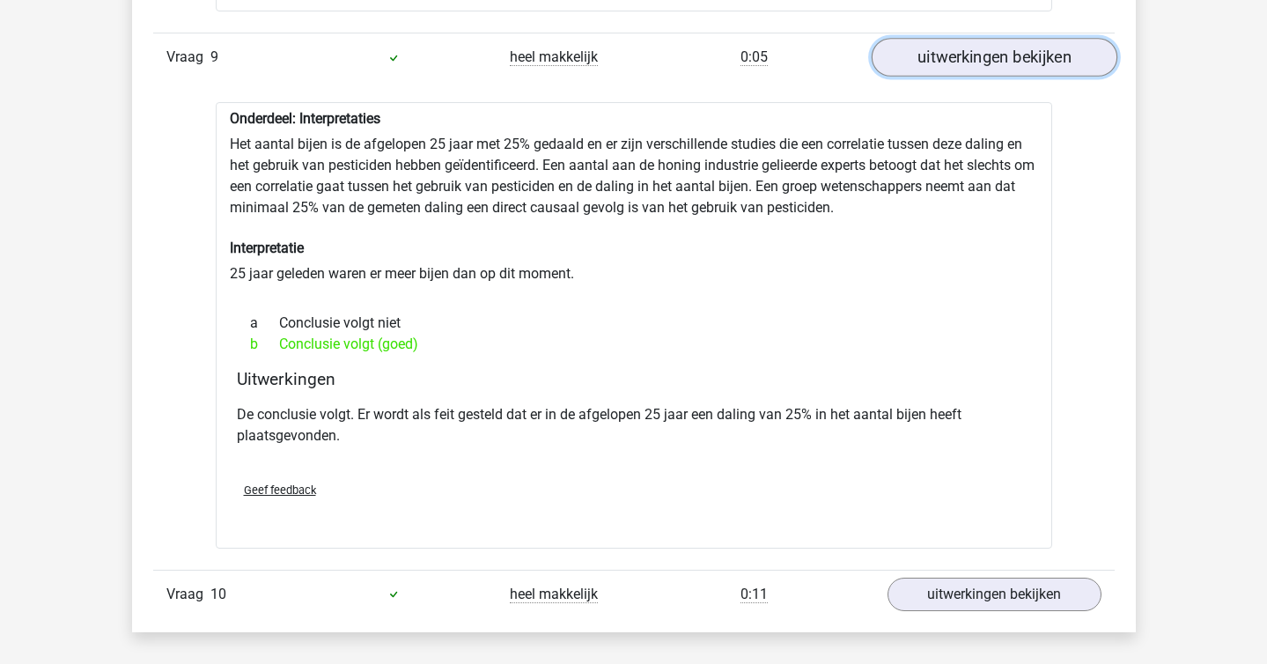
scroll to position [5498, 0]
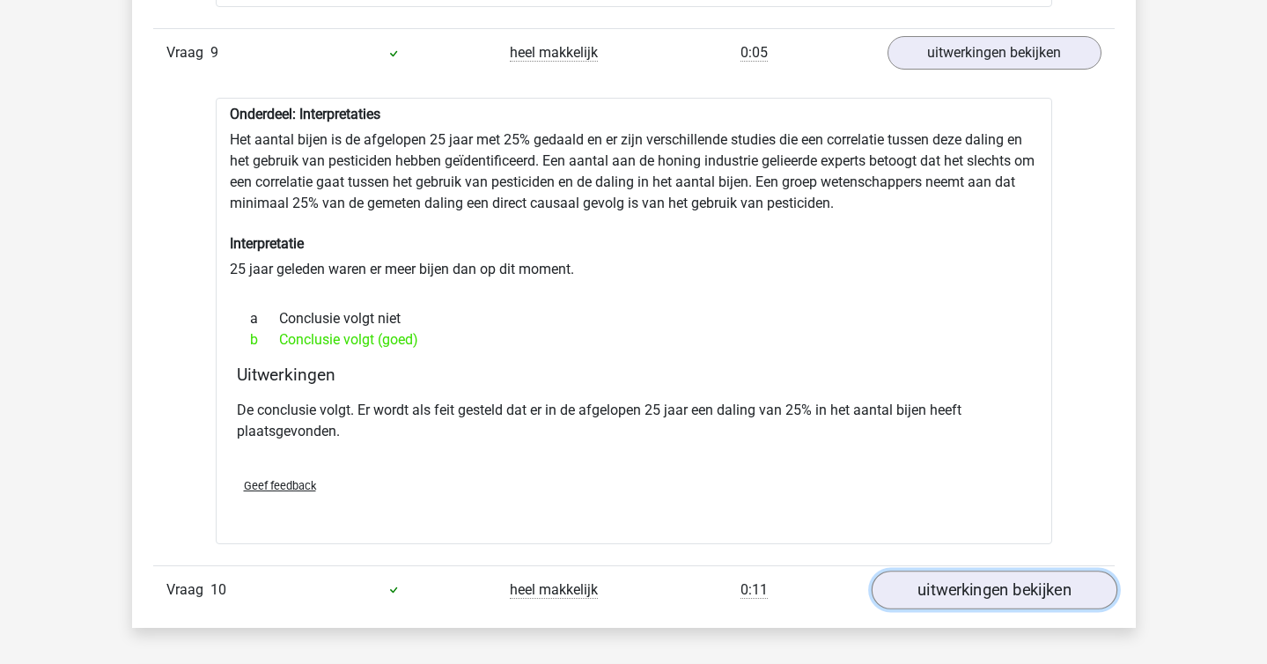
click at [987, 583] on link "uitwerkingen bekijken" at bounding box center [994, 590] width 246 height 39
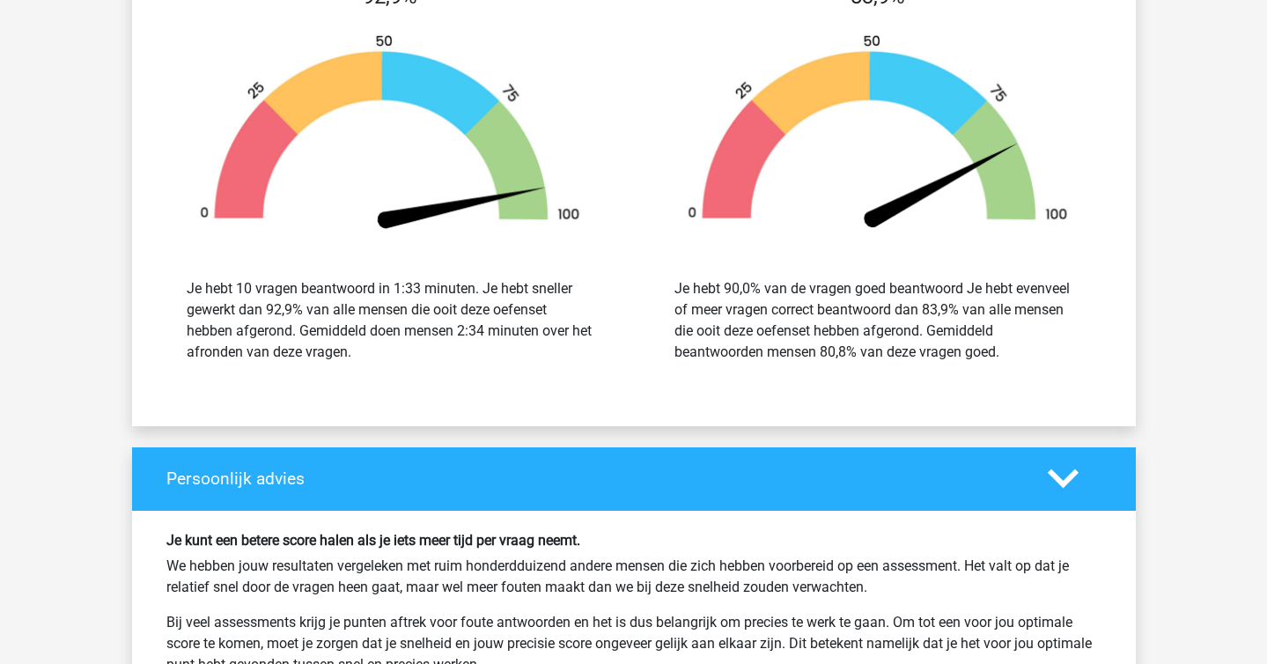
scroll to position [6655, 0]
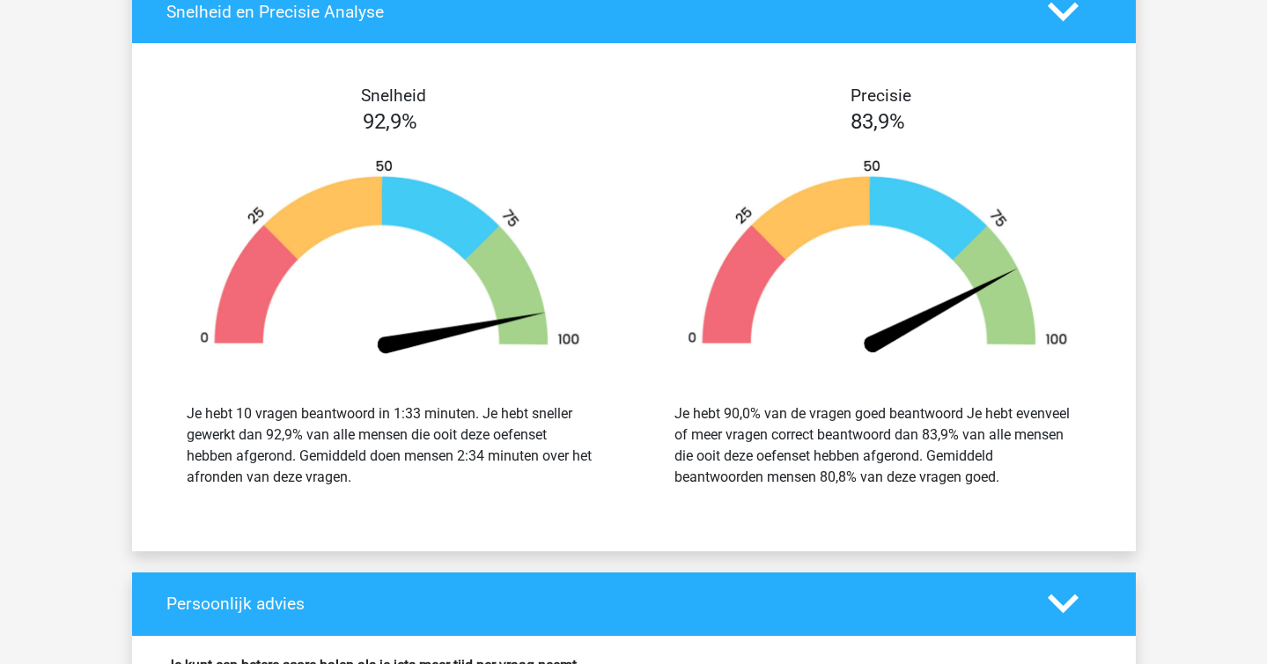
click at [545, 462] on div "Je hebt 10 vragen beantwoord in 1:33 minuten. Je hebt sneller gewerkt dan 92,9%…" at bounding box center [390, 445] width 407 height 85
click at [498, 403] on div "Je hebt 10 vragen beantwoord in 1:33 minuten. Je hebt sneller gewerkt dan 92,9%…" at bounding box center [390, 445] width 407 height 85
copy div
click at [502, 439] on div "Je hebt 10 vragen beantwoord in 1:33 minuten. Je hebt sneller gewerkt dan 92,9%…" at bounding box center [390, 445] width 407 height 85
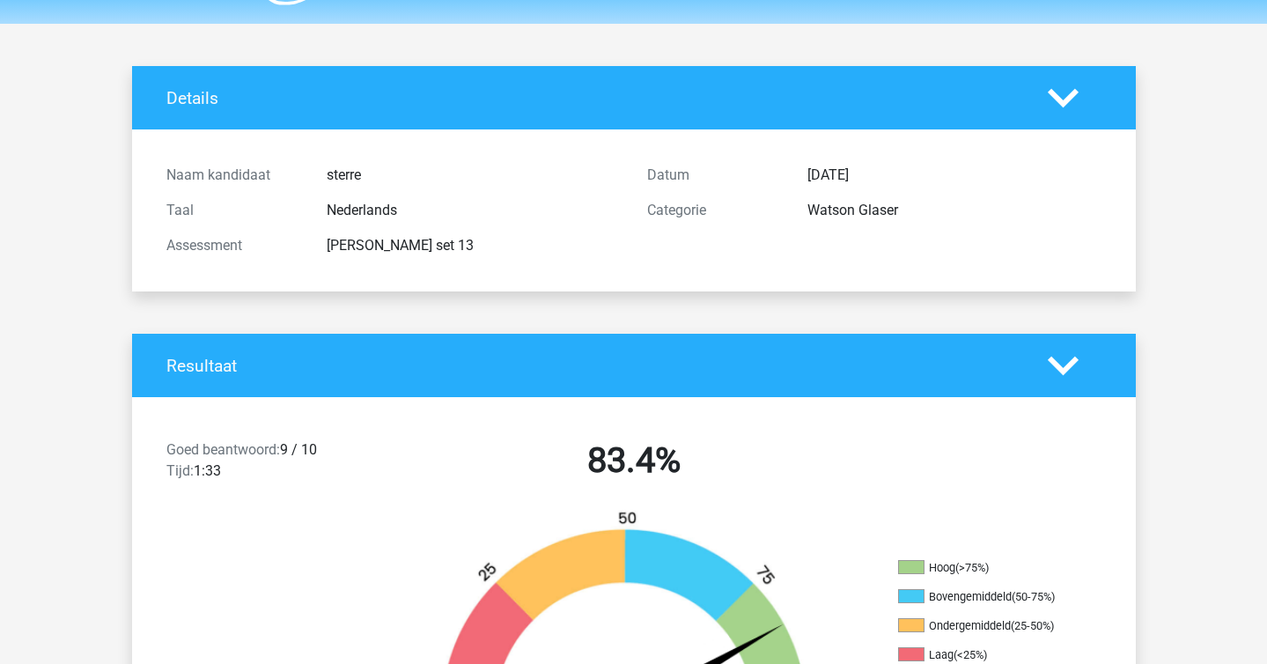
scroll to position [0, 0]
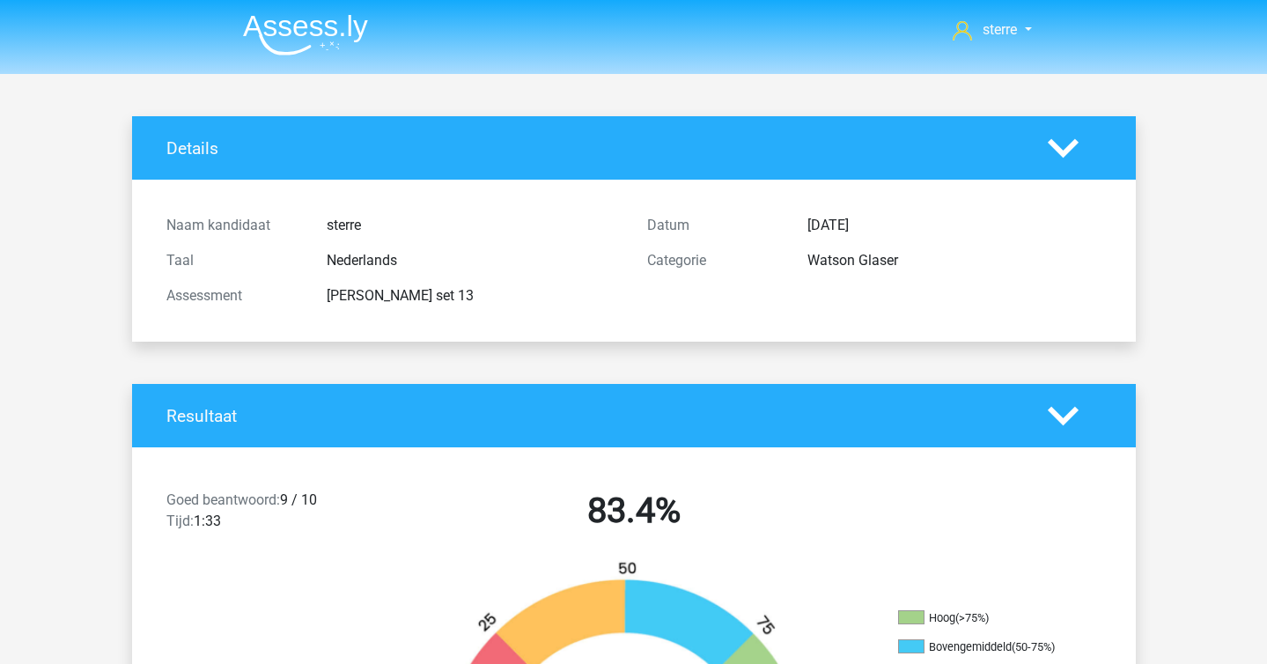
click at [284, 28] on img at bounding box center [305, 34] width 125 height 41
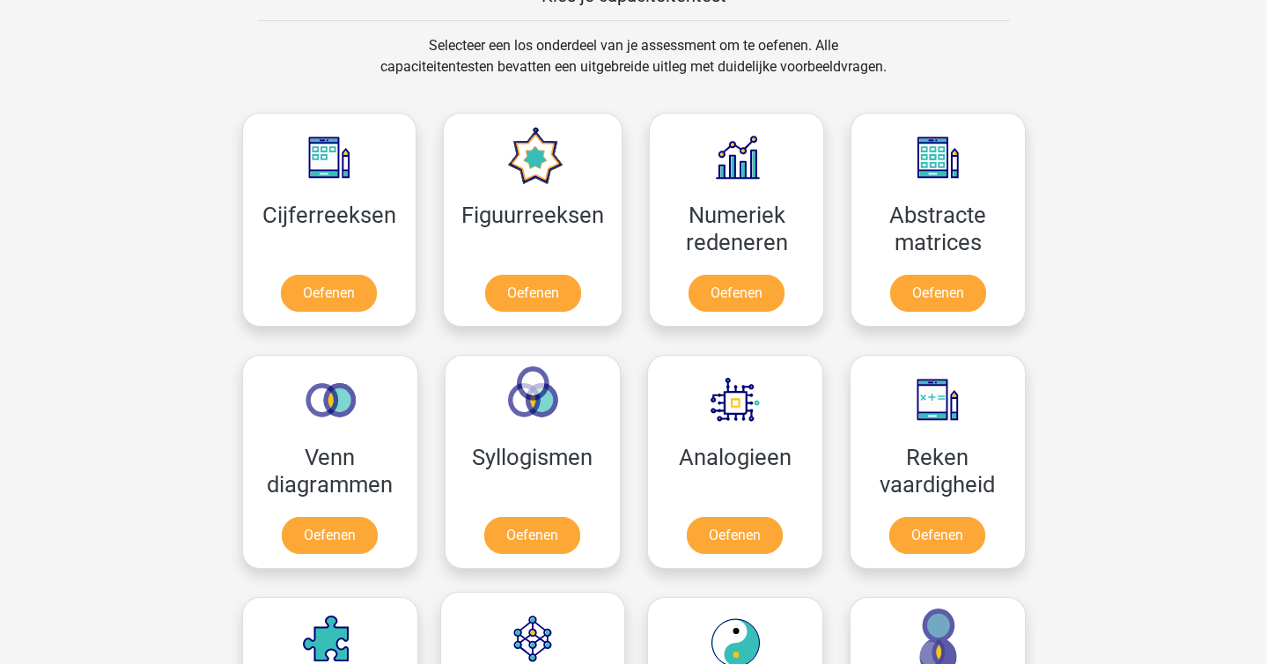
scroll to position [708, 0]
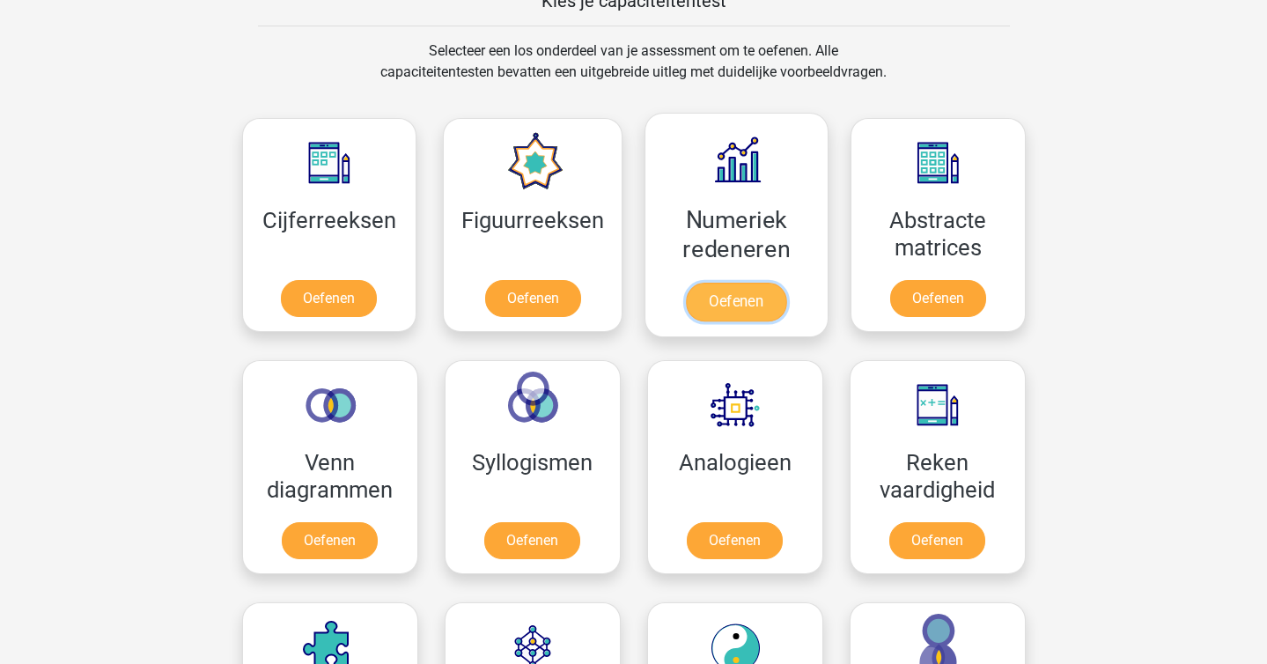
click at [711, 303] on link "Oefenen" at bounding box center [736, 302] width 100 height 39
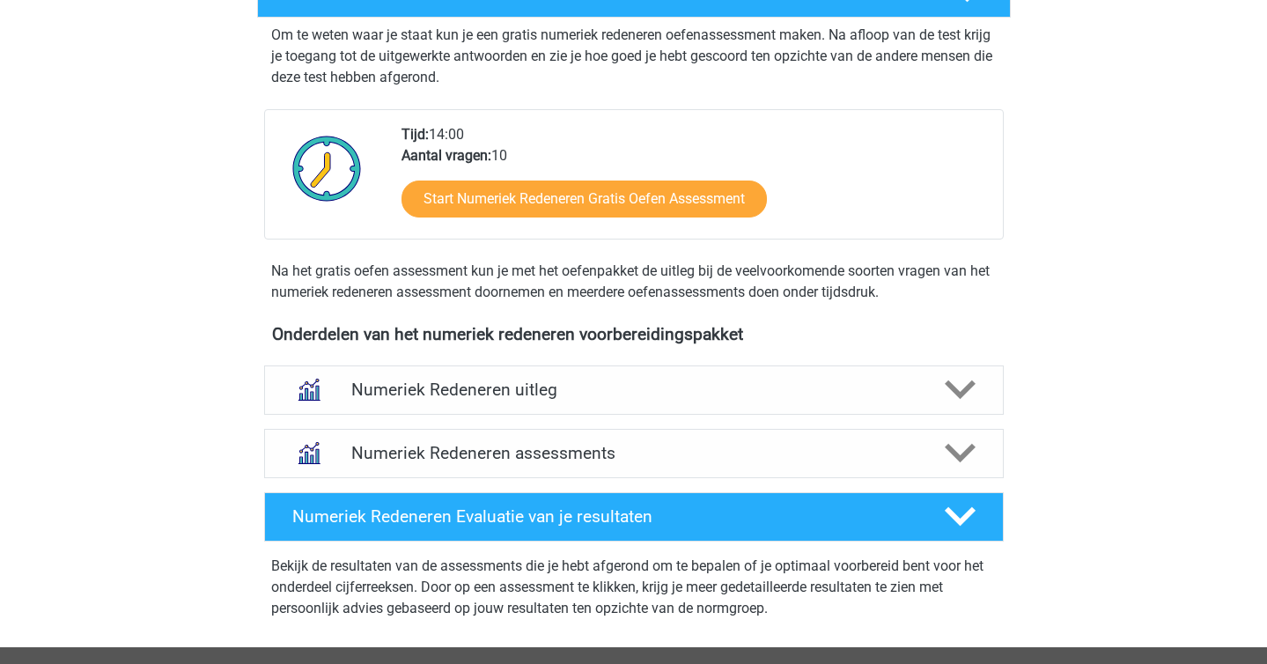
scroll to position [388, 0]
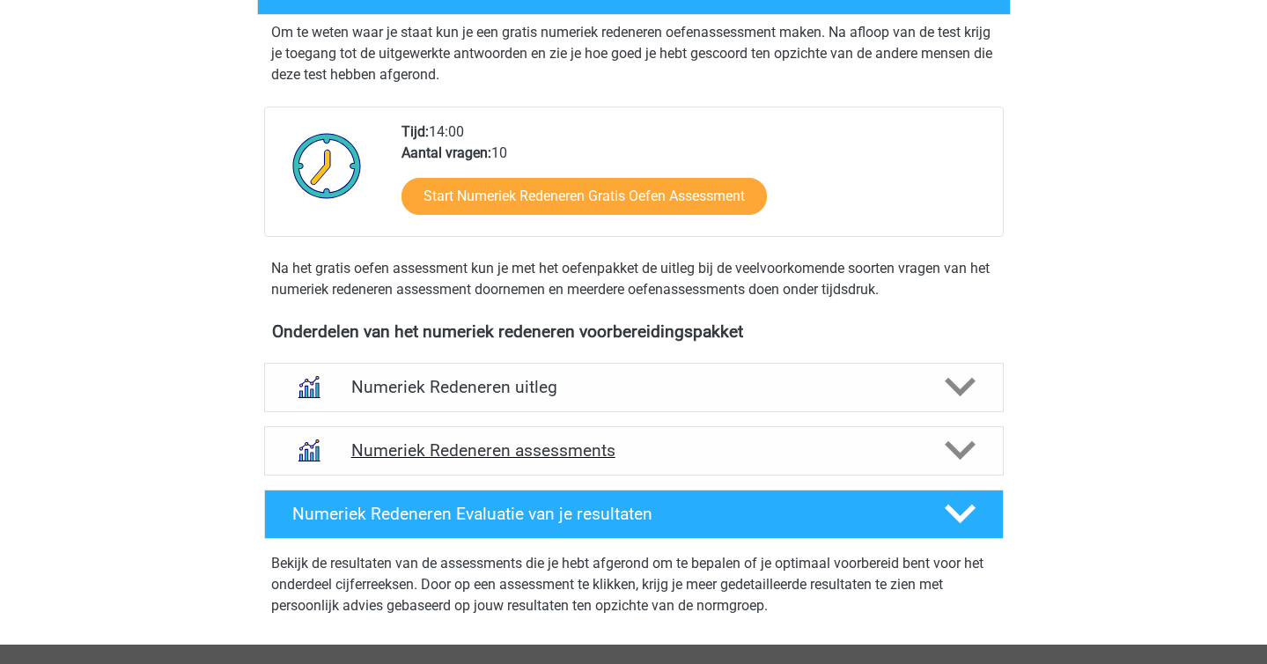
click at [718, 430] on div "Numeriek Redeneren assessments" at bounding box center [634, 450] width 740 height 49
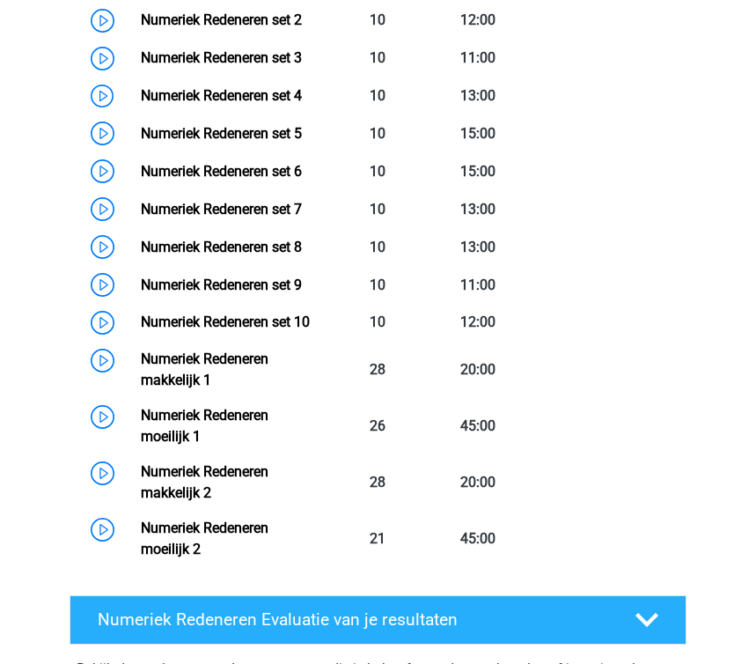
scroll to position [1051, 0]
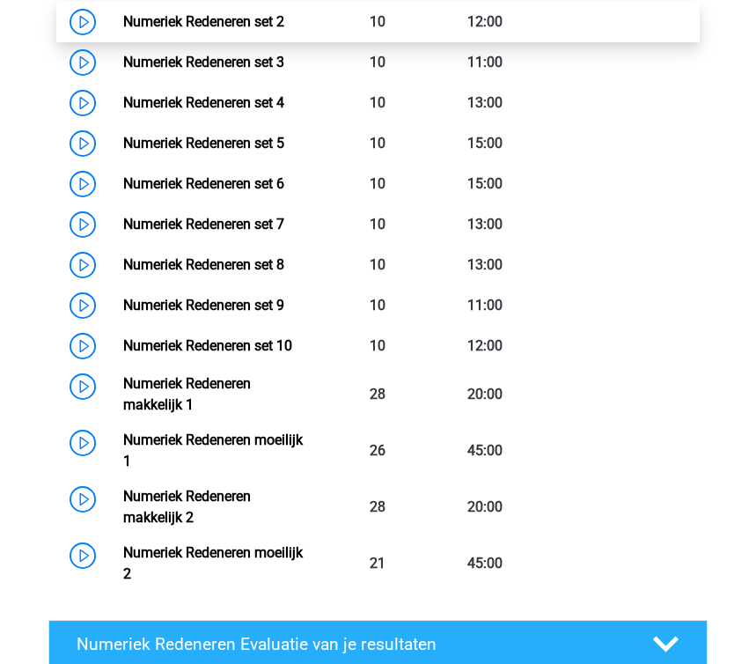
click at [284, 26] on link "Numeriek Redeneren set 2" at bounding box center [203, 21] width 161 height 17
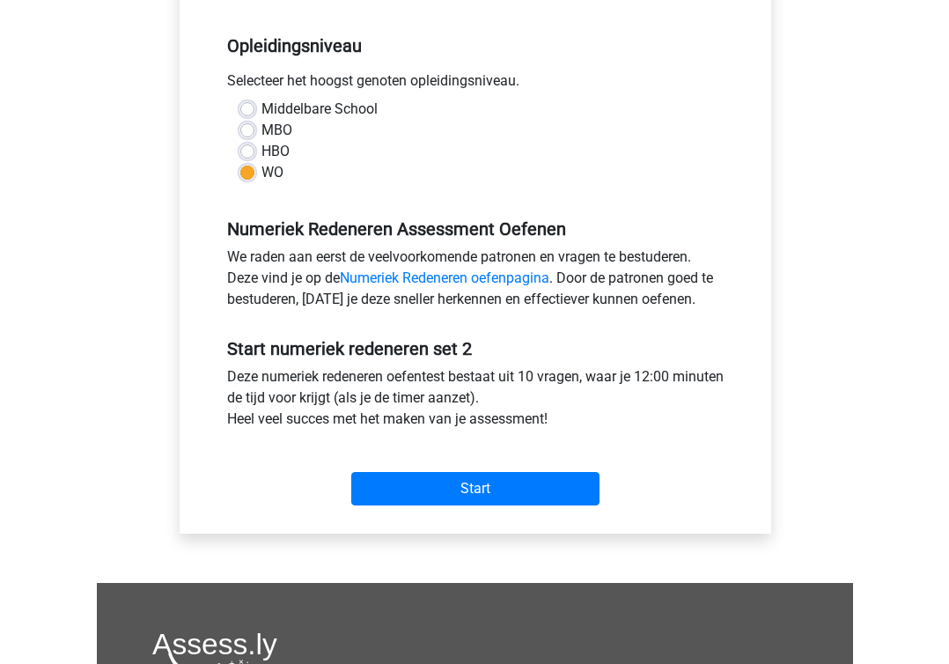
scroll to position [351, 0]
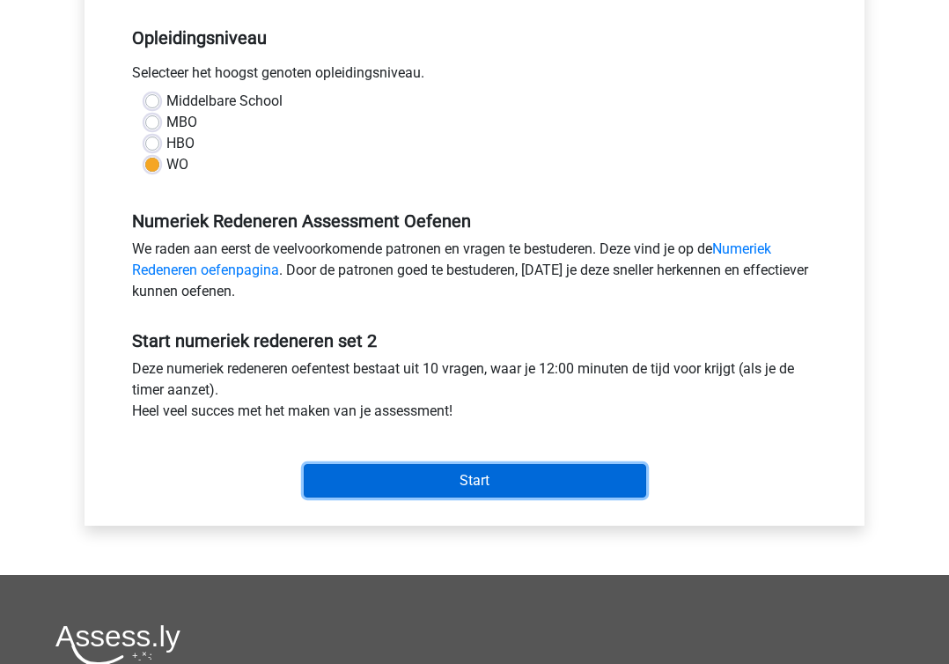
click at [492, 480] on input "Start" at bounding box center [475, 480] width 342 height 33
click at [498, 492] on input "Start" at bounding box center [475, 480] width 342 height 33
click at [493, 492] on input "Start" at bounding box center [475, 480] width 342 height 33
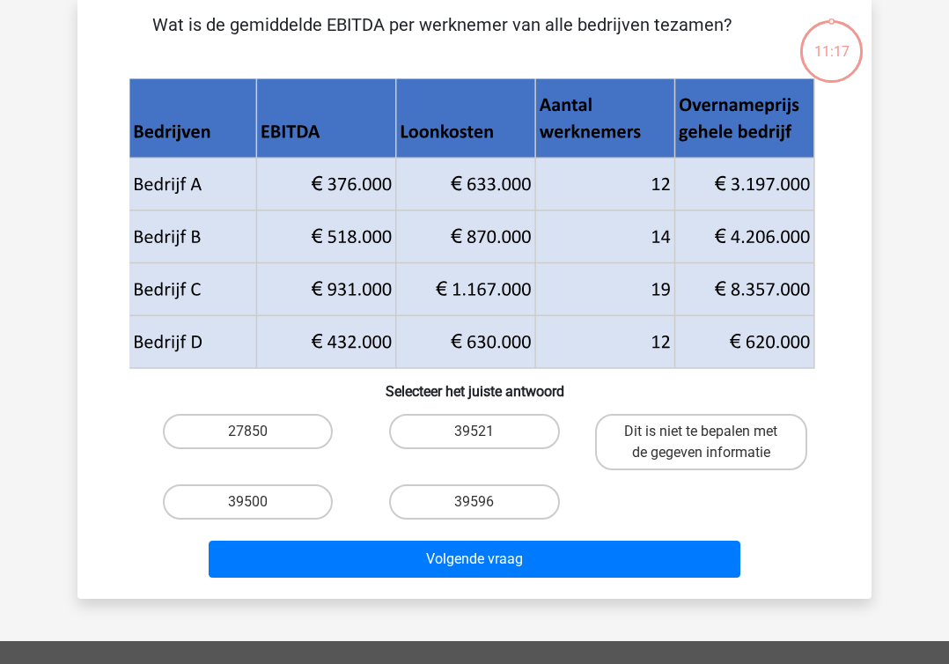
scroll to position [85, 0]
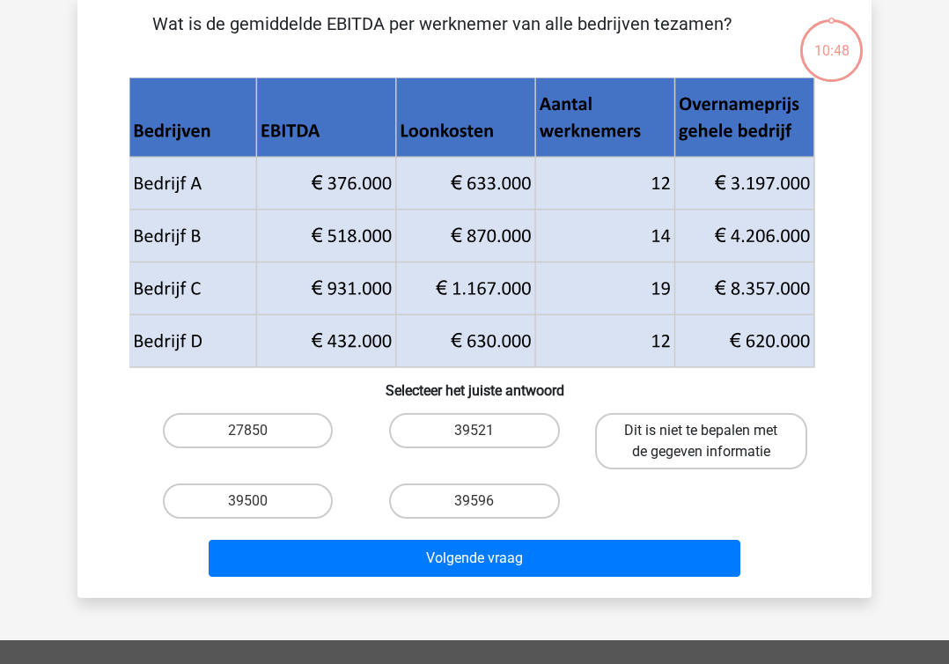
click at [652, 440] on label "Dit is niet te bepalen met de gegeven informatie" at bounding box center [701, 441] width 212 height 56
click at [701, 440] on input "Dit is niet te bepalen met de gegeven informatie" at bounding box center [706, 436] width 11 height 11
radio input "true"
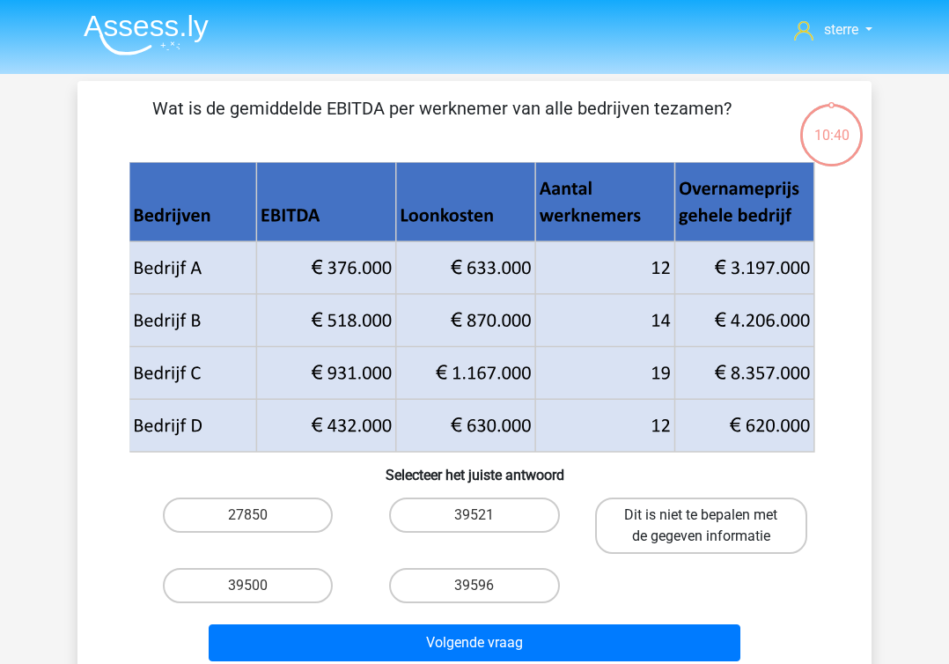
click at [684, 538] on label "Dit is niet te bepalen met de gegeven informatie" at bounding box center [701, 525] width 212 height 56
click at [701, 527] on input "Dit is niet te bepalen met de gegeven informatie" at bounding box center [706, 520] width 11 height 11
radio input "true"
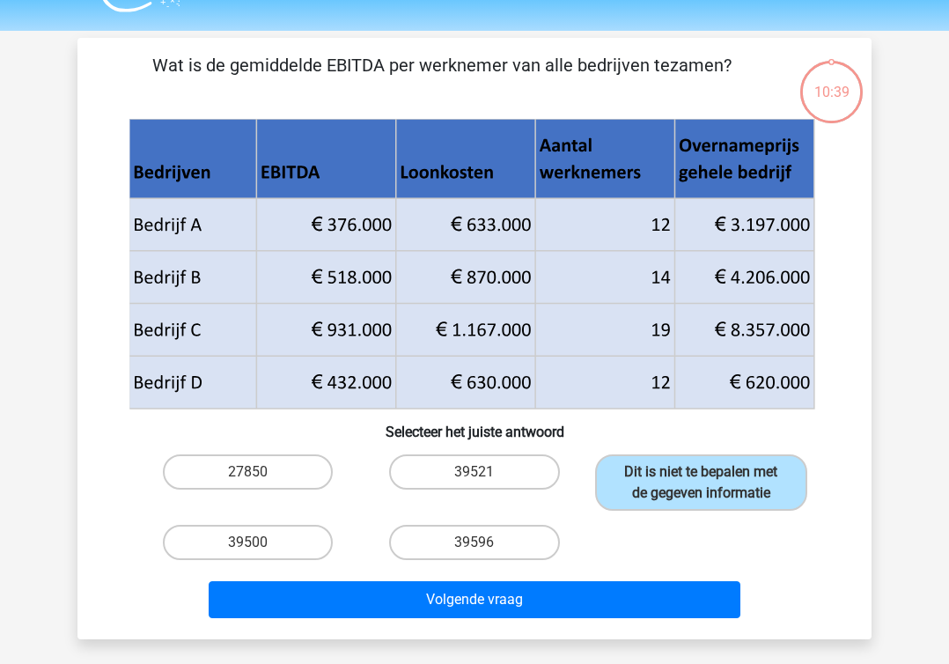
scroll to position [56, 0]
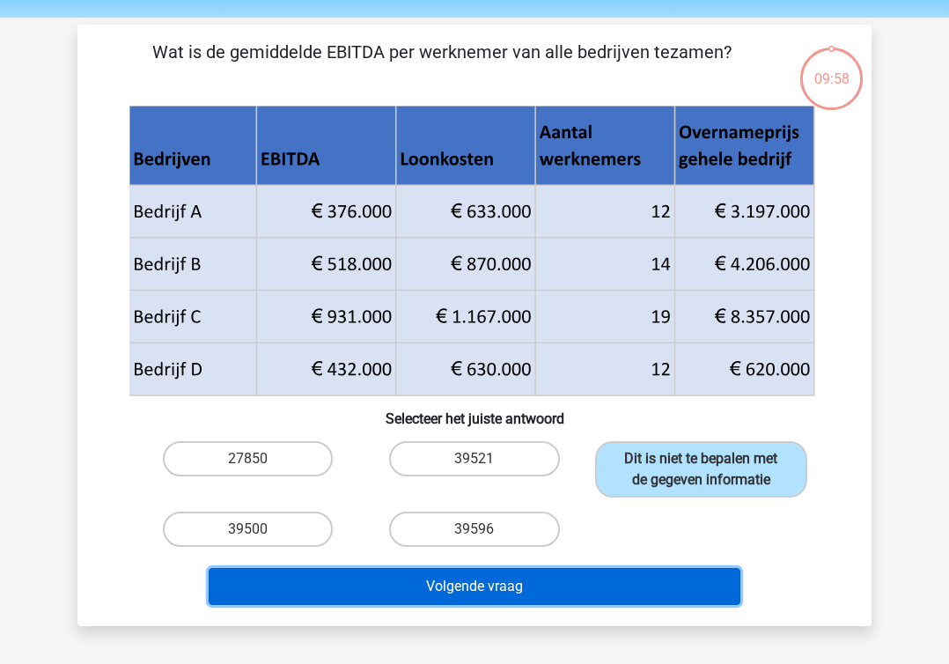
click at [569, 575] on button "Volgende vraag" at bounding box center [475, 586] width 533 height 37
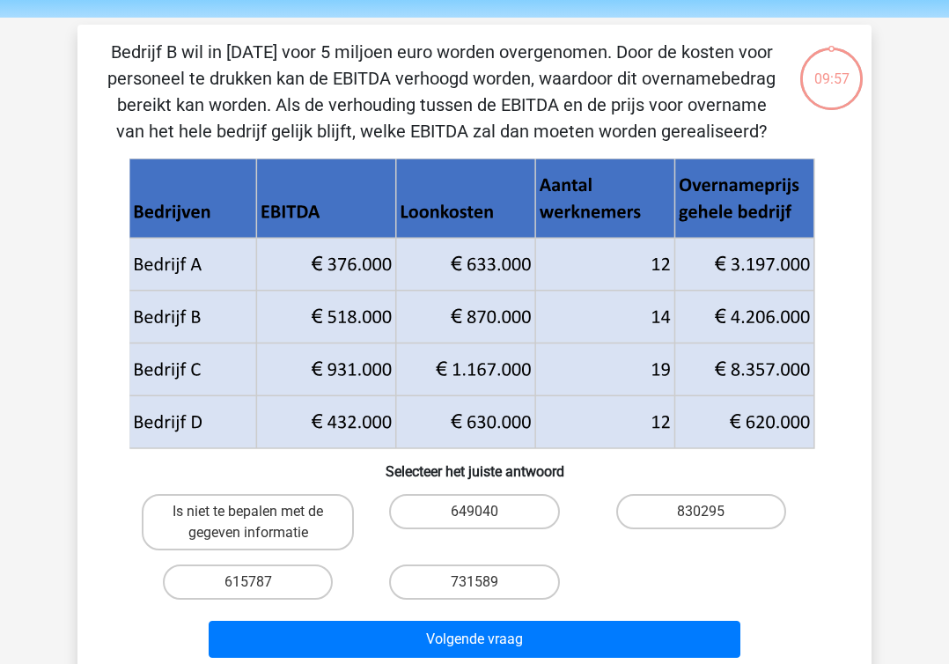
scroll to position [81, 0]
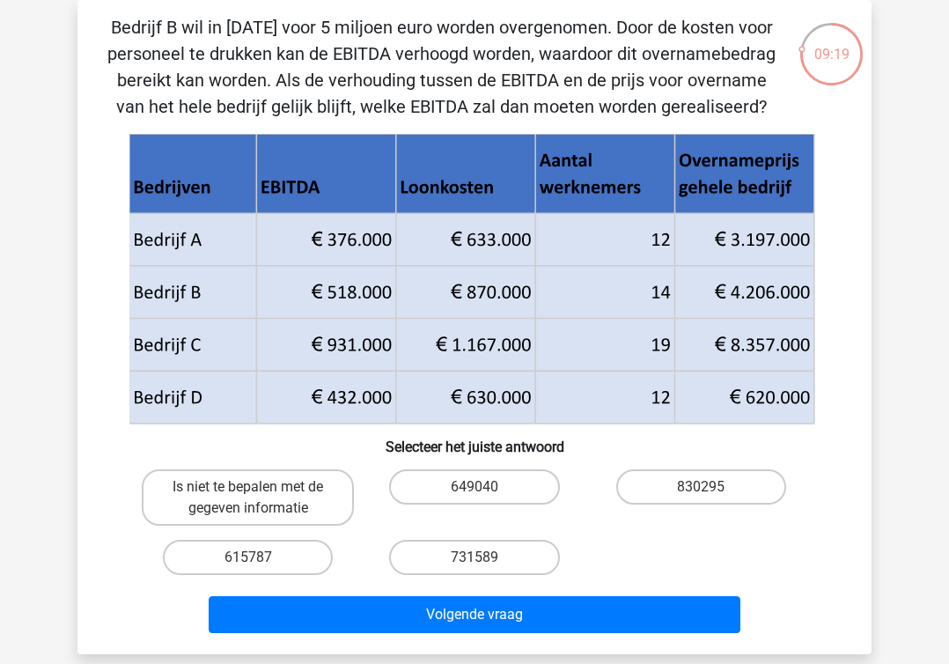
drag, startPoint x: 305, startPoint y: 285, endPoint x: 755, endPoint y: 283, distance: 450.8
click at [755, 283] on icon at bounding box center [471, 265] width 685 height 105
drag, startPoint x: 762, startPoint y: 284, endPoint x: 287, endPoint y: 270, distance: 474.8
click at [287, 270] on icon at bounding box center [471, 265] width 685 height 105
click at [301, 289] on icon at bounding box center [471, 265] width 685 height 105
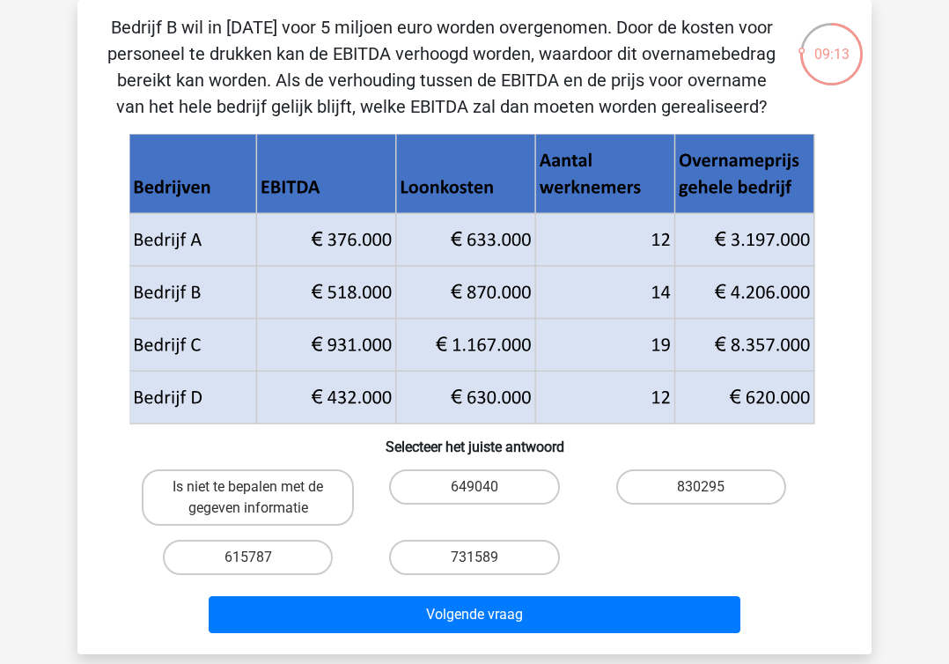
drag, startPoint x: 301, startPoint y: 289, endPoint x: 693, endPoint y: 292, distance: 391.8
click at [693, 292] on icon at bounding box center [471, 265] width 685 height 105
drag, startPoint x: 751, startPoint y: 292, endPoint x: 306, endPoint y: 291, distance: 444.6
click at [306, 291] on g at bounding box center [474, 278] width 691 height 291
click at [306, 291] on icon at bounding box center [471, 265] width 685 height 105
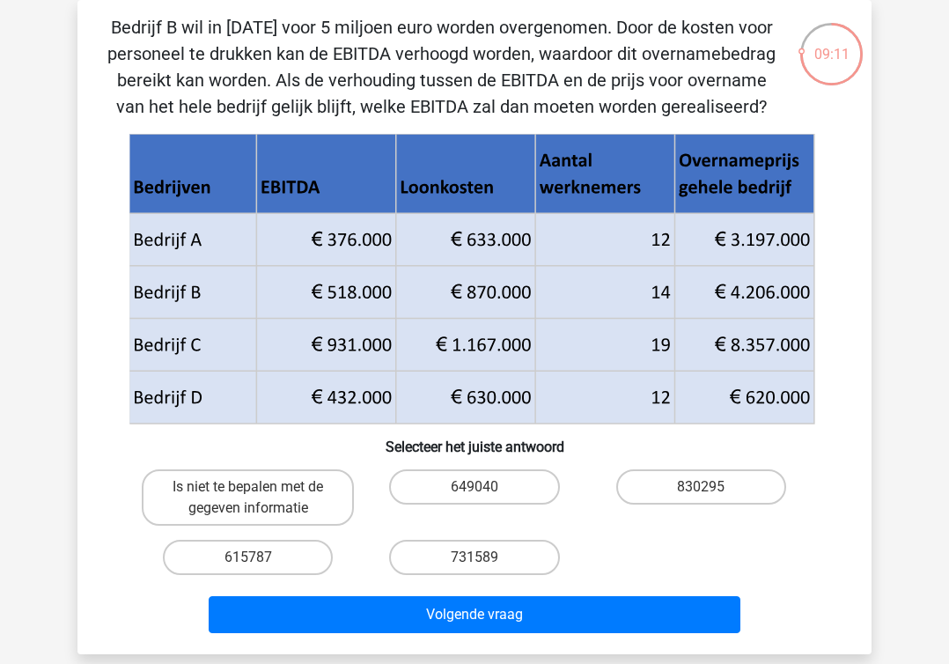
click at [306, 291] on icon at bounding box center [471, 265] width 685 height 105
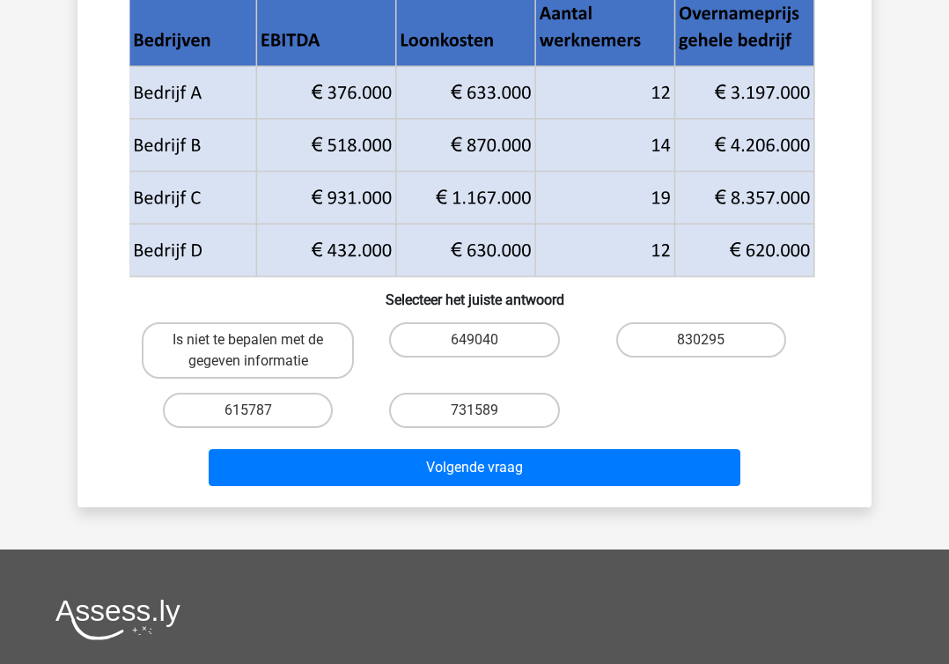
scroll to position [226, 0]
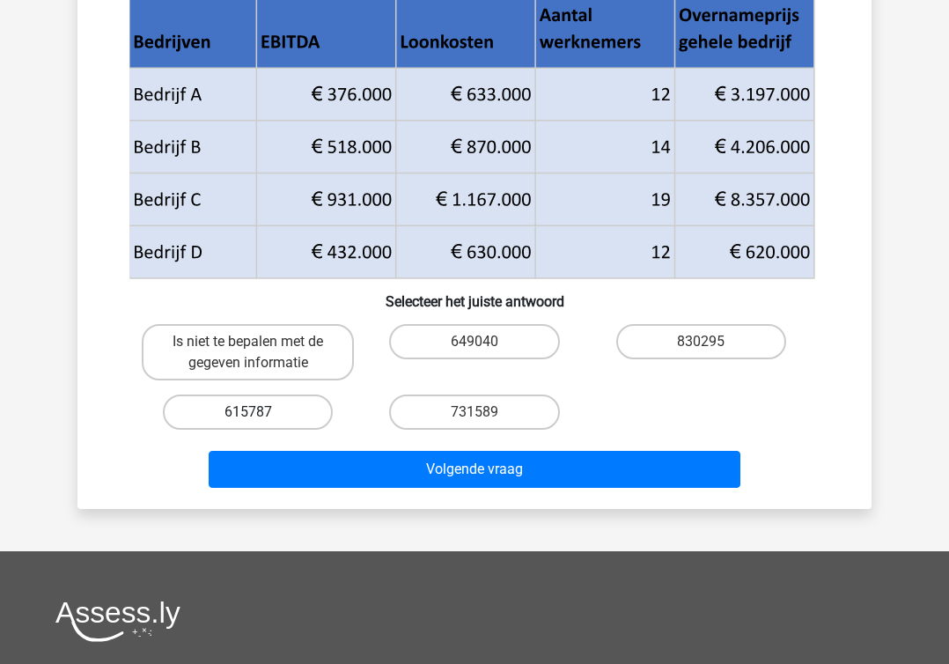
click at [313, 406] on label "615787" at bounding box center [248, 411] width 170 height 35
click at [260, 412] on input "615787" at bounding box center [253, 417] width 11 height 11
radio input "true"
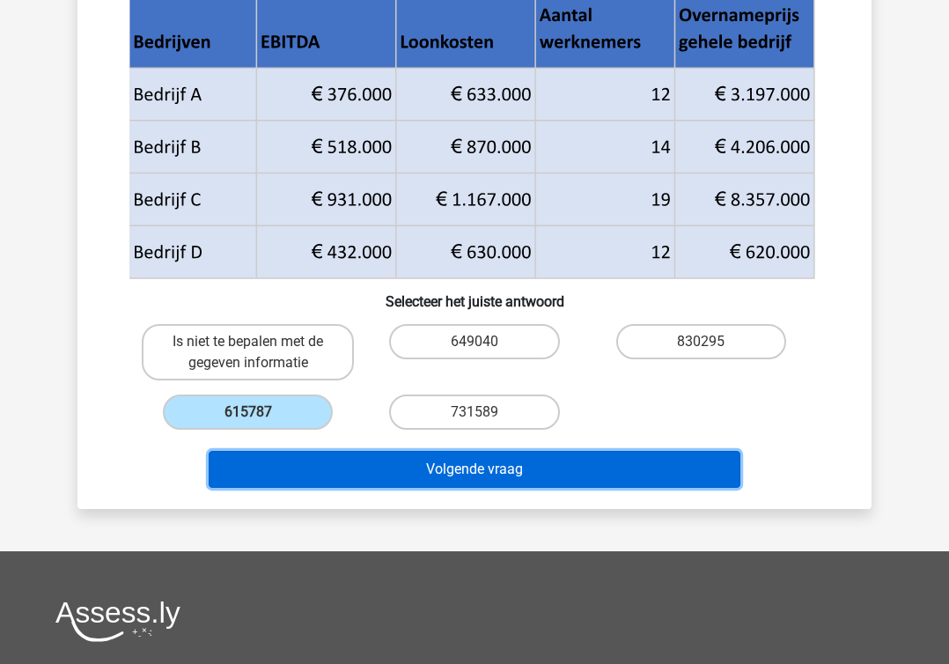
click at [424, 468] on button "Volgende vraag" at bounding box center [475, 469] width 533 height 37
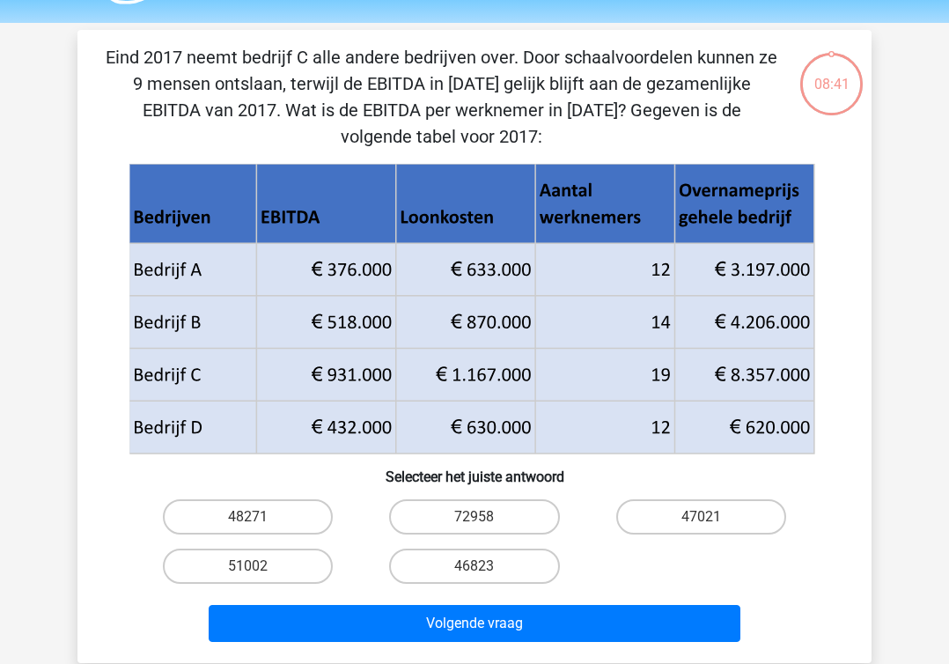
scroll to position [41, 0]
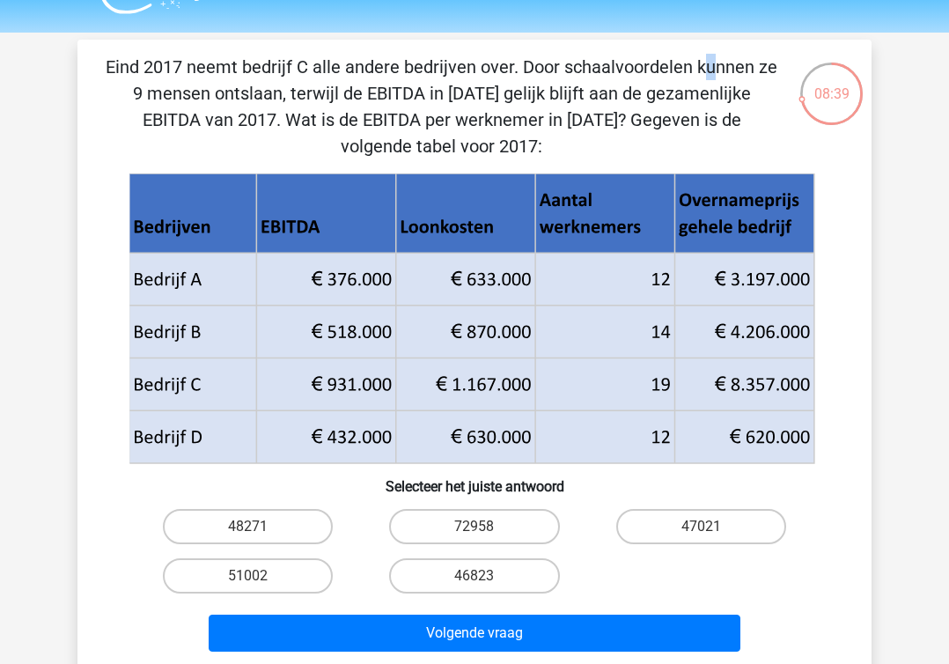
click at [344, 61] on p "Eind 2017 neemt bedrijf C alle andere bedrijven over. Door schaalvoordelen kunn…" at bounding box center [442, 107] width 672 height 106
copy p
click at [344, 61] on p "Eind 2017 neemt bedrijf C alle andere bedrijven over. Door schaalvoordelen kunn…" at bounding box center [442, 107] width 672 height 106
click at [673, 520] on label "47021" at bounding box center [701, 526] width 170 height 35
click at [701, 527] on input "47021" at bounding box center [706, 532] width 11 height 11
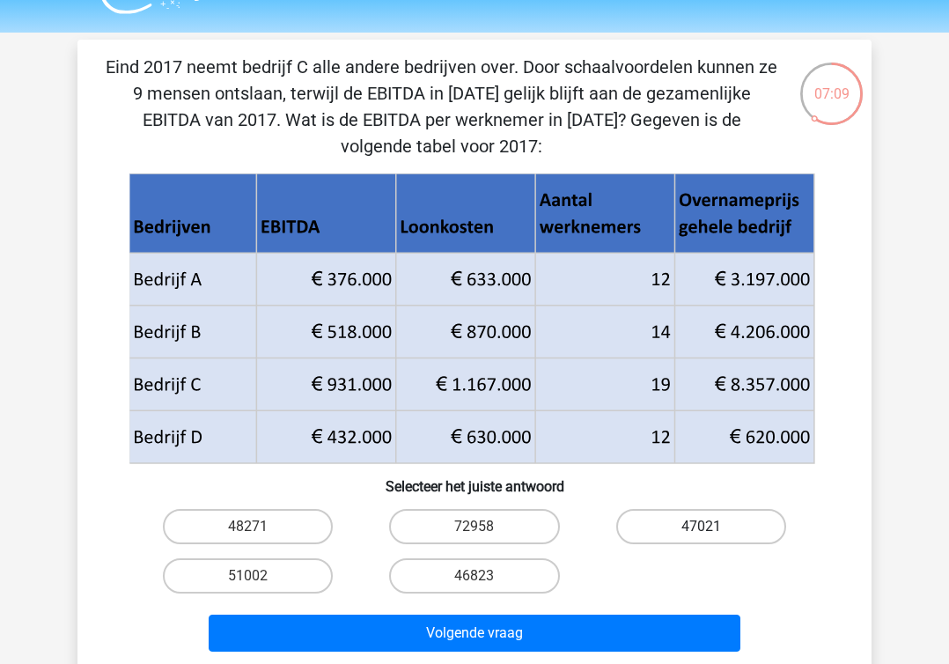
radio input "true"
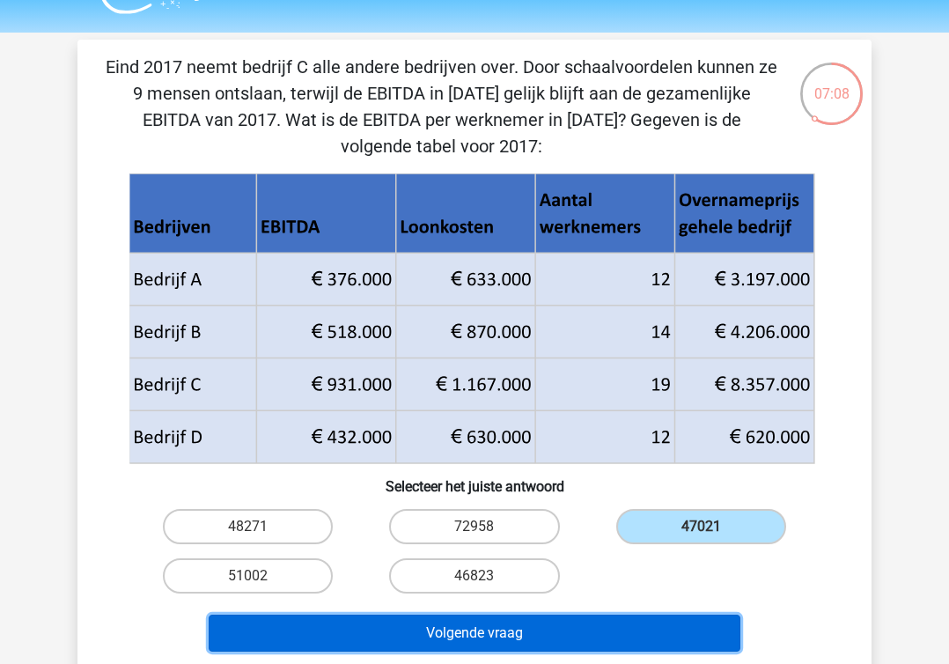
click at [628, 635] on button "Volgende vraag" at bounding box center [475, 633] width 533 height 37
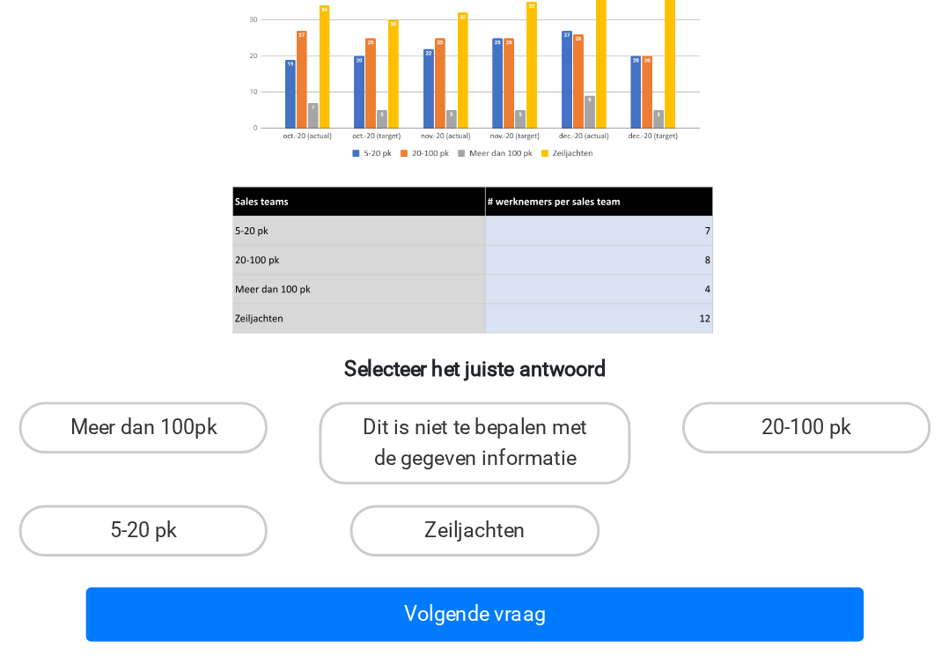
scroll to position [59, 0]
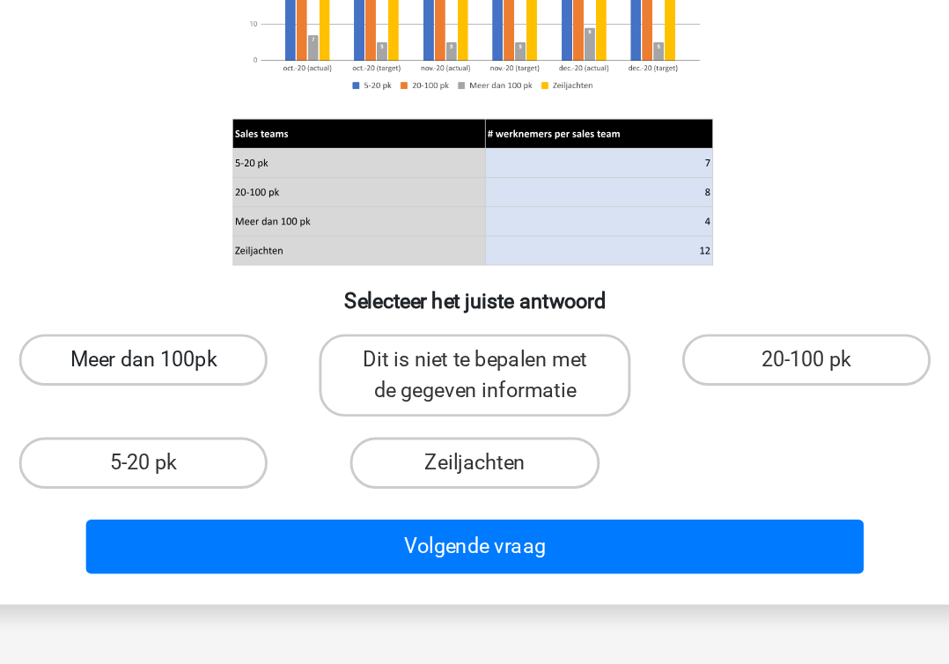
click at [260, 467] on label "Meer dan 100pk" at bounding box center [248, 455] width 170 height 35
click at [260, 467] on input "Meer dan 100pk" at bounding box center [253, 461] width 11 height 11
radio input "true"
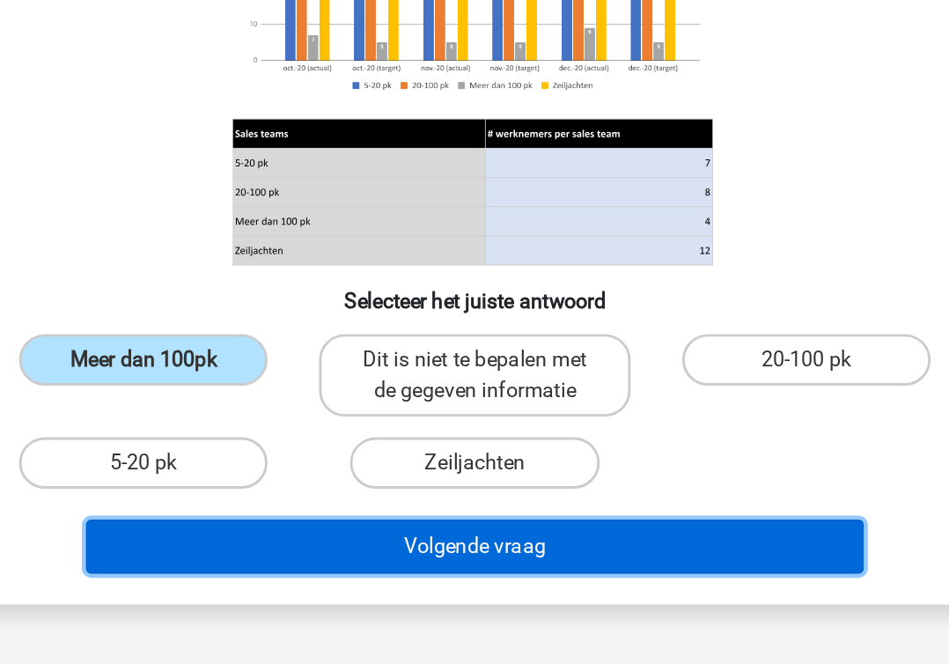
click at [394, 588] on button "Volgende vraag" at bounding box center [475, 583] width 533 height 37
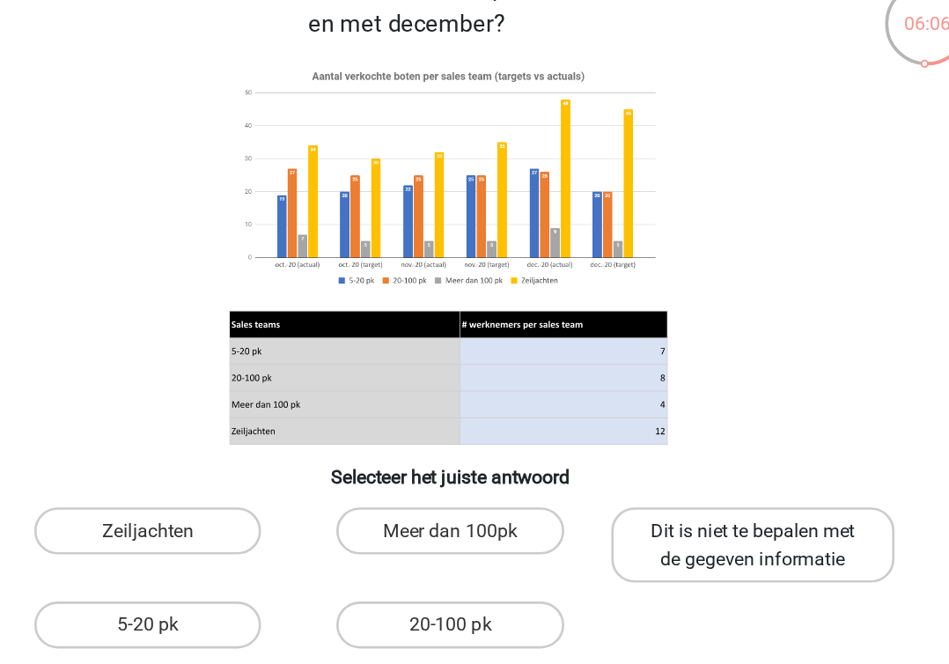
click at [758, 479] on label "Dit is niet te bepalen met de gegeven informatie" at bounding box center [701, 466] width 212 height 56
click at [712, 468] on input "Dit is niet te bepalen met de gegeven informatie" at bounding box center [706, 461] width 11 height 11
radio input "true"
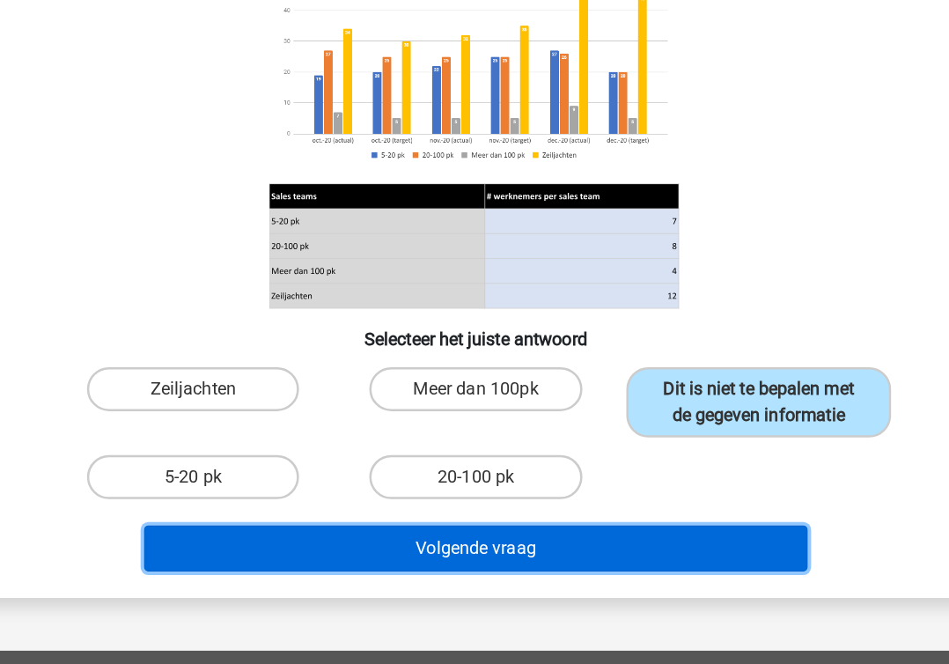
click at [584, 573] on button "Volgende vraag" at bounding box center [475, 571] width 533 height 37
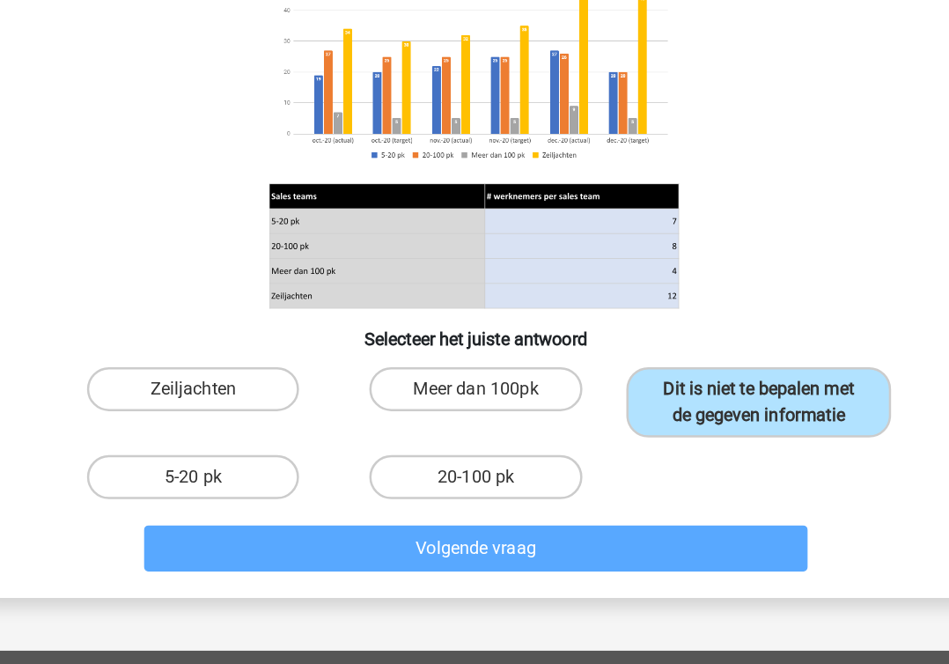
scroll to position [70, 0]
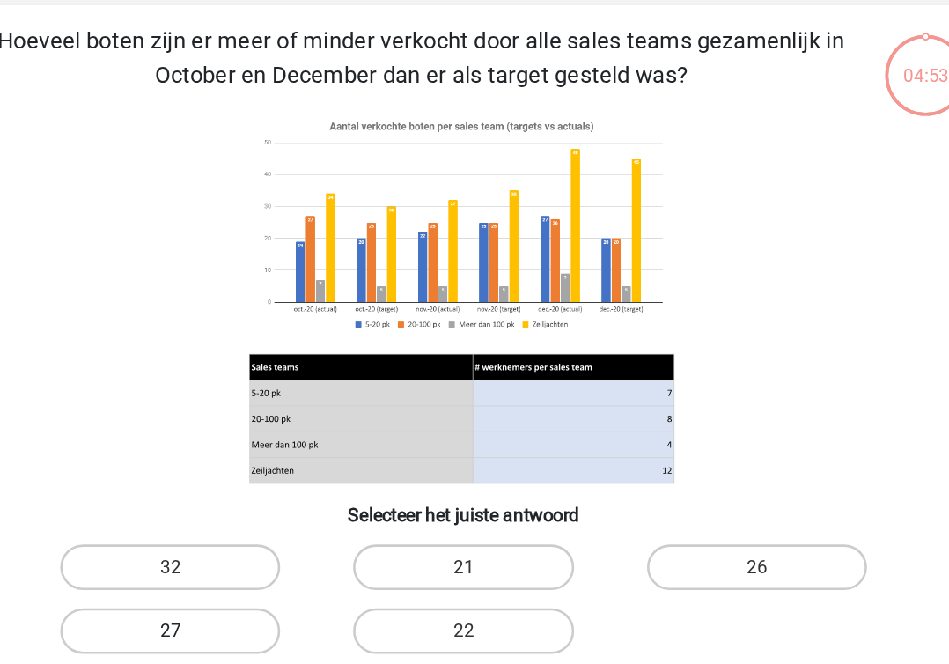
click at [297, 568] on label "27" at bounding box center [248, 564] width 170 height 35
click at [260, 568] on input "27" at bounding box center [253, 569] width 11 height 11
radio input "true"
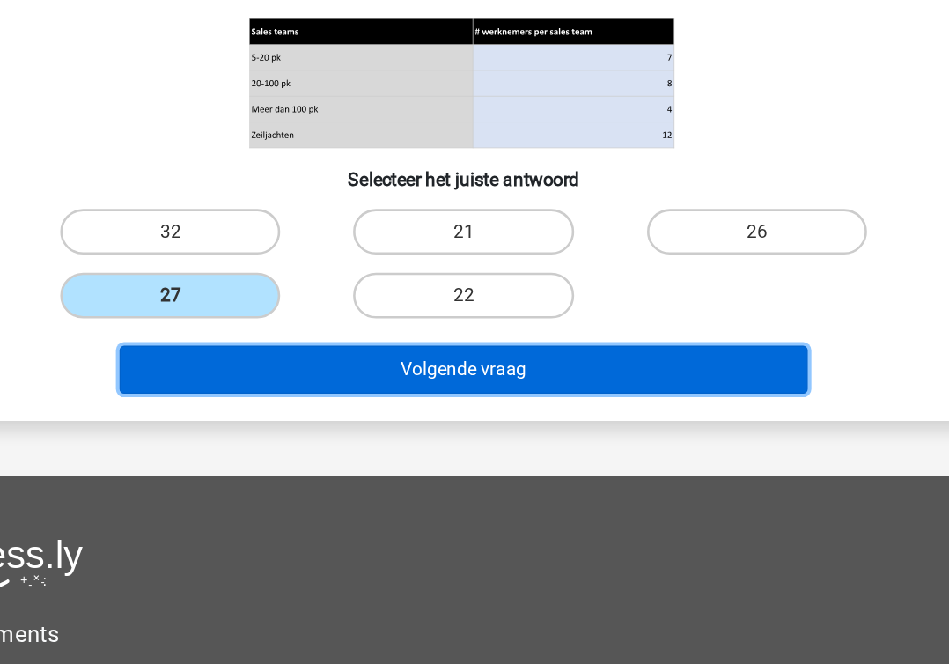
click at [510, 437] on button "Volgende vraag" at bounding box center [475, 435] width 533 height 37
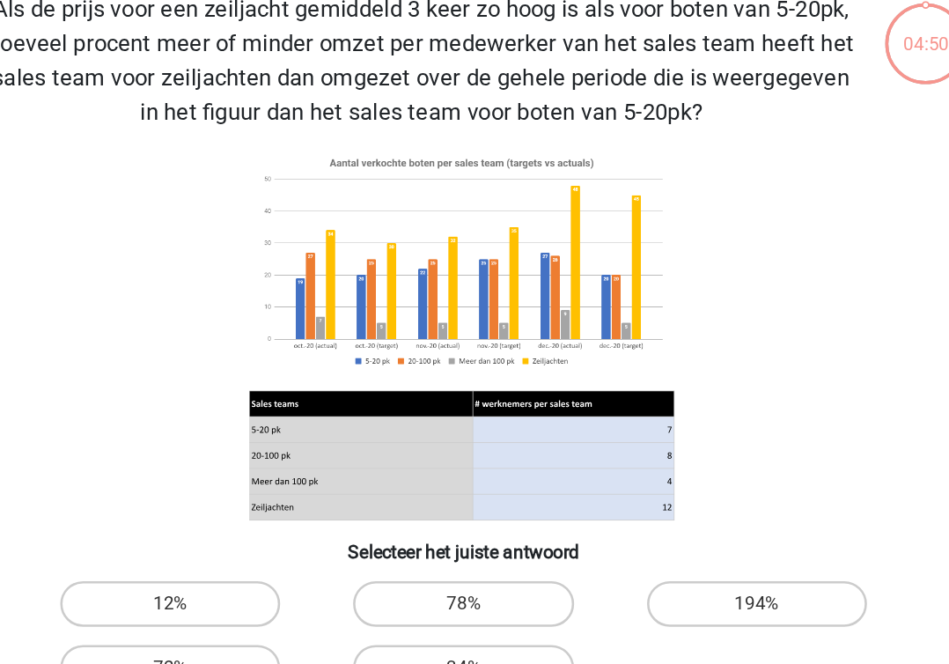
scroll to position [81, 0]
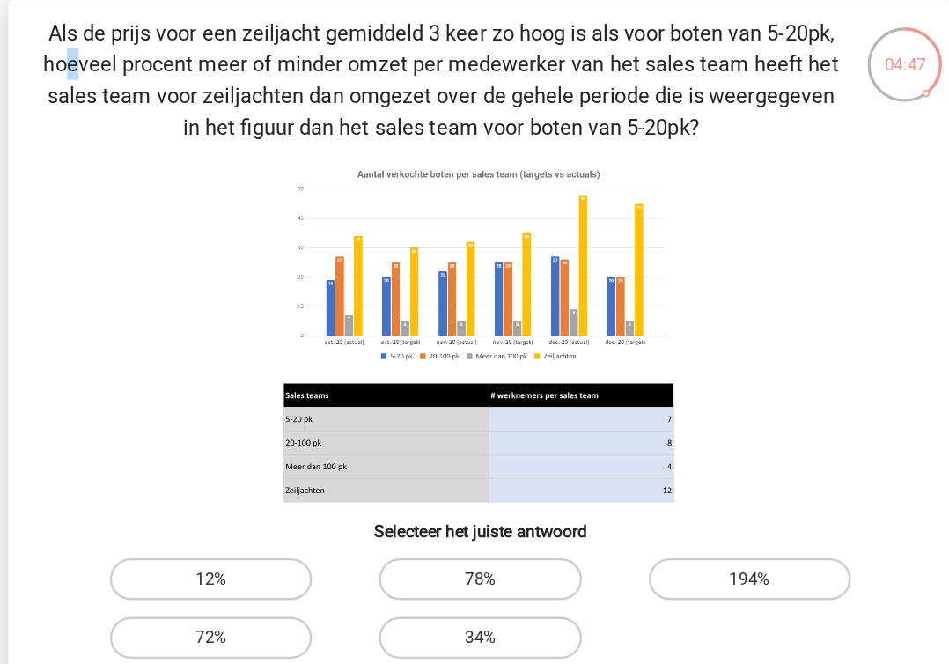
click at [439, 25] on p "Als de prijs voor een zeiljacht gemiddeld 3 keer zo hoog is als voor boten van …" at bounding box center [442, 67] width 672 height 106
copy p
click at [441, 71] on p "Als de prijs voor een zeiljacht gemiddeld 3 keer zo hoog is als voor boten van …" at bounding box center [442, 67] width 672 height 106
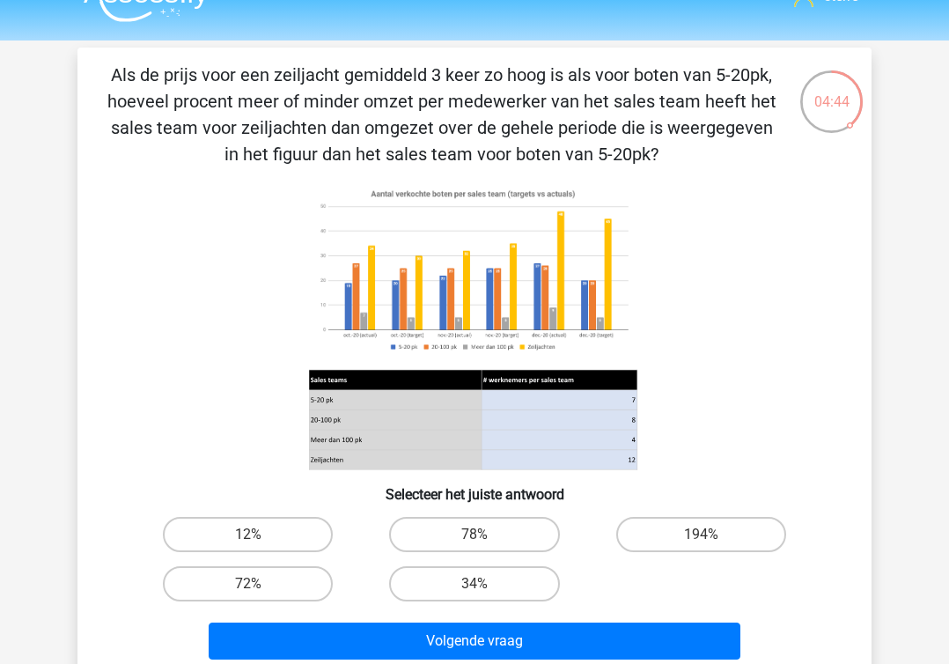
scroll to position [27, 0]
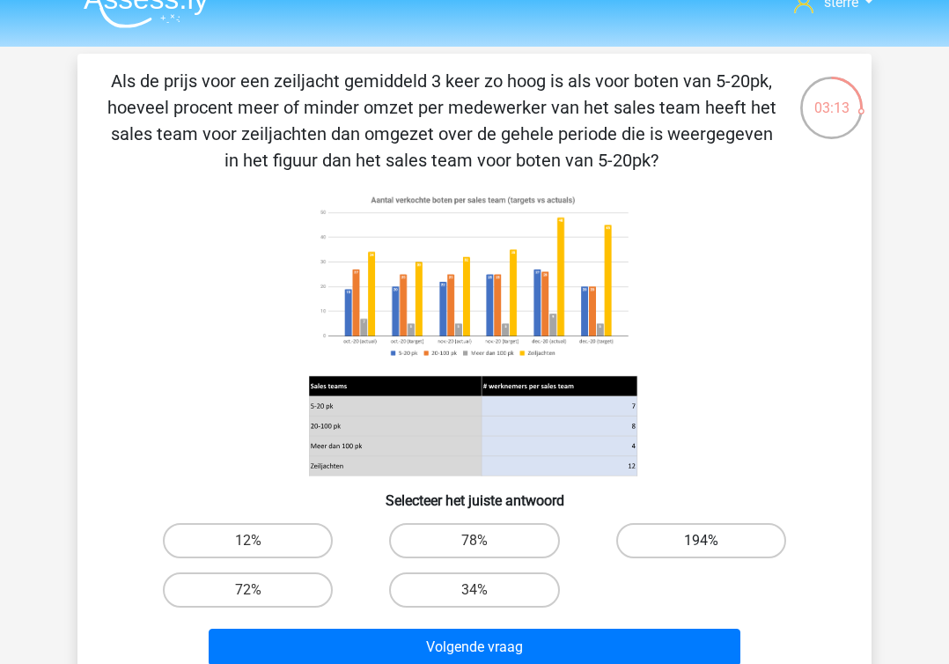
click at [681, 550] on label "194%" at bounding box center [701, 540] width 170 height 35
click at [701, 550] on input "194%" at bounding box center [706, 546] width 11 height 11
radio input "true"
click at [286, 572] on label "72%" at bounding box center [248, 589] width 170 height 35
click at [260, 590] on input "72%" at bounding box center [253, 595] width 11 height 11
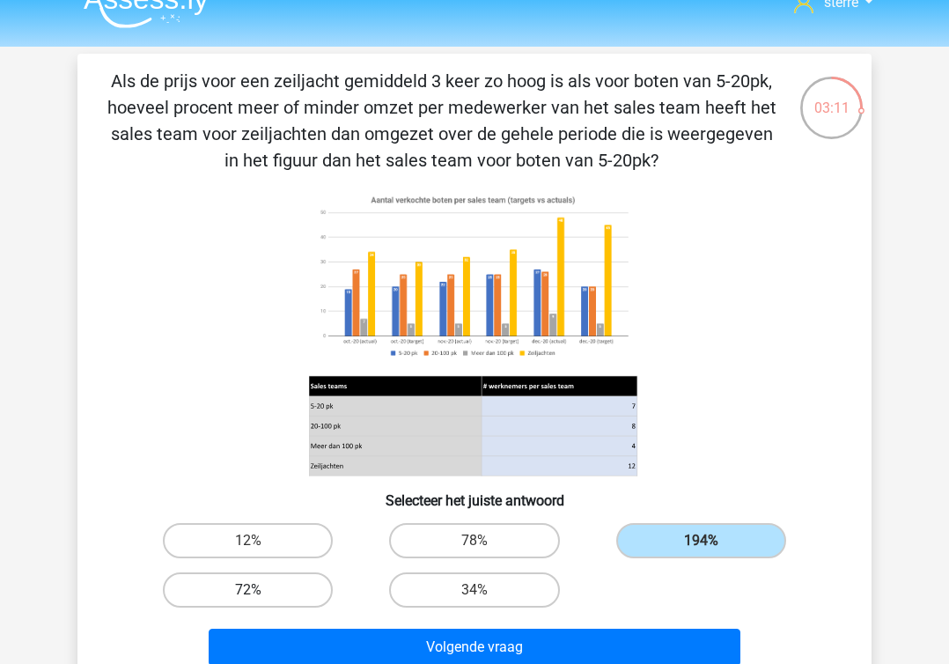
radio input "true"
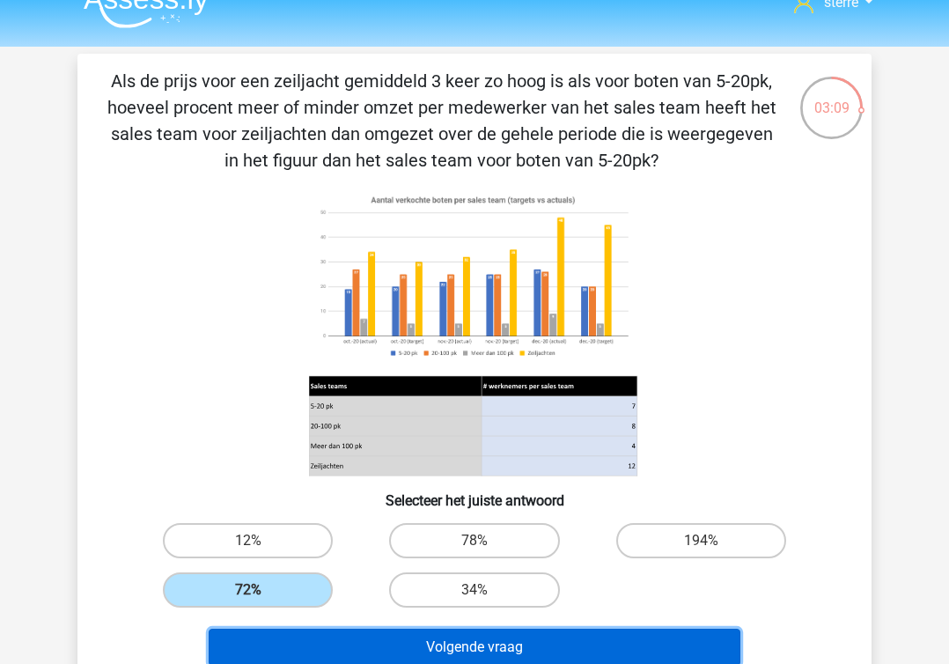
click at [460, 637] on button "Volgende vraag" at bounding box center [475, 647] width 533 height 37
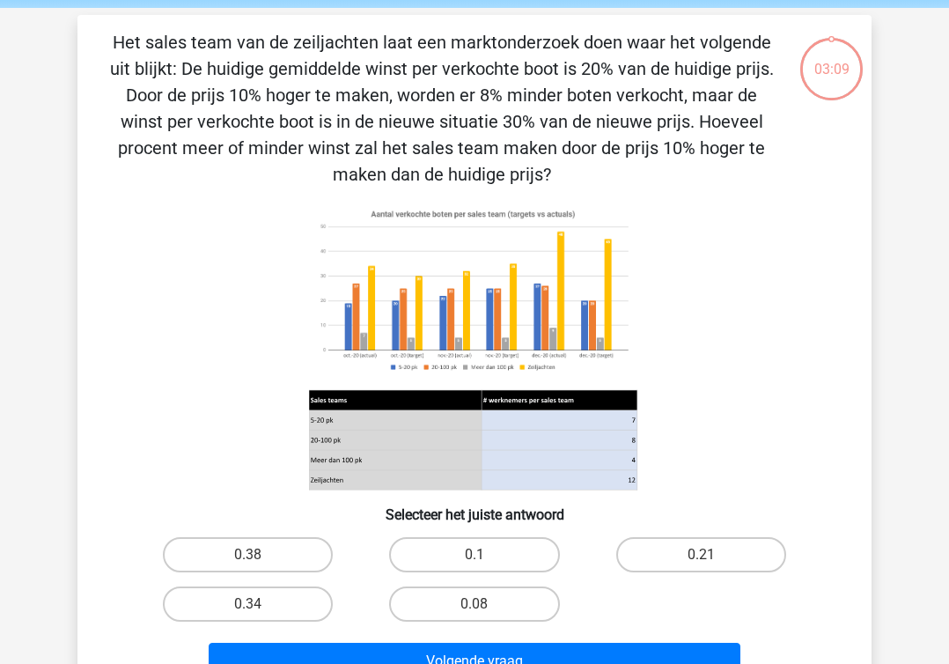
scroll to position [81, 0]
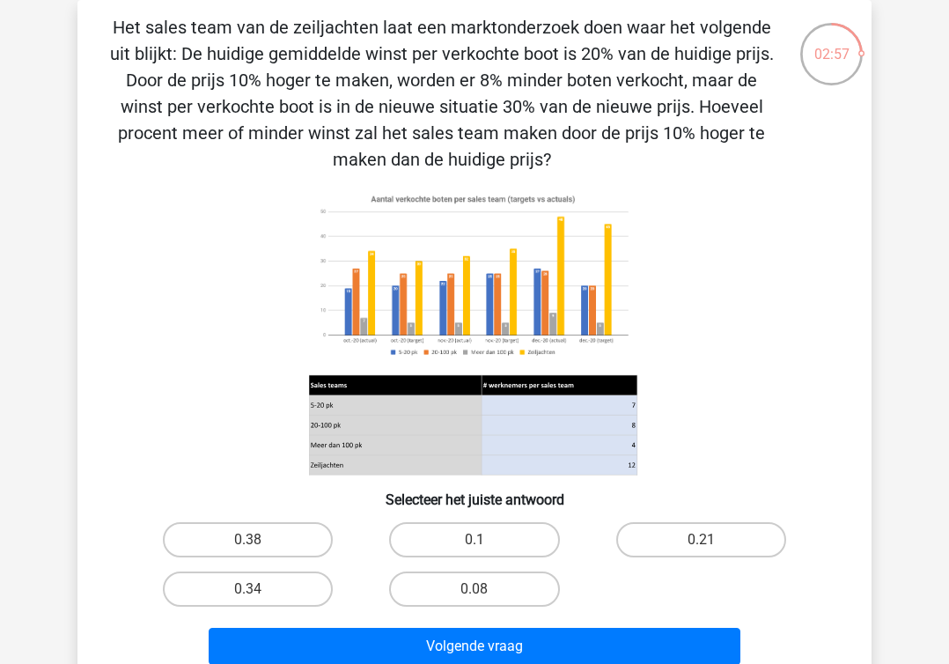
drag, startPoint x: 315, startPoint y: 115, endPoint x: 653, endPoint y: 151, distance: 339.9
click at [653, 151] on p "Het sales team van de zeiljachten laat een marktonderzoek doen waar het volgend…" at bounding box center [442, 93] width 672 height 158
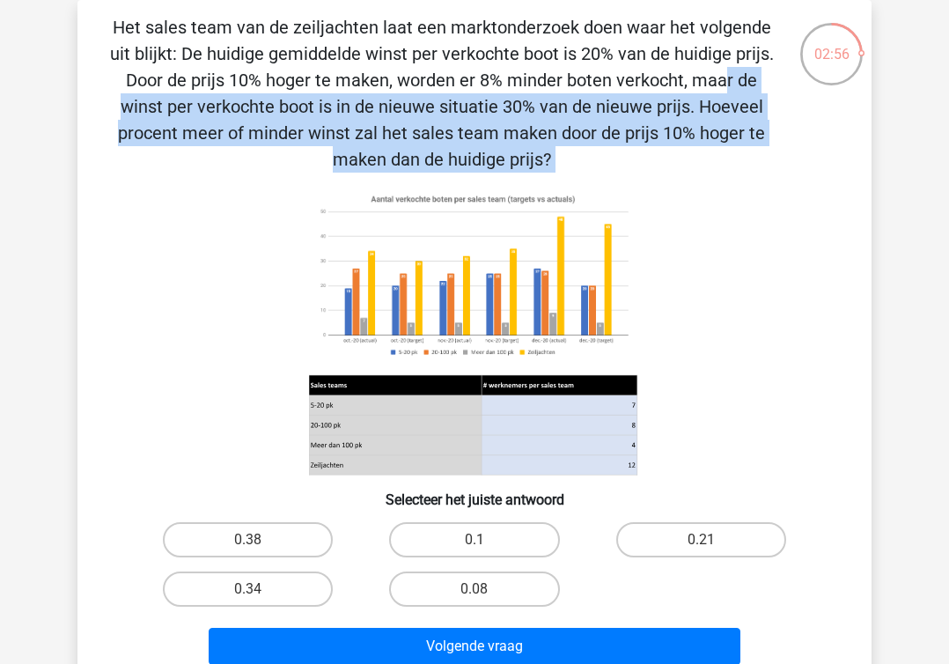
drag, startPoint x: 653, startPoint y: 151, endPoint x: 346, endPoint y: 68, distance: 318.2
click at [346, 68] on p "Het sales team van de zeiljachten laat een marktonderzoek doen waar het volgend…" at bounding box center [442, 93] width 672 height 158
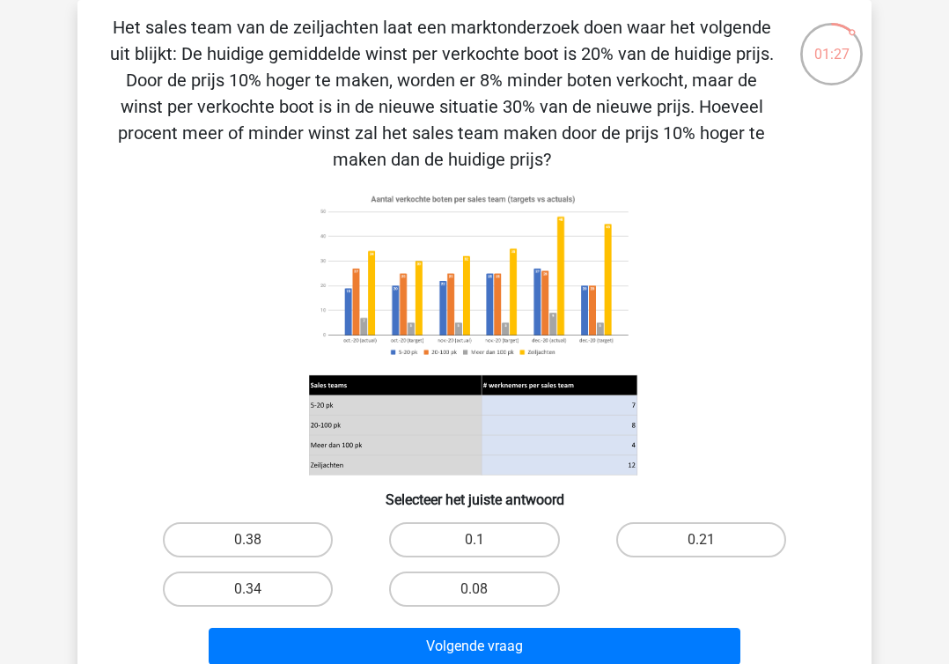
click at [264, 521] on div "0.38" at bounding box center [248, 539] width 226 height 49
click at [264, 533] on label "0.38" at bounding box center [248, 539] width 170 height 35
click at [260, 540] on input "0.38" at bounding box center [253, 545] width 11 height 11
radio input "true"
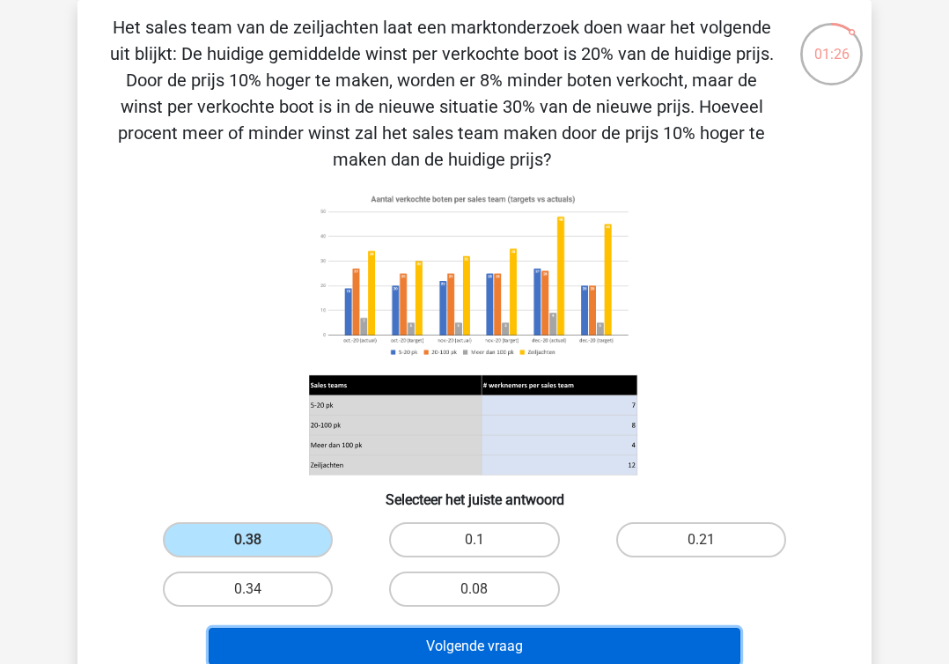
click at [382, 648] on button "Volgende vraag" at bounding box center [475, 646] width 533 height 37
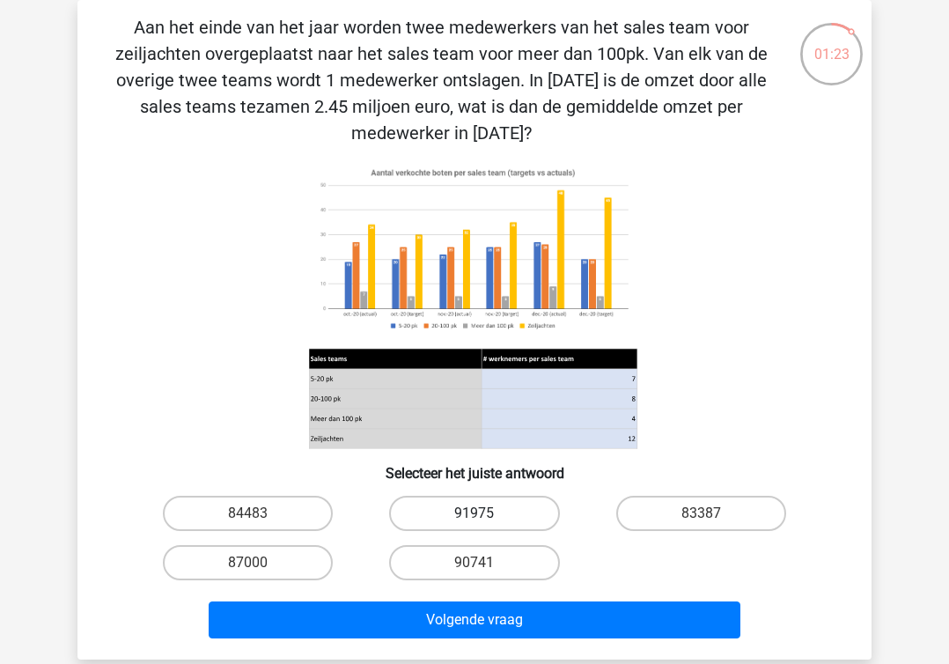
click at [441, 508] on label "91975" at bounding box center [474, 513] width 170 height 35
click at [475, 513] on input "91975" at bounding box center [480, 518] width 11 height 11
radio input "true"
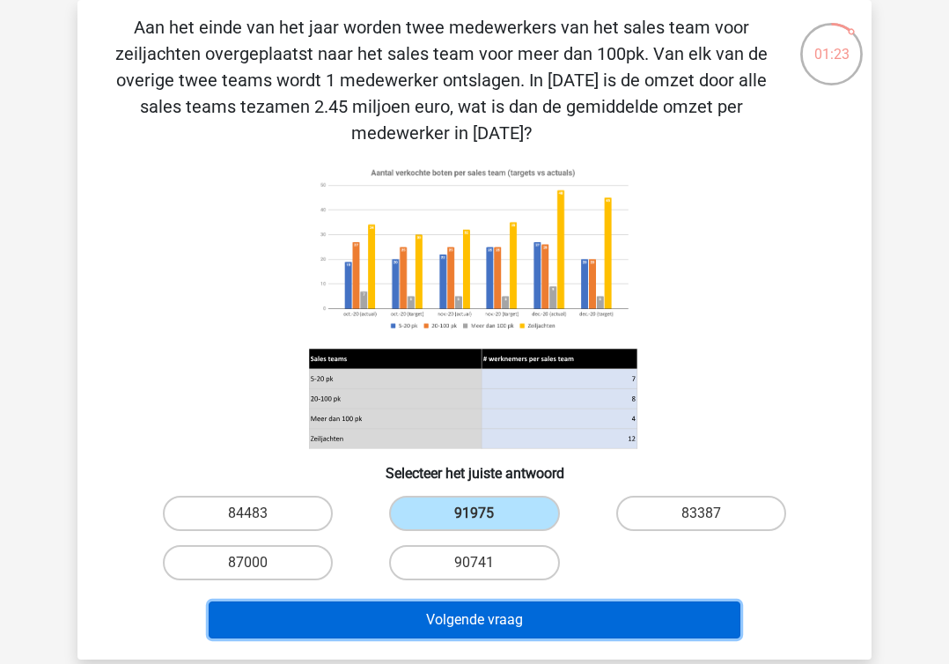
click at [472, 601] on button "Volgende vraag" at bounding box center [475, 619] width 533 height 37
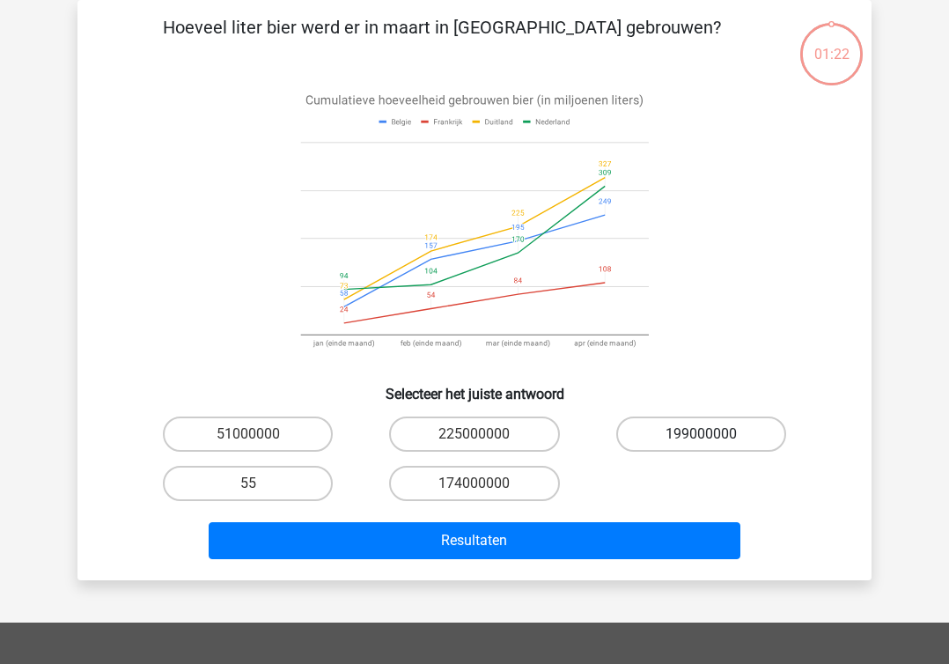
click at [680, 424] on label "199000000" at bounding box center [701, 433] width 170 height 35
click at [701, 434] on input "199000000" at bounding box center [706, 439] width 11 height 11
radio input "true"
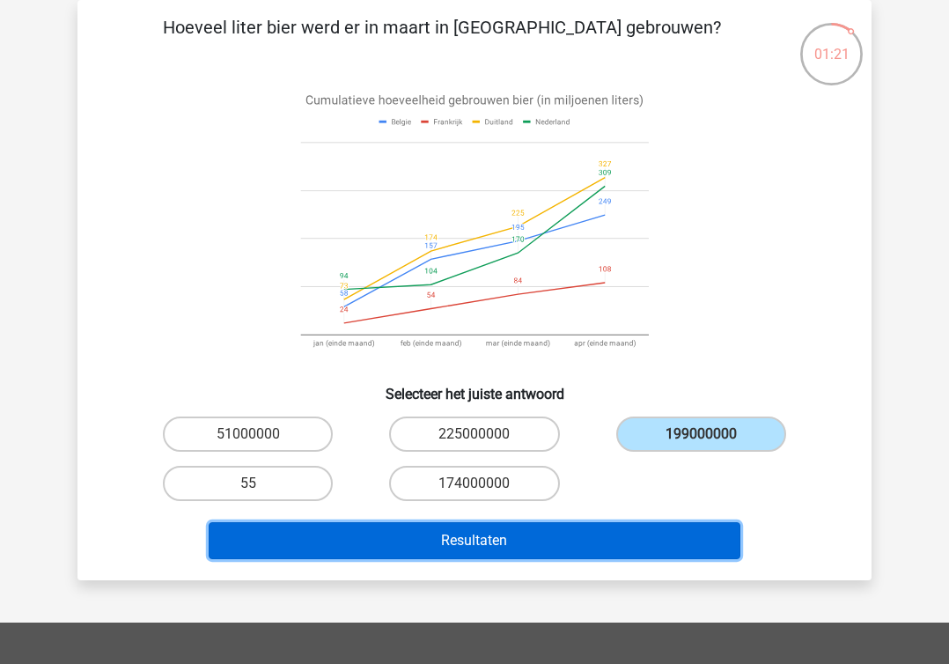
click at [541, 544] on button "Resultaten" at bounding box center [475, 540] width 533 height 37
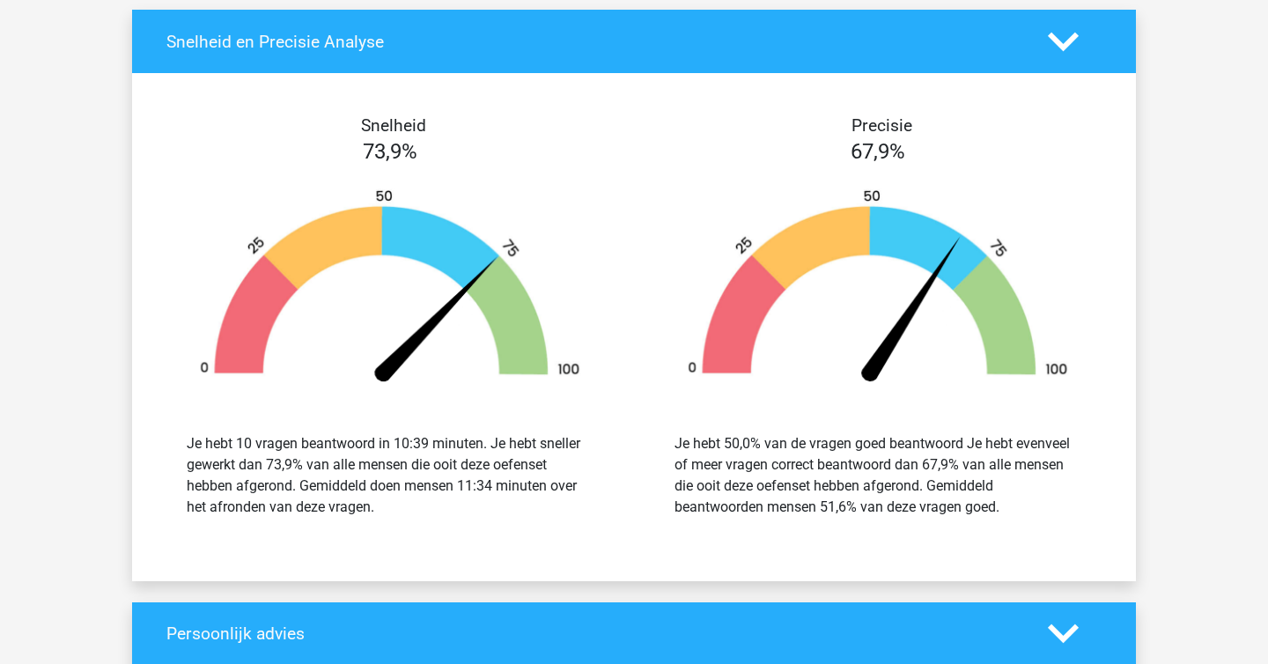
scroll to position [1745, 0]
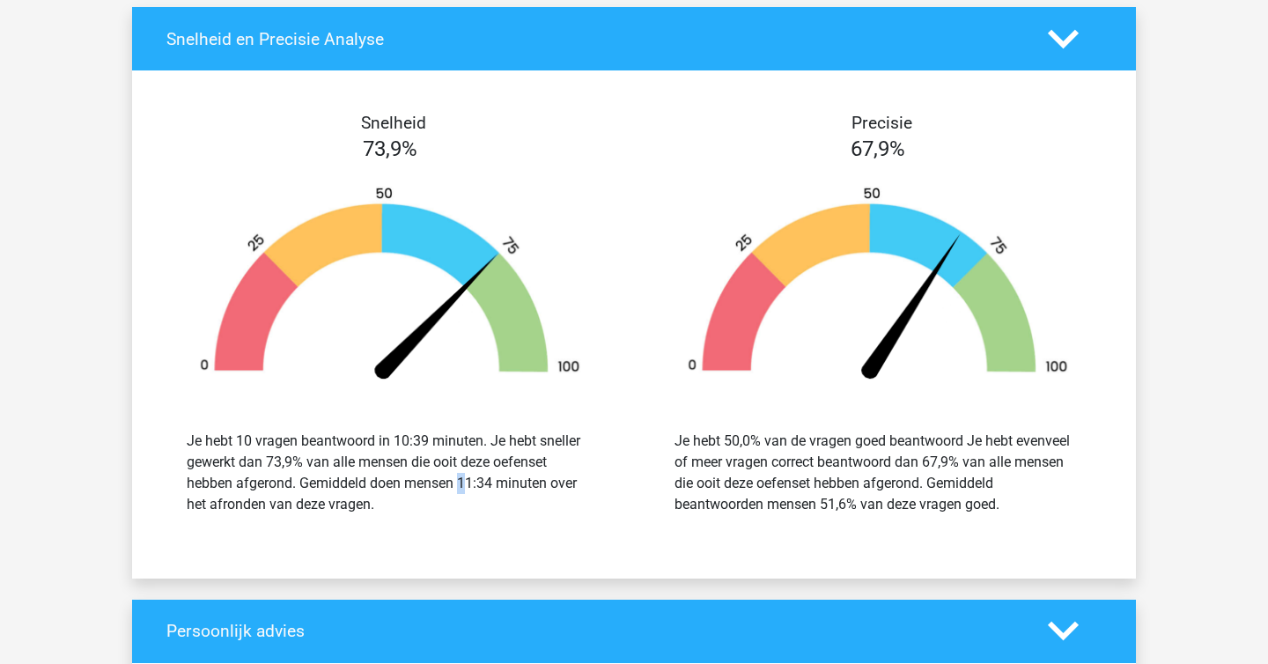
click at [457, 479] on div "Je hebt 10 vragen beantwoord in 10:39 minuten. Je hebt sneller gewerkt dan 73,9…" at bounding box center [390, 473] width 407 height 85
copy div
click at [457, 479] on div "Je hebt 10 vragen beantwoord in 10:39 minuten. Je hebt sneller gewerkt dan 73,9…" at bounding box center [390, 473] width 407 height 85
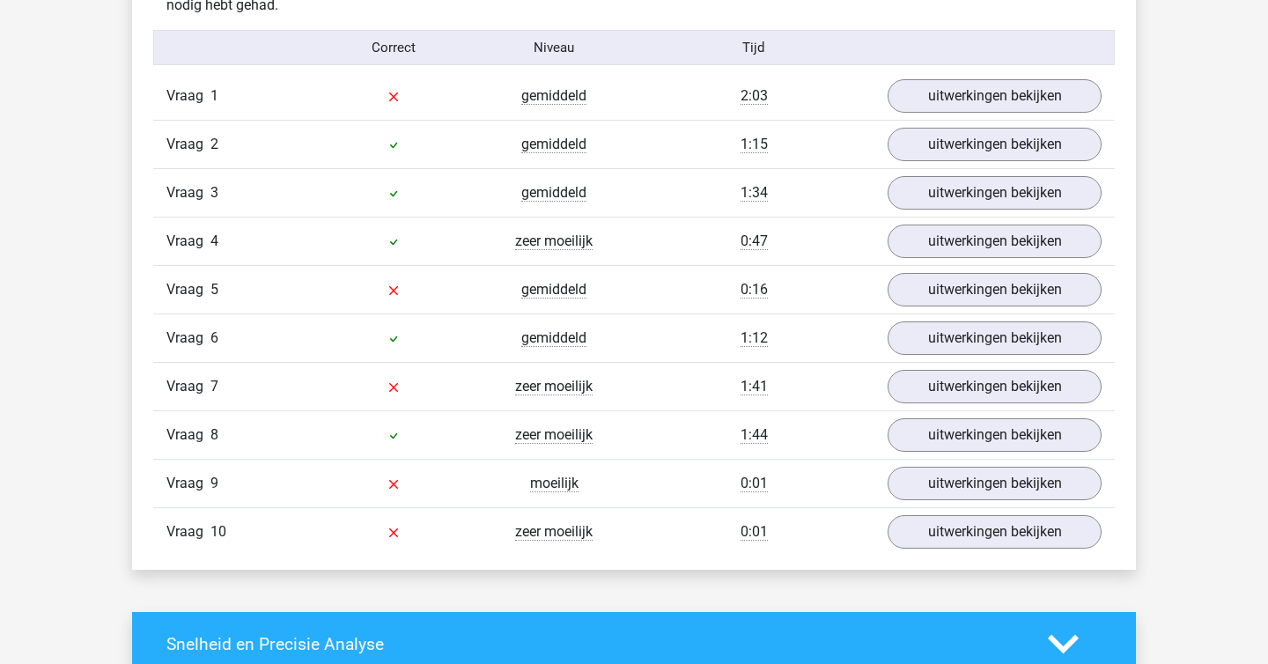
scroll to position [1090, 0]
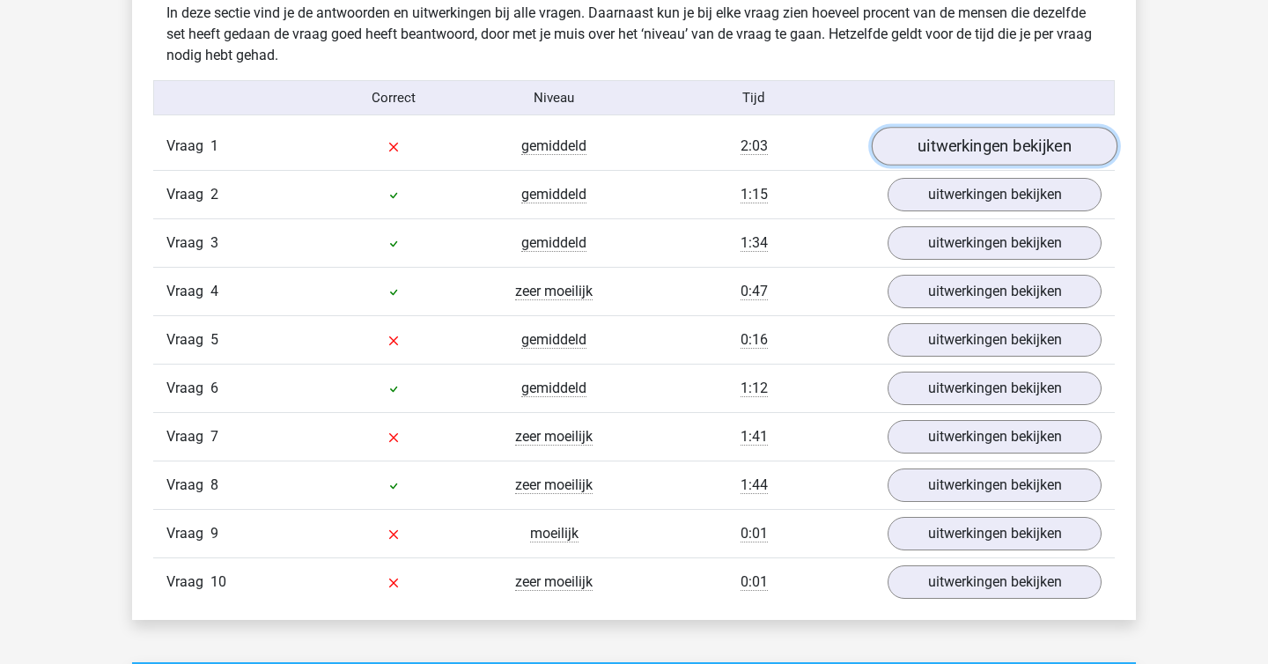
click at [948, 142] on link "uitwerkingen bekijken" at bounding box center [995, 146] width 246 height 39
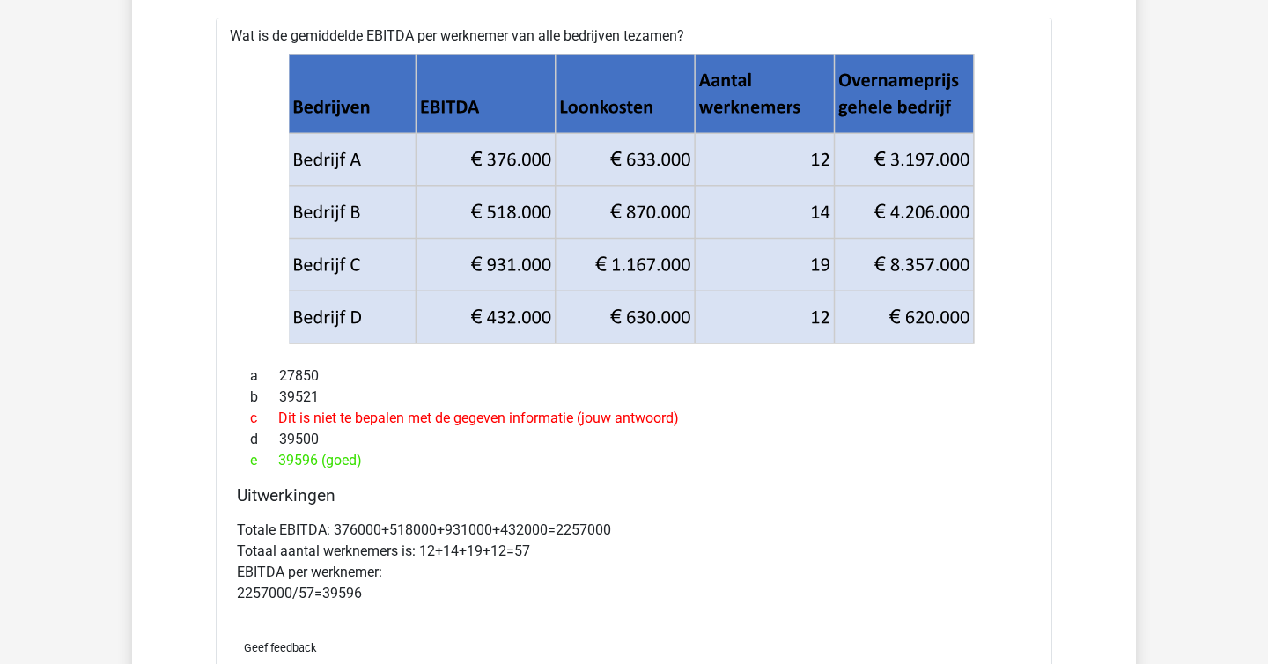
scroll to position [1264, 0]
click at [948, 142] on div at bounding box center [634, 198] width 808 height 305
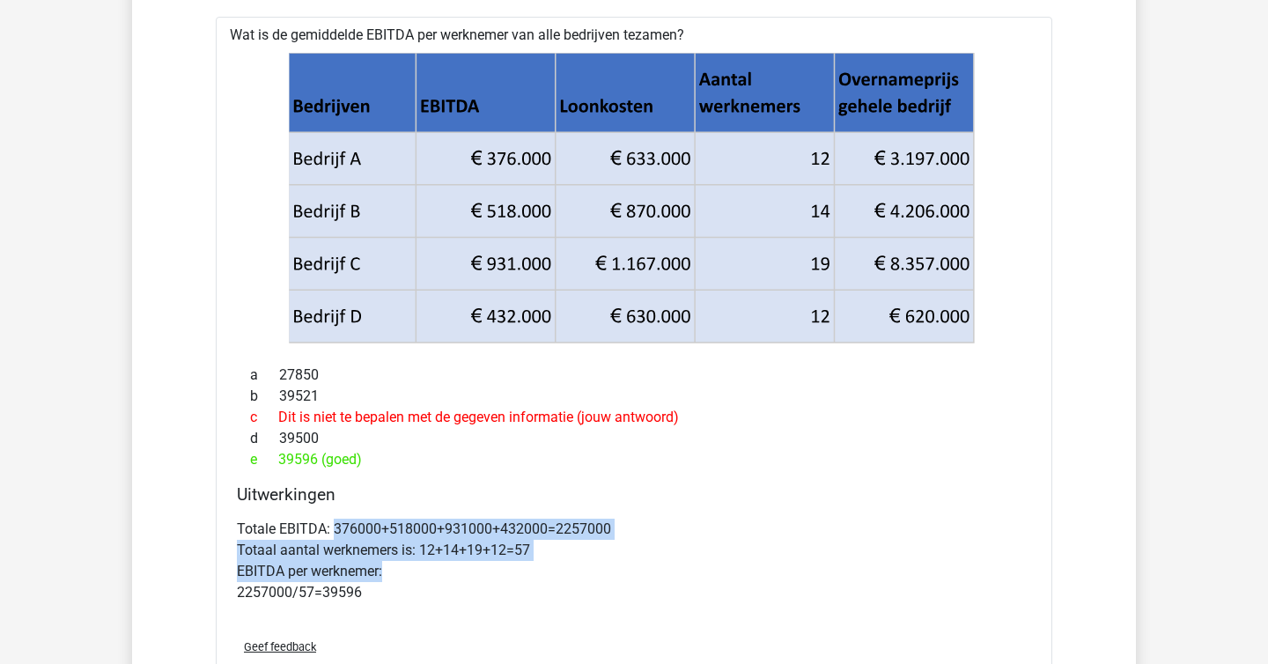
drag, startPoint x: 336, startPoint y: 523, endPoint x: 608, endPoint y: 564, distance: 275.2
click at [608, 564] on p "Totale EBITDA: 376000+518000+931000+432000=2257000 Totaal aantal werknemers is:…" at bounding box center [634, 561] width 794 height 85
click at [609, 564] on p "Totale EBITDA: 376000+518000+931000+432000=2257000 Totaal aantal werknemers is:…" at bounding box center [634, 561] width 794 height 85
drag, startPoint x: 324, startPoint y: 578, endPoint x: 322, endPoint y: 476, distance: 101.3
click at [322, 476] on div "Wat is de gemiddelde EBITDA per werknemer van alle bedrijven tezamen? a 27850 b…" at bounding box center [634, 361] width 836 height 689
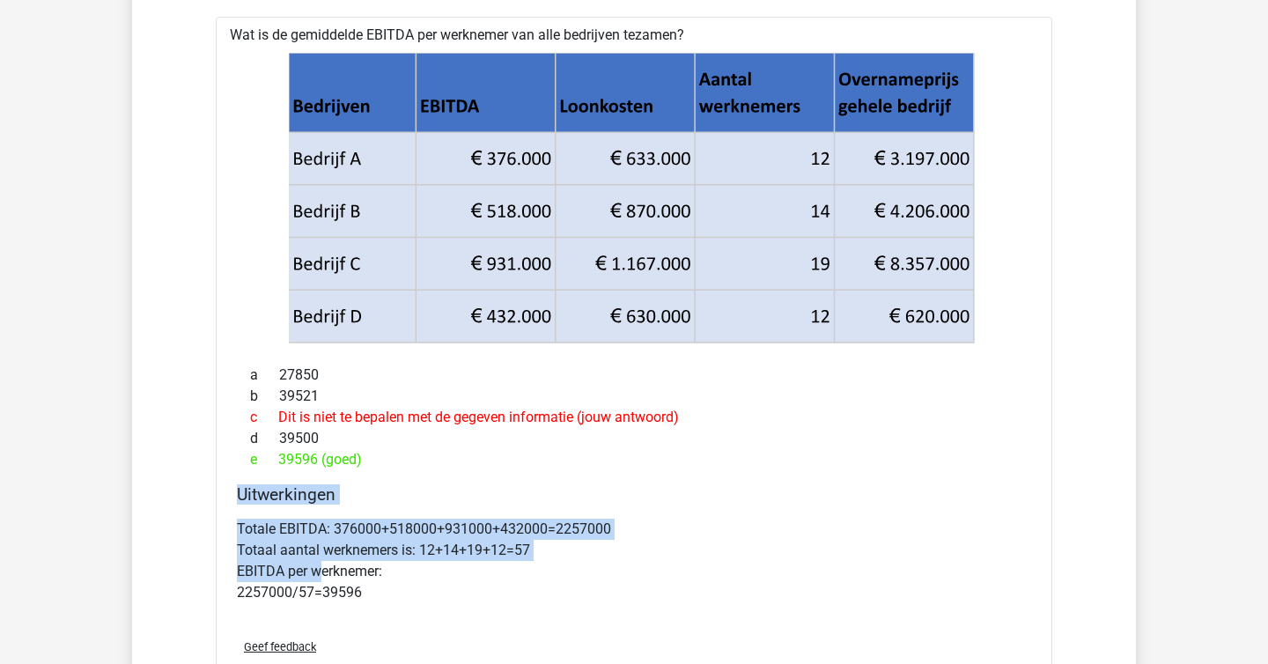
click at [322, 476] on div "a 27850 b 39521 c Dit is niet te bepalen met de gegeven informatie (jouw antwoo…" at bounding box center [634, 417] width 794 height 120
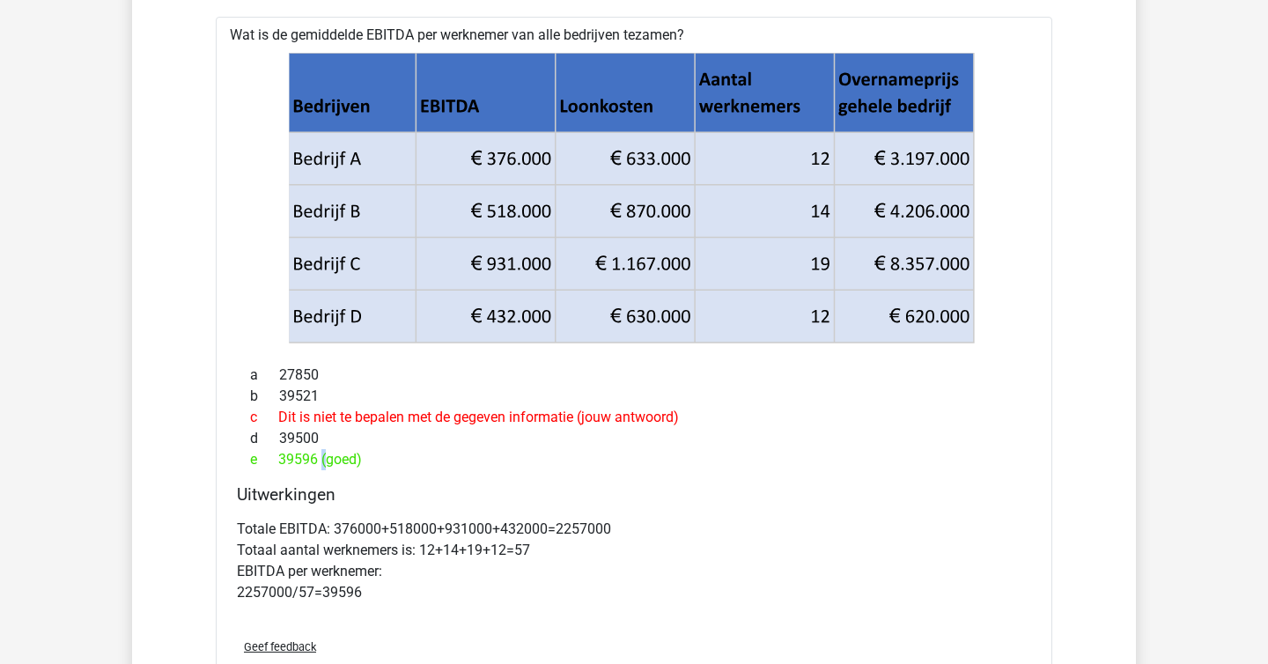
click at [320, 458] on div "e 39596 (goed)" at bounding box center [634, 459] width 794 height 21
copy div
click at [438, 452] on div "e 39596 (goed)" at bounding box center [634, 459] width 794 height 21
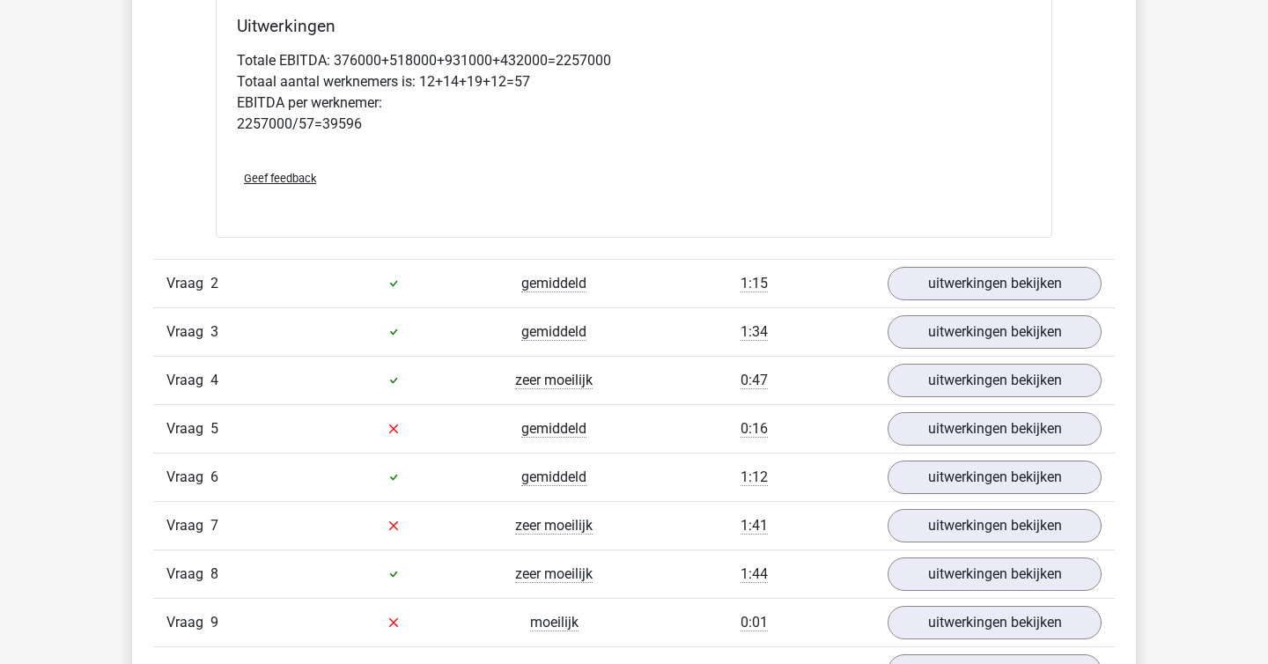
scroll to position [1734, 0]
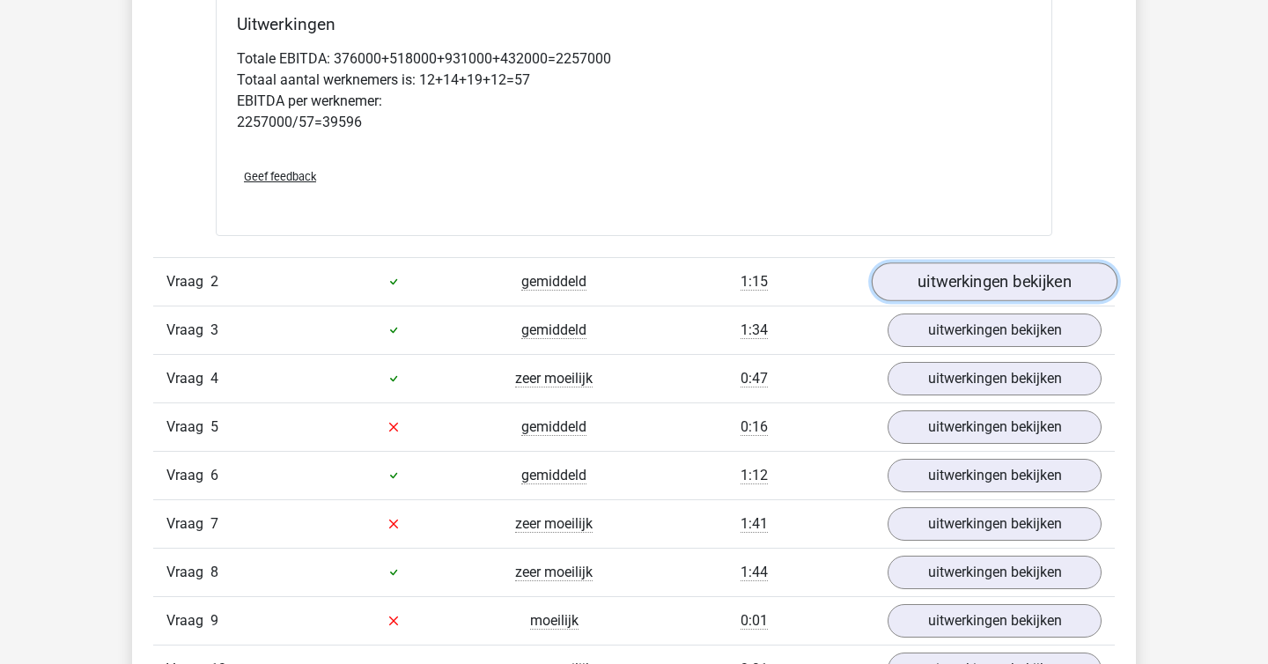
click at [948, 286] on link "uitwerkingen bekijken" at bounding box center [995, 281] width 246 height 39
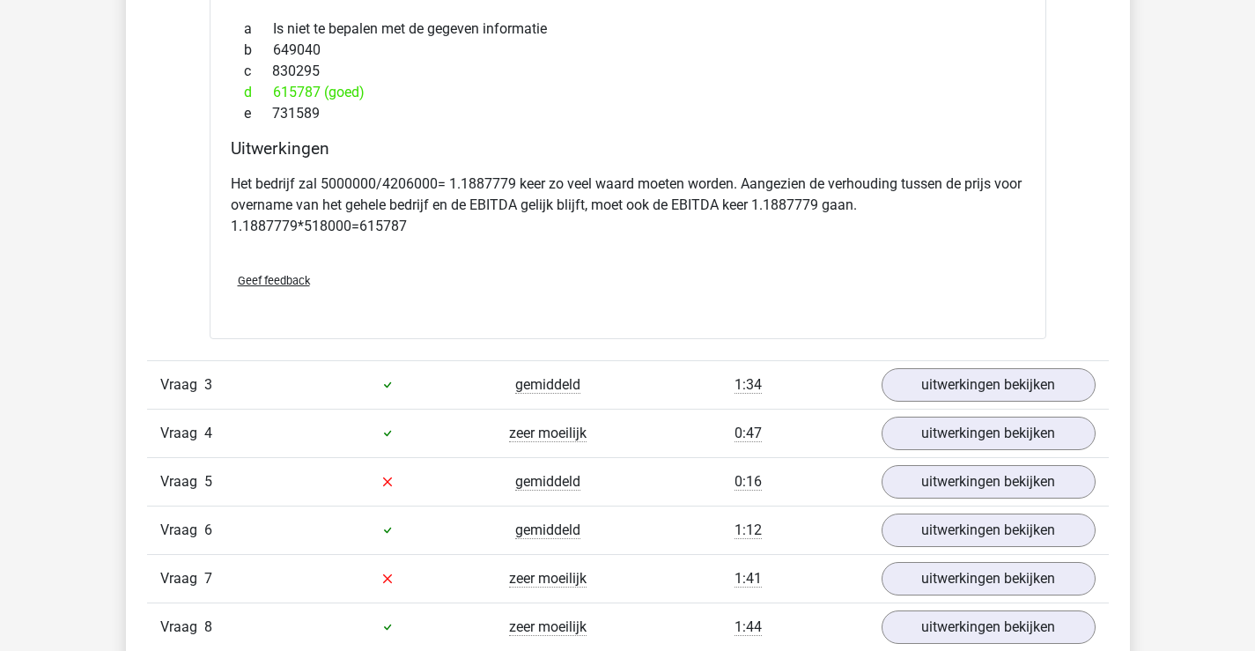
scroll to position [2437, 0]
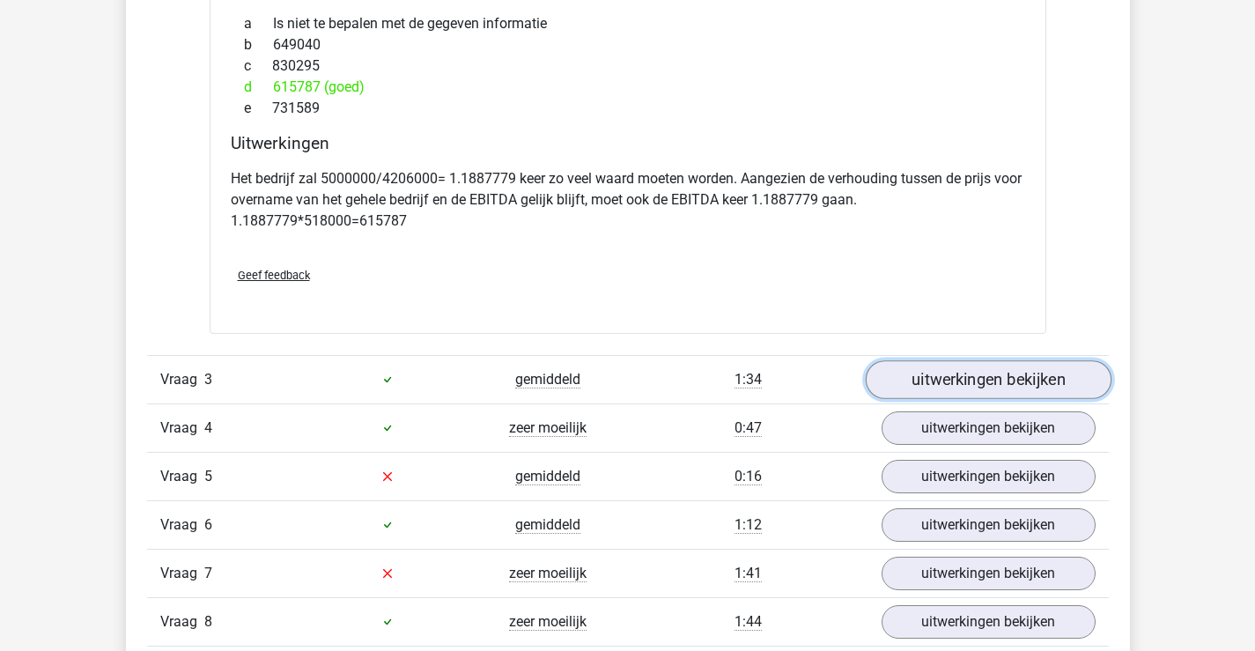
click at [909, 379] on link "uitwerkingen bekijken" at bounding box center [988, 379] width 246 height 39
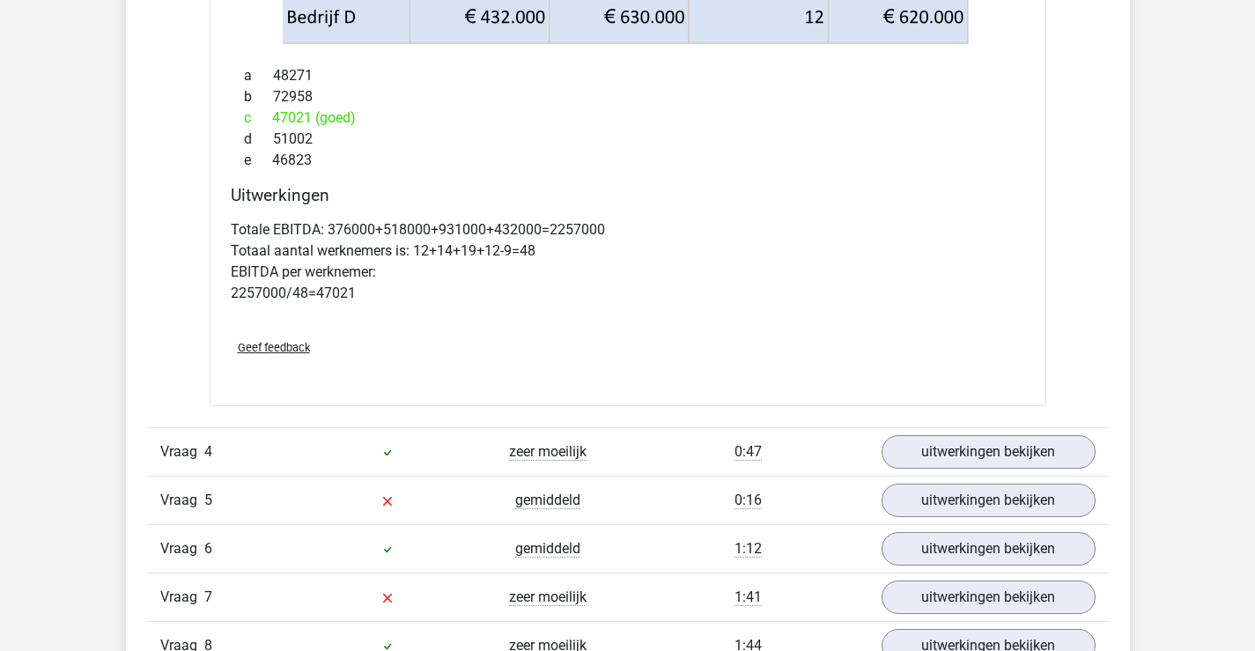
scroll to position [3187, 0]
click at [948, 438] on link "uitwerkingen bekijken" at bounding box center [988, 450] width 246 height 39
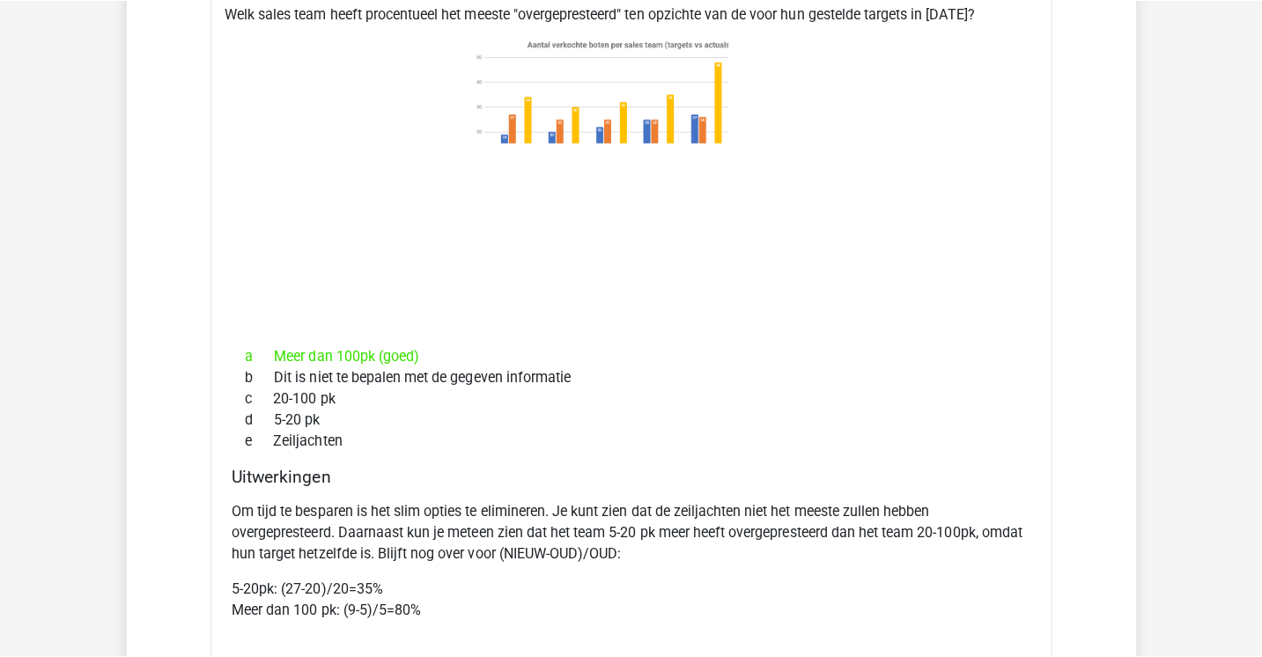
scroll to position [3690, 0]
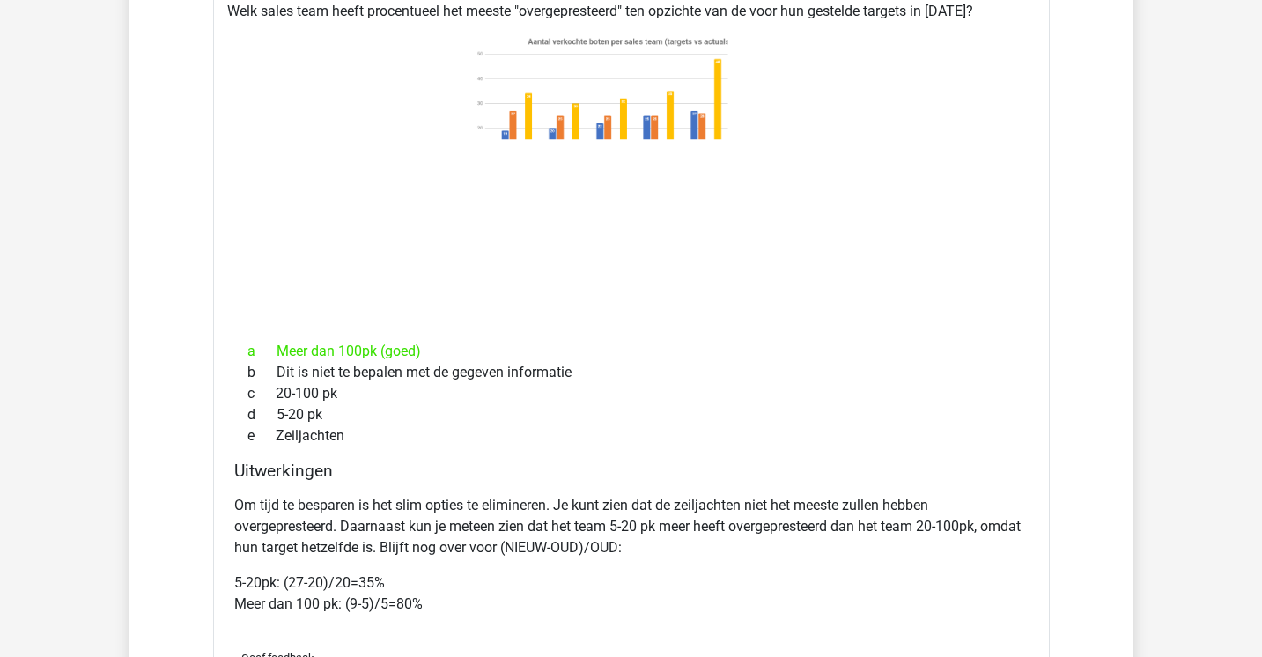
click at [751, 542] on p "Om tijd te besparen is het slim opties te elimineren. Je kunt zien dat de zeilj…" at bounding box center [631, 526] width 794 height 63
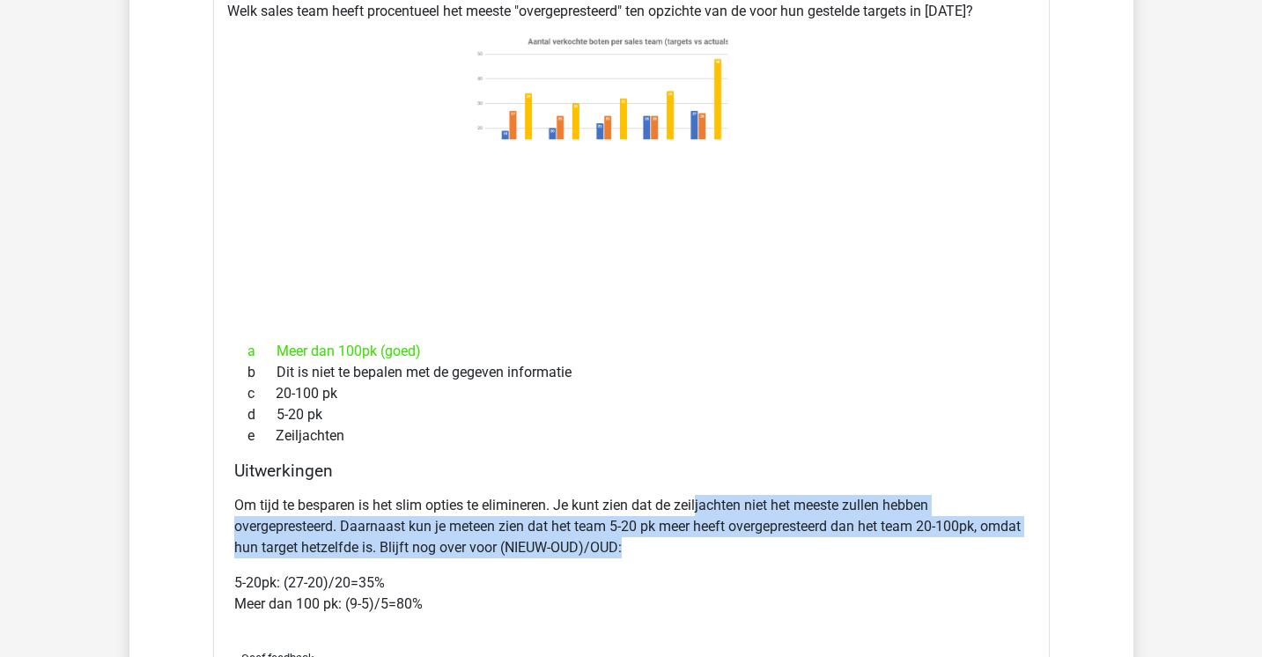
drag, startPoint x: 700, startPoint y: 524, endPoint x: 841, endPoint y: 571, distance: 148.7
click at [840, 558] on p "Om tijd te besparen is het slim opties te elimineren. Je kunt zien dat de zeilj…" at bounding box center [631, 526] width 794 height 63
click at [841, 558] on p "Om tijd te besparen is het slim opties te elimineren. Je kunt zien dat de zeilj…" at bounding box center [631, 526] width 794 height 63
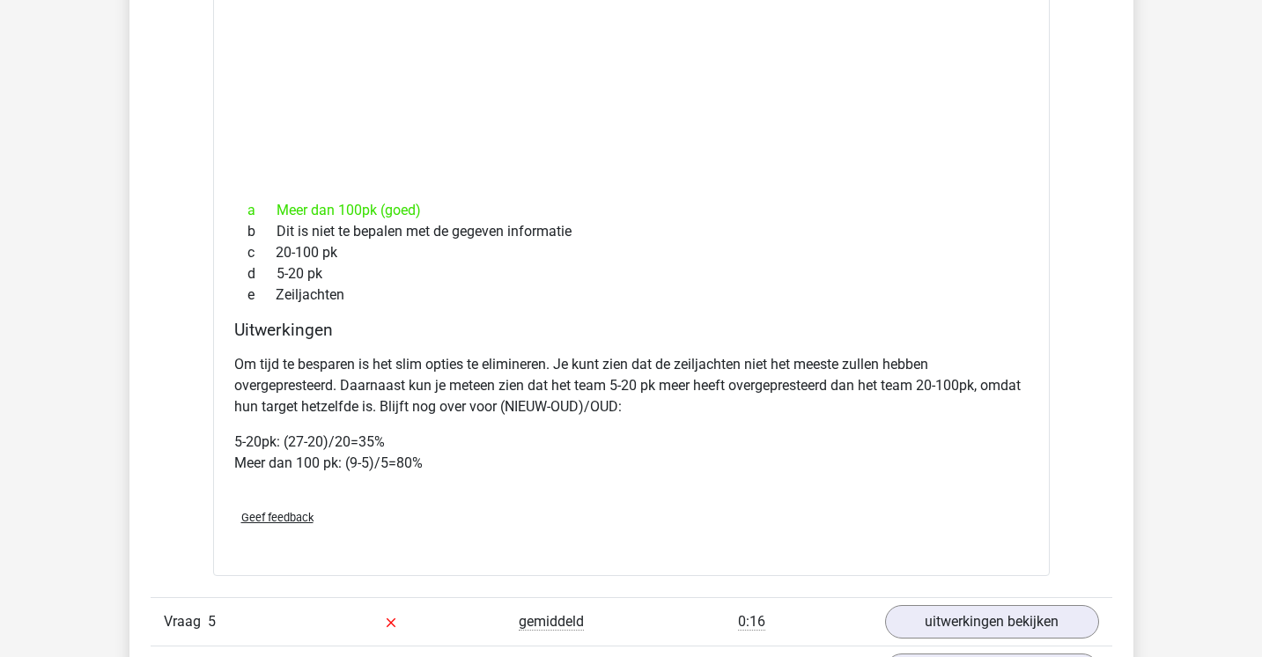
scroll to position [3833, 0]
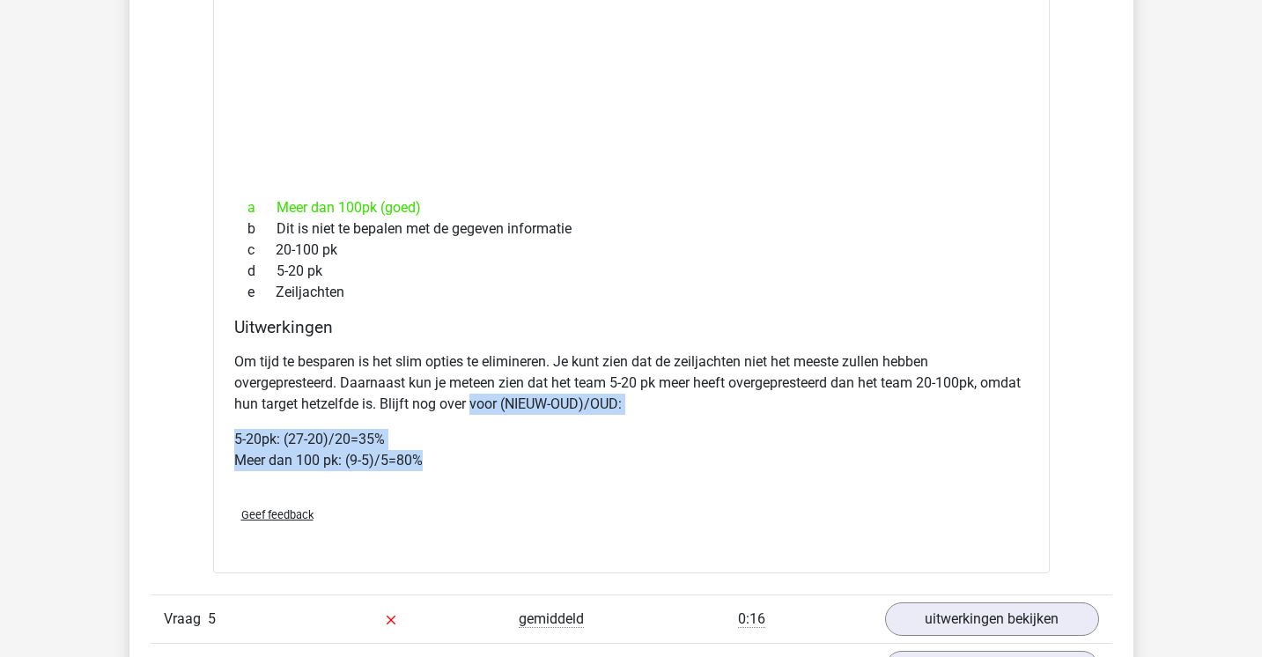
drag, startPoint x: 544, startPoint y: 507, endPoint x: 517, endPoint y: 431, distance: 80.5
click at [517, 431] on div "Om tijd te besparen is het slim opties te elimineren. Je kunt zien dat de zeilj…" at bounding box center [631, 418] width 794 height 148
click at [517, 415] on p "Om tijd te besparen is het slim opties te elimineren. Je kunt zien dat de zeilj…" at bounding box center [631, 382] width 794 height 63
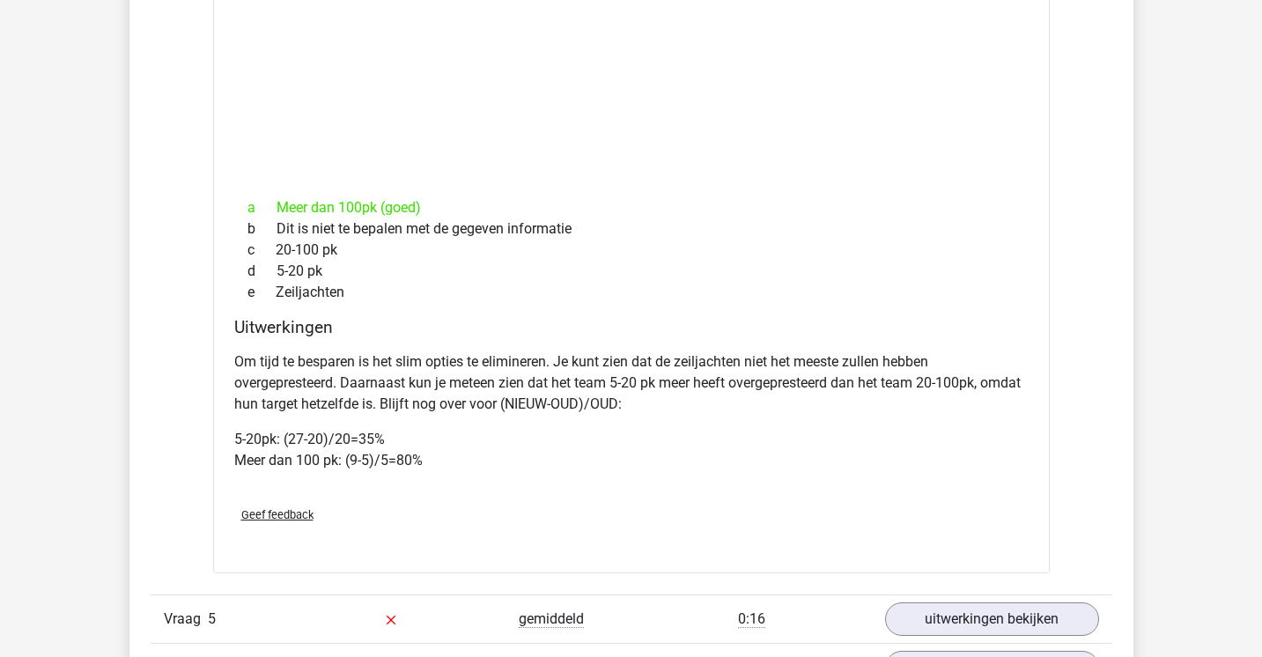
click at [482, 415] on p "Om tijd te besparen is het slim opties te elimineren. Je kunt zien dat de zeilj…" at bounding box center [631, 382] width 794 height 63
click at [529, 400] on p "Om tijd te besparen is het slim opties te elimineren. Je kunt zien dat de zeilj…" at bounding box center [631, 382] width 794 height 63
copy p
click at [547, 371] on div "Om tijd te besparen is het slim opties te elimineren. Je kunt zien dat de zeilj…" at bounding box center [631, 418] width 794 height 148
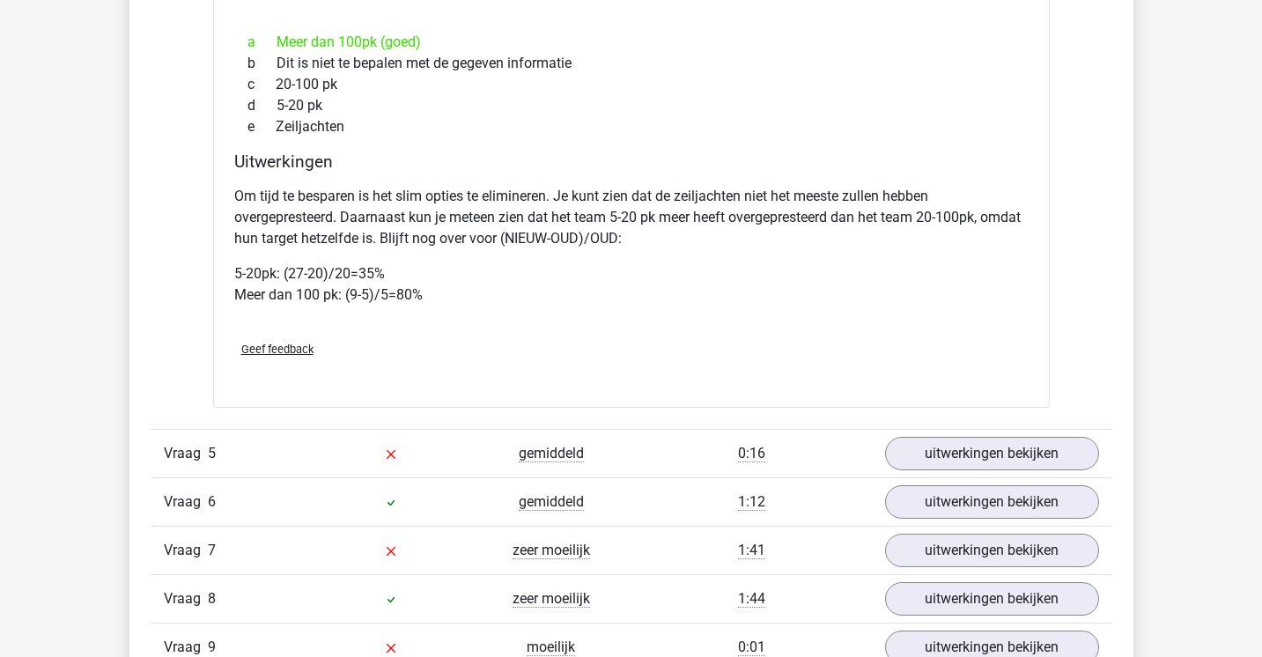
scroll to position [4123, 0]
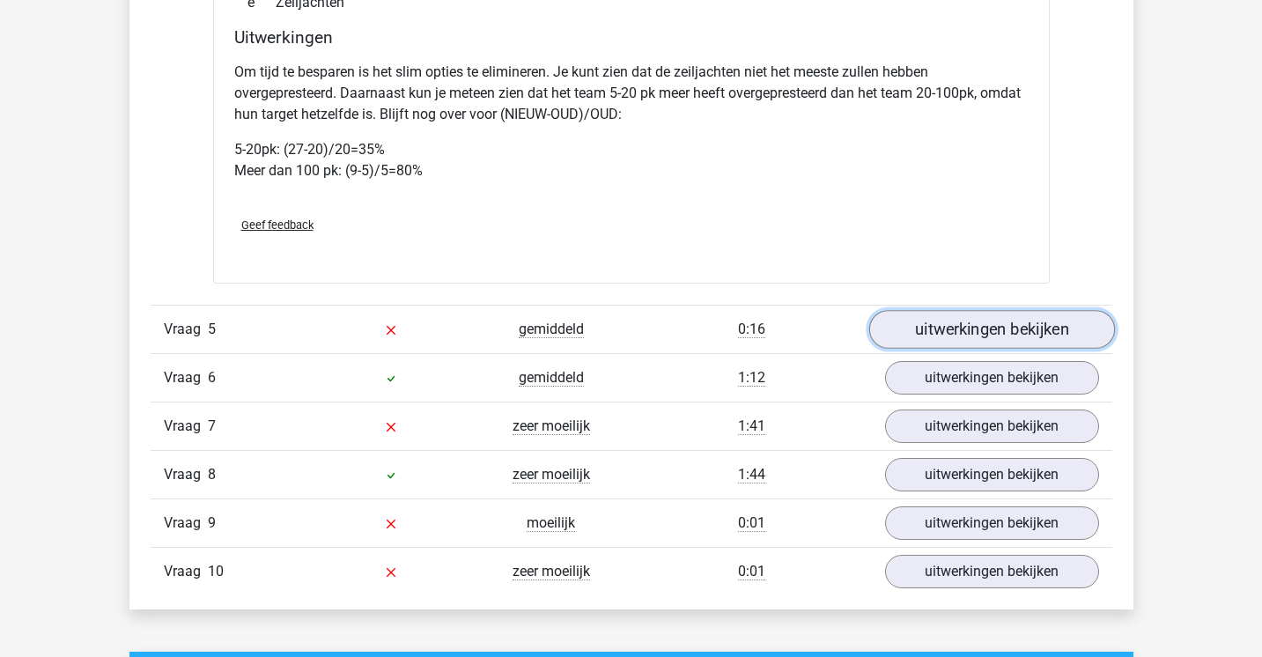
click at [948, 341] on link "uitwerkingen bekijken" at bounding box center [991, 329] width 246 height 39
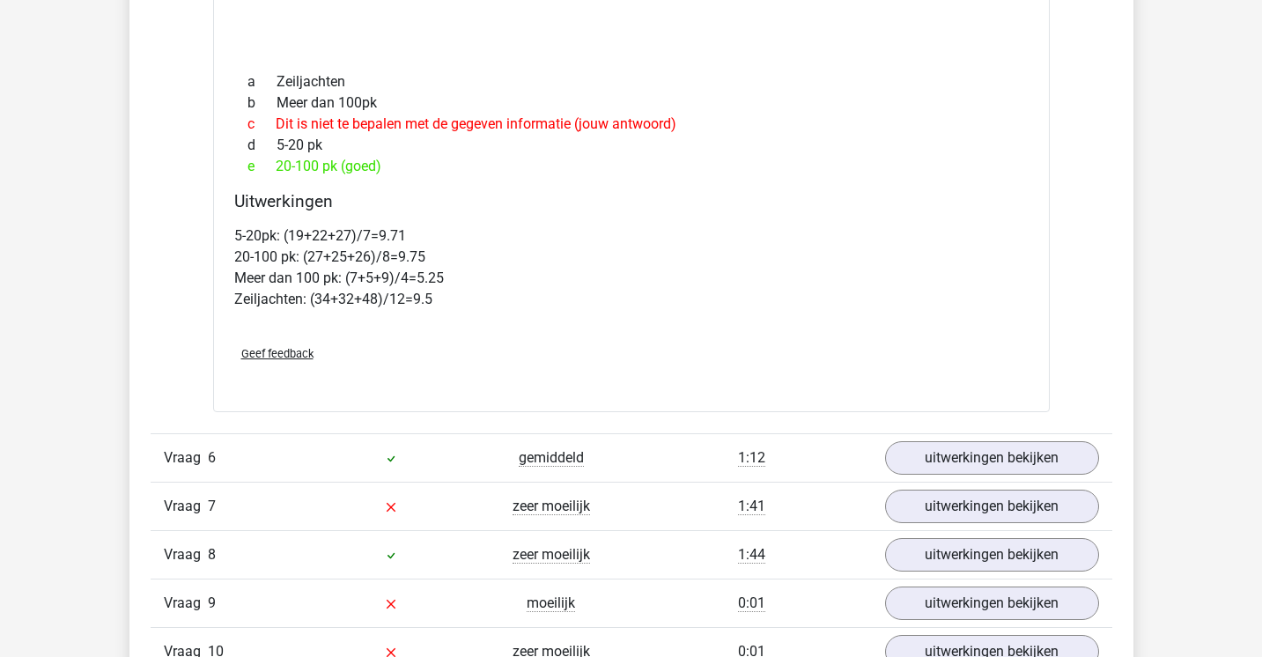
scroll to position [4775, 0]
click at [948, 477] on link "uitwerkingen bekijken" at bounding box center [991, 457] width 246 height 39
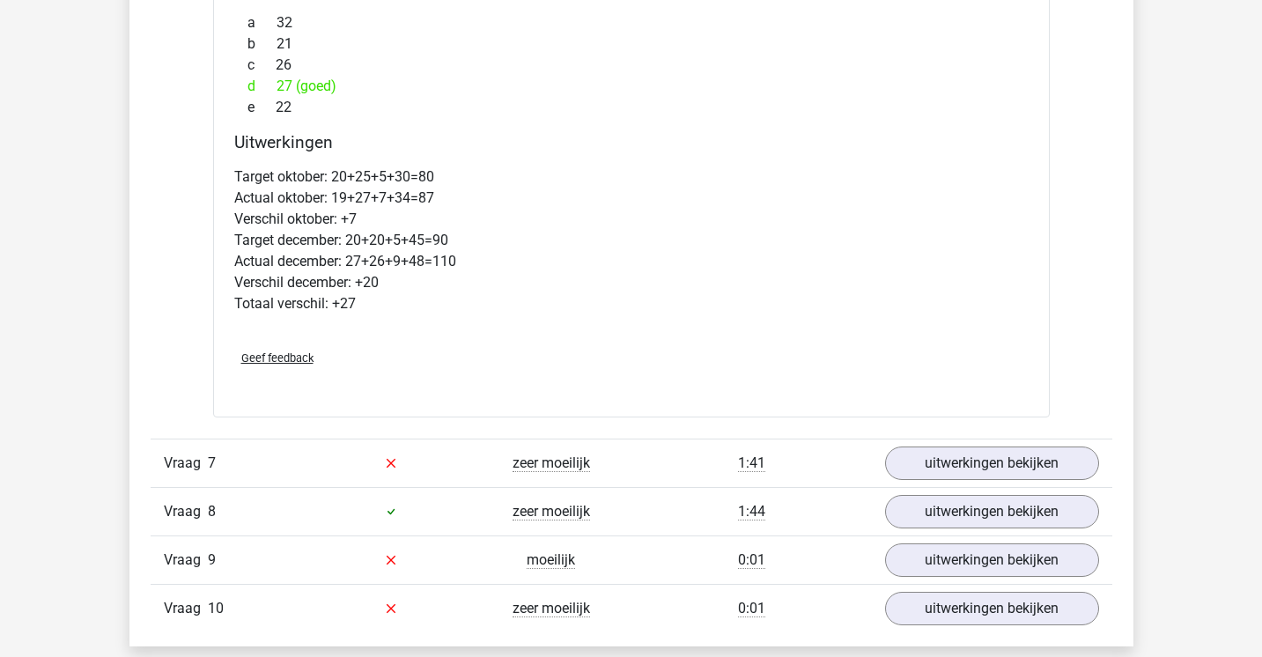
scroll to position [5635, 0]
click at [948, 478] on link "uitwerkingen bekijken" at bounding box center [992, 461] width 214 height 33
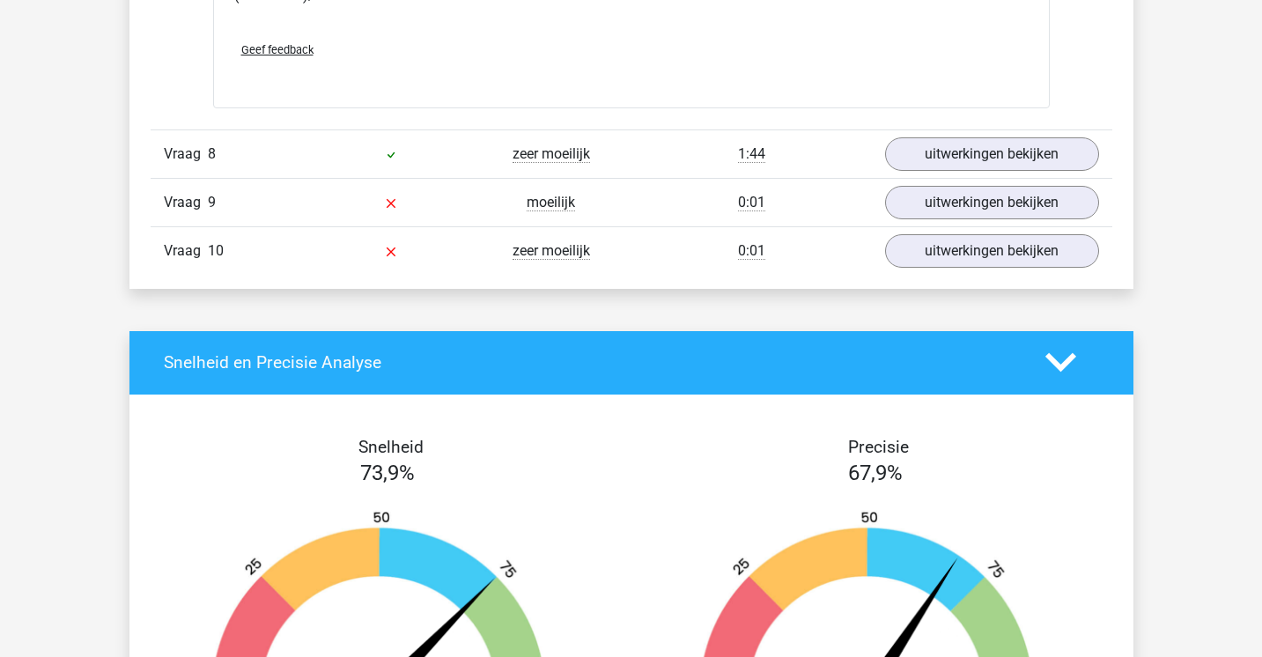
scroll to position [6802, 0]
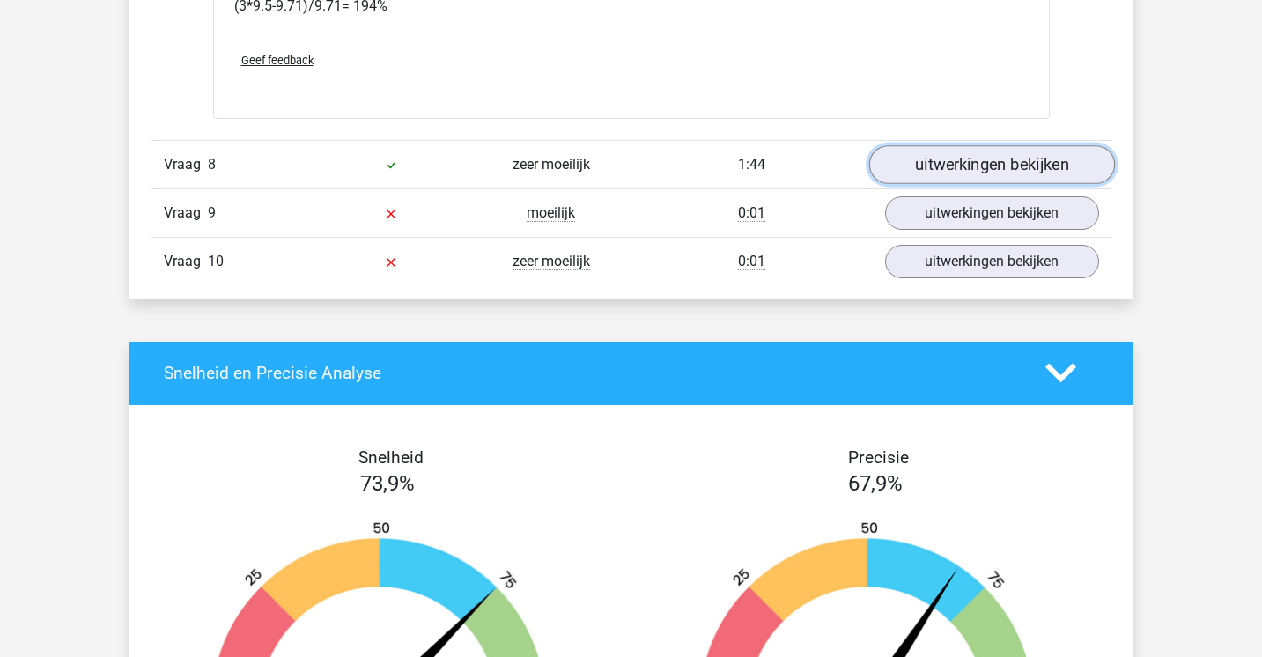
click at [948, 184] on link "uitwerkingen bekijken" at bounding box center [991, 164] width 246 height 39
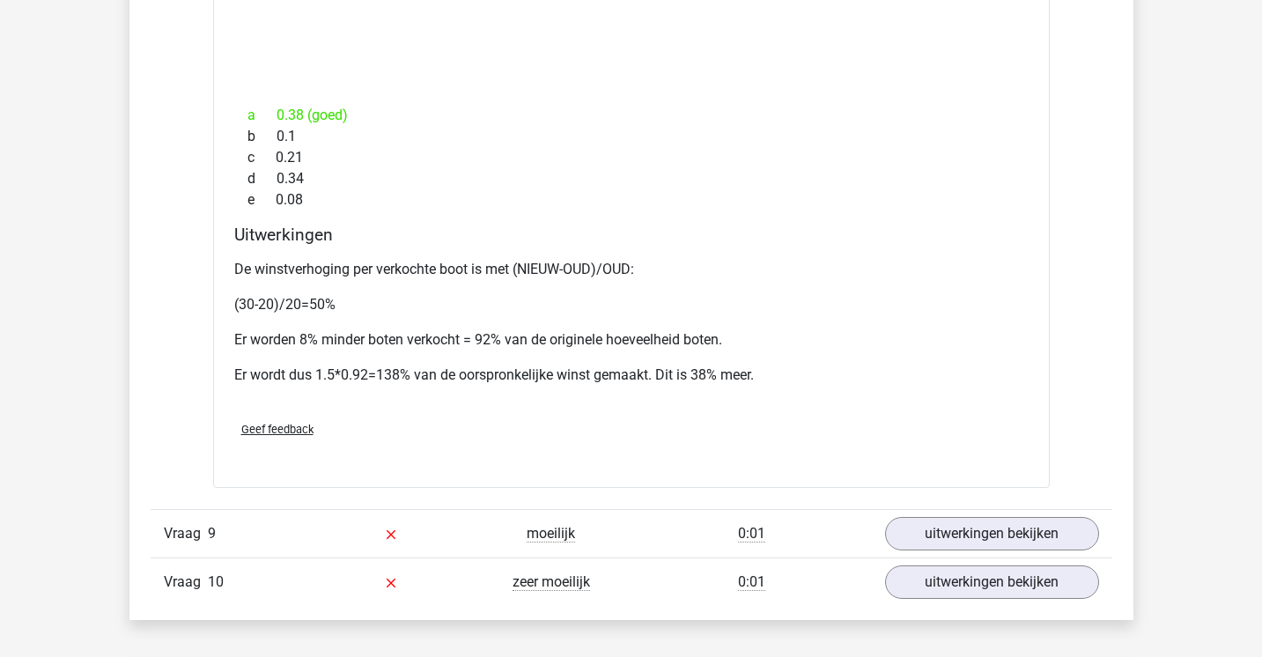
scroll to position [7321, 0]
drag, startPoint x: 980, startPoint y: 195, endPoint x: -6, endPoint y: 199, distance: 986.1
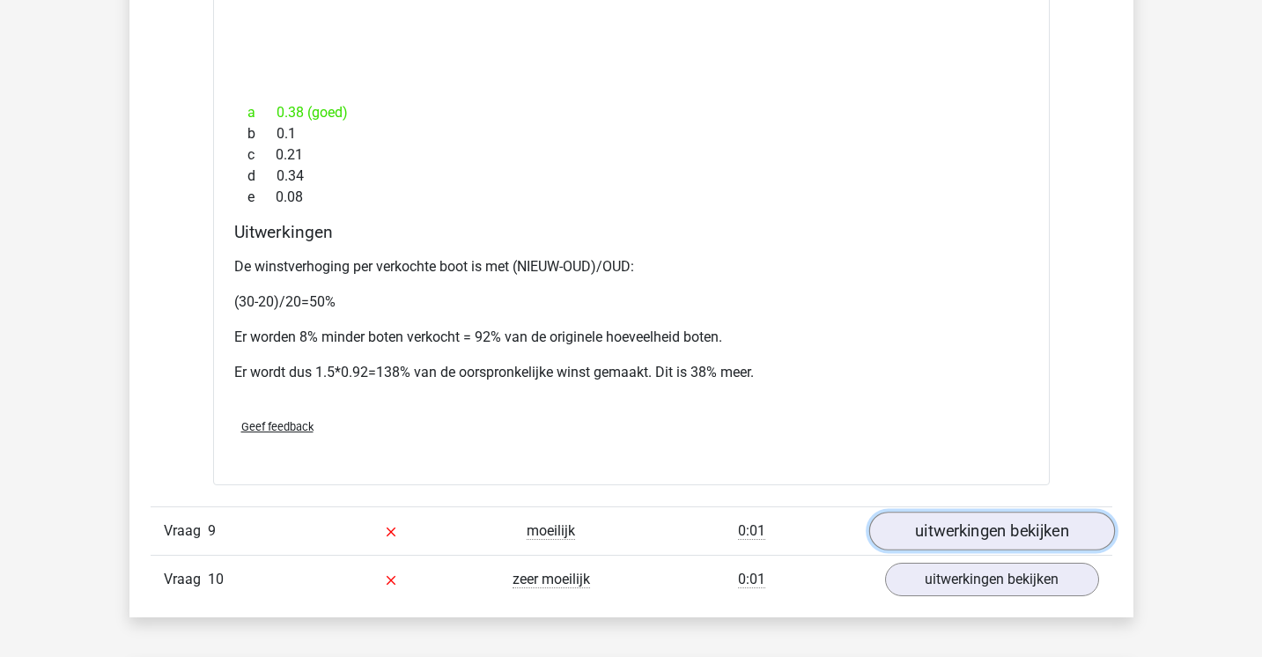
click at [948, 550] on link "uitwerkingen bekijken" at bounding box center [991, 531] width 246 height 39
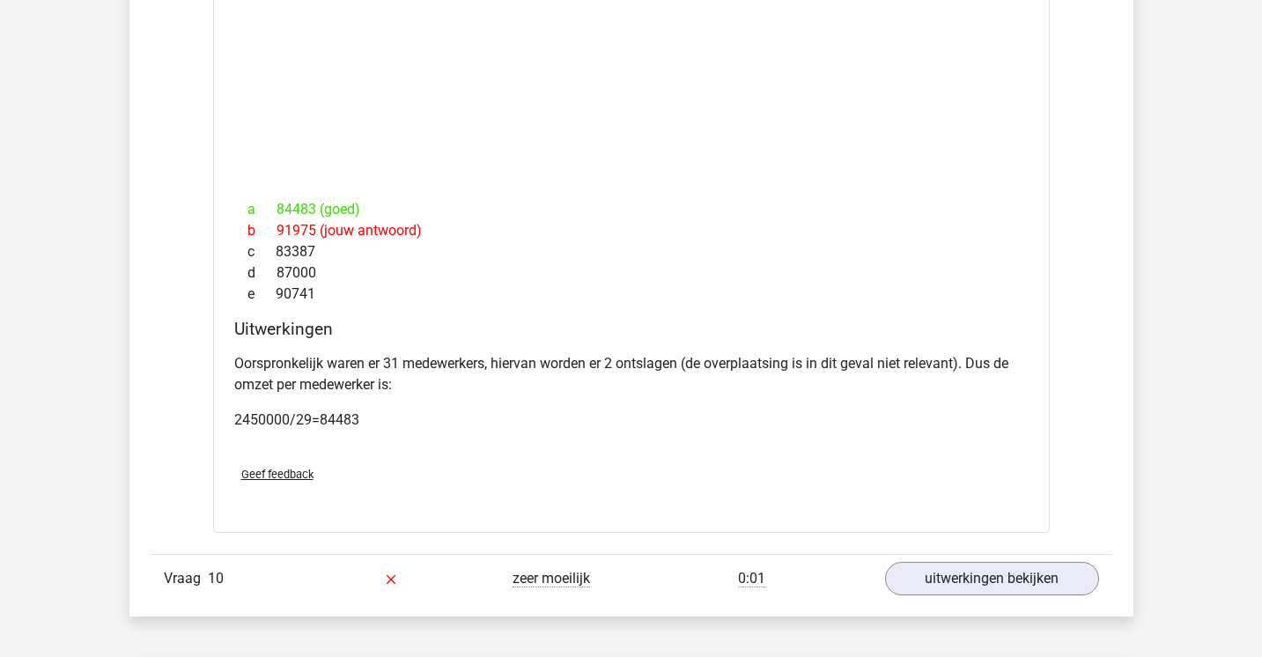
scroll to position [8089, 0]
click at [948, 587] on link "uitwerkingen bekijken" at bounding box center [991, 576] width 246 height 39
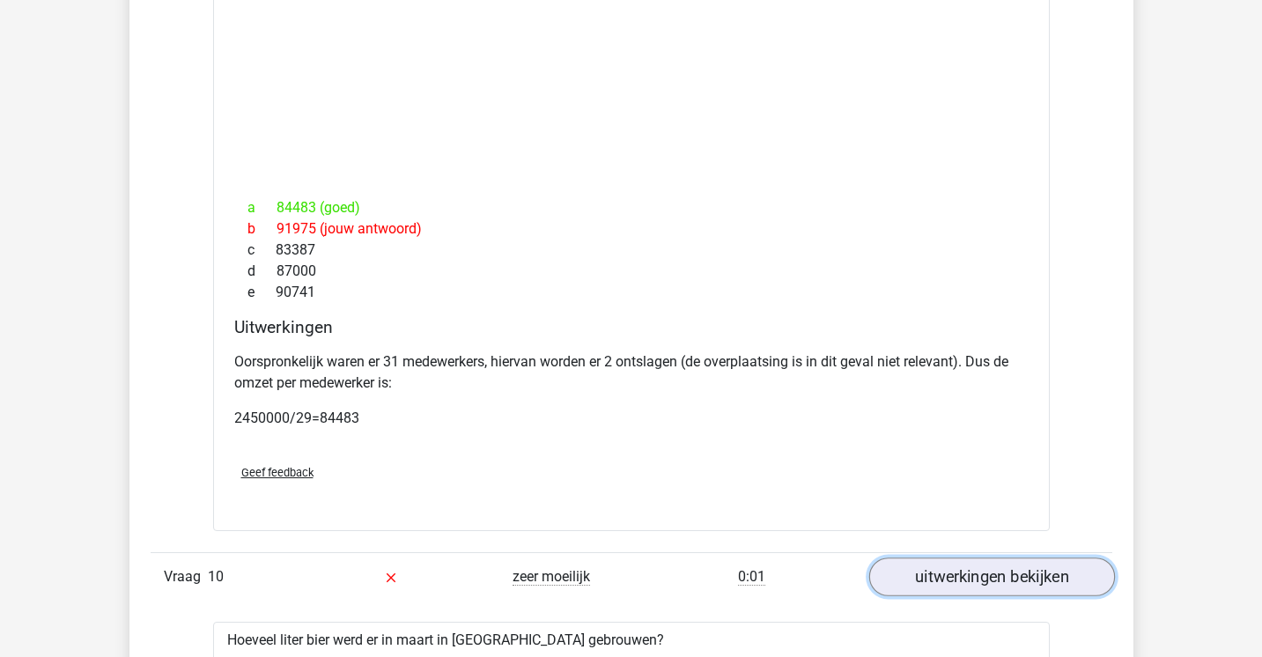
click at [948, 596] on link "uitwerkingen bekijken" at bounding box center [991, 576] width 246 height 39
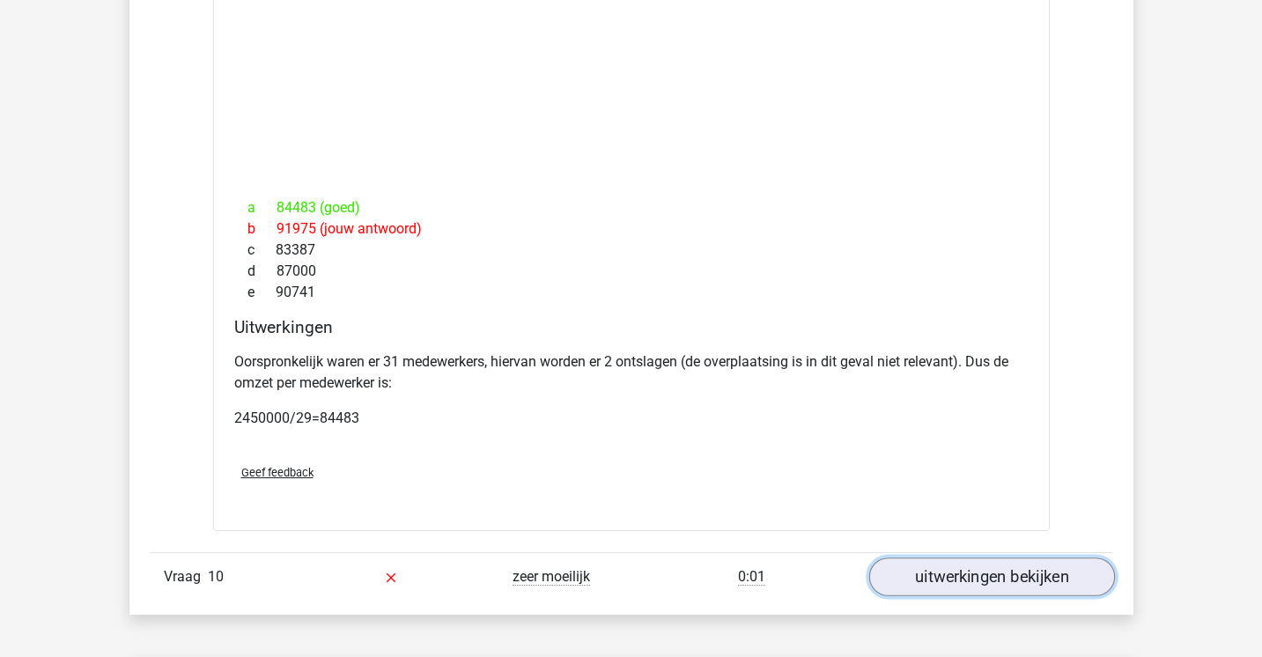
scroll to position [8290, 0]
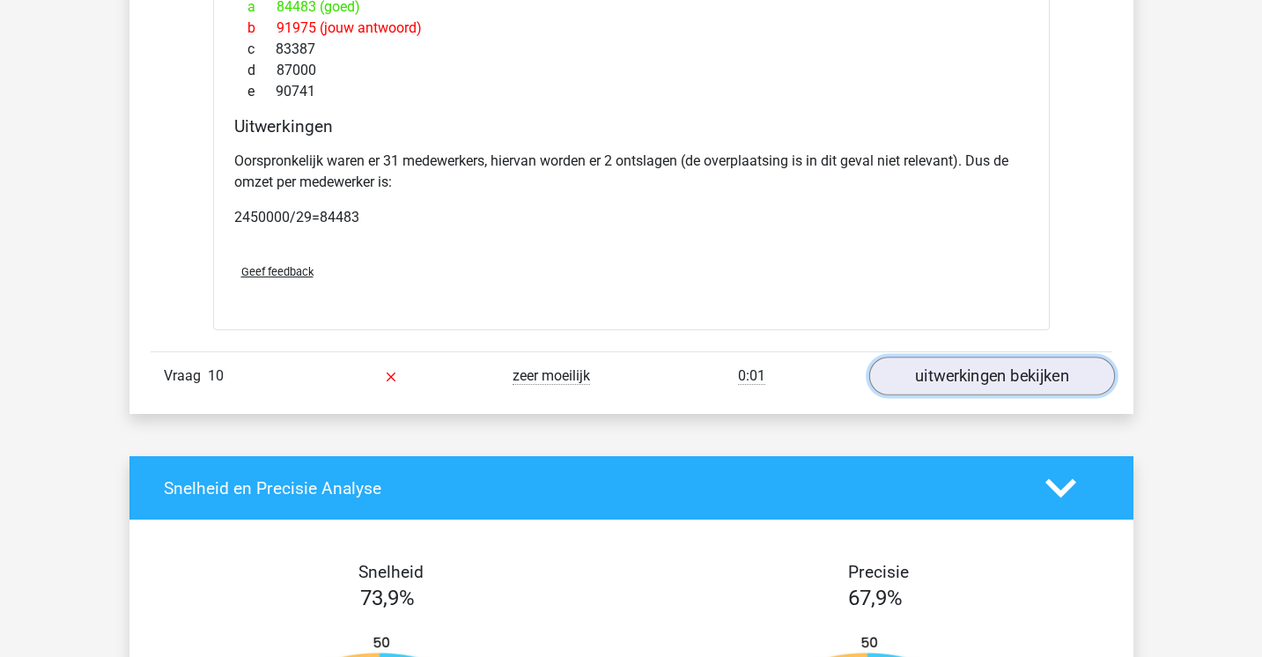
click at [948, 395] on link "uitwerkingen bekijken" at bounding box center [991, 376] width 246 height 39
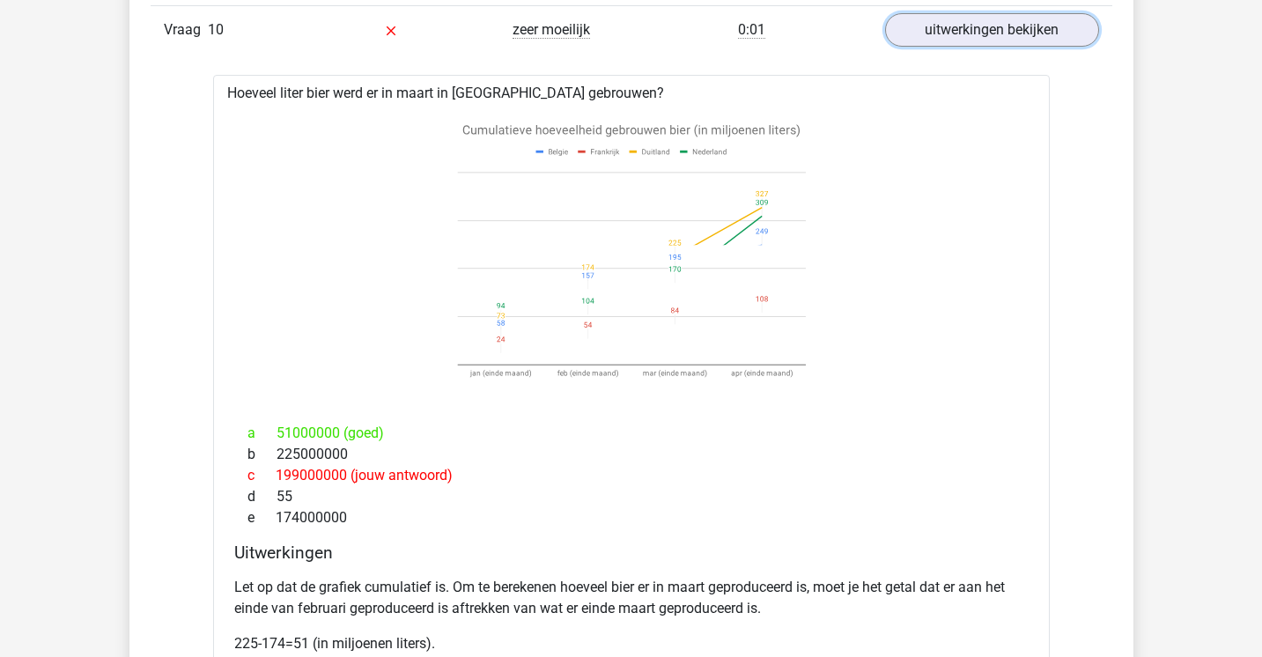
scroll to position [8639, 0]
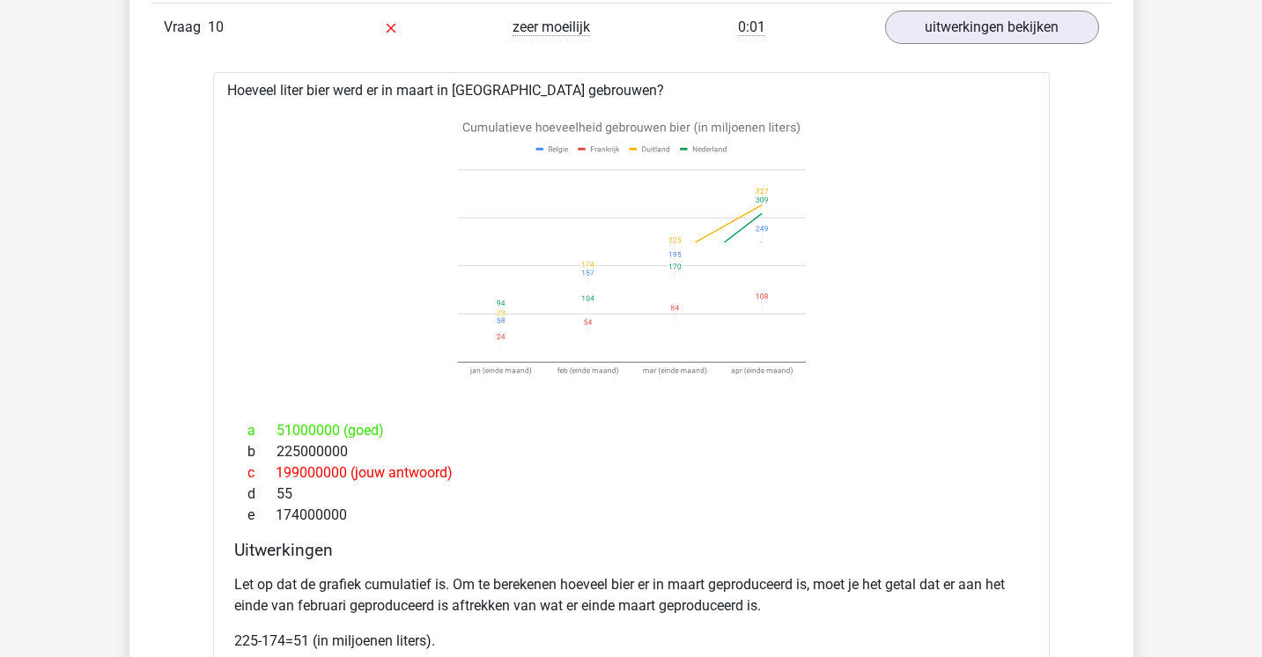
click at [922, 441] on div "a 51000000 (goed)" at bounding box center [631, 430] width 794 height 21
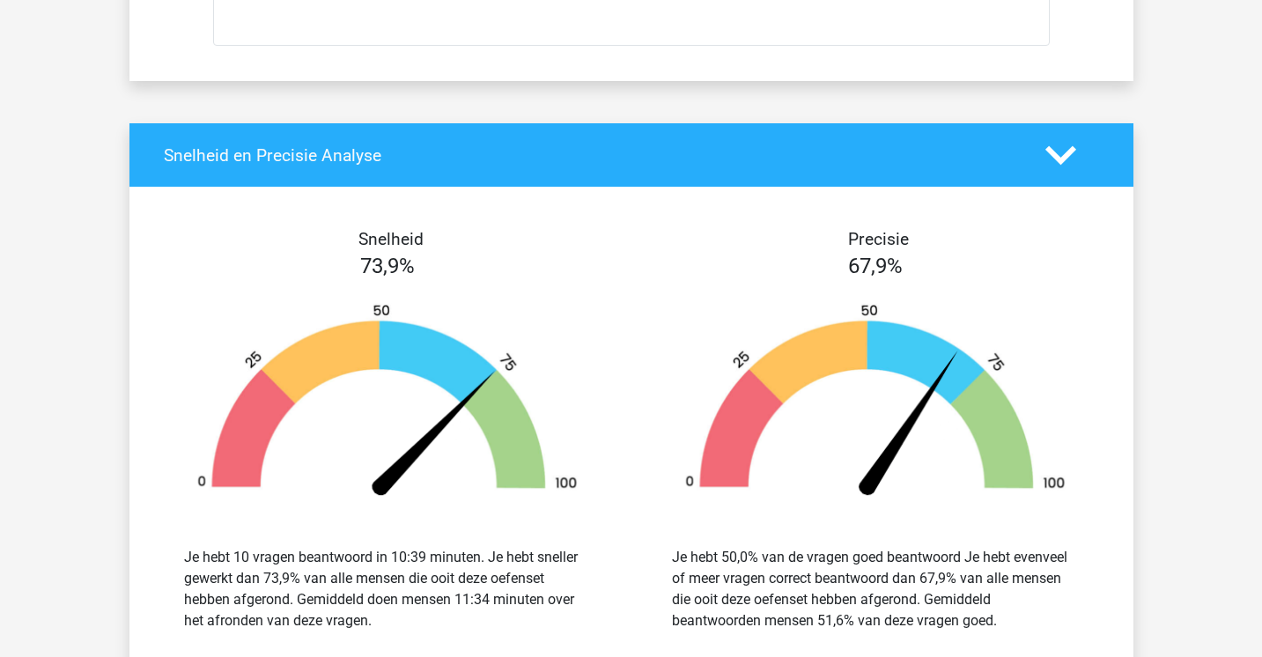
scroll to position [9567, 0]
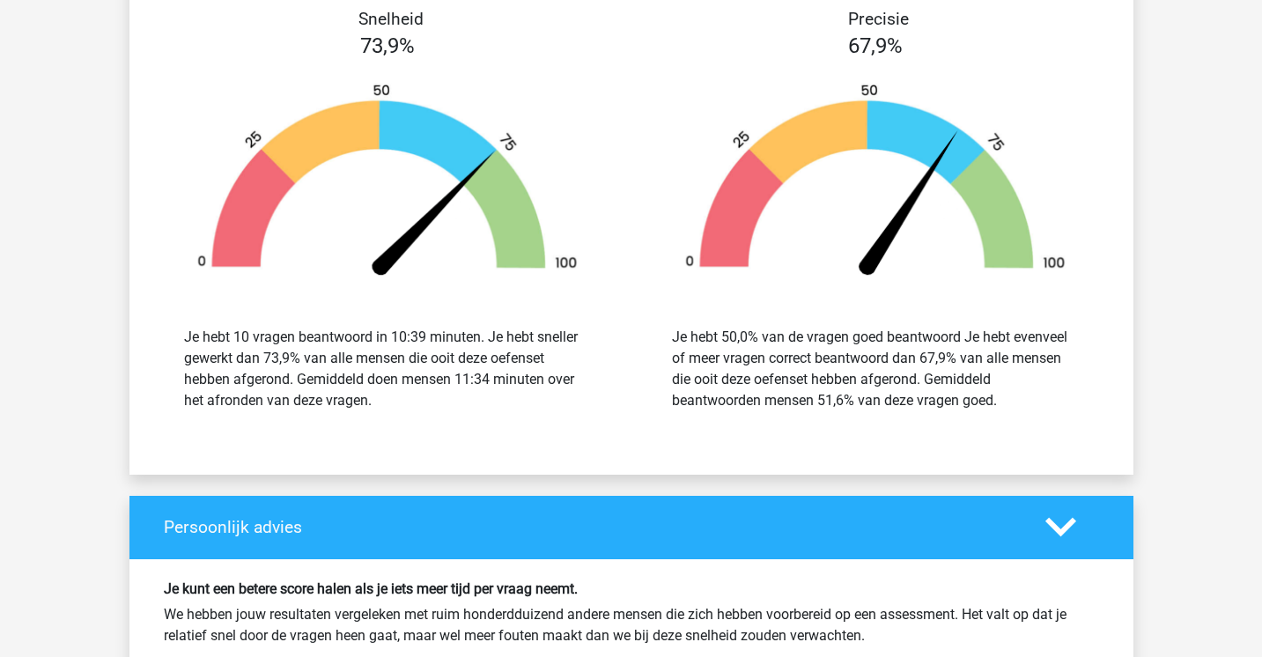
click at [883, 361] on div "Je hebt 50,0% van de vragen goed beantwoord Je hebt evenveel of meer vragen cor…" at bounding box center [875, 369] width 407 height 85
copy div
click at [883, 361] on div "Je hebt 50,0% van de vragen goed beantwoord Je hebt evenveel of meer vragen cor…" at bounding box center [875, 369] width 407 height 85
click at [751, 453] on div "Snelheid 73,9% Je hebt 10 vragen beantwoord in 10:39 minuten. Je hebt sneller g…" at bounding box center [631, 220] width 1004 height 465
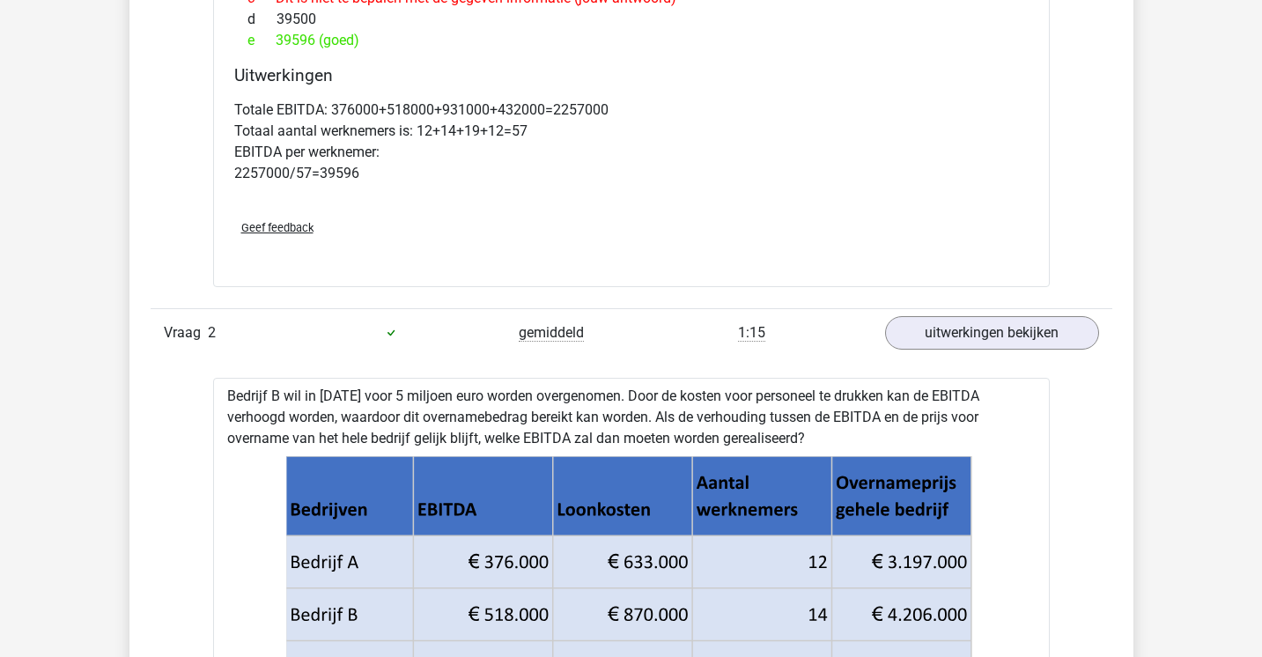
scroll to position [1175, 0]
